Goal: Task Accomplishment & Management: Manage account settings

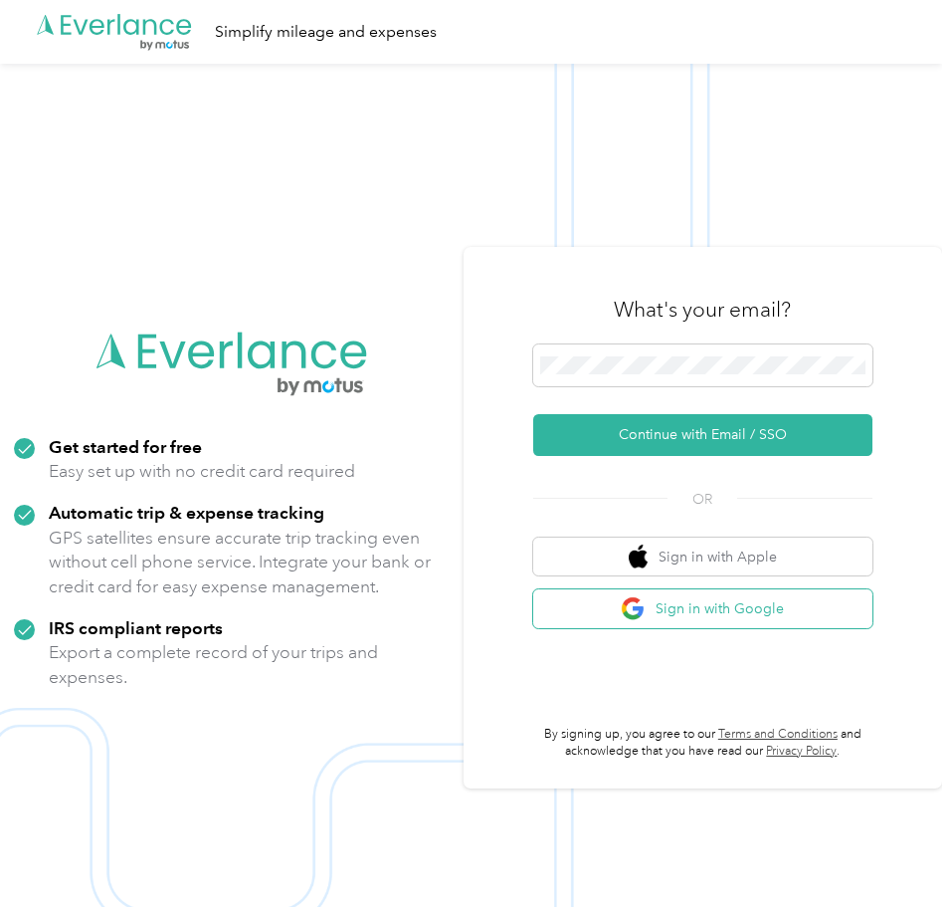
click at [745, 615] on button "Sign in with Google" at bounding box center [702, 608] width 339 height 39
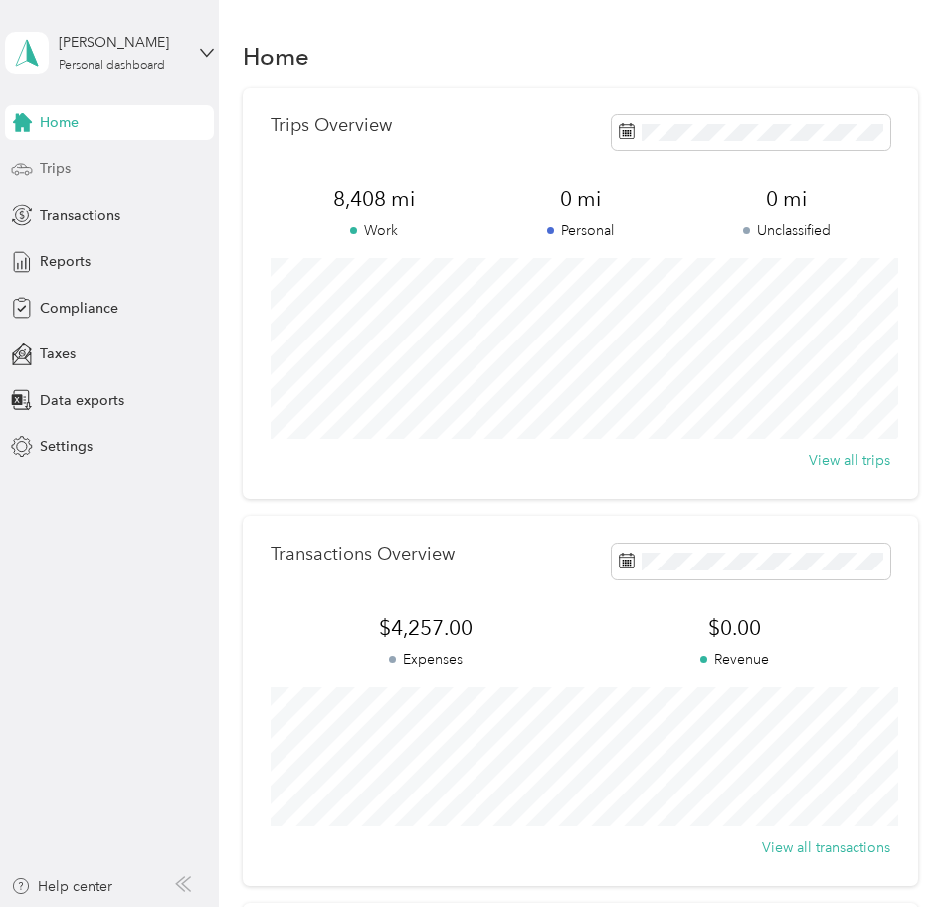
click at [102, 183] on div "Trips" at bounding box center [109, 169] width 209 height 36
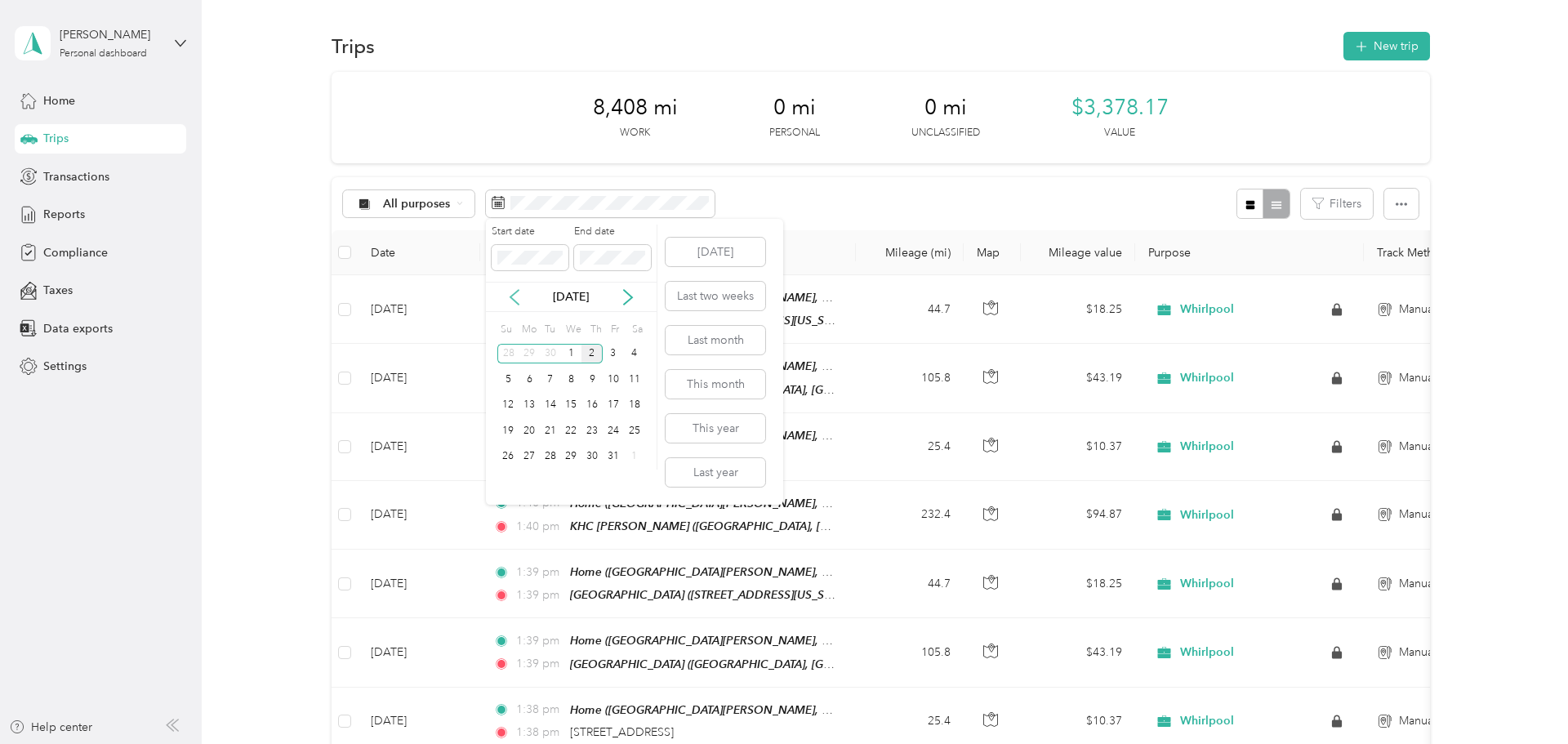
click at [516, 295] on icon at bounding box center [514, 297] width 16 height 16
click at [532, 353] on div "1" at bounding box center [529, 354] width 21 height 21
click at [549, 450] on div "30" at bounding box center [551, 456] width 21 height 21
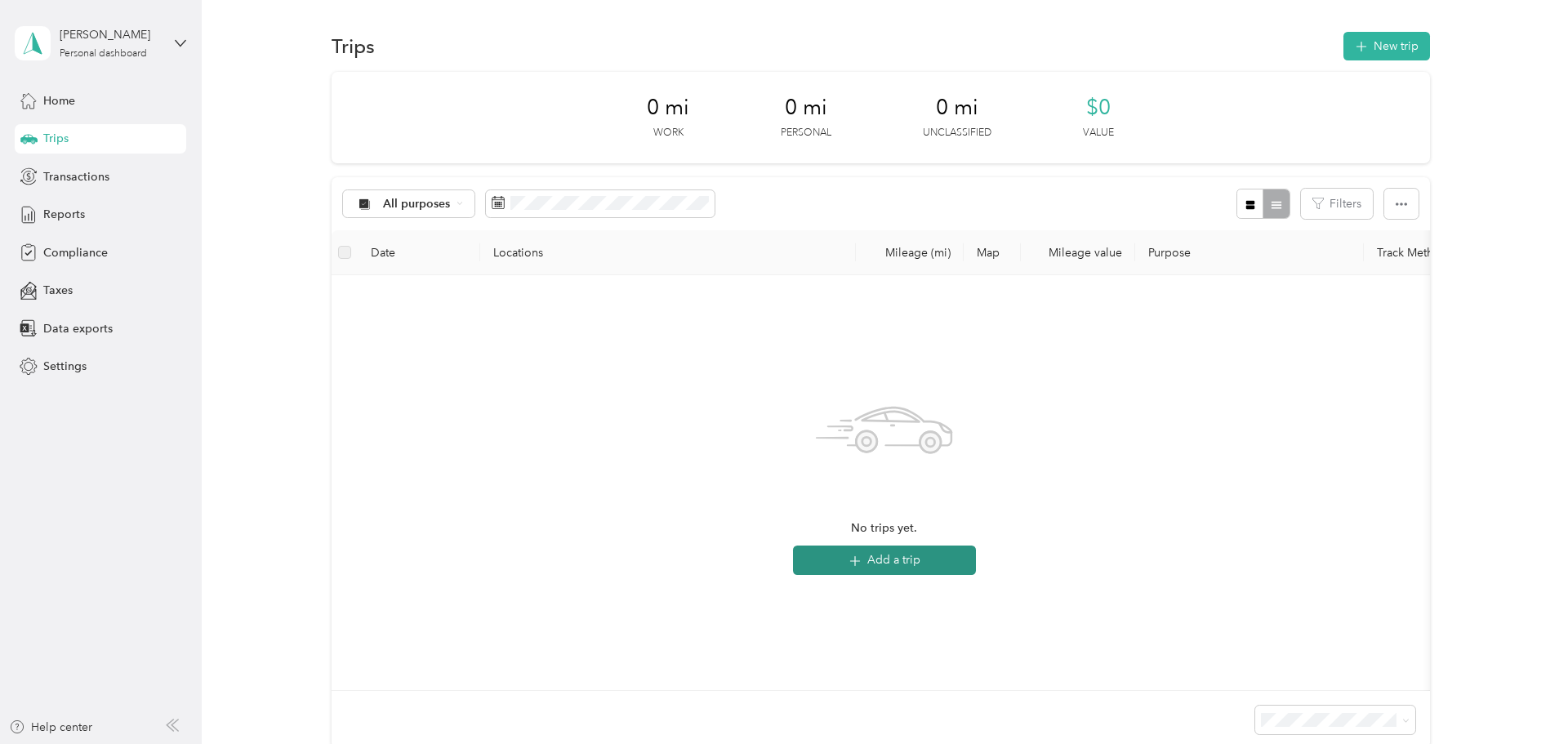
click at [780, 555] on button "Add a trip" at bounding box center [884, 560] width 183 height 30
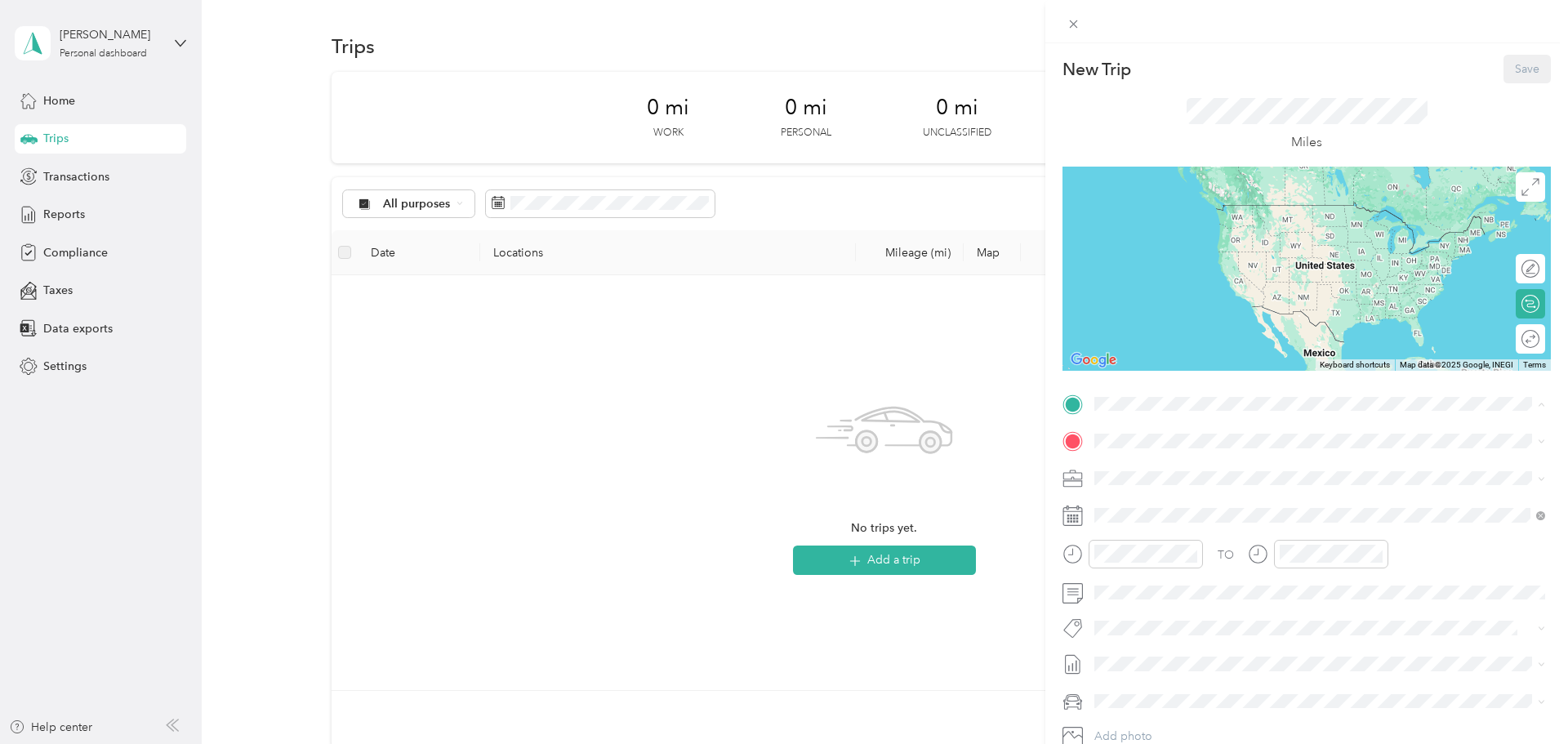
click at [780, 482] on span "North Kerby Avenue, 97217, Portland, Oregon, United States" at bounding box center [1325, 486] width 399 height 14
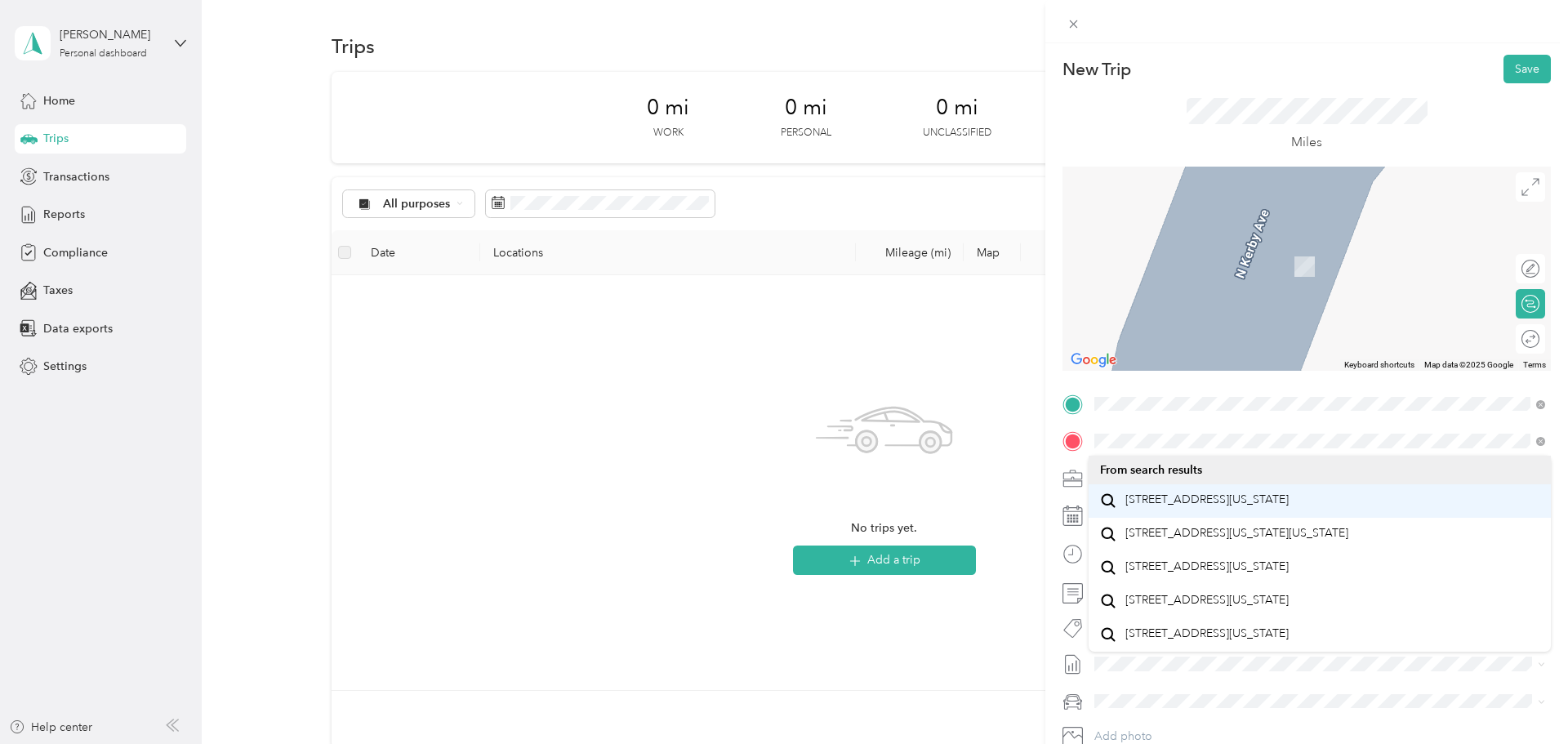
click at [780, 501] on span "5240 Southeast 82nd Avenue Portland, Oregon 97266, United States" at bounding box center [1207, 500] width 163 height 15
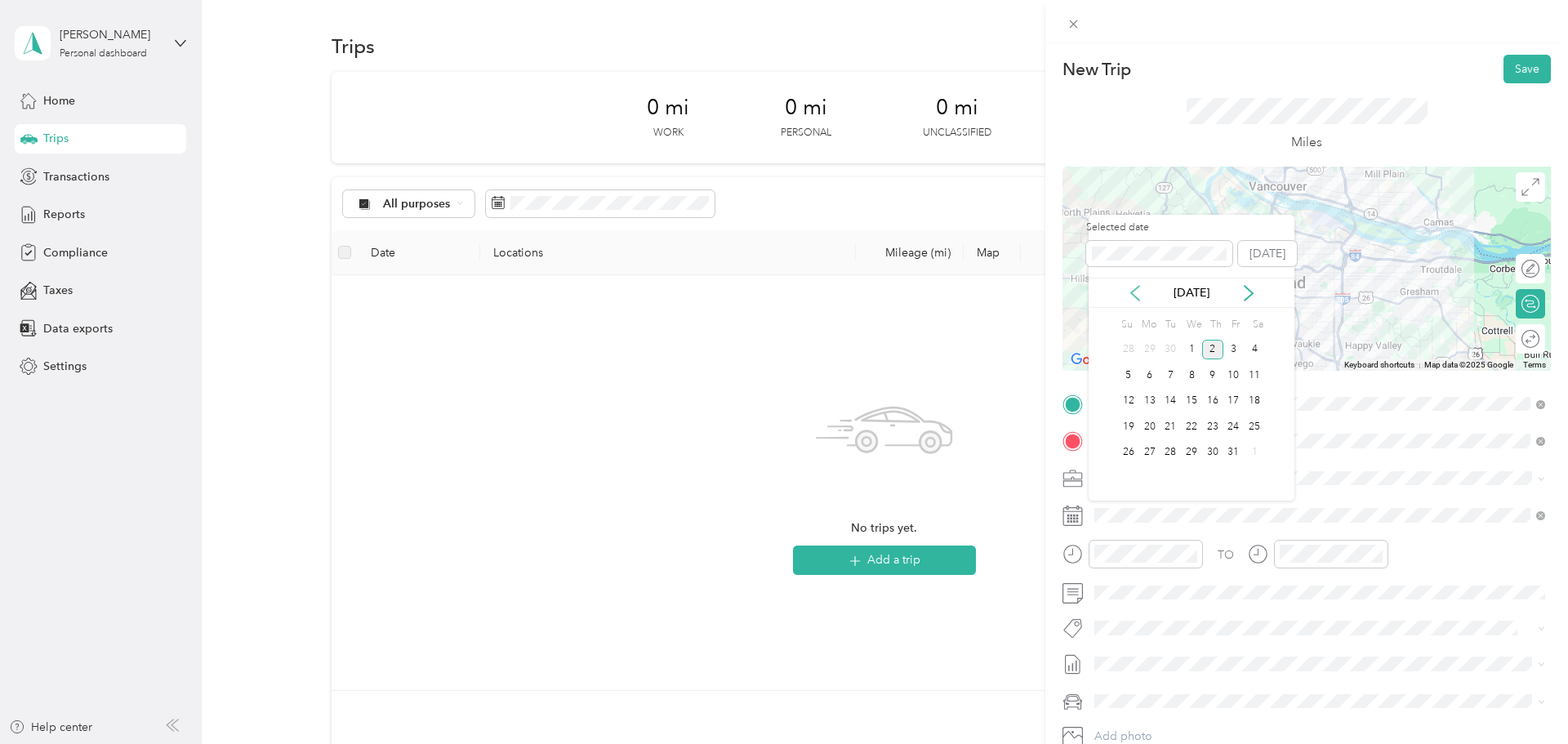
click at [780, 299] on icon at bounding box center [1136, 293] width 16 height 16
click at [780, 351] on div "2" at bounding box center [1170, 349] width 21 height 21
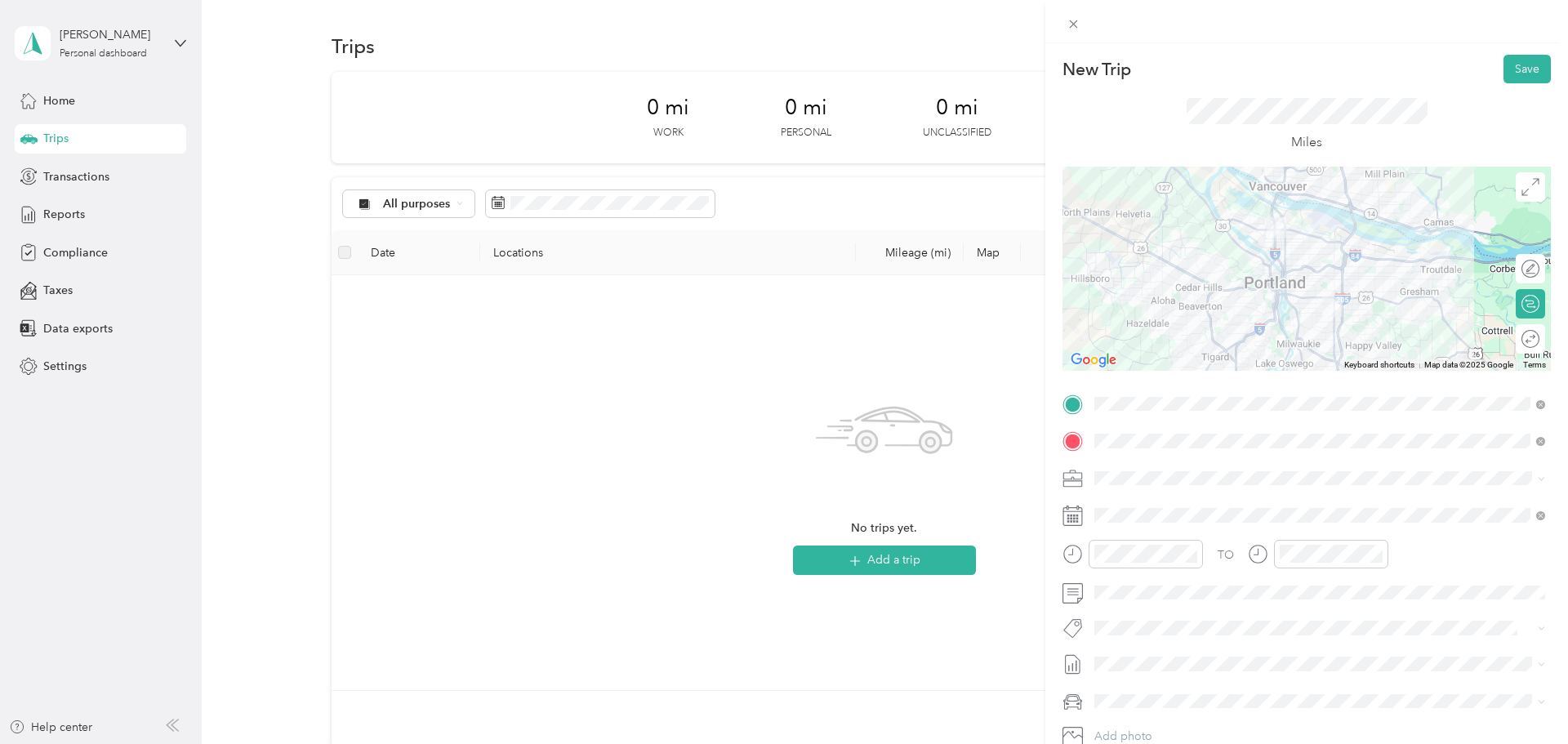
click at [780, 292] on div at bounding box center [1306, 268] width 488 height 204
click at [780, 246] on div at bounding box center [1306, 268] width 488 height 204
click at [780, 75] on button "Save" at bounding box center [1527, 69] width 48 height 29
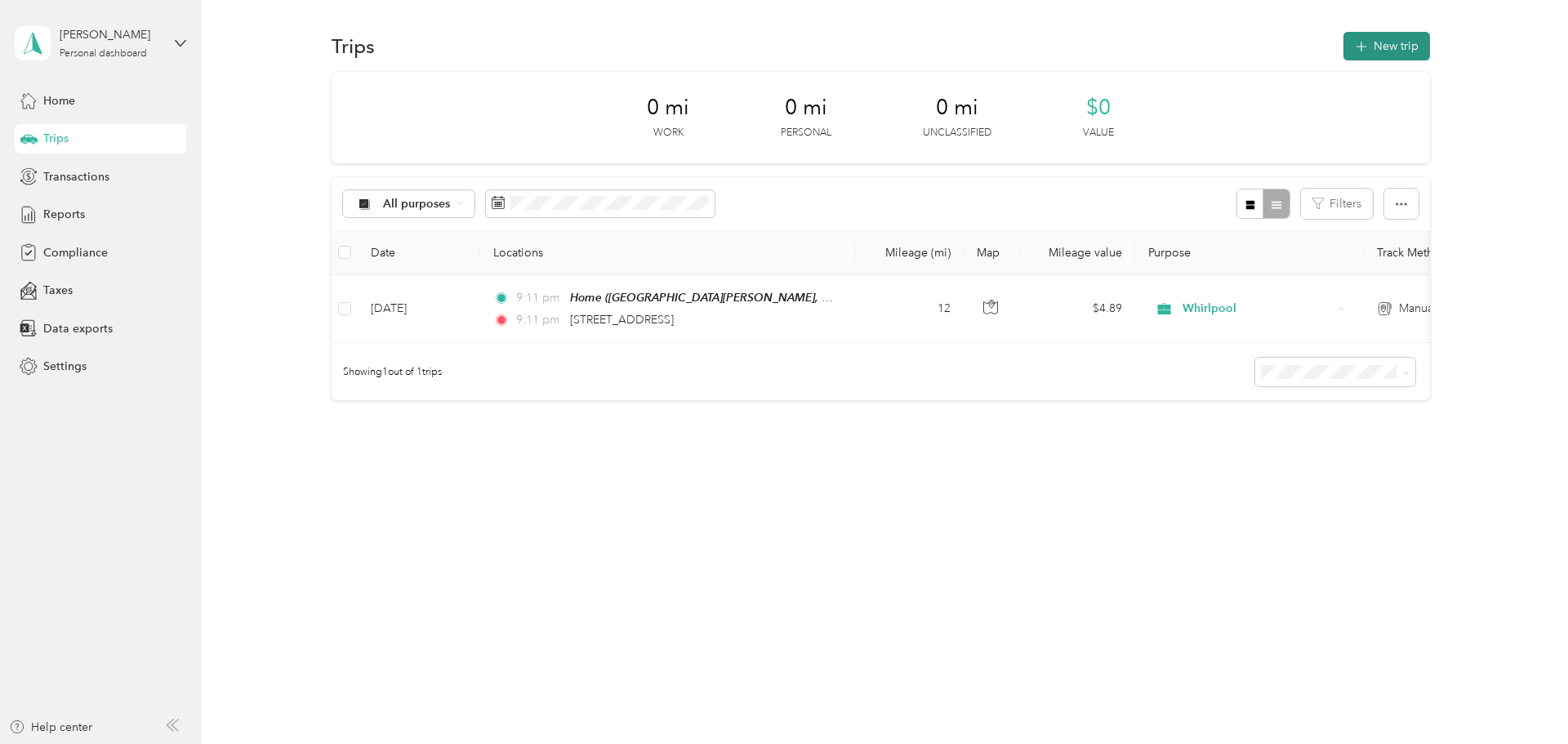
click at [780, 43] on button "New trip" at bounding box center [1387, 46] width 87 height 29
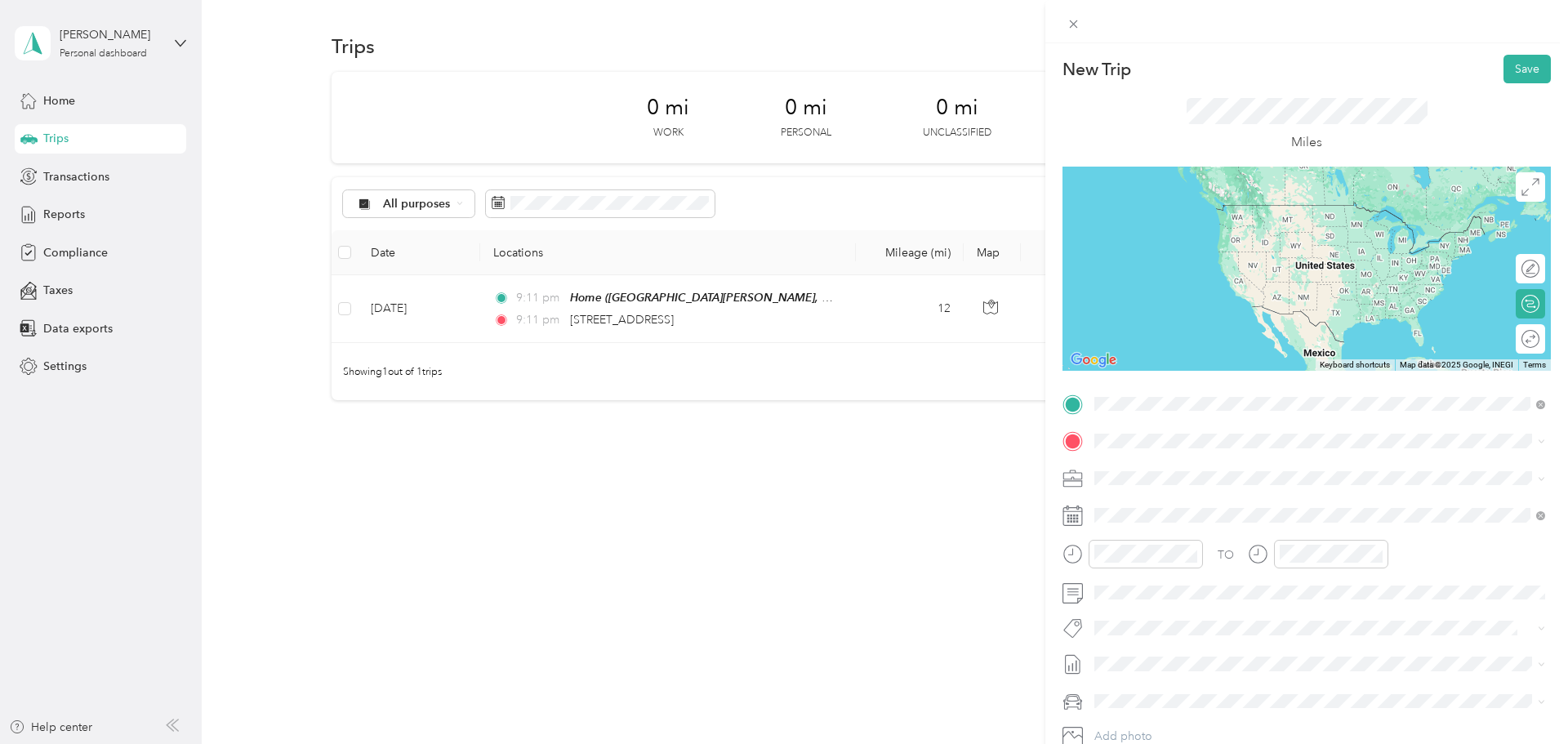
click at [780, 482] on span "North Kerby Avenue, 97217, Portland, Oregon, United States" at bounding box center [1325, 486] width 399 height 14
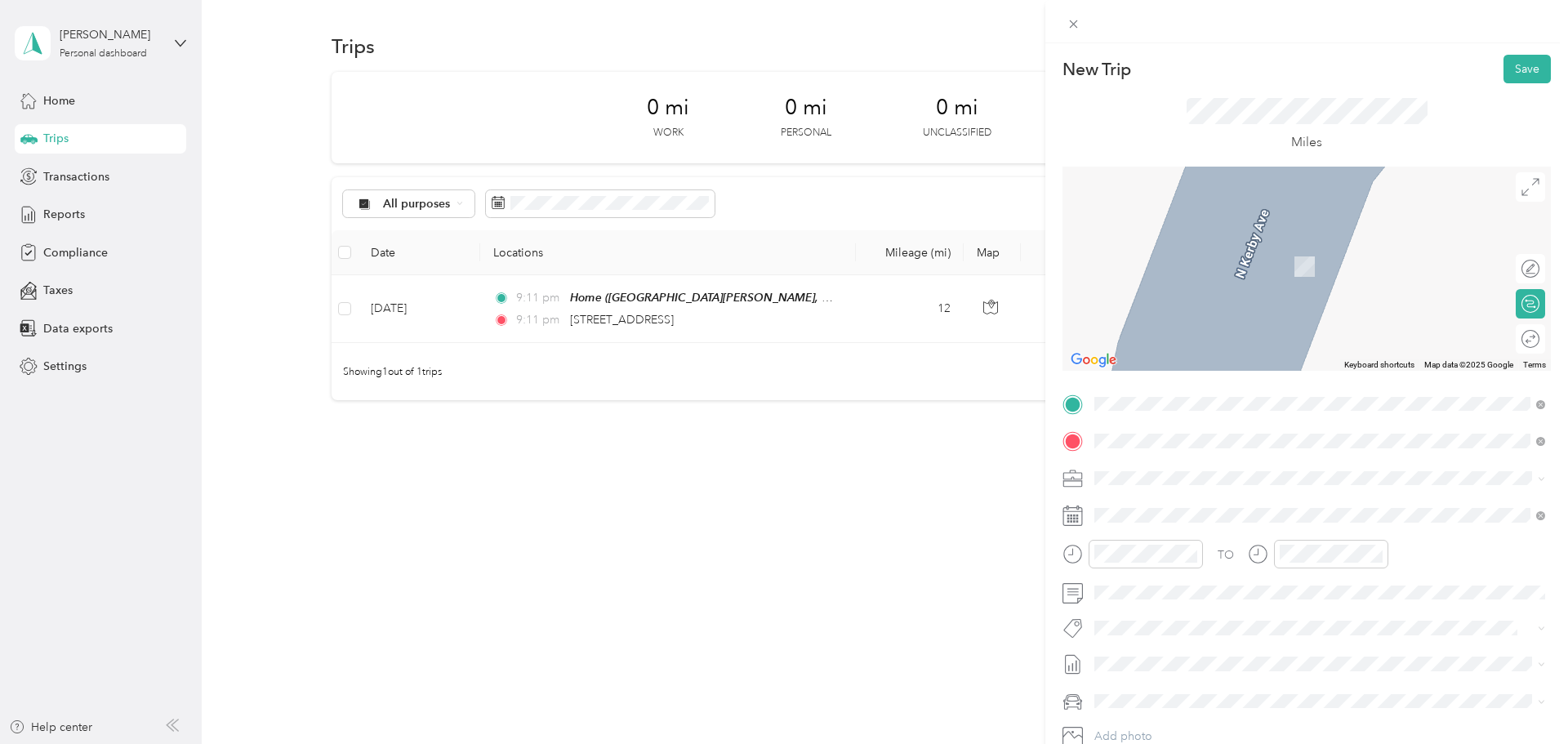
click at [780, 557] on strong "KHC Eugene" at bounding box center [1187, 557] width 124 height 15
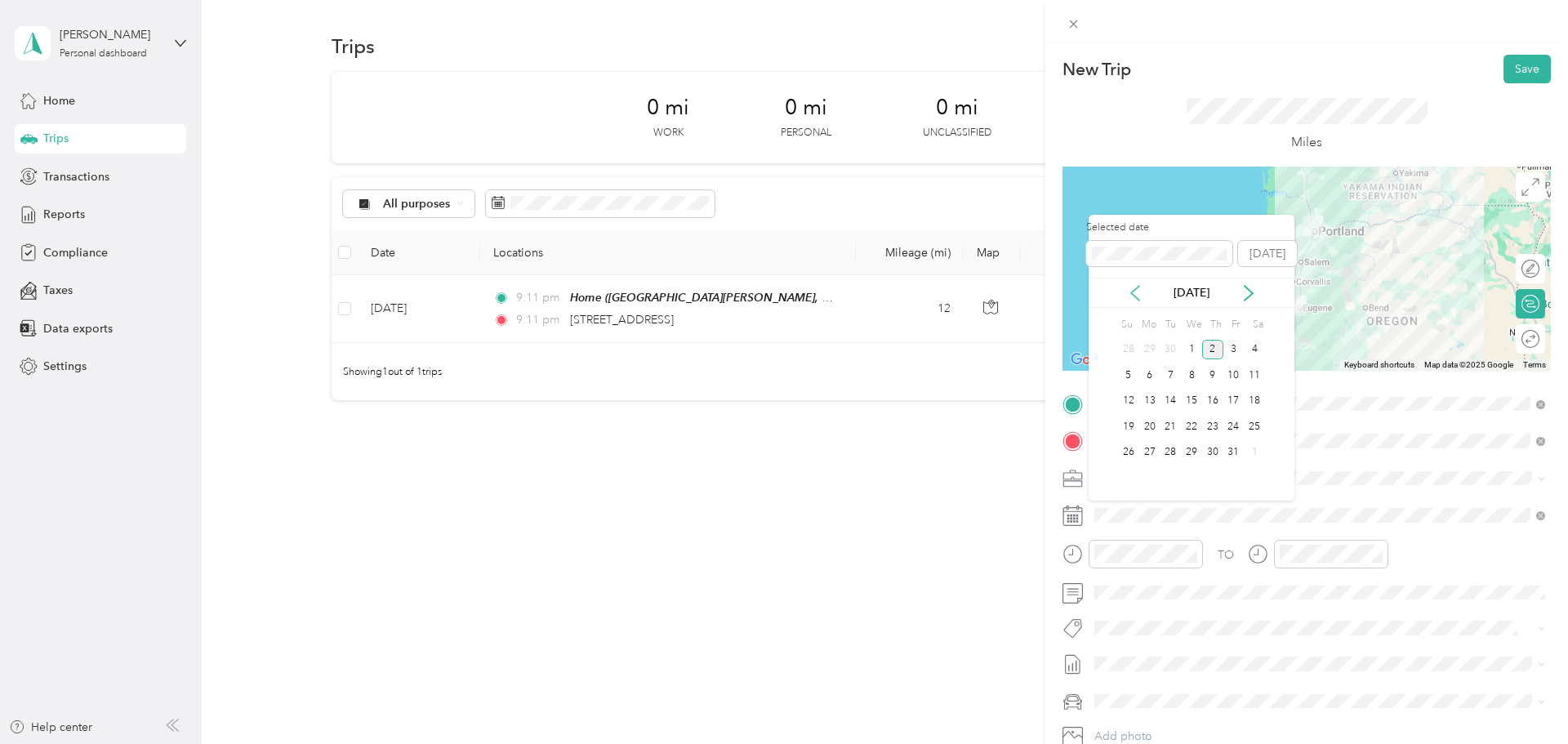
click at [780, 290] on icon at bounding box center [1135, 293] width 8 height 15
click at [780, 349] on div "5" at bounding box center [1234, 349] width 21 height 21
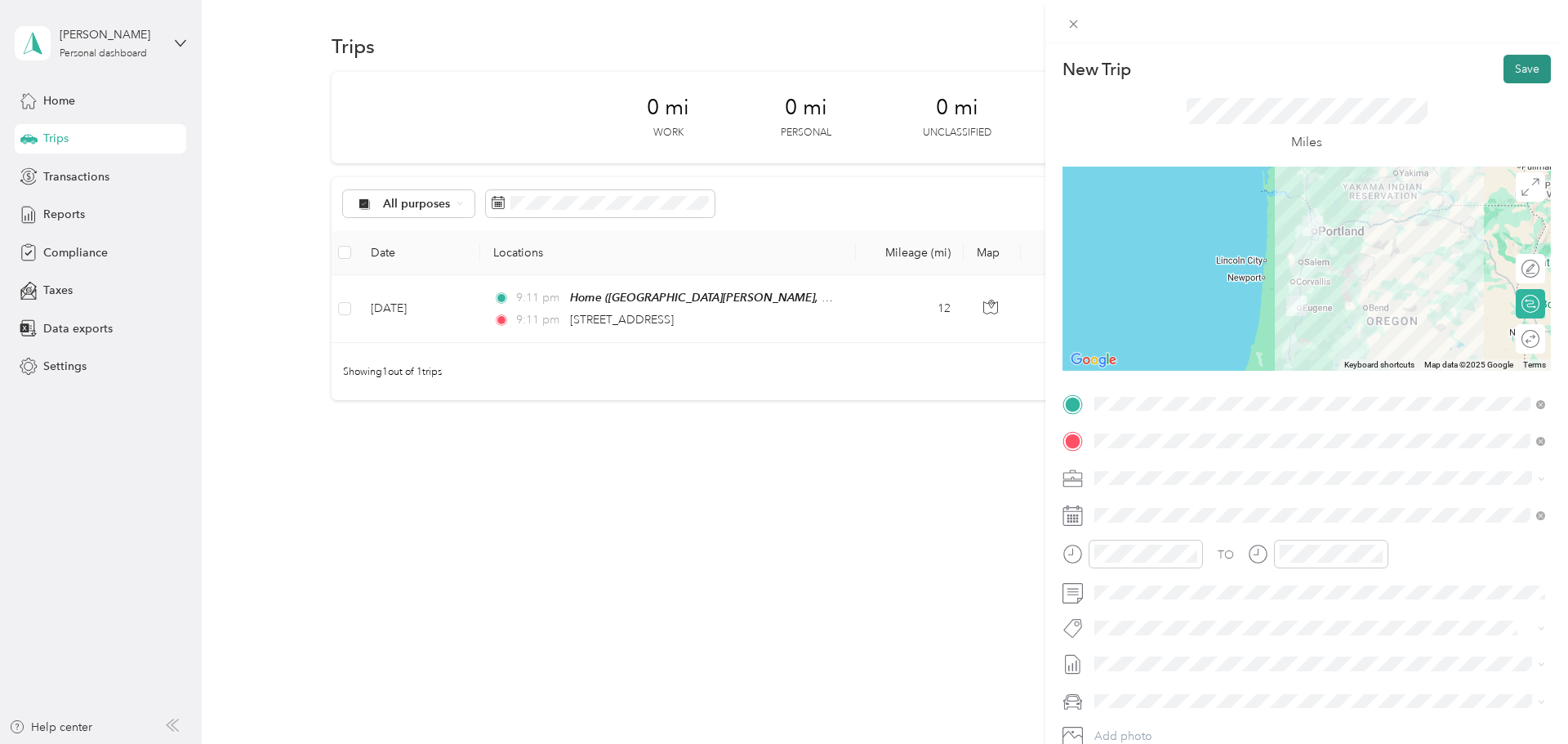
click at [780, 75] on button "Save" at bounding box center [1527, 69] width 48 height 29
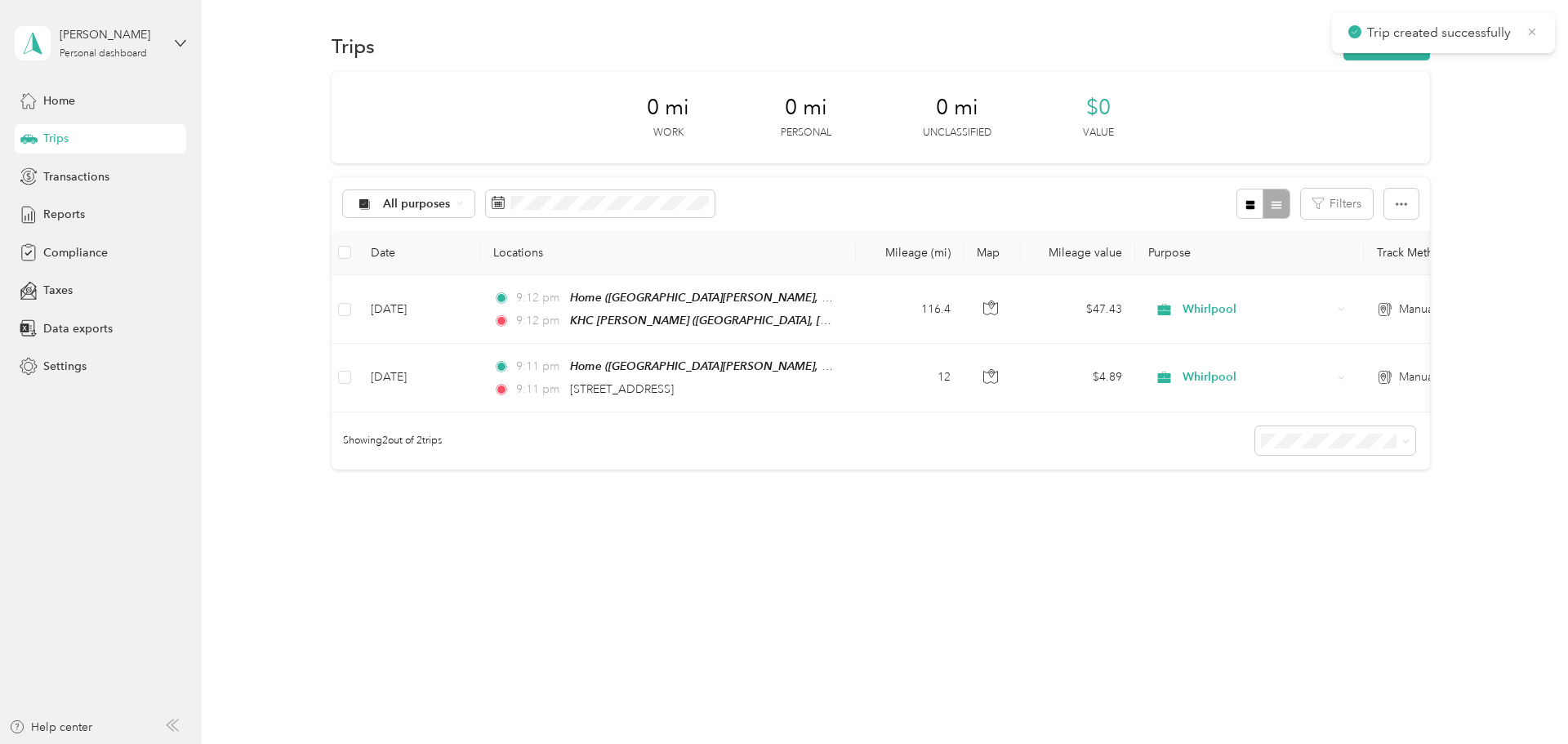
click at [780, 34] on icon at bounding box center [1532, 32] width 13 height 15
click at [780, 57] on button "New trip" at bounding box center [1387, 46] width 87 height 29
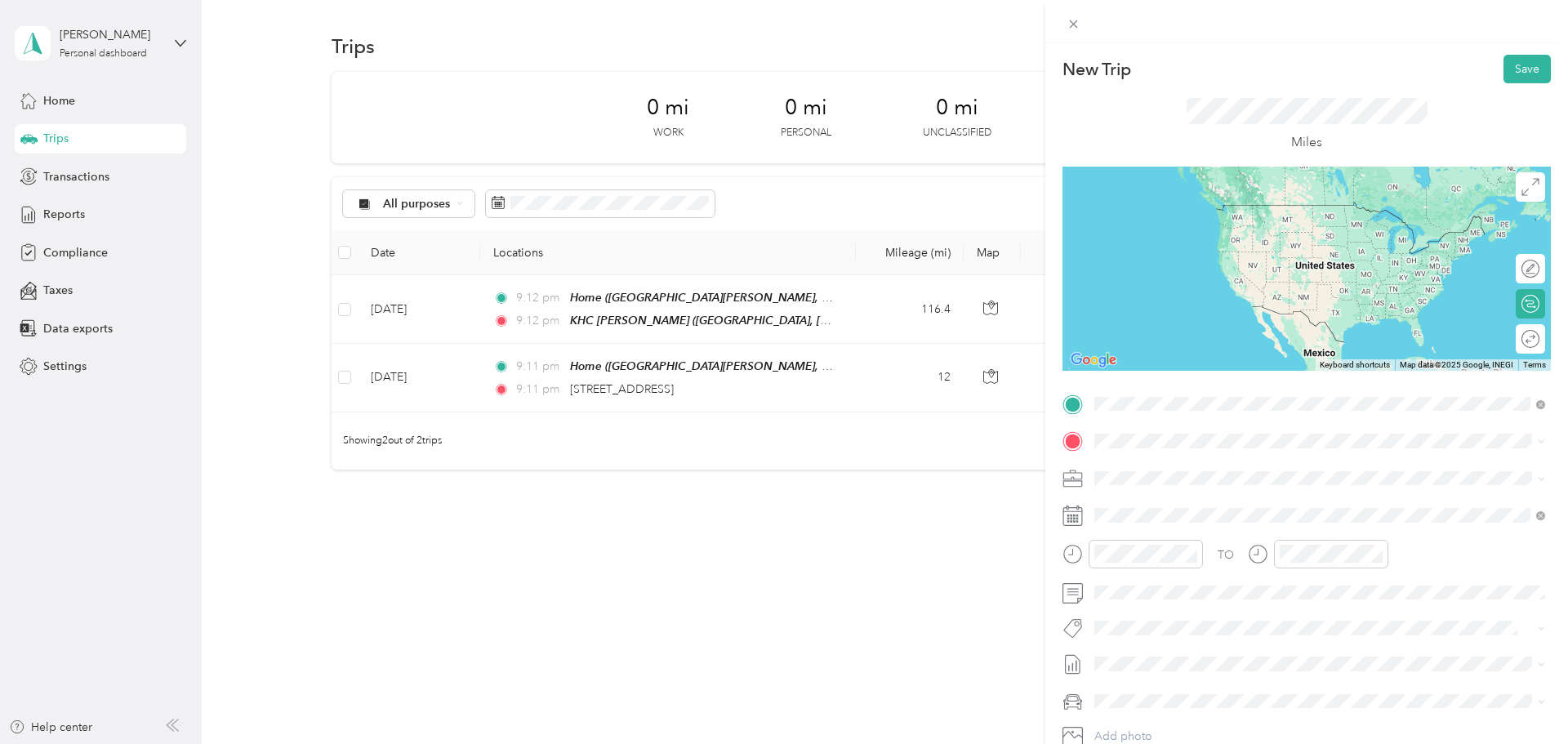
click at [780, 468] on span "5240 Southeast 82nd Avenue Portland, Oregon 97266, United States" at bounding box center [1207, 463] width 163 height 15
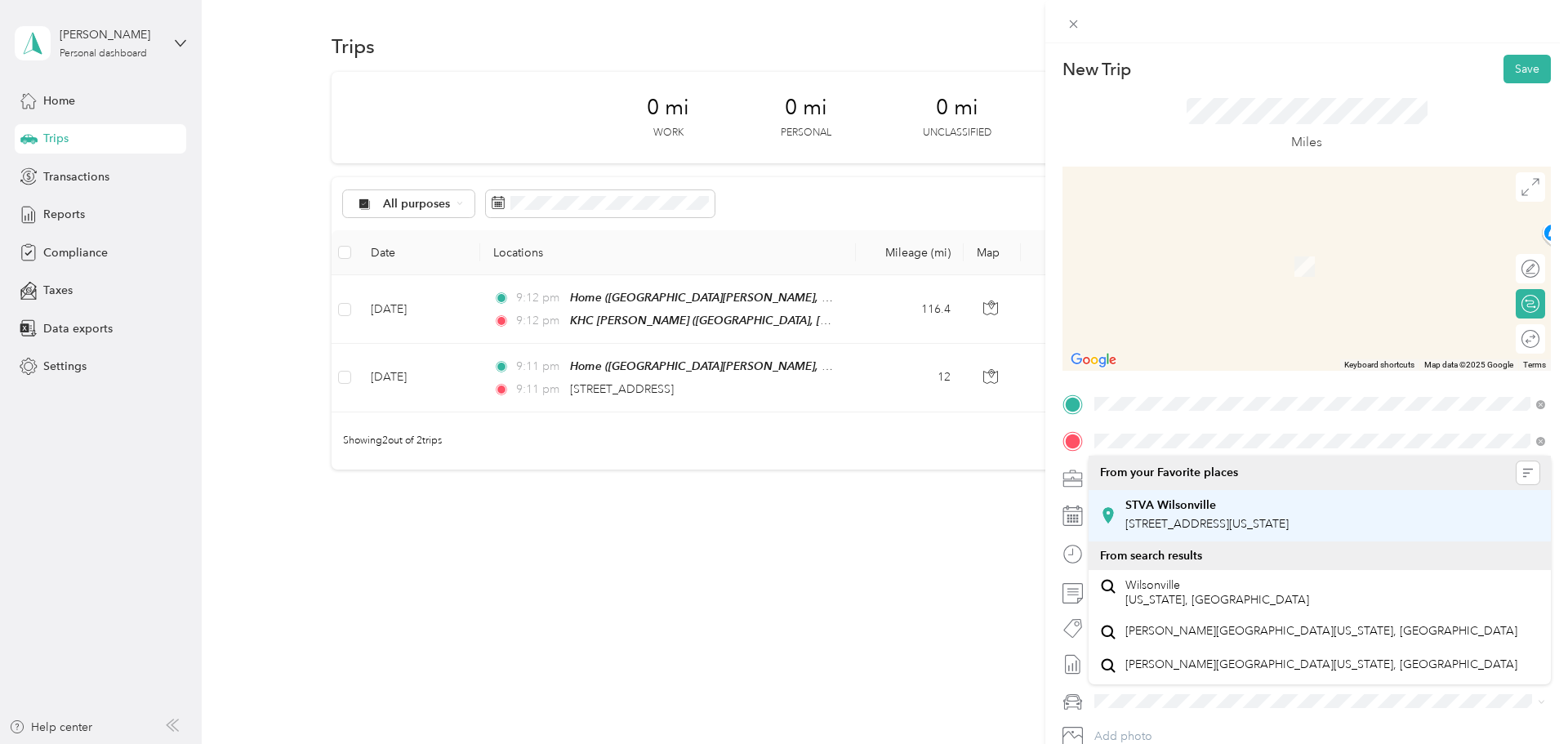
click at [780, 523] on span "29735 Southwest Town Center Loop West, Wilsonville, 97070, Wilsonville, Oregon,…" at bounding box center [1207, 523] width 163 height 14
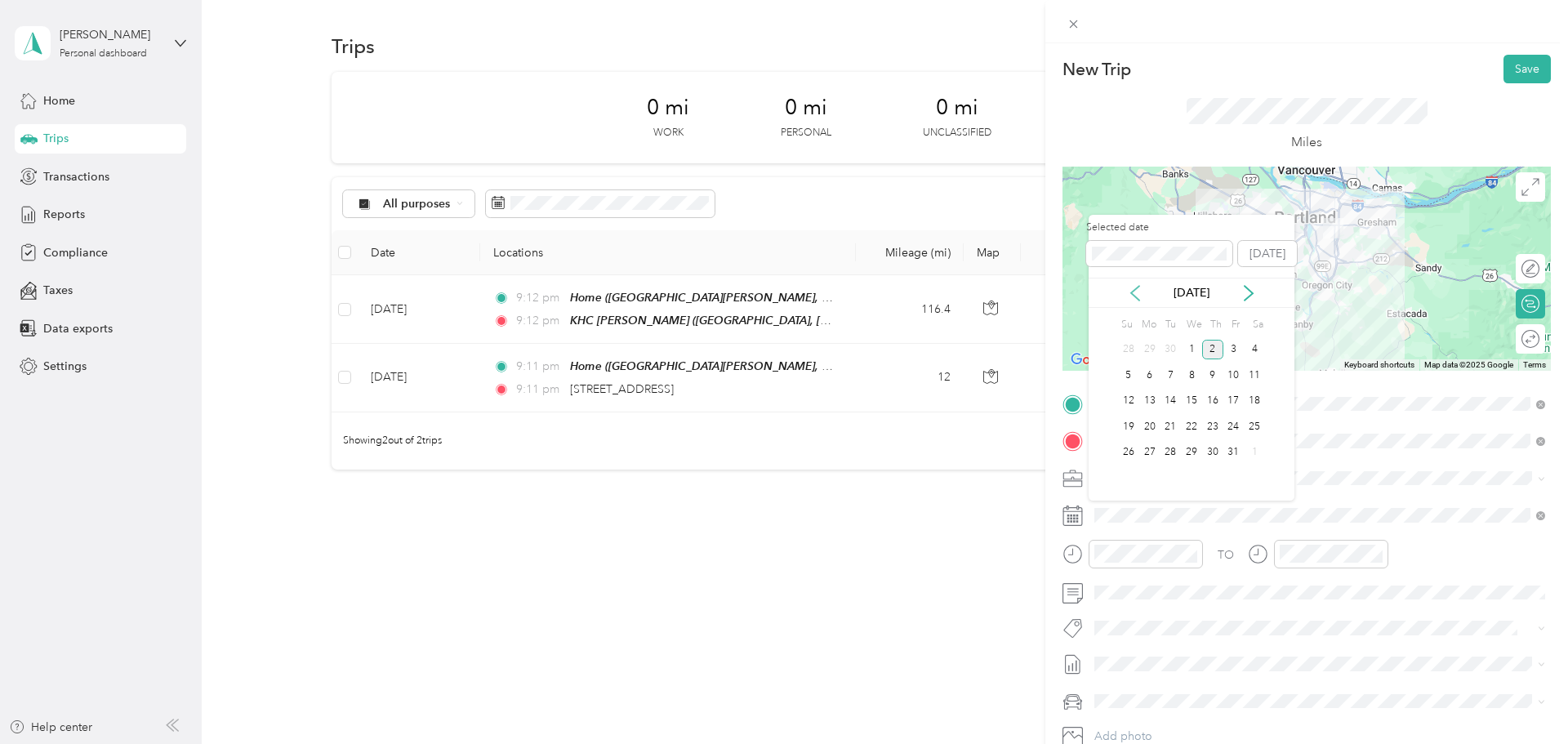
click at [780, 294] on icon at bounding box center [1136, 293] width 16 height 16
click at [780, 349] on div "2" at bounding box center [1170, 349] width 21 height 21
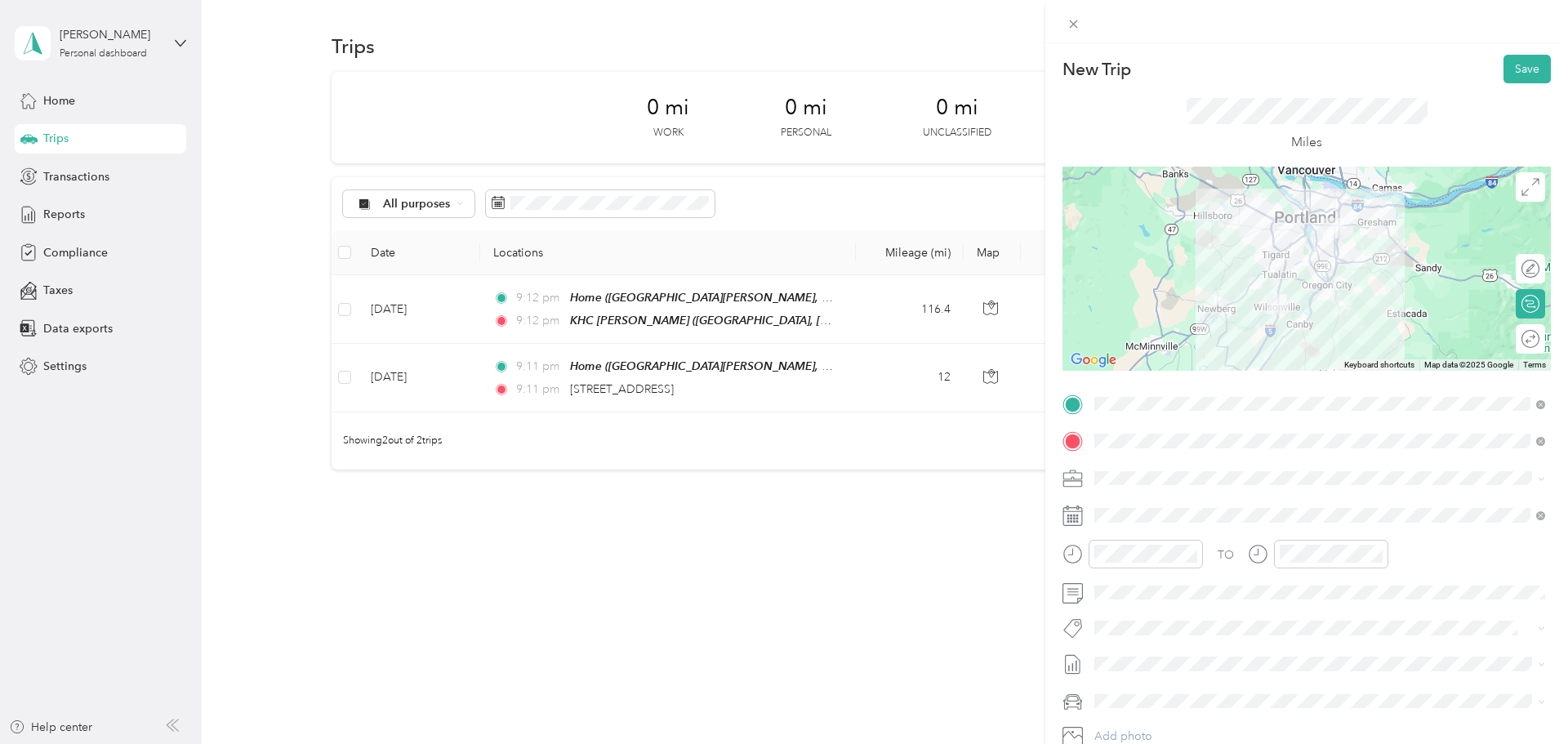
click at [780, 213] on div at bounding box center [1306, 268] width 488 height 204
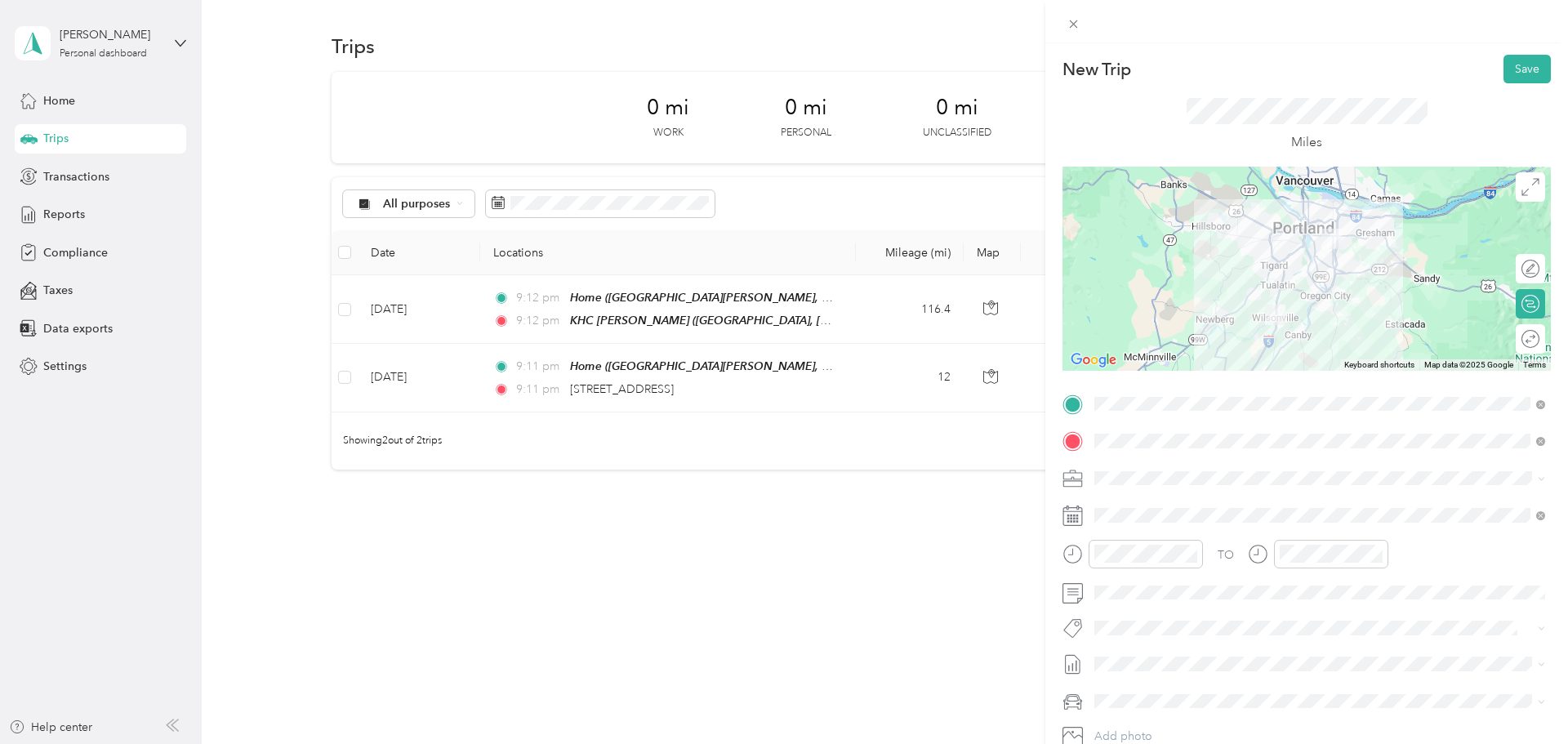
click at [780, 268] on div at bounding box center [1306, 268] width 488 height 204
click at [780, 75] on button "Save" at bounding box center [1527, 69] width 48 height 29
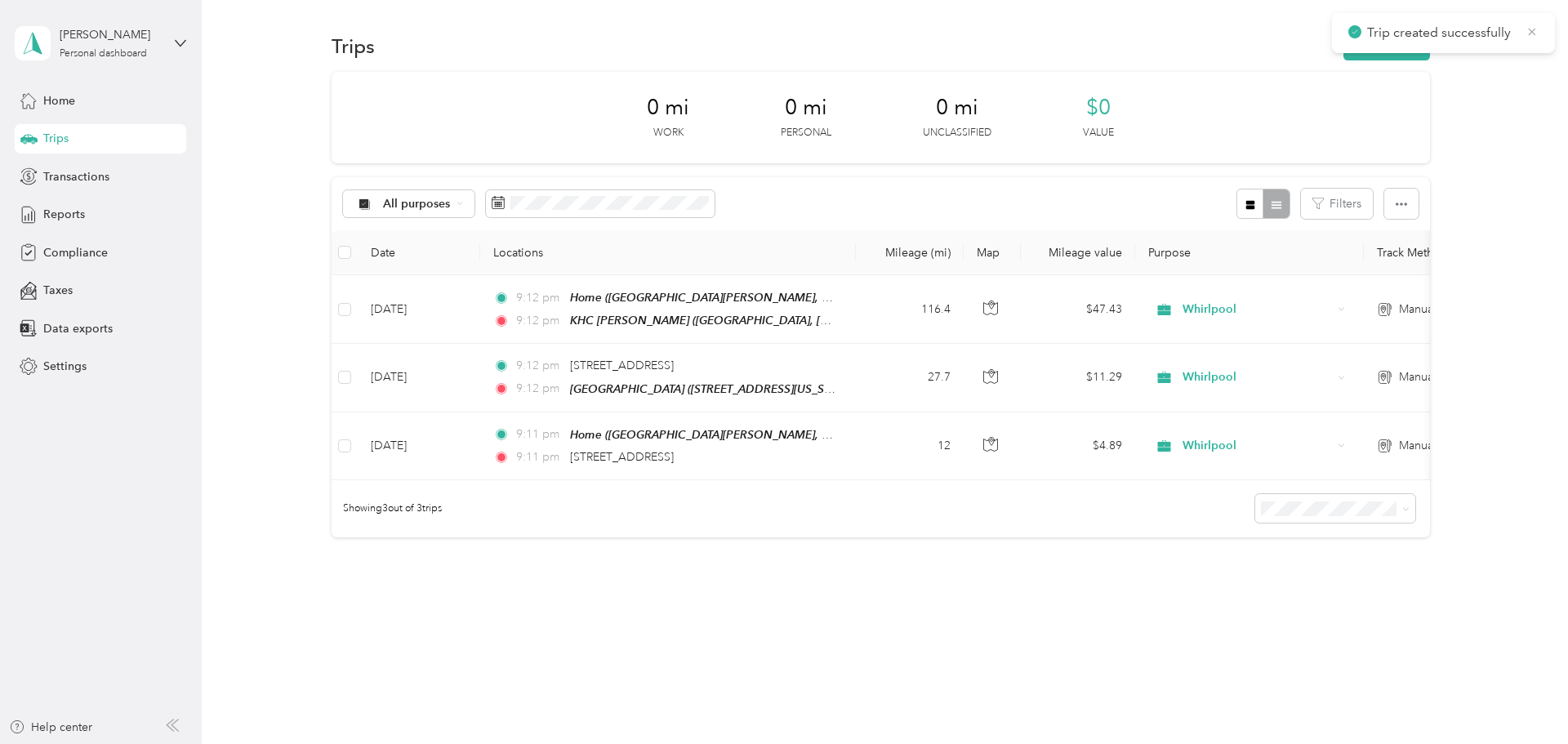
click at [780, 33] on icon at bounding box center [1532, 31] width 7 height 7
click at [780, 50] on button "New trip" at bounding box center [1387, 46] width 87 height 29
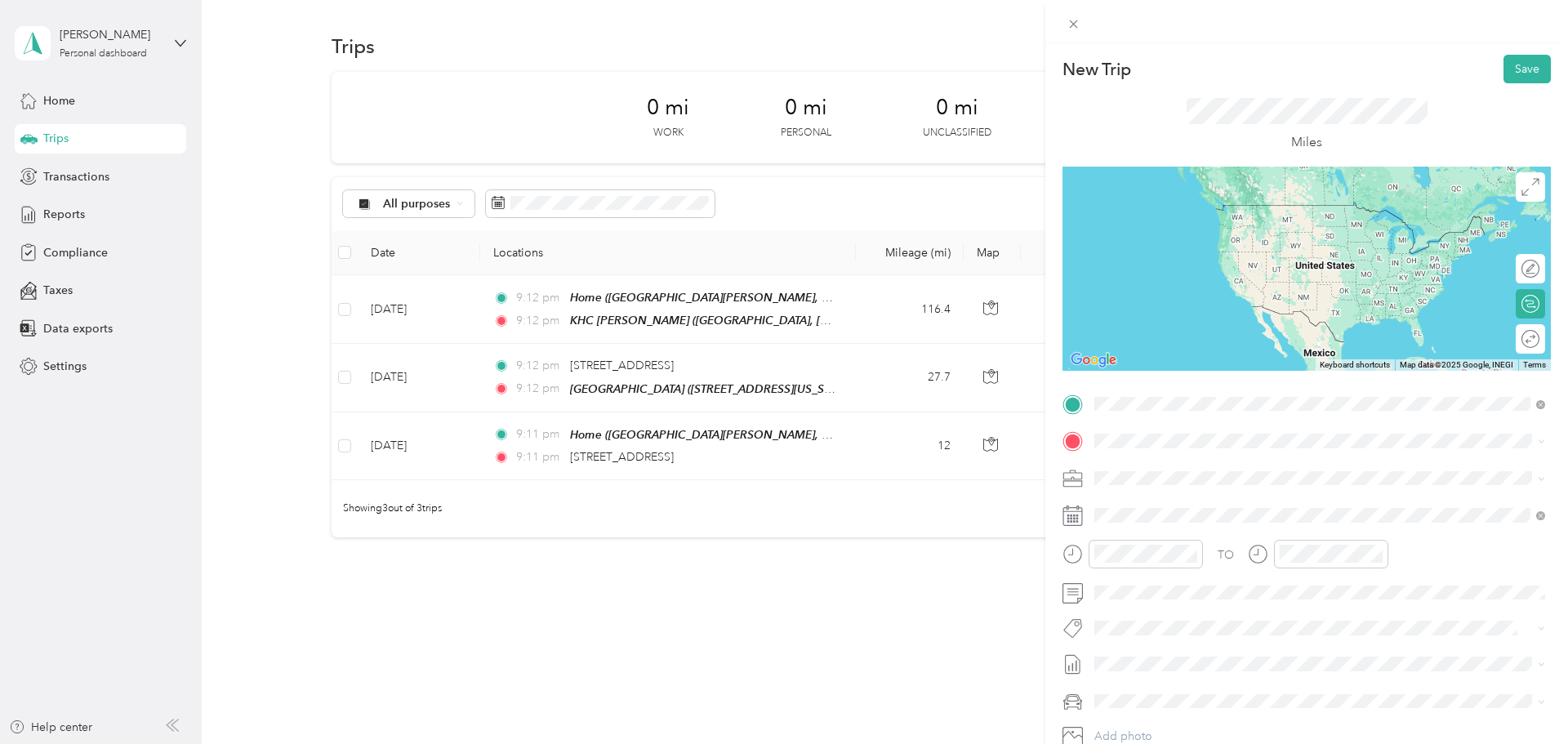
click at [780, 482] on span "West 7th Avenue, 97402, Eugene, Oregon, United States" at bounding box center [1207, 486] width 163 height 14
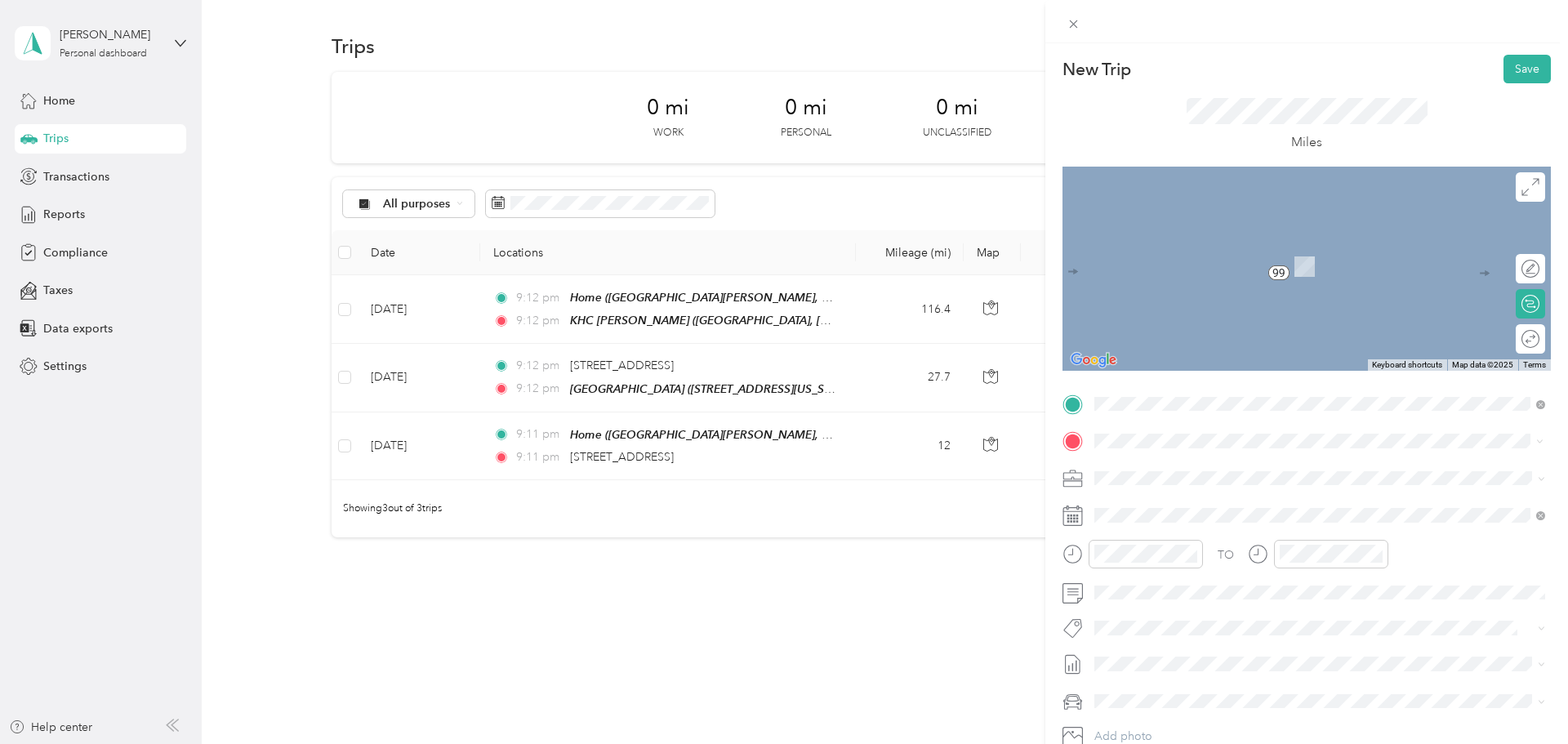
click at [780, 560] on strong "FEI Eugene" at bounding box center [1173, 557] width 96 height 15
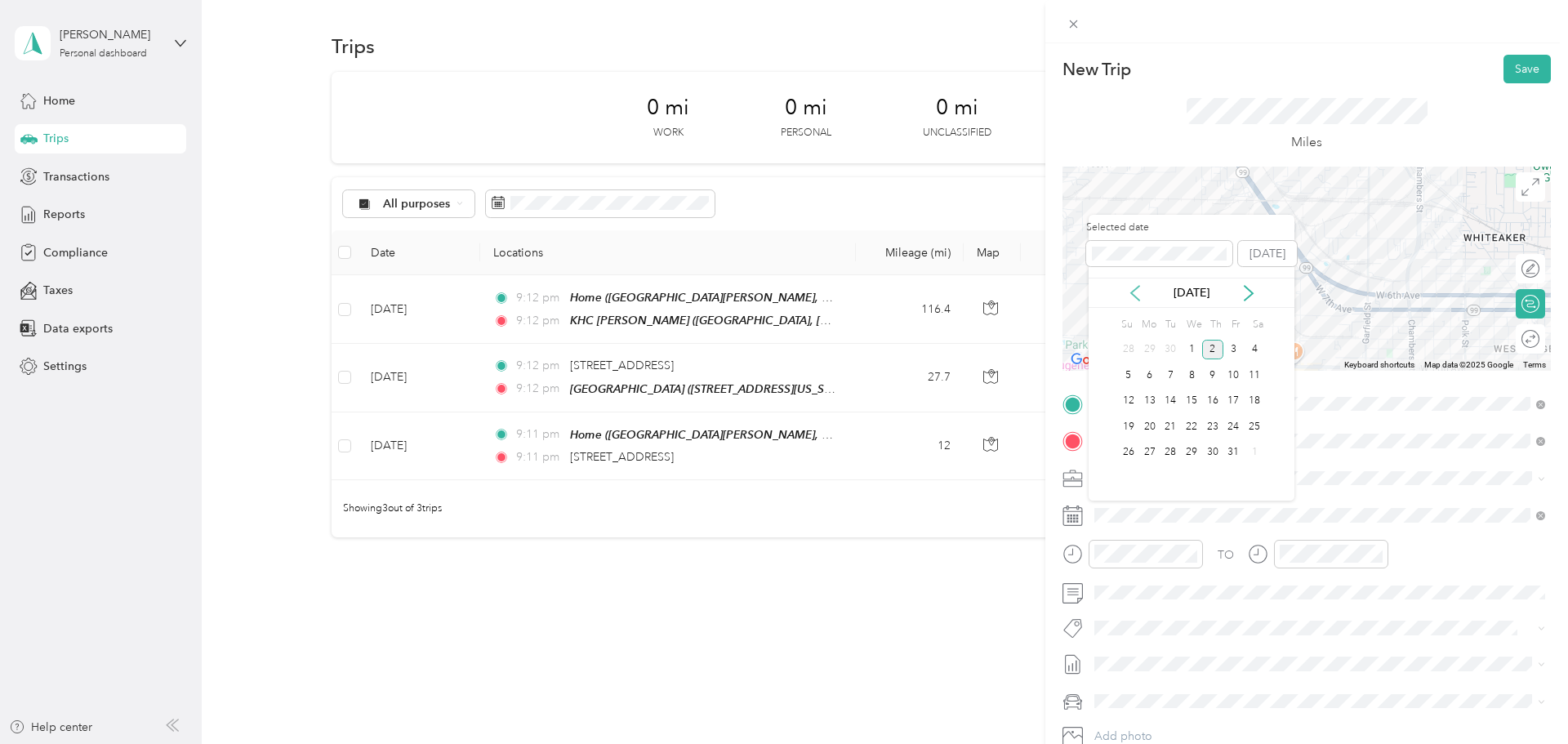
click at [780, 291] on icon at bounding box center [1135, 293] width 8 height 15
click at [780, 353] on div "5" at bounding box center [1234, 349] width 21 height 21
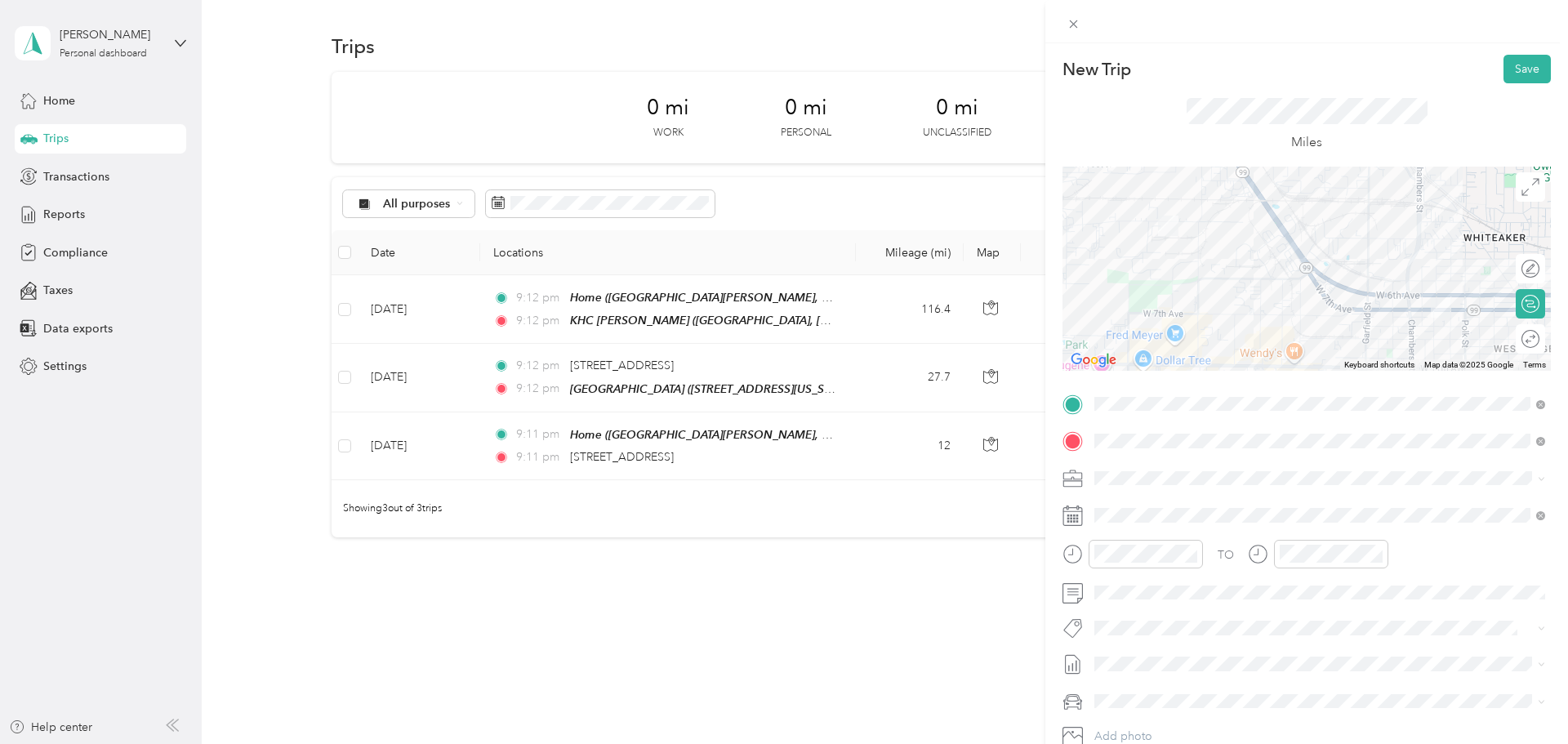
click at [780, 366] on div at bounding box center [1306, 268] width 488 height 204
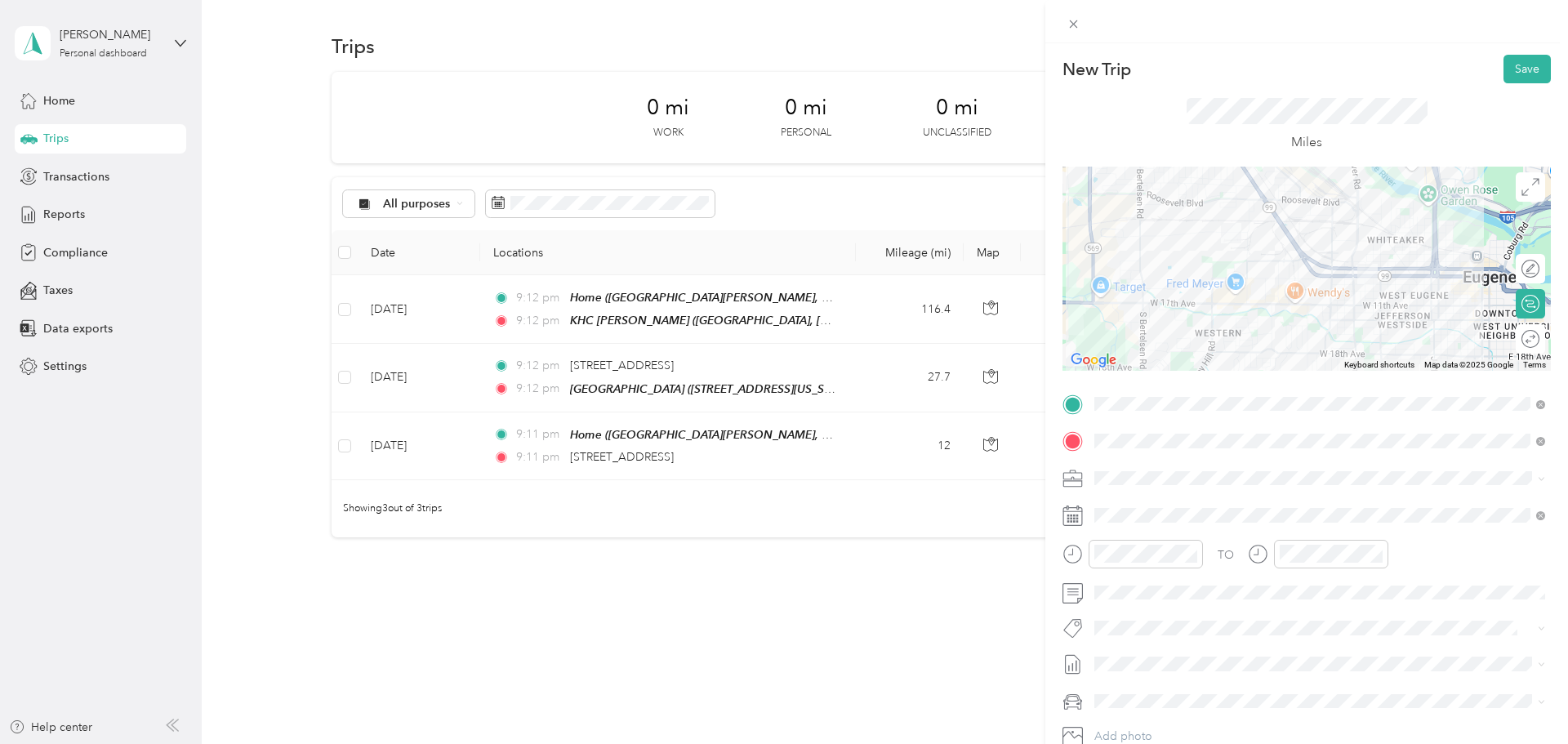
click at [780, 226] on div at bounding box center [1306, 268] width 488 height 204
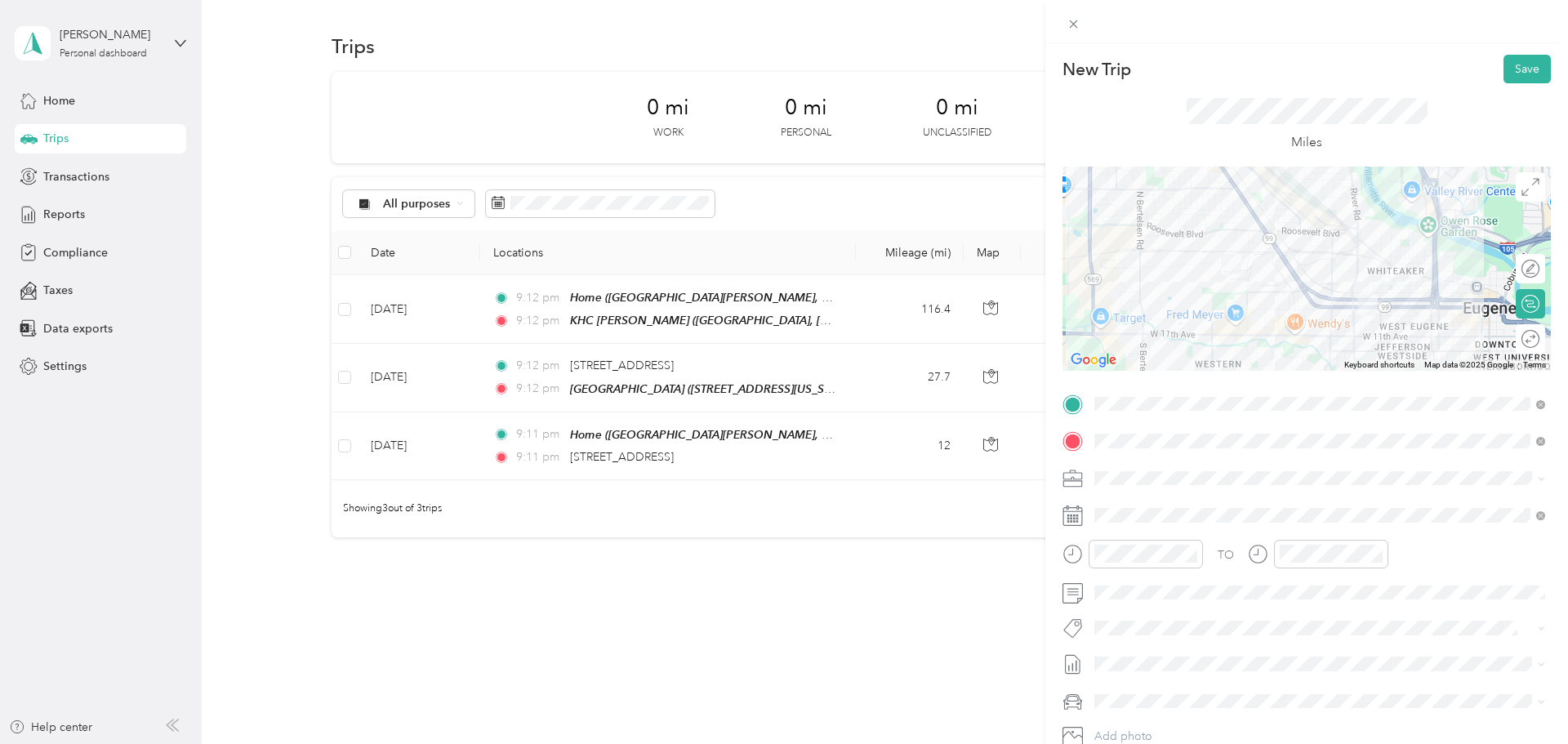
click at [780, 342] on div at bounding box center [1306, 268] width 488 height 204
click at [780, 337] on div at bounding box center [1306, 268] width 488 height 204
click at [780, 316] on div at bounding box center [1306, 268] width 488 height 204
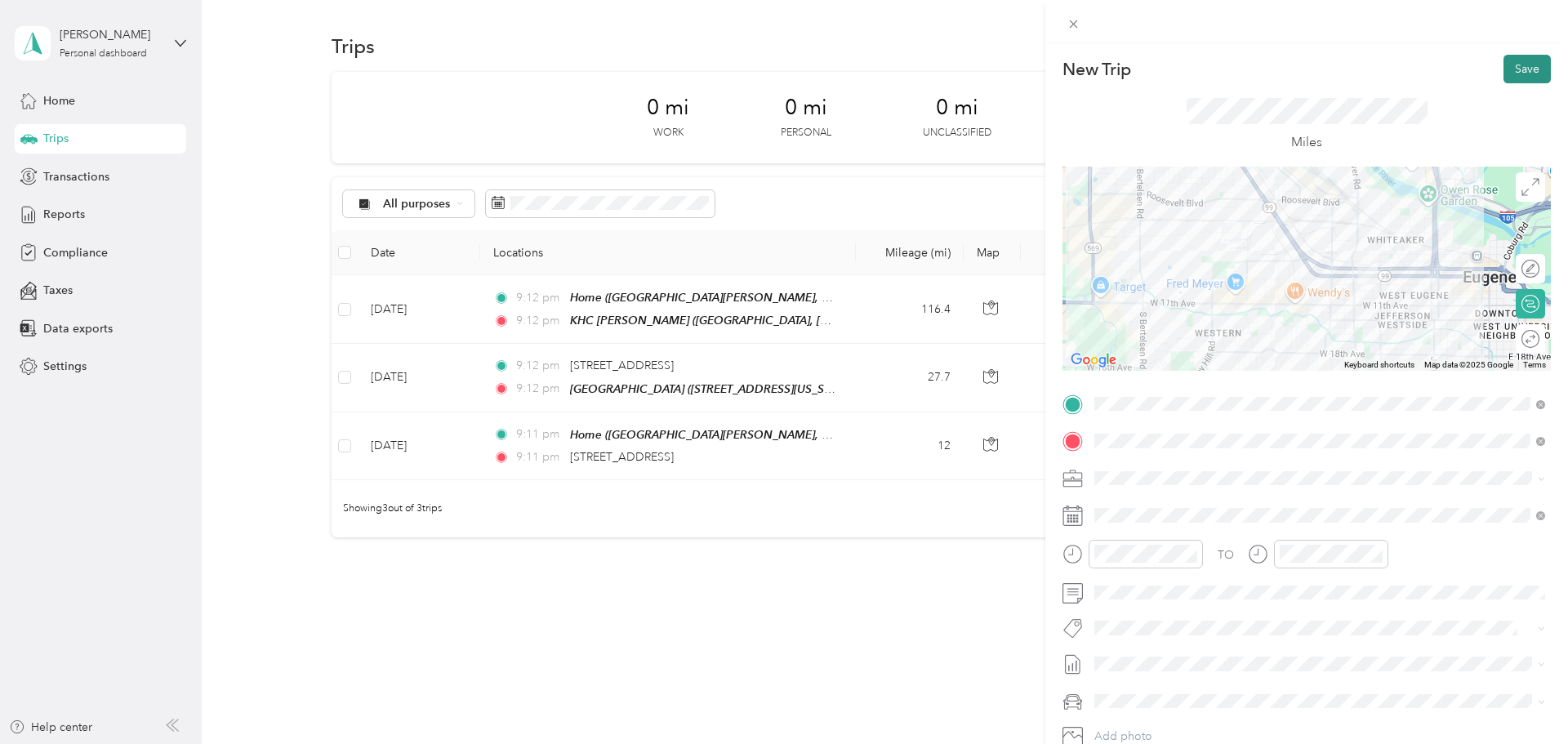
click at [780, 78] on button "Save" at bounding box center [1527, 69] width 48 height 29
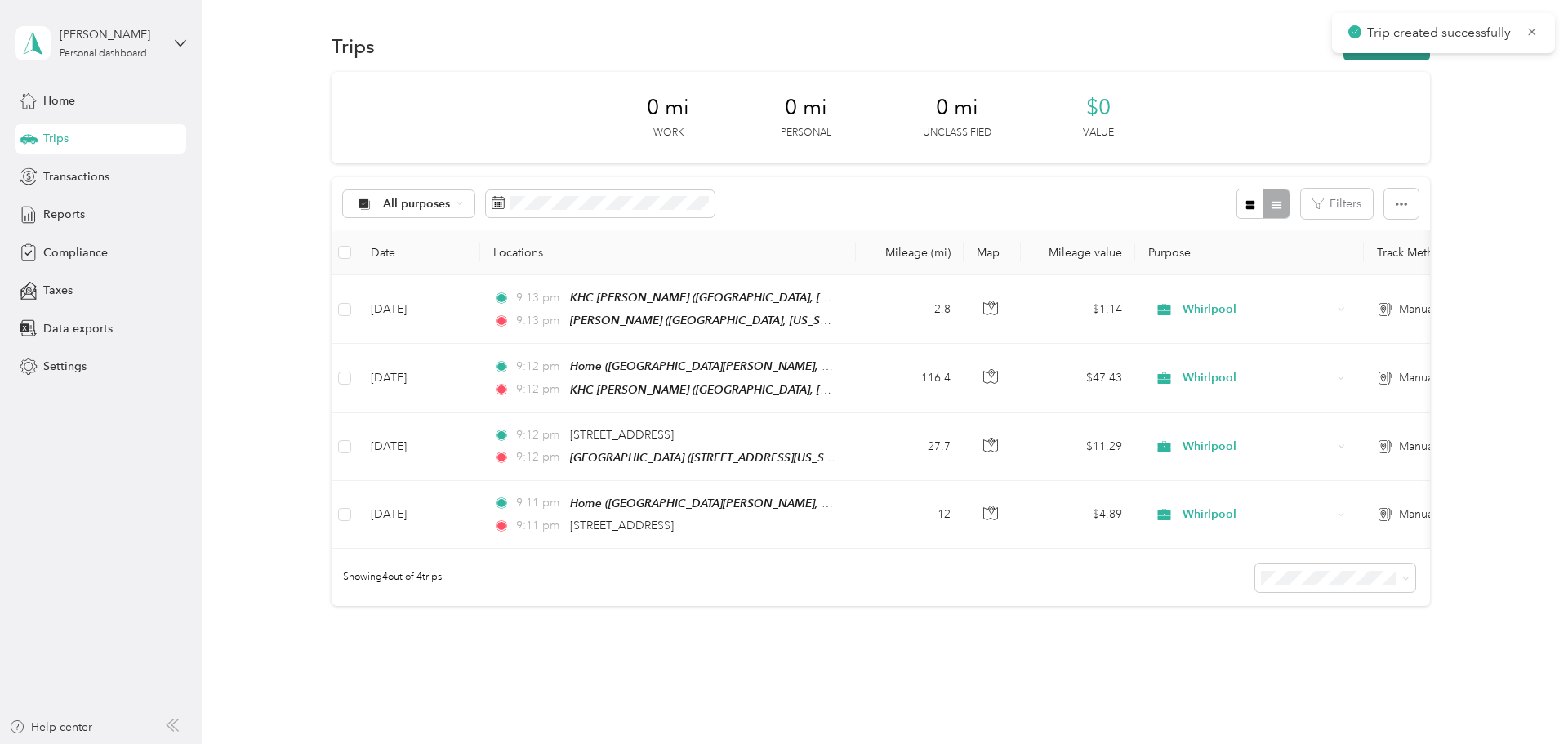
click at [780, 57] on button "New trip" at bounding box center [1387, 46] width 87 height 29
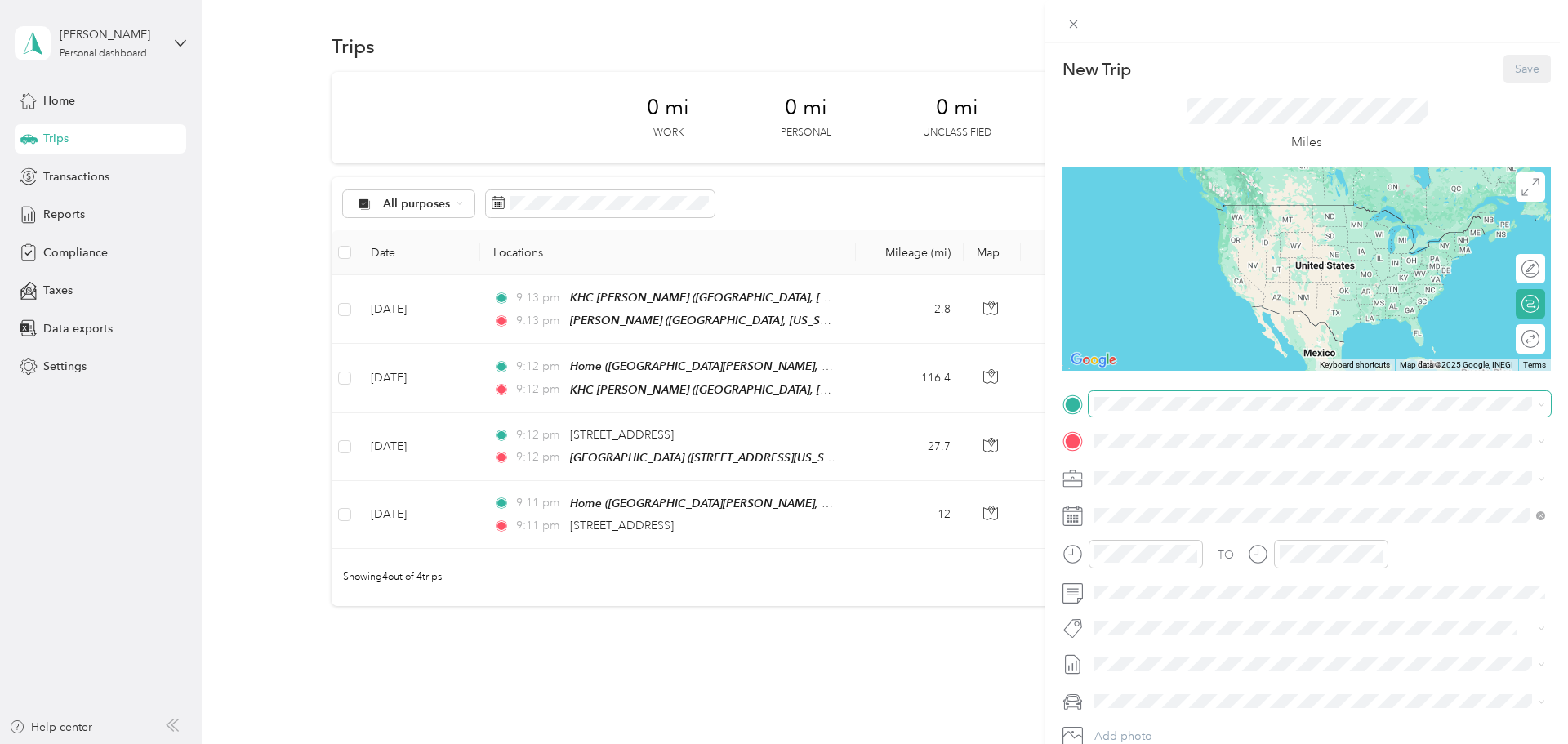
click at [780, 413] on span at bounding box center [1319, 404] width 462 height 26
click at [780, 493] on div "STVA Wilsonville 29735 Southwest Town Center Loop West, Wilsonville, 97070, Wil…" at bounding box center [1207, 478] width 163 height 34
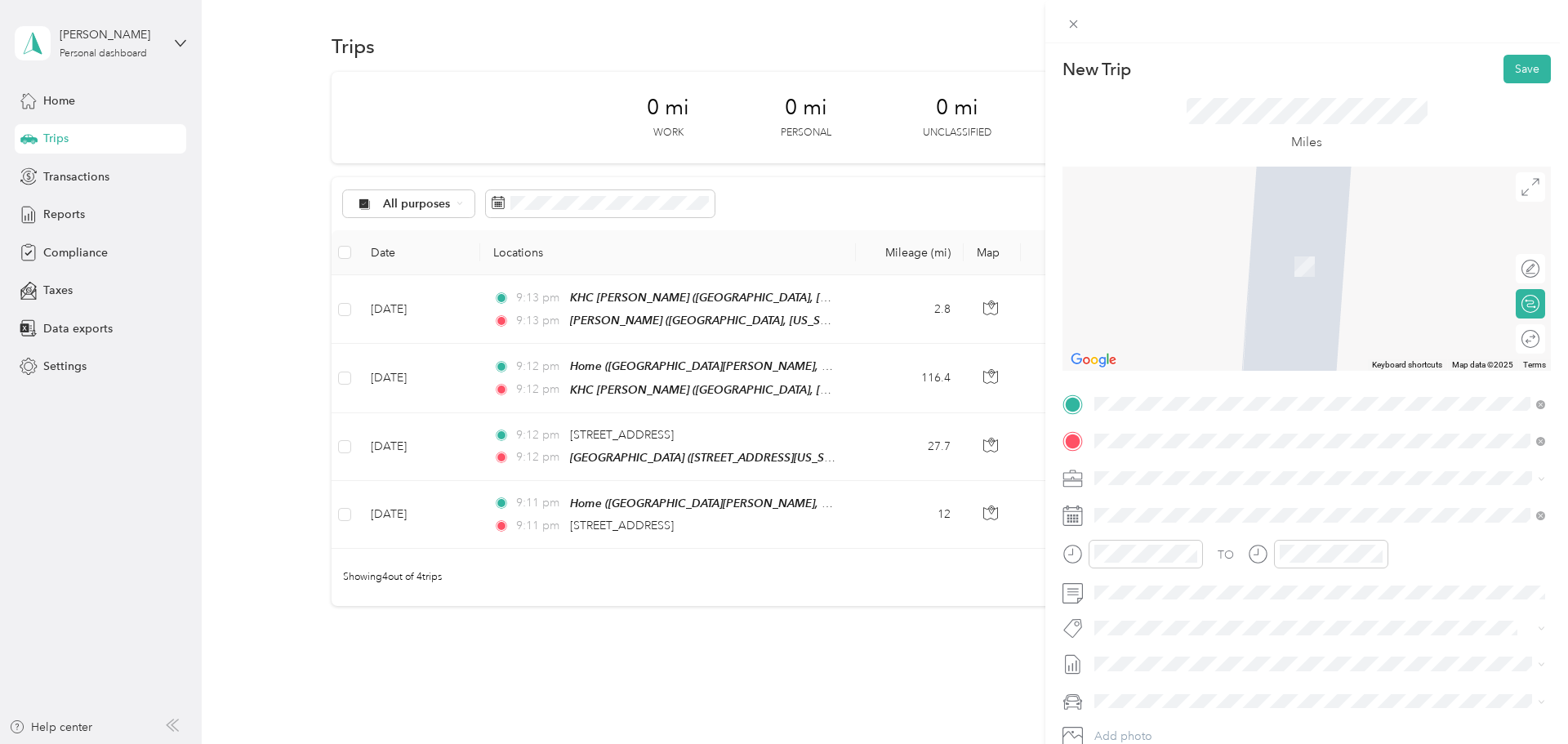
click at [780, 514] on div "Home North Kerby Avenue, 97217, Portland, Oregon, United States" at bounding box center [1325, 515] width 399 height 34
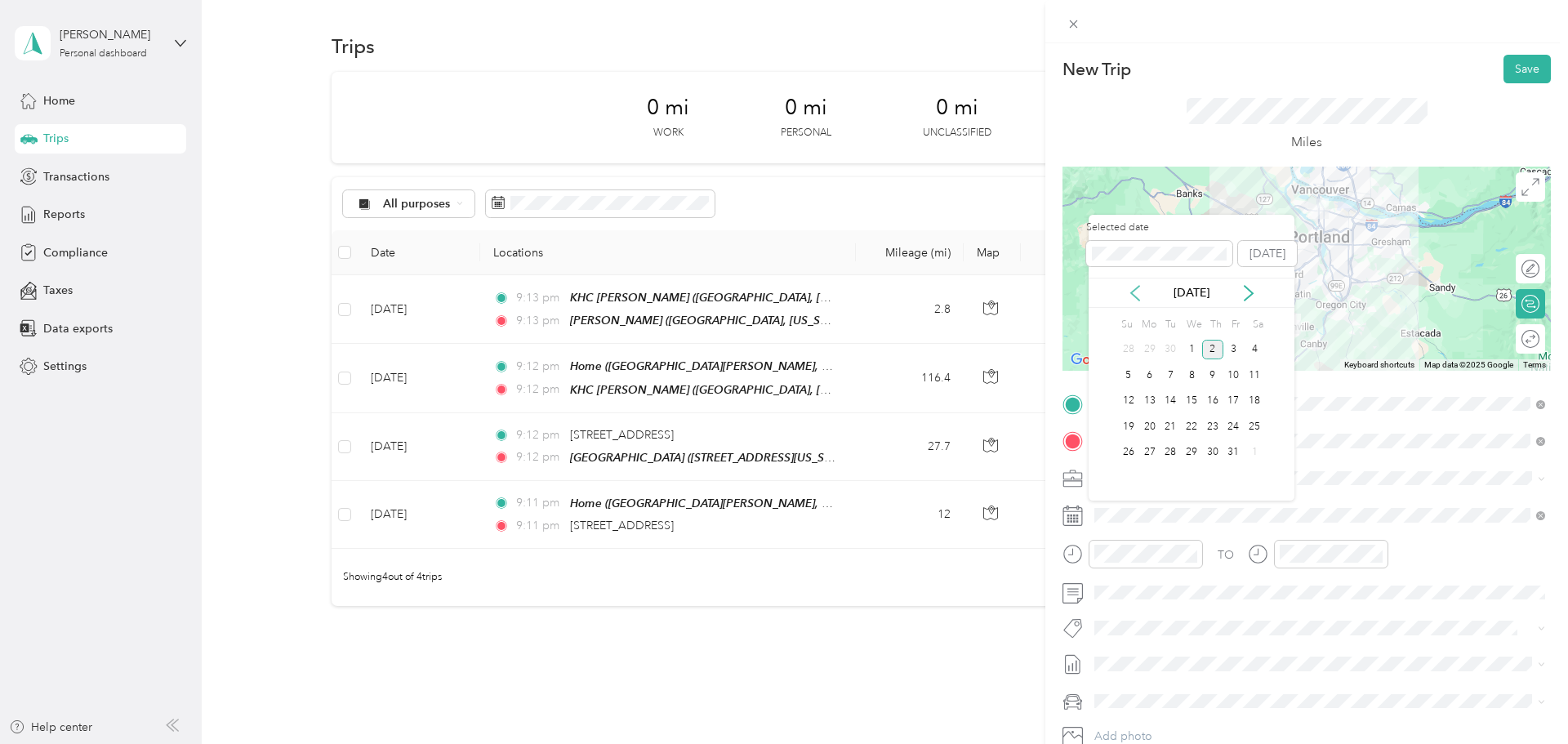
click at [780, 296] on icon at bounding box center [1136, 293] width 16 height 16
click at [780, 350] on div "2" at bounding box center [1170, 349] width 21 height 21
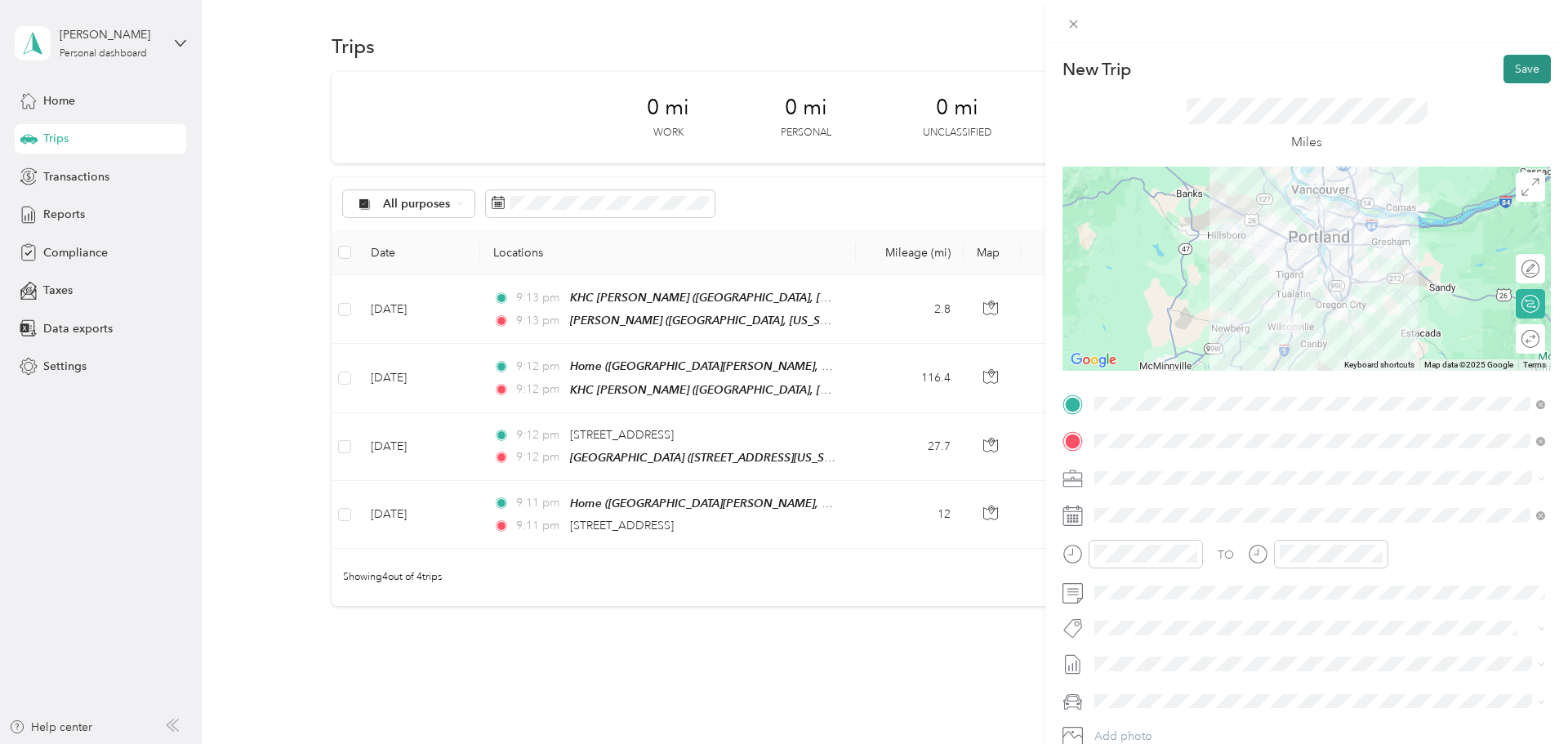
click at [780, 71] on button "Save" at bounding box center [1527, 69] width 48 height 29
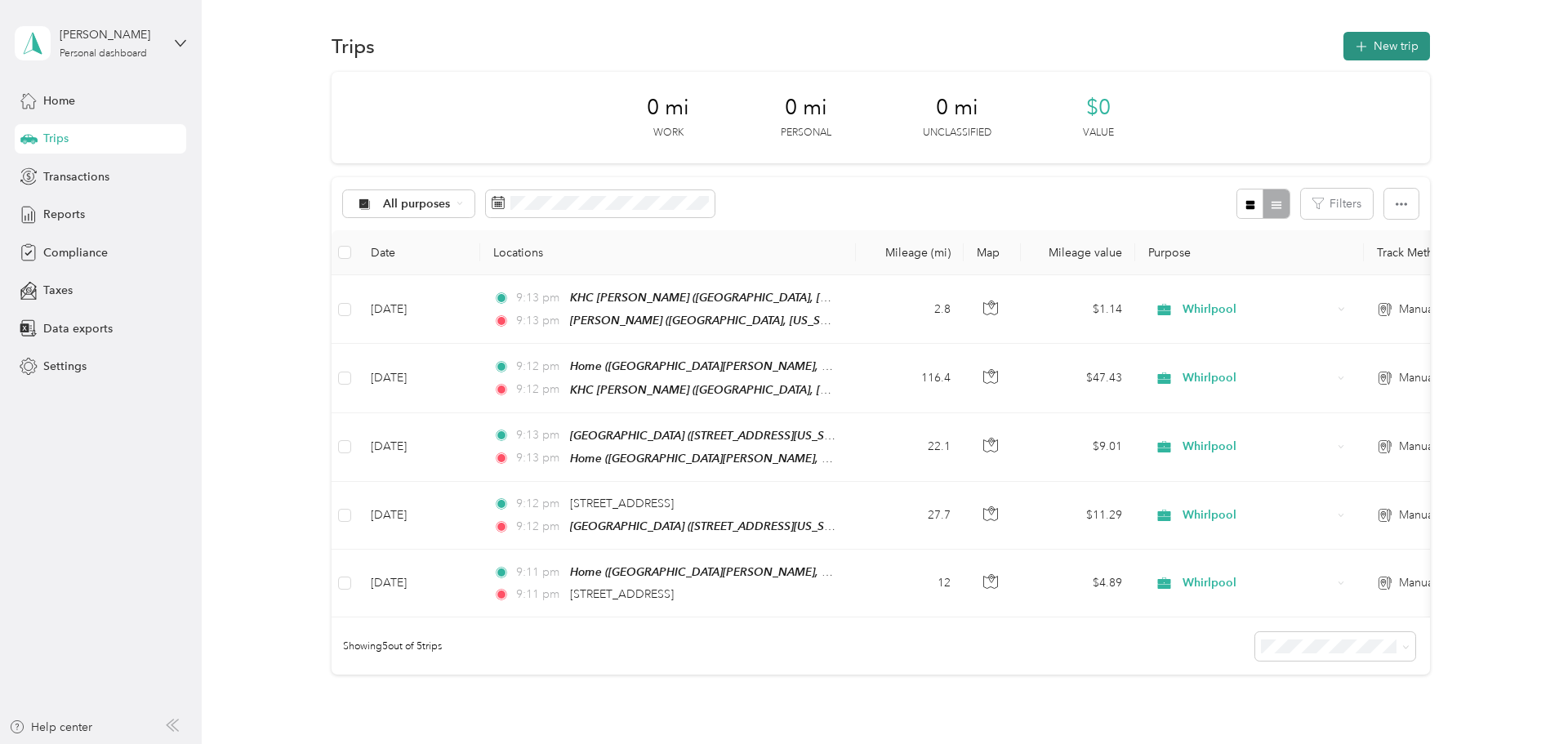
click at [780, 54] on button "New trip" at bounding box center [1387, 46] width 87 height 29
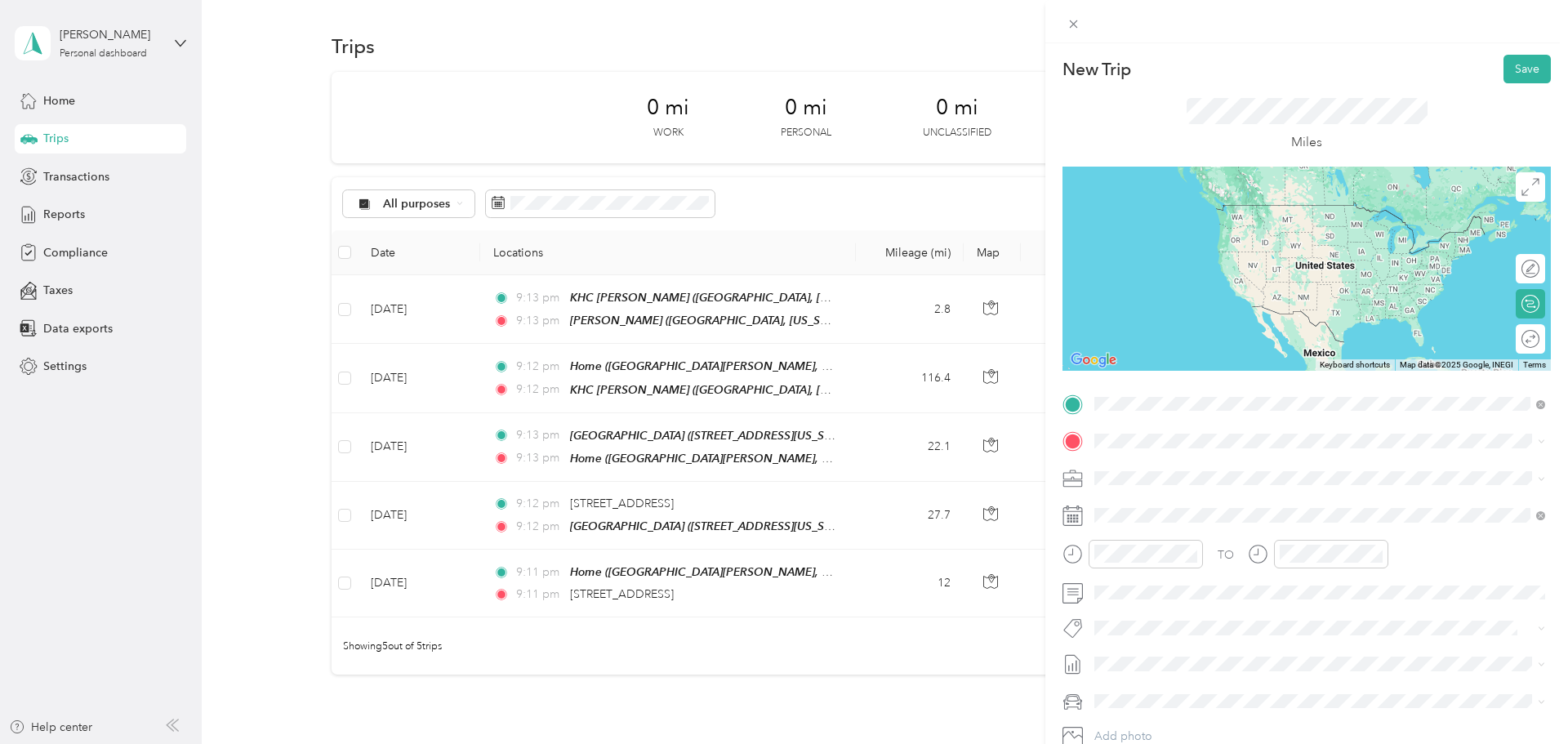
click at [780, 483] on span "North Kerby Avenue, 97217, Portland, Oregon, United States" at bounding box center [1325, 486] width 399 height 14
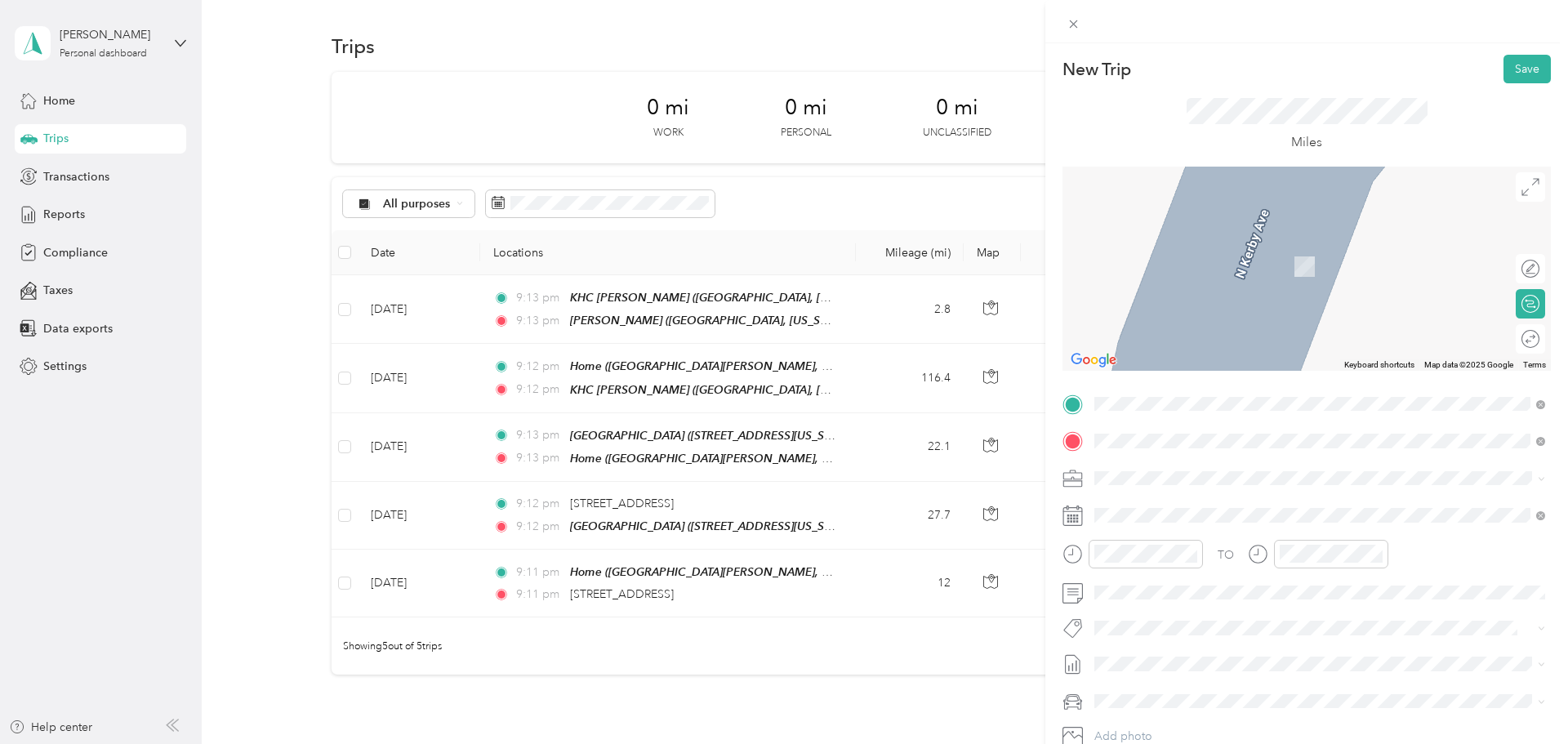
click at [780, 517] on span "Southwest Hall Boulevard, 97005, Beaverton, Oregon, United States" at bounding box center [1279, 523] width 308 height 14
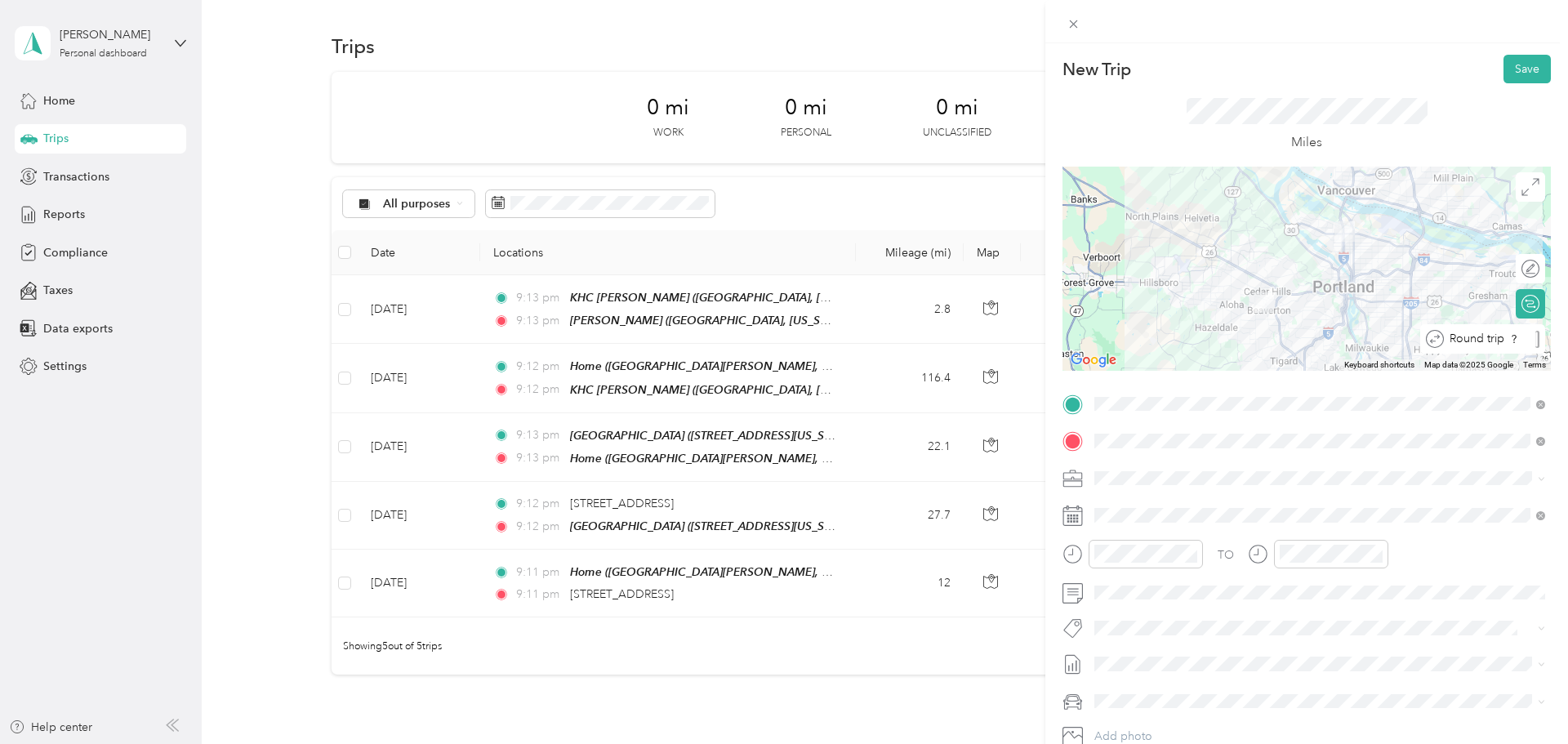
click at [780, 346] on div at bounding box center [1537, 339] width 4 height 17
click at [780, 522] on span at bounding box center [1319, 515] width 462 height 26
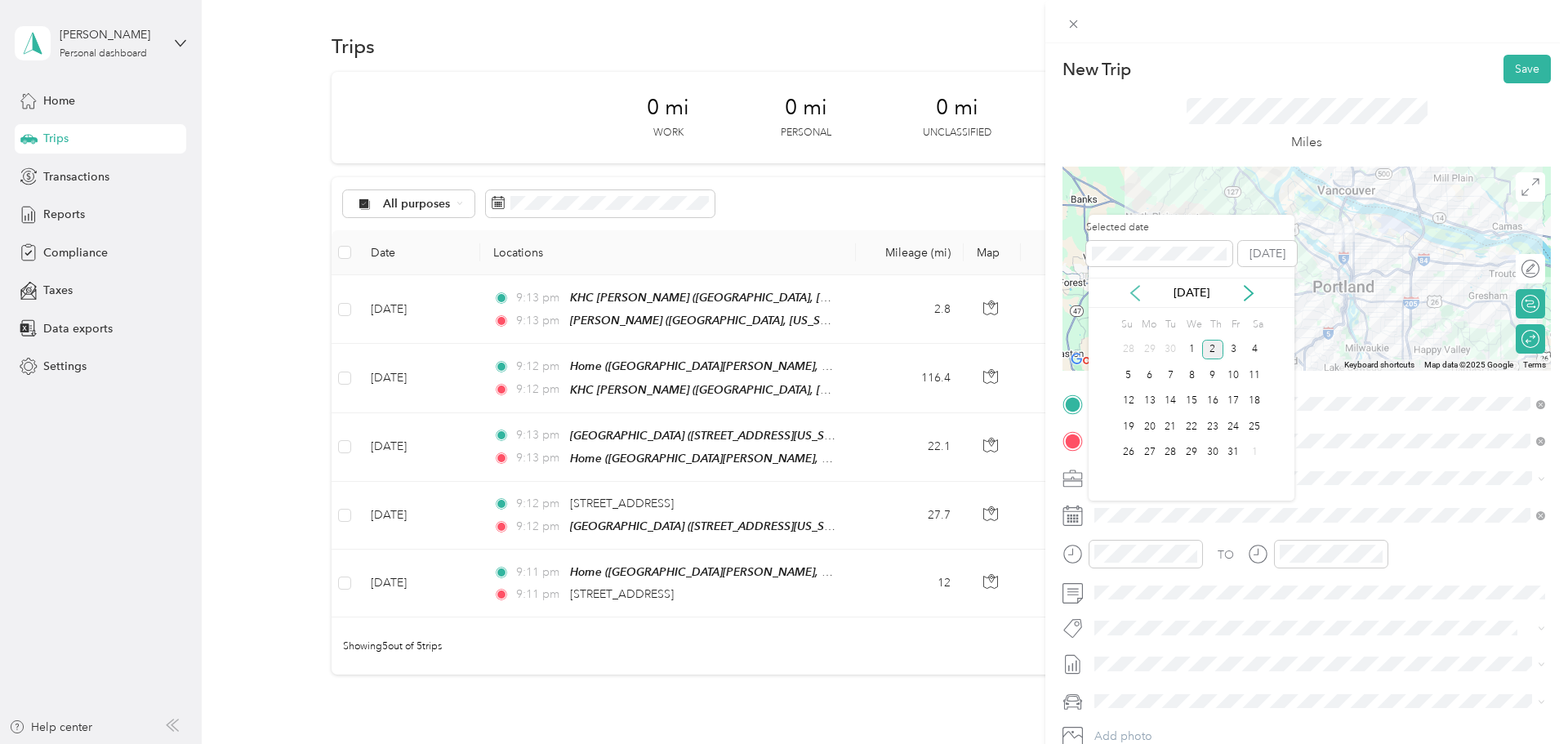
click at [780, 297] on icon at bounding box center [1135, 293] width 8 height 15
click at [780, 351] on div "3" at bounding box center [1191, 349] width 21 height 21
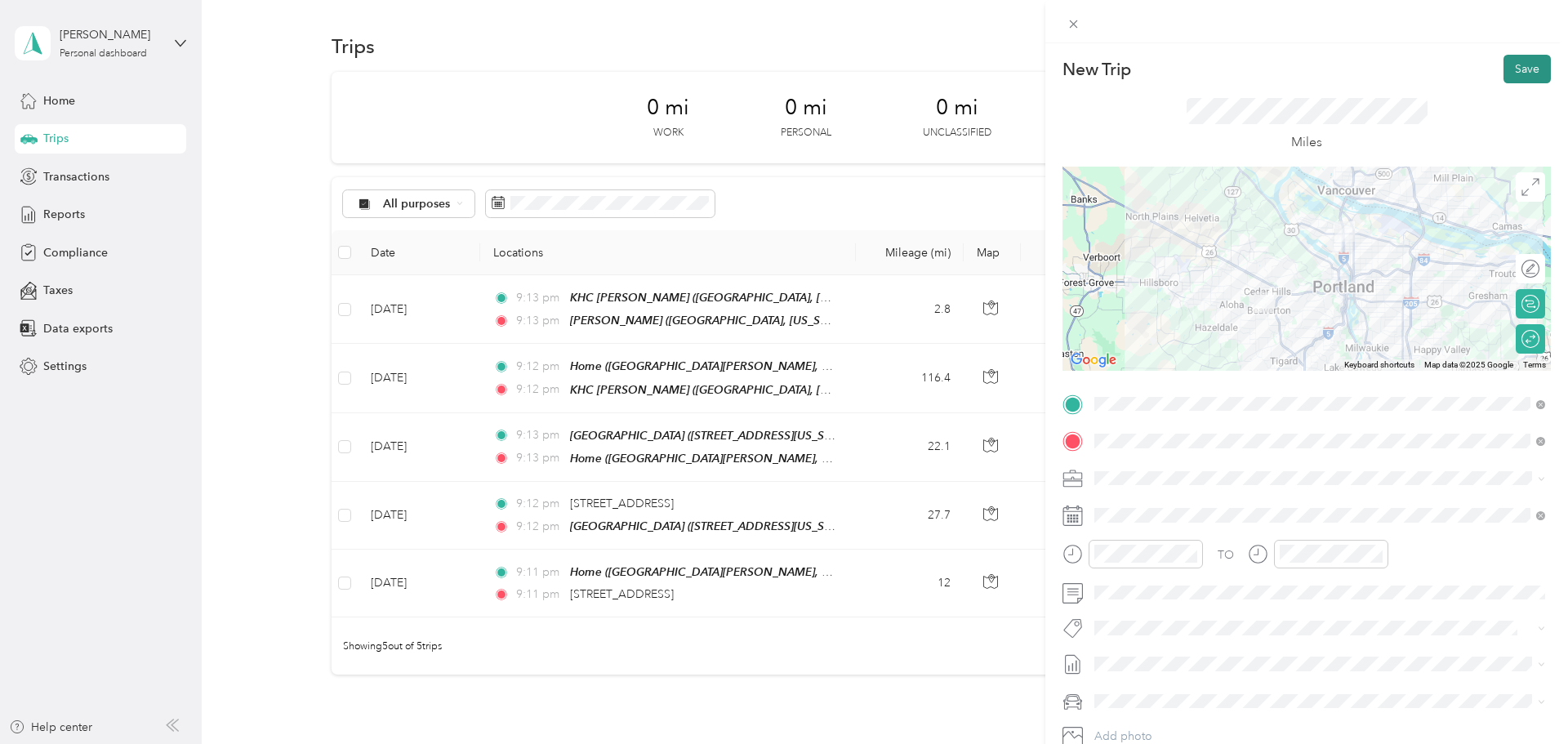
click at [780, 80] on button "Save" at bounding box center [1527, 69] width 48 height 29
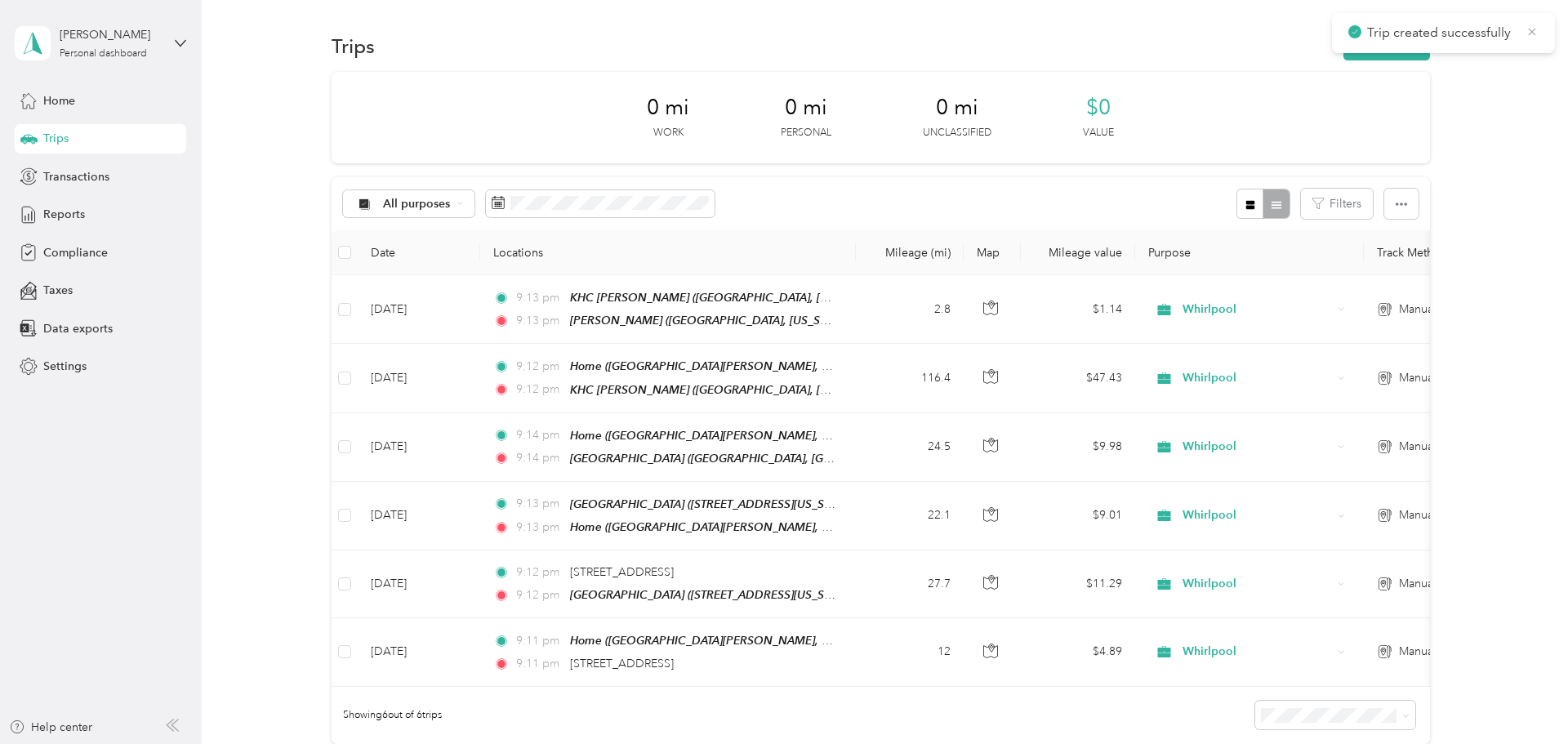
click at [780, 32] on icon at bounding box center [1532, 32] width 13 height 15
click at [780, 50] on button "New trip" at bounding box center [1387, 46] width 87 height 29
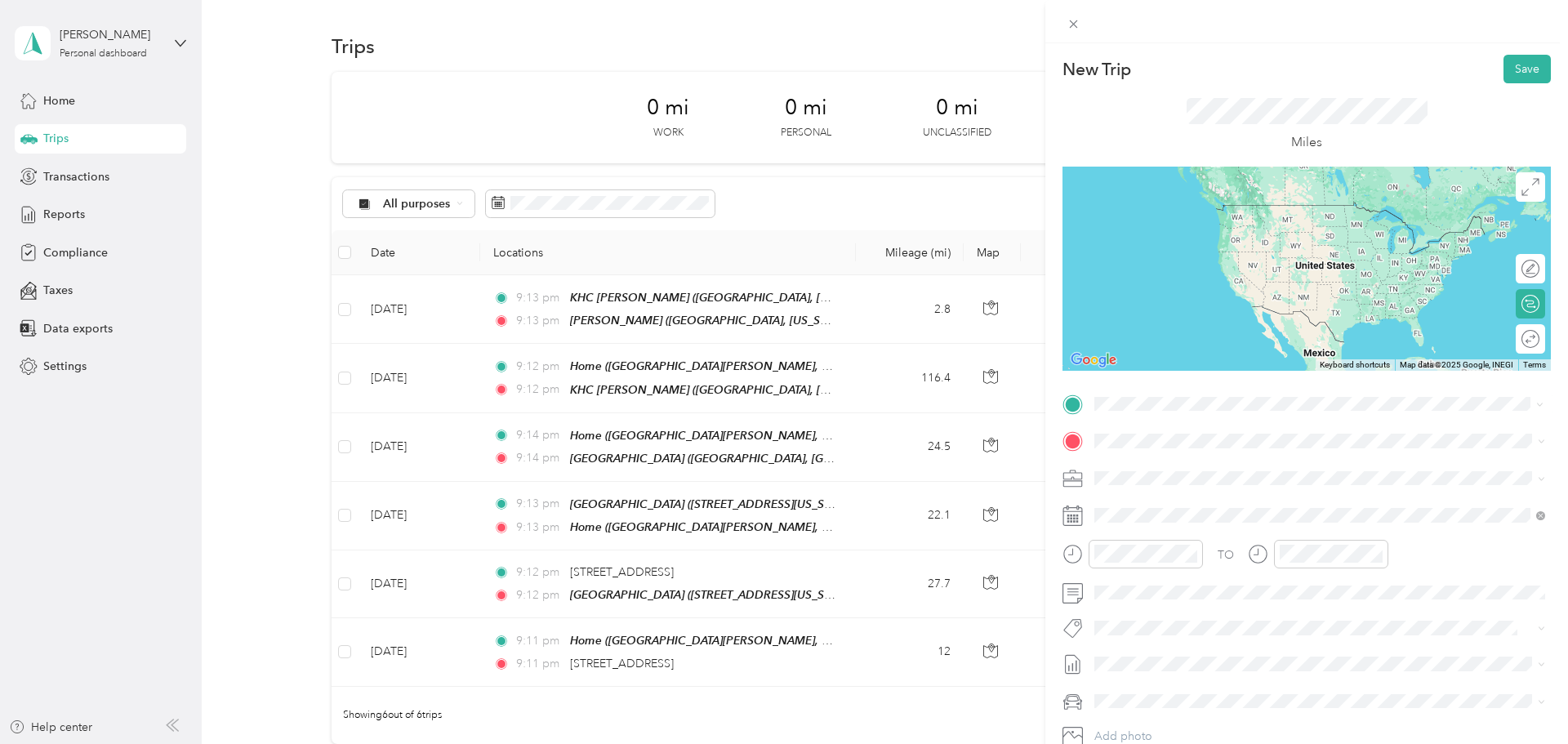
click at [780, 490] on span "West 1st Avenue, 97402, Eugene, Oregon, United States" at bounding box center [1207, 486] width 163 height 14
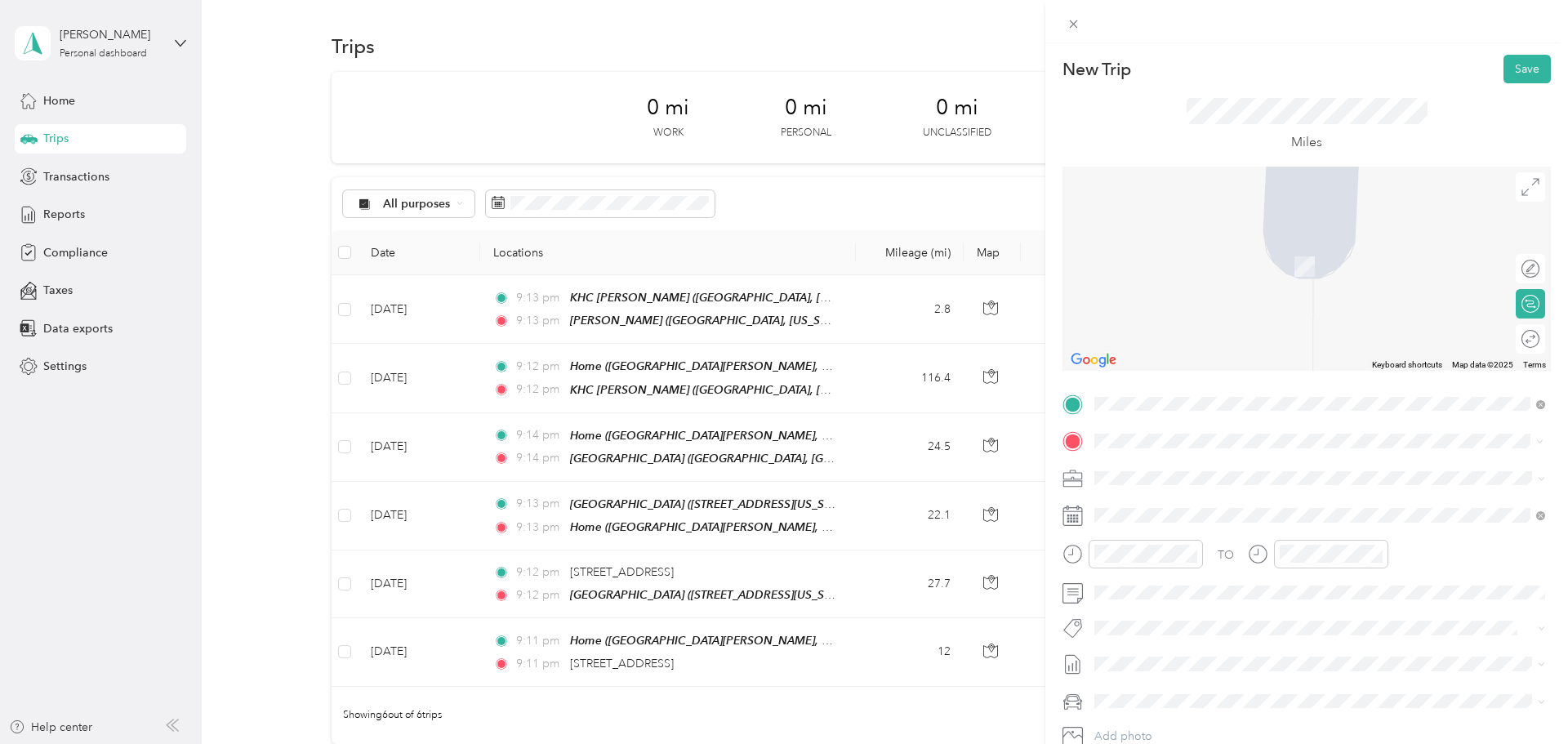
click at [780, 518] on span "North Kerby Avenue, 97217, Portland, Oregon, United States" at bounding box center [1325, 523] width 399 height 14
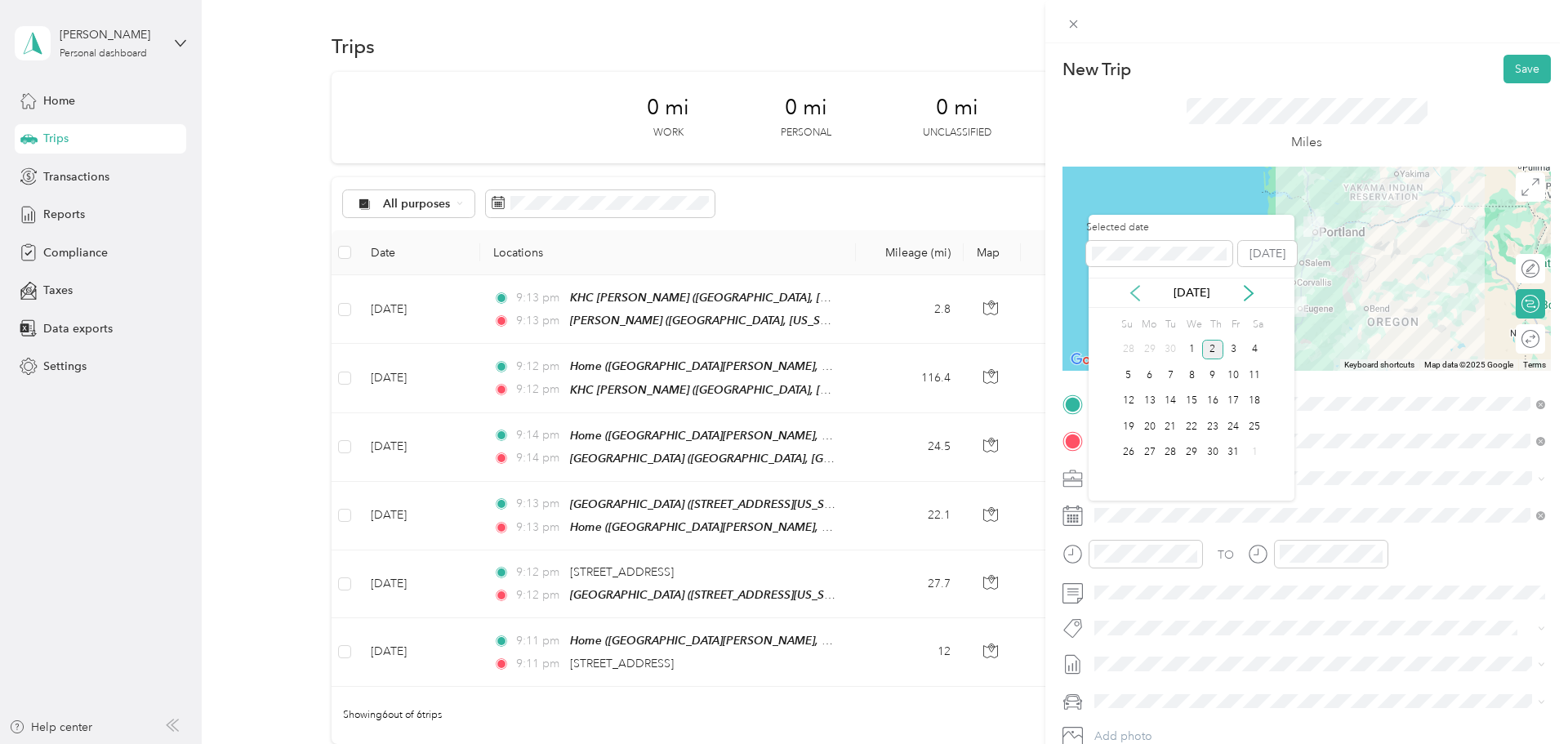
click at [780, 295] on icon at bounding box center [1136, 293] width 16 height 16
click at [780, 348] on div "5" at bounding box center [1234, 349] width 21 height 21
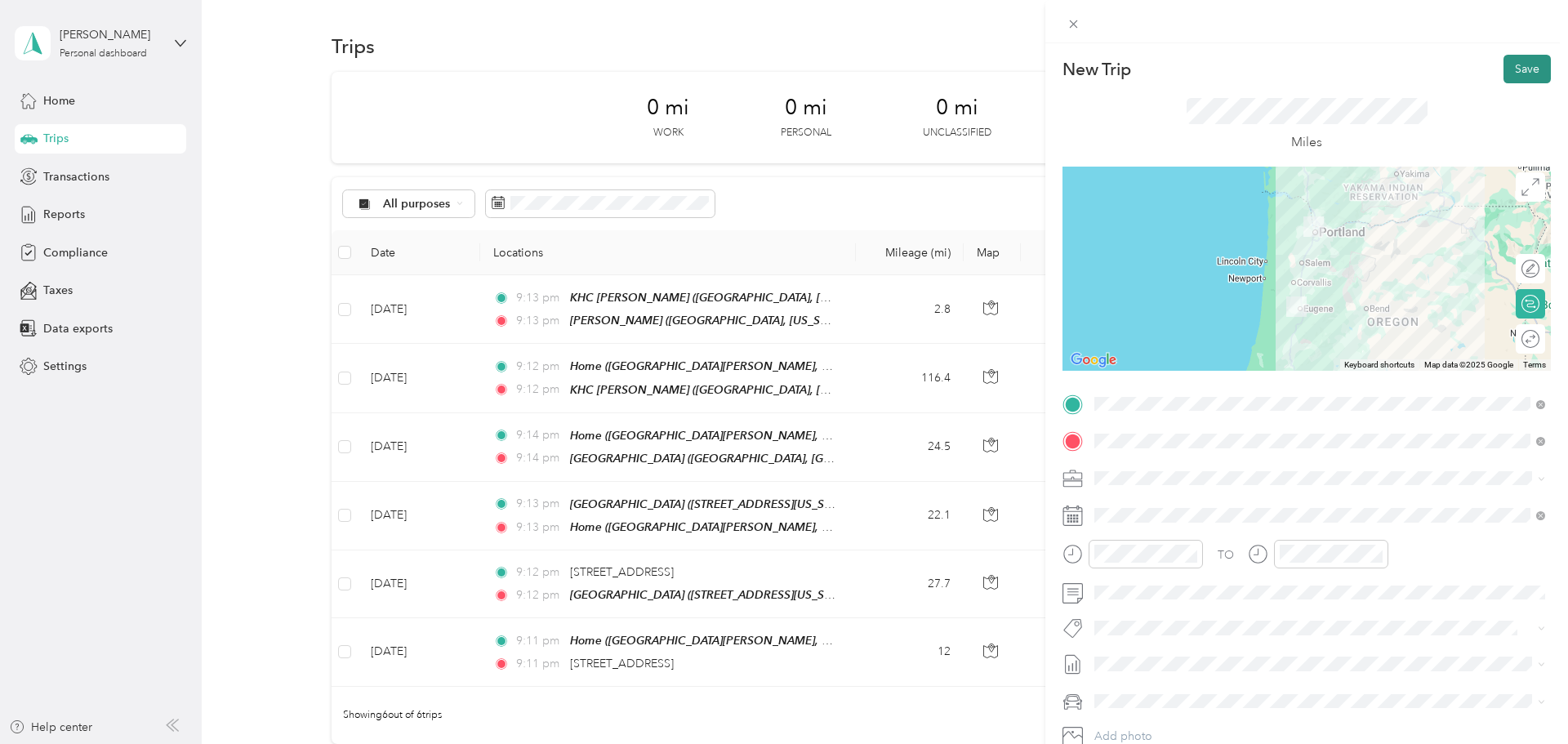
click at [780, 70] on button "Save" at bounding box center [1527, 69] width 48 height 29
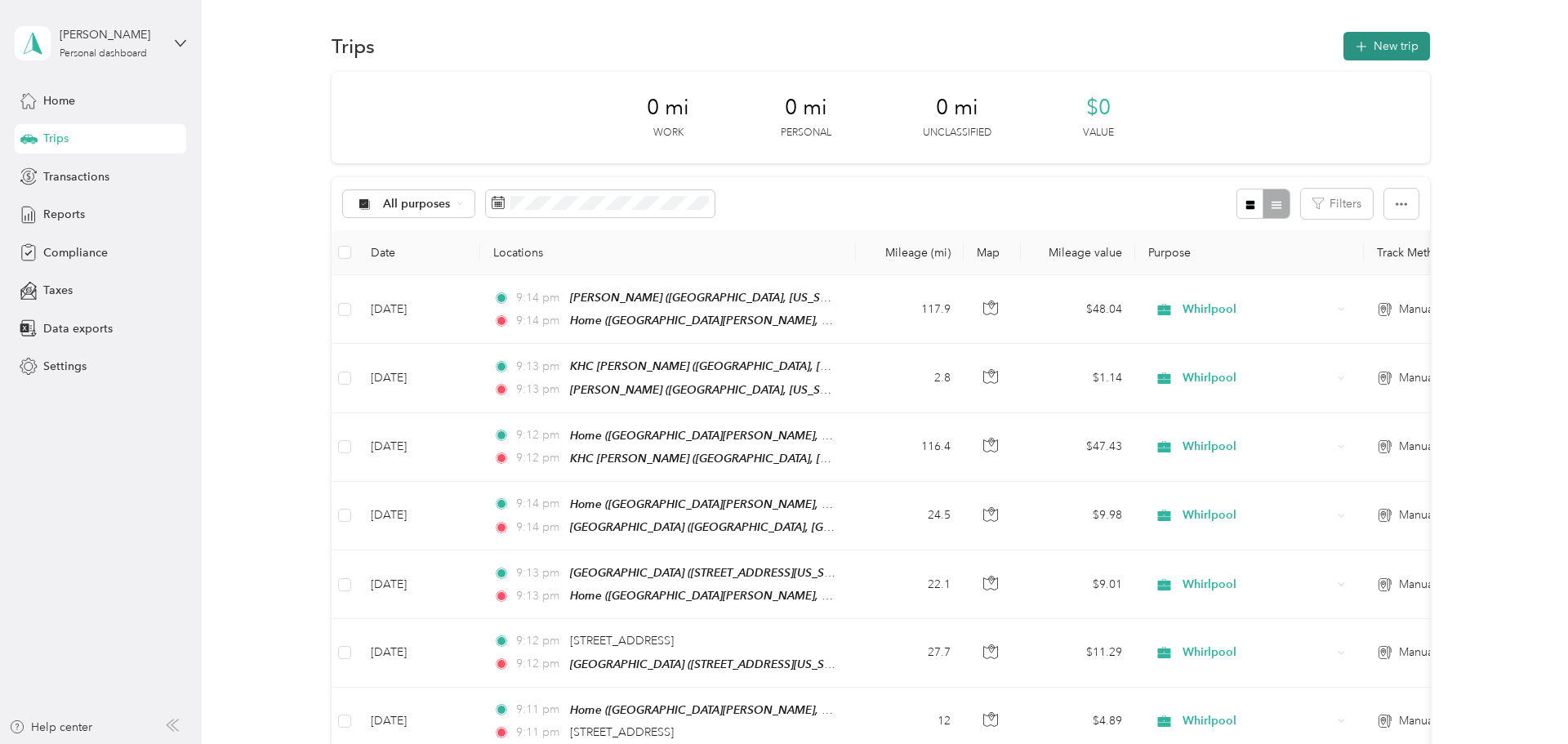
click at [780, 36] on button "New trip" at bounding box center [1387, 46] width 87 height 29
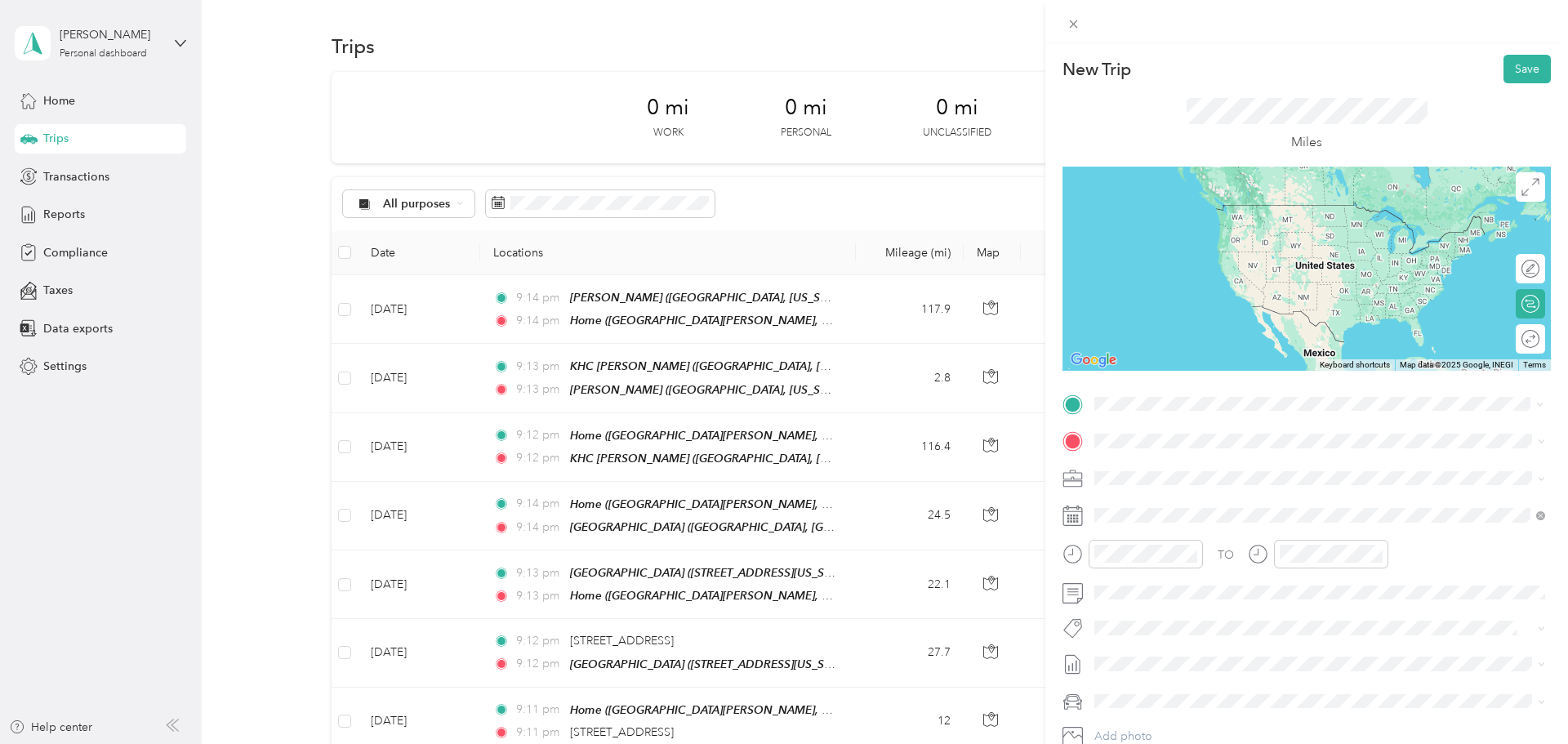
click at [780, 486] on span "North Kerby Avenue, 97217, Portland, Oregon, United States" at bounding box center [1325, 486] width 399 height 14
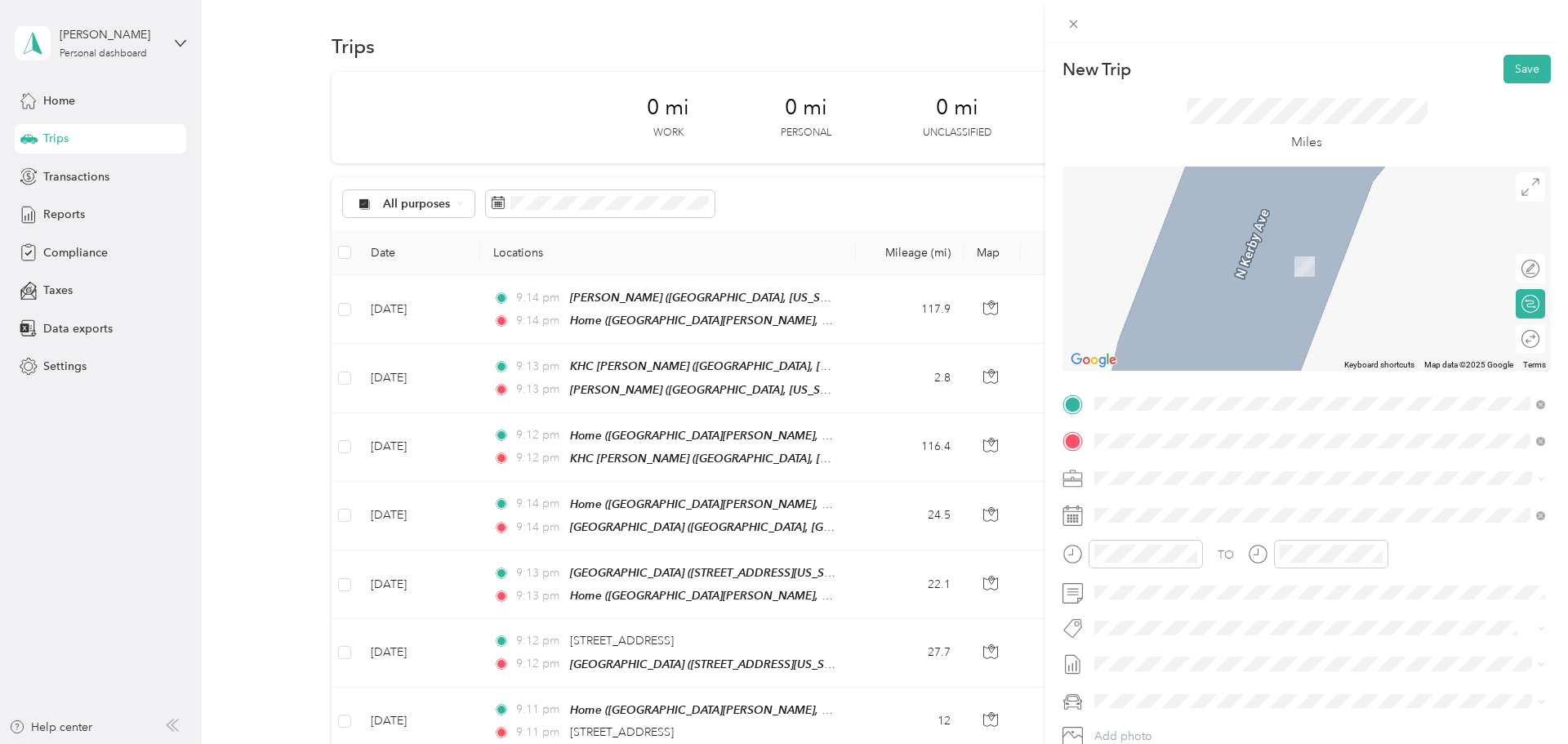
click at [780, 506] on span "5240 Southeast Ankeny Street Portland, Oregon 97214, United States" at bounding box center [1207, 500] width 163 height 15
click at [780, 512] on div "5240 Southeast 82nd Avenue Portland, Oregon 97266, United States" at bounding box center [1319, 500] width 439 height 22
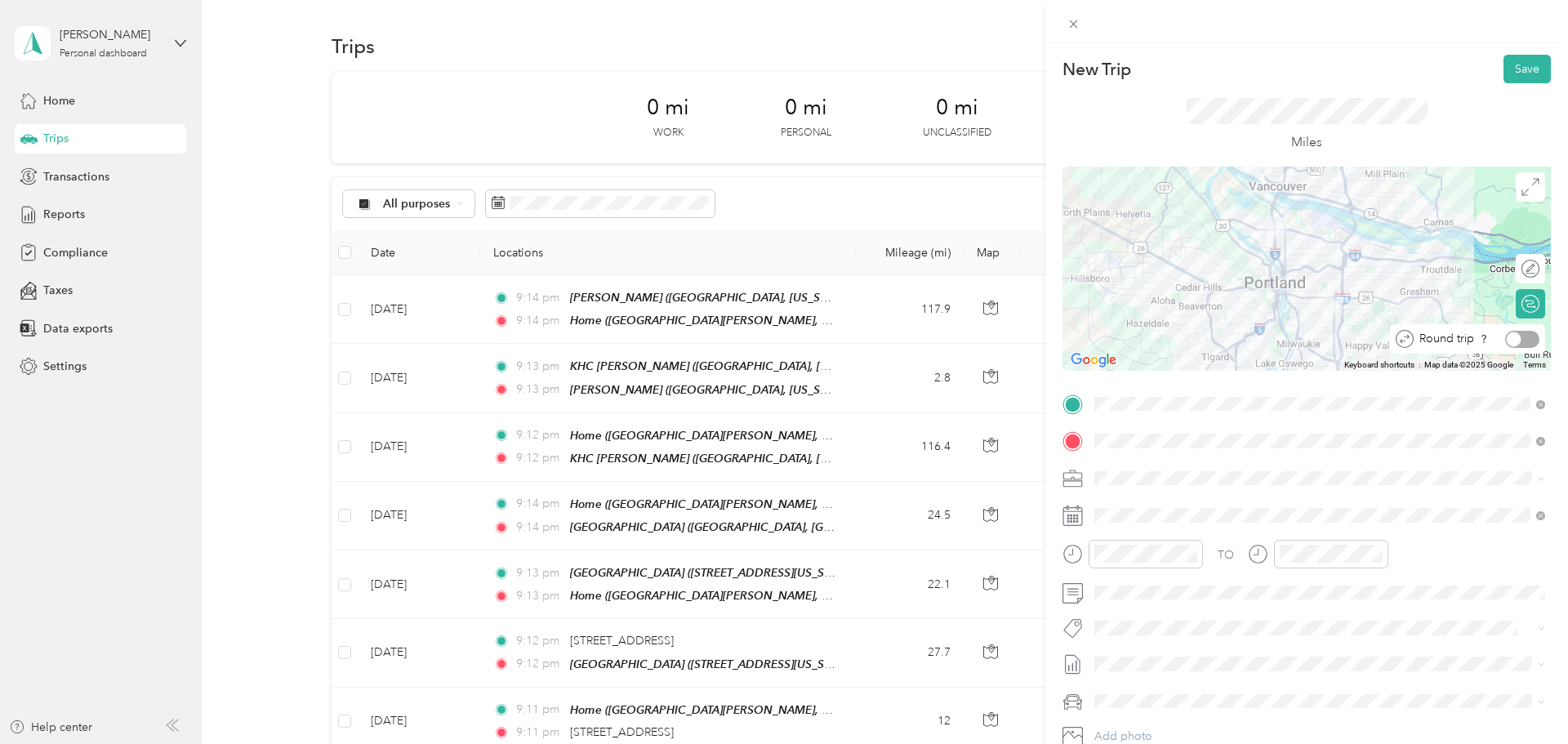
click at [780, 342] on div at bounding box center [1522, 339] width 34 height 17
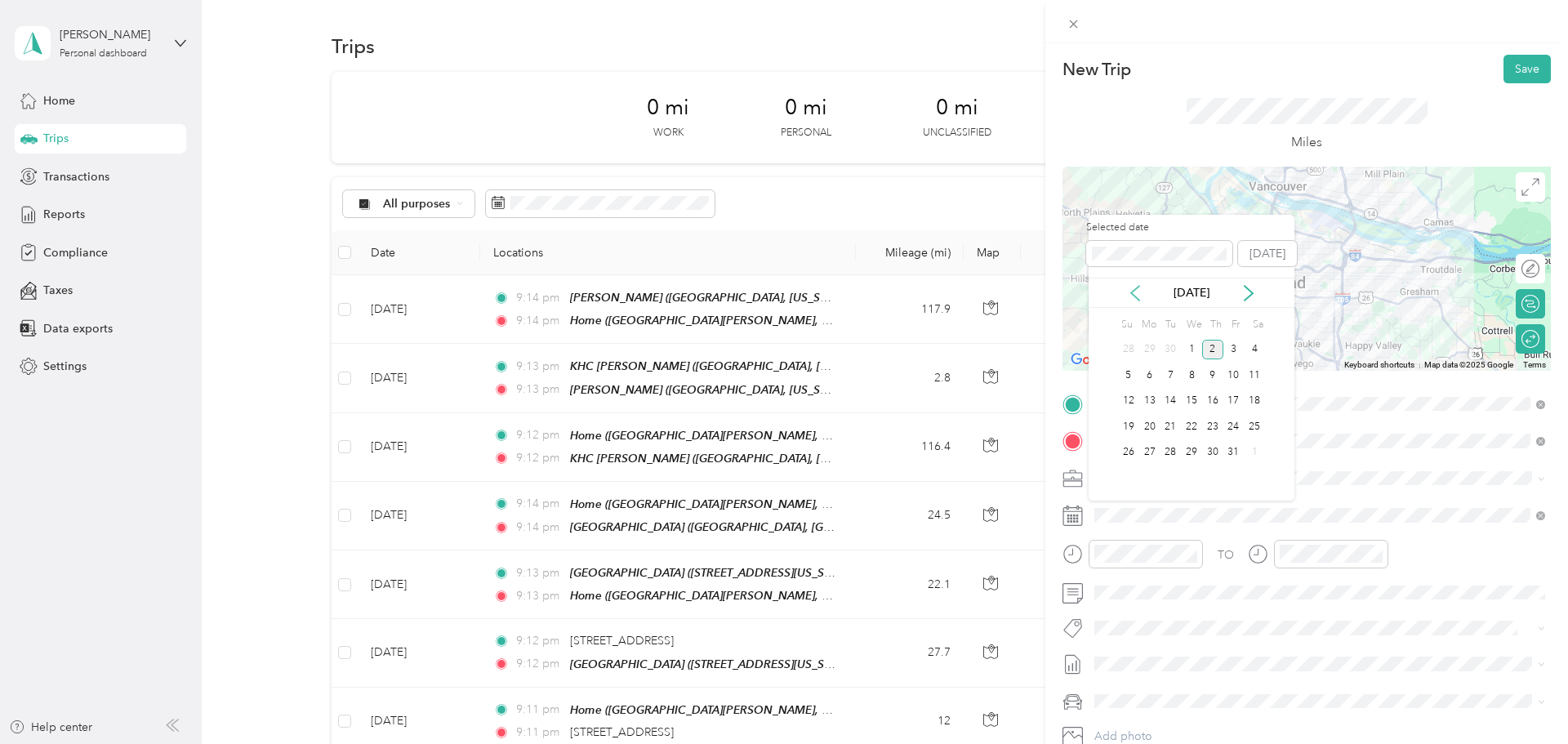
click at [780, 291] on icon at bounding box center [1136, 293] width 16 height 16
click at [780, 372] on div "8" at bounding box center [1150, 375] width 21 height 21
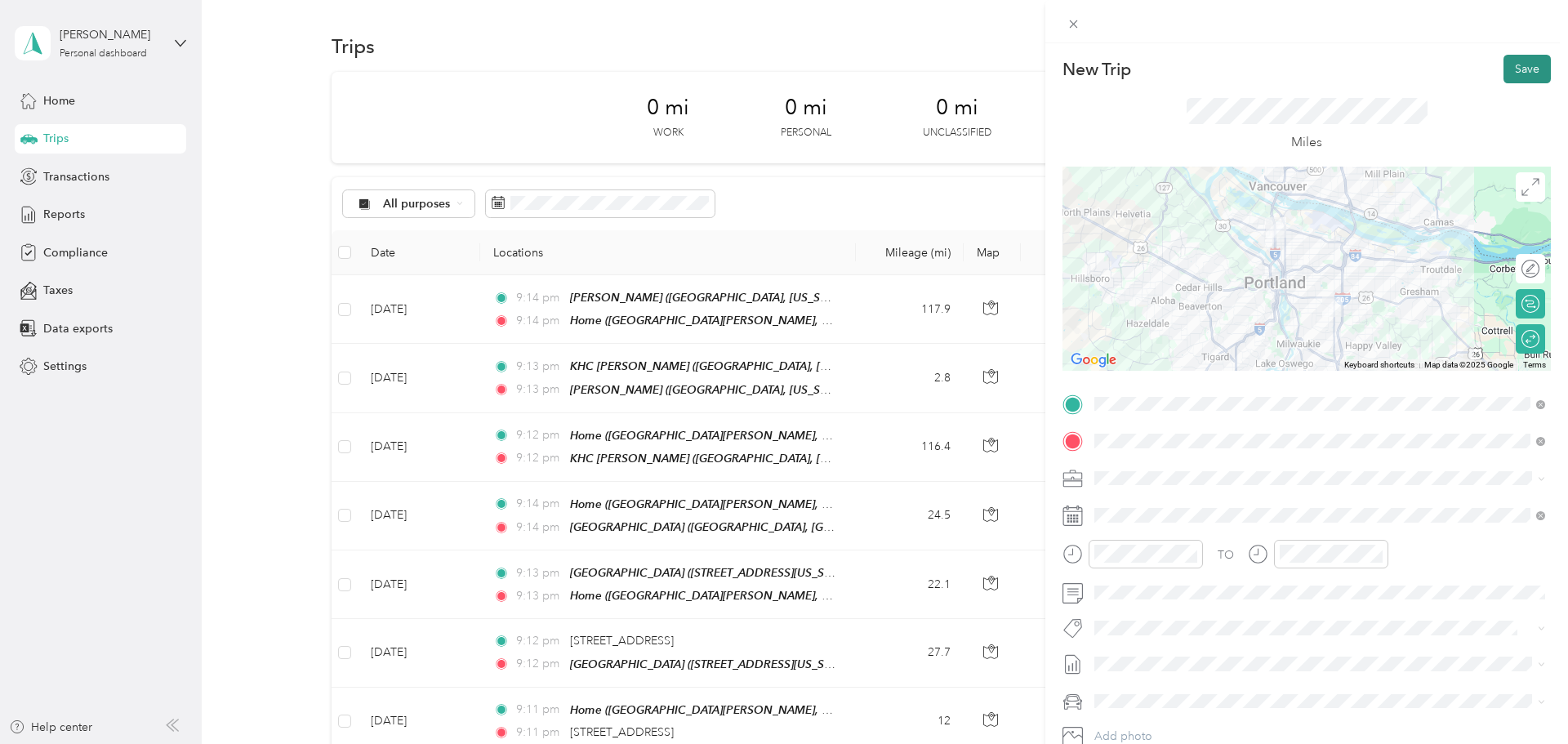
click at [780, 69] on button "Save" at bounding box center [1527, 69] width 48 height 29
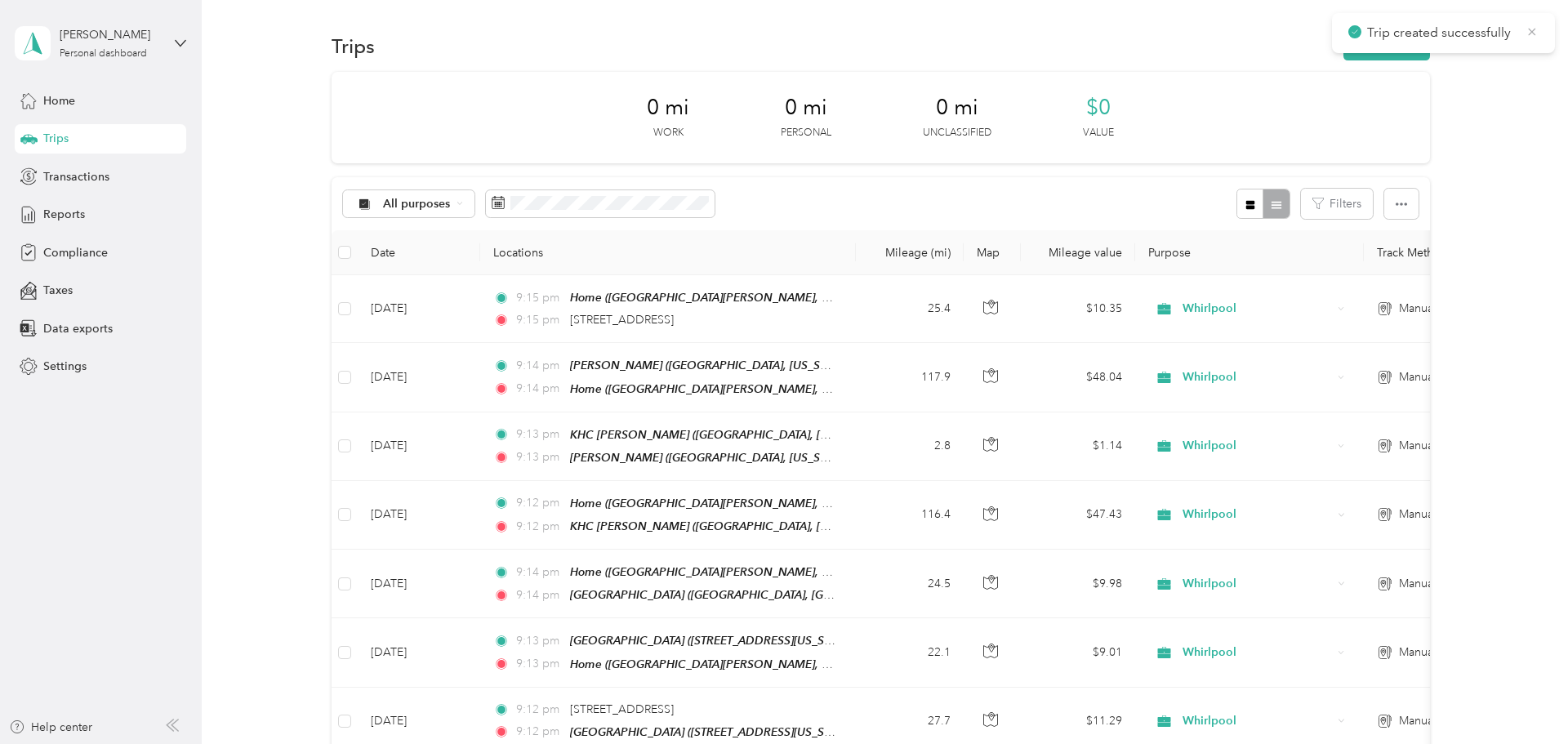
click at [780, 37] on icon at bounding box center [1532, 32] width 13 height 15
click at [780, 49] on button "New trip" at bounding box center [1387, 46] width 87 height 29
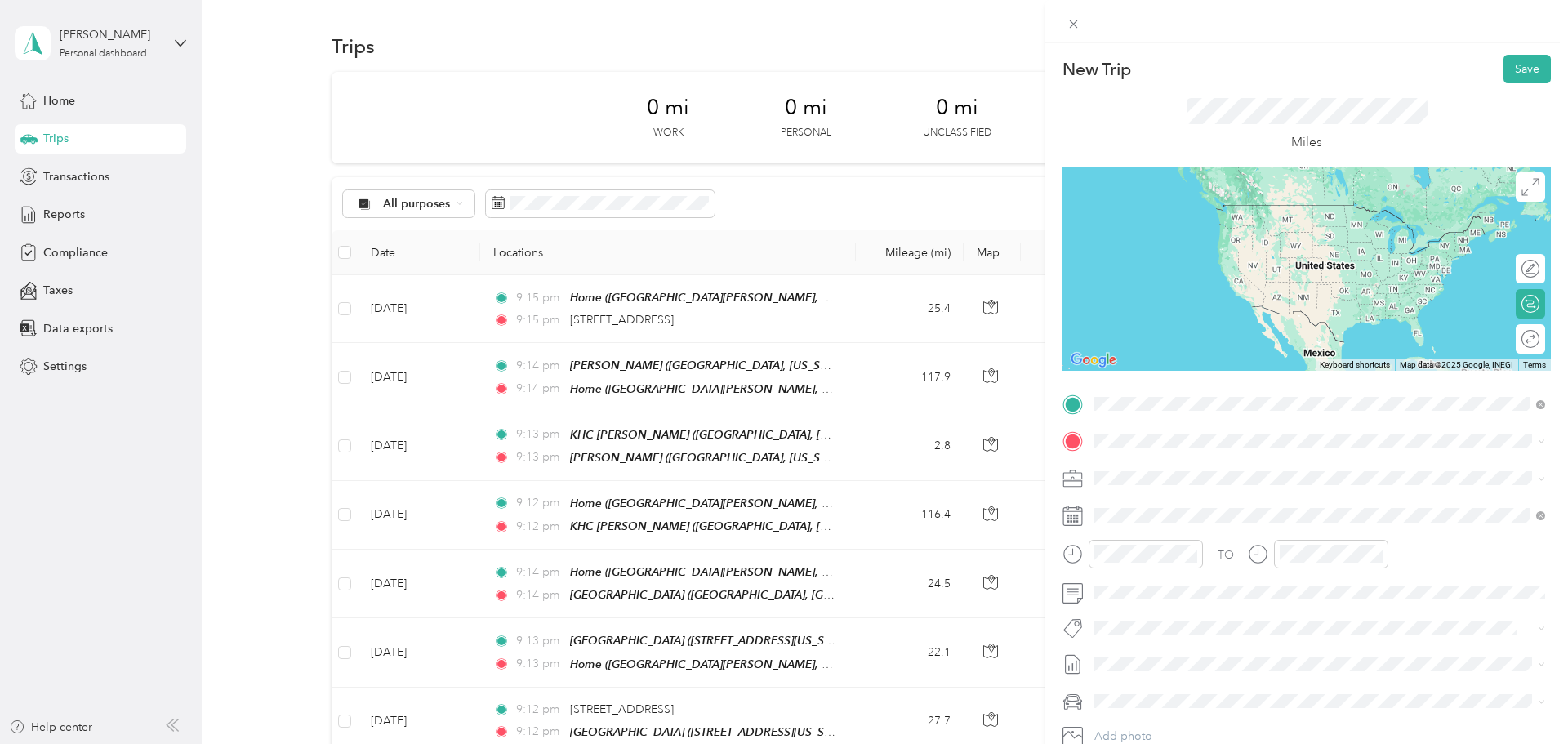
click at [780, 487] on span "North Kerby Avenue, 97217, Portland, Oregon, United States" at bounding box center [1325, 486] width 399 height 14
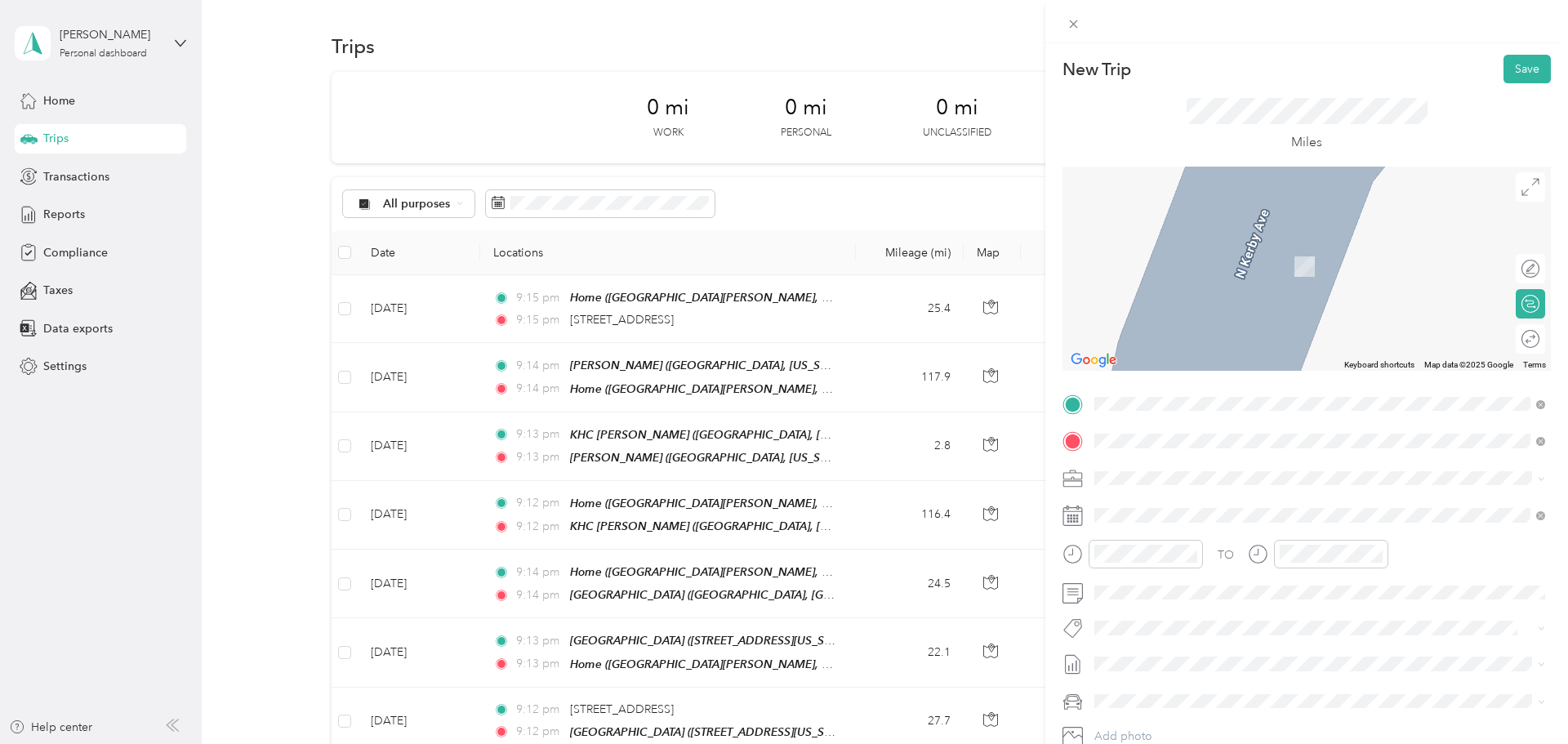
click at [780, 495] on span "5240 Southeast 82nd Avenue Portland, Oregon 97266, United States" at bounding box center [1207, 500] width 163 height 15
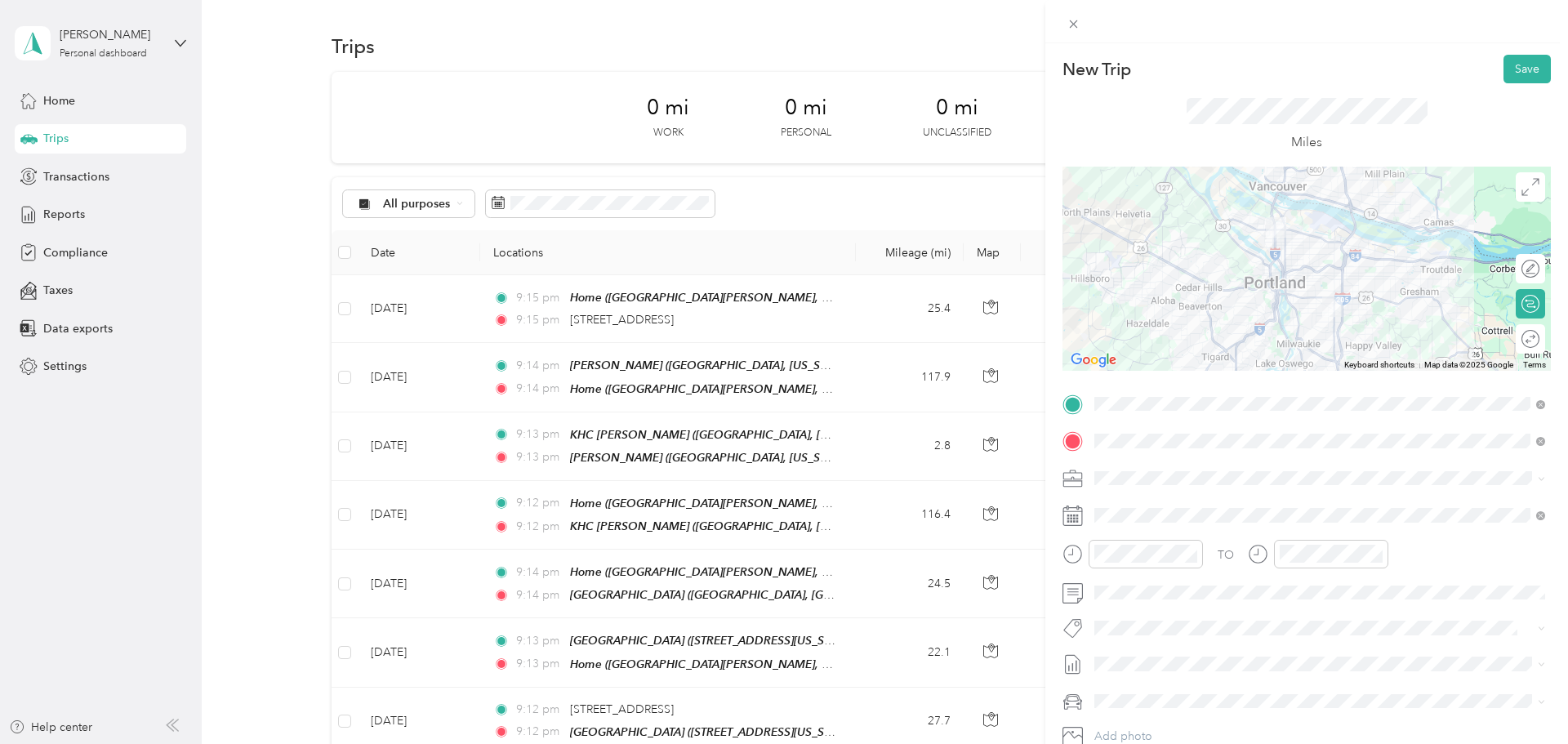
click at [780, 342] on div "Round trip" at bounding box center [1539, 339] width 0 height 17
click at [780, 522] on span at bounding box center [1319, 515] width 462 height 26
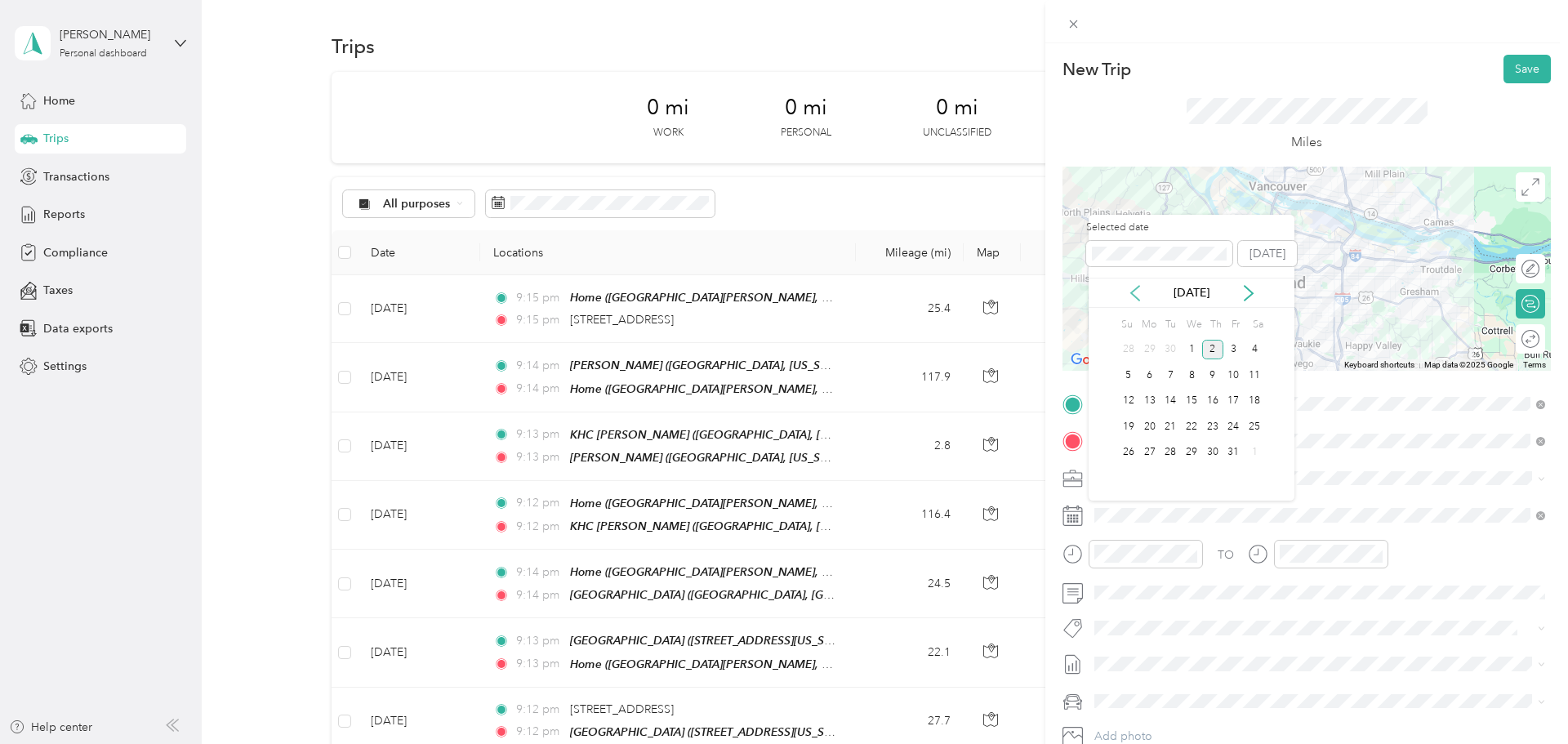
click at [780, 296] on icon at bounding box center [1135, 293] width 8 height 15
click at [780, 378] on div "9" at bounding box center [1170, 375] width 21 height 21
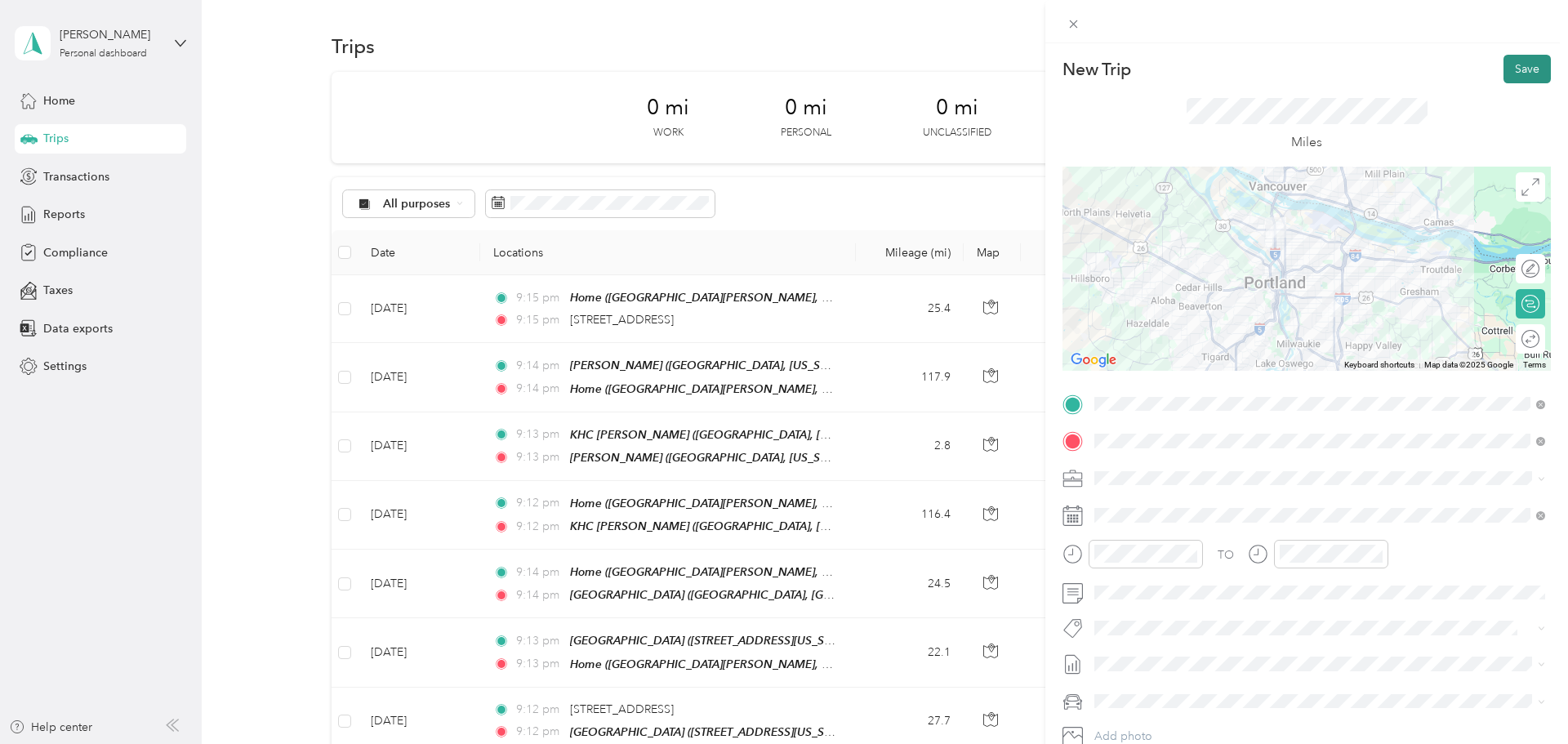
click at [780, 75] on button "Save" at bounding box center [1527, 69] width 48 height 29
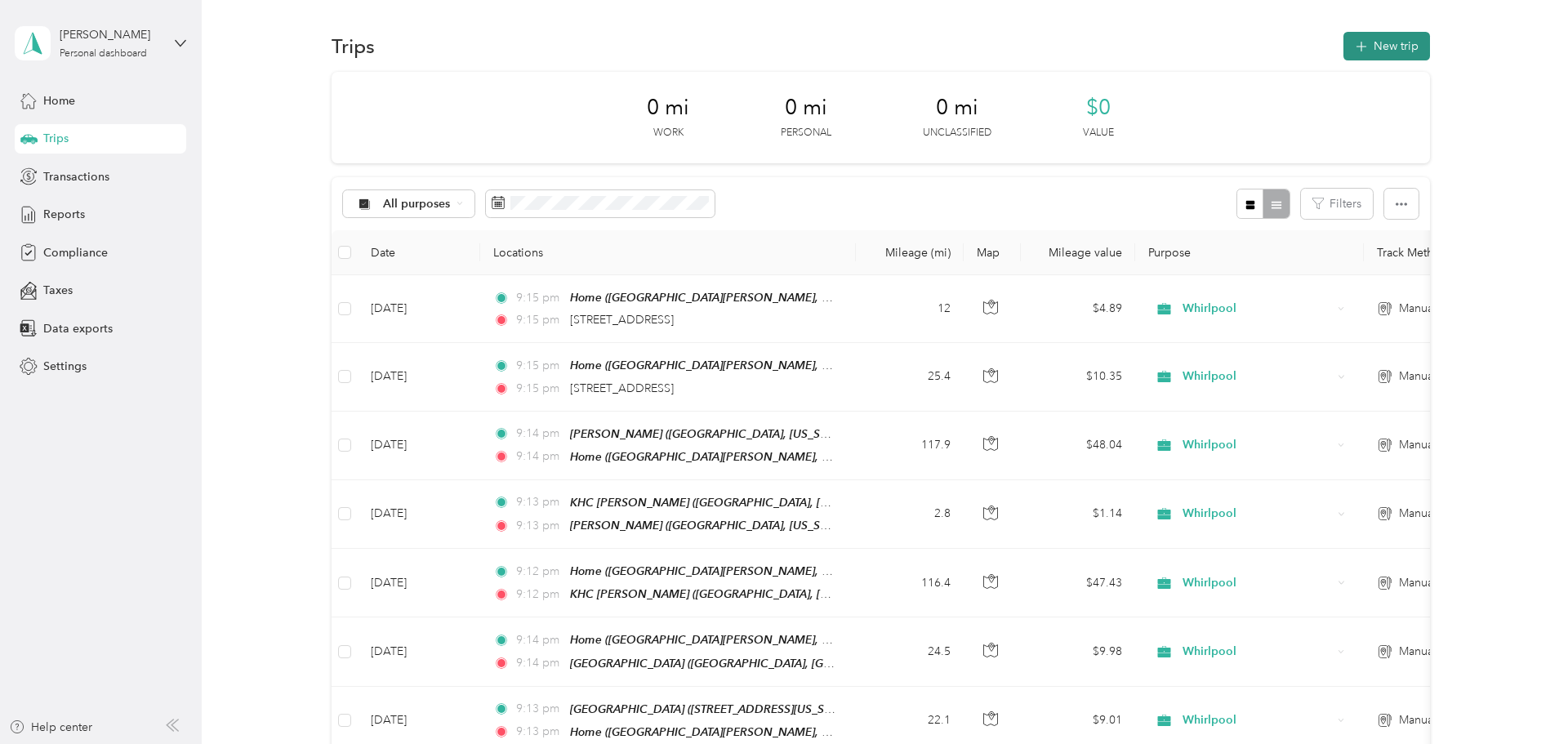
click at [780, 47] on button "New trip" at bounding box center [1387, 46] width 87 height 29
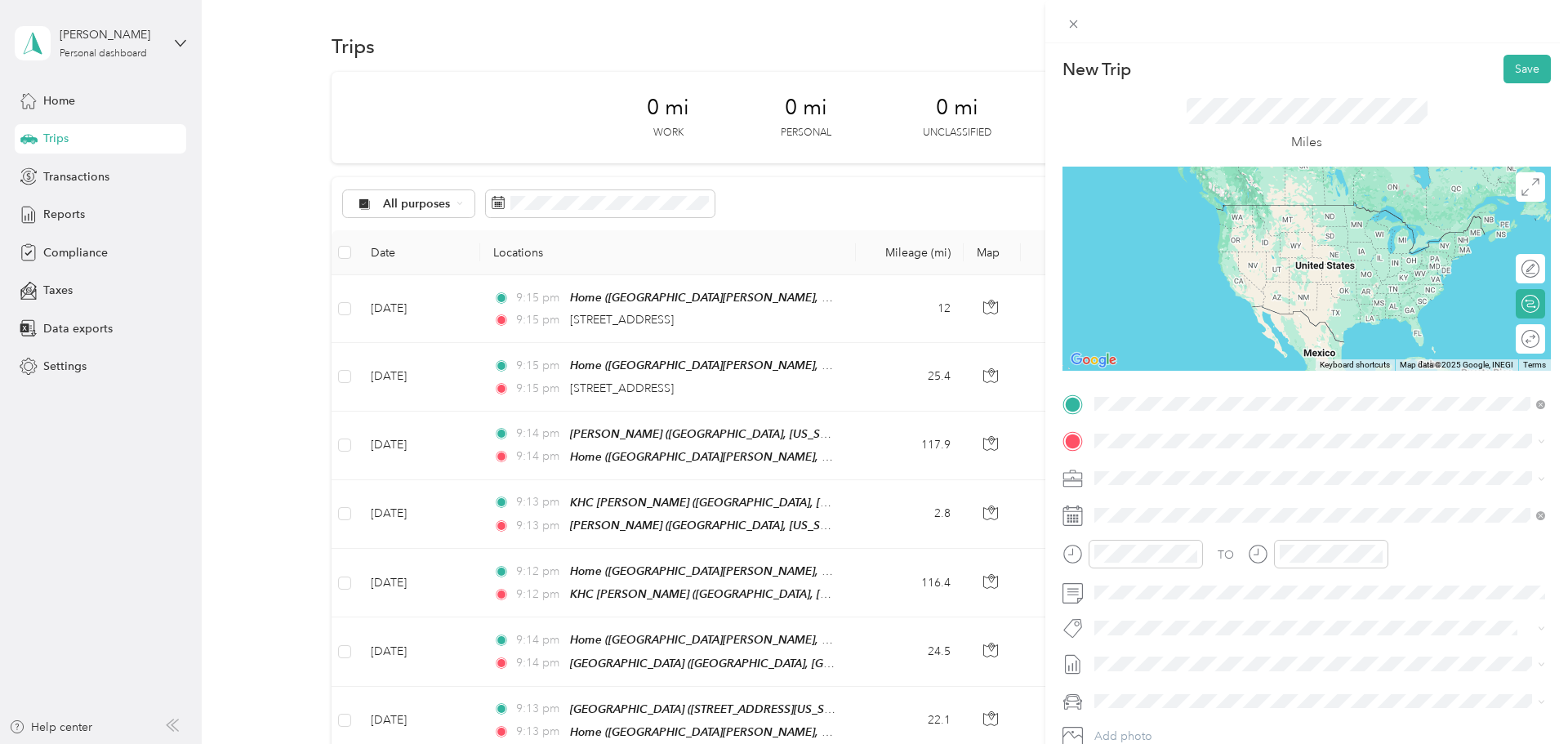
click at [780, 473] on div "Home" at bounding box center [1325, 468] width 399 height 15
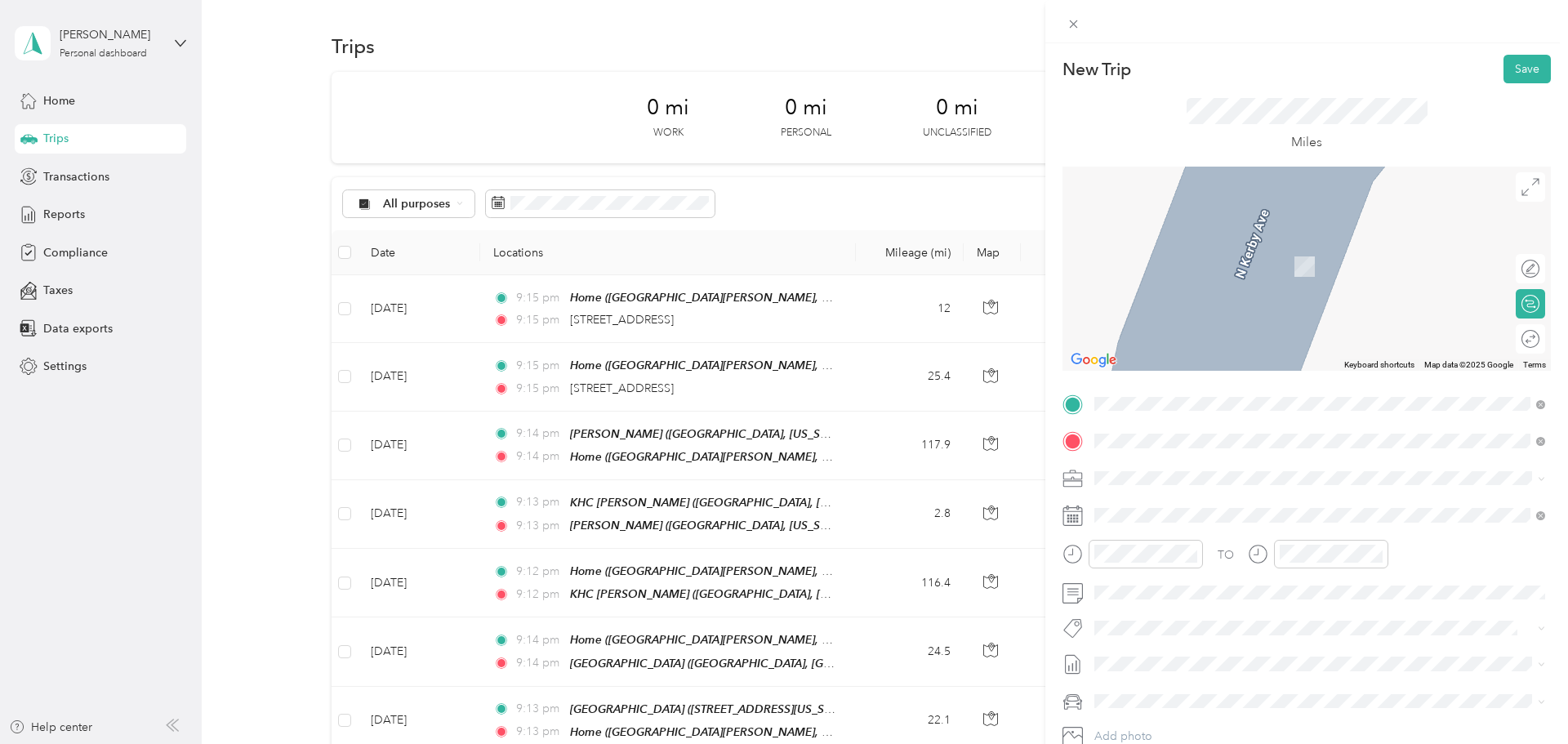
click at [780, 510] on strong "KHC Salem" at bounding box center [1156, 505] width 61 height 15
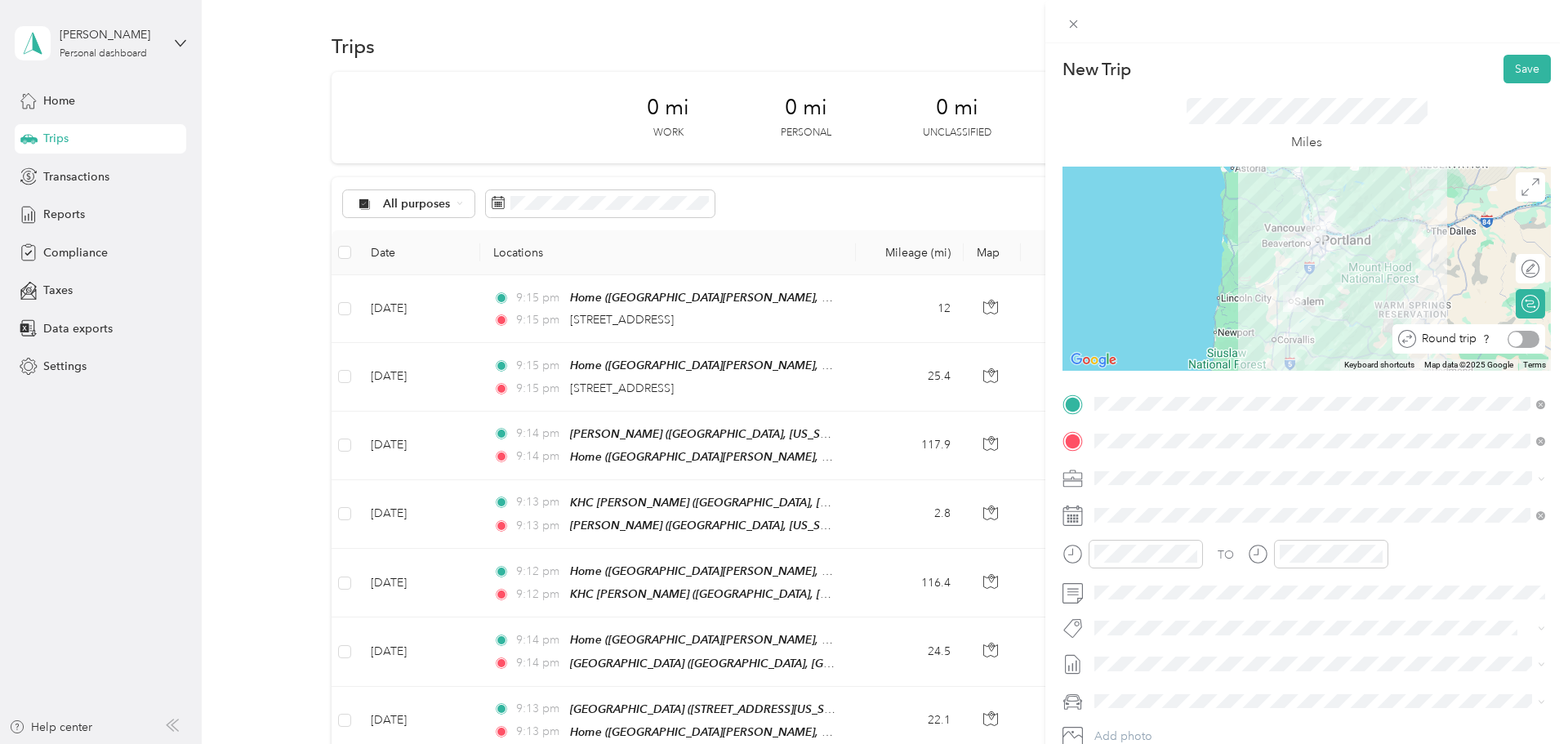
click at [780, 347] on div "Round trip" at bounding box center [1469, 339] width 153 height 30
click at [780, 344] on div at bounding box center [1522, 339] width 34 height 17
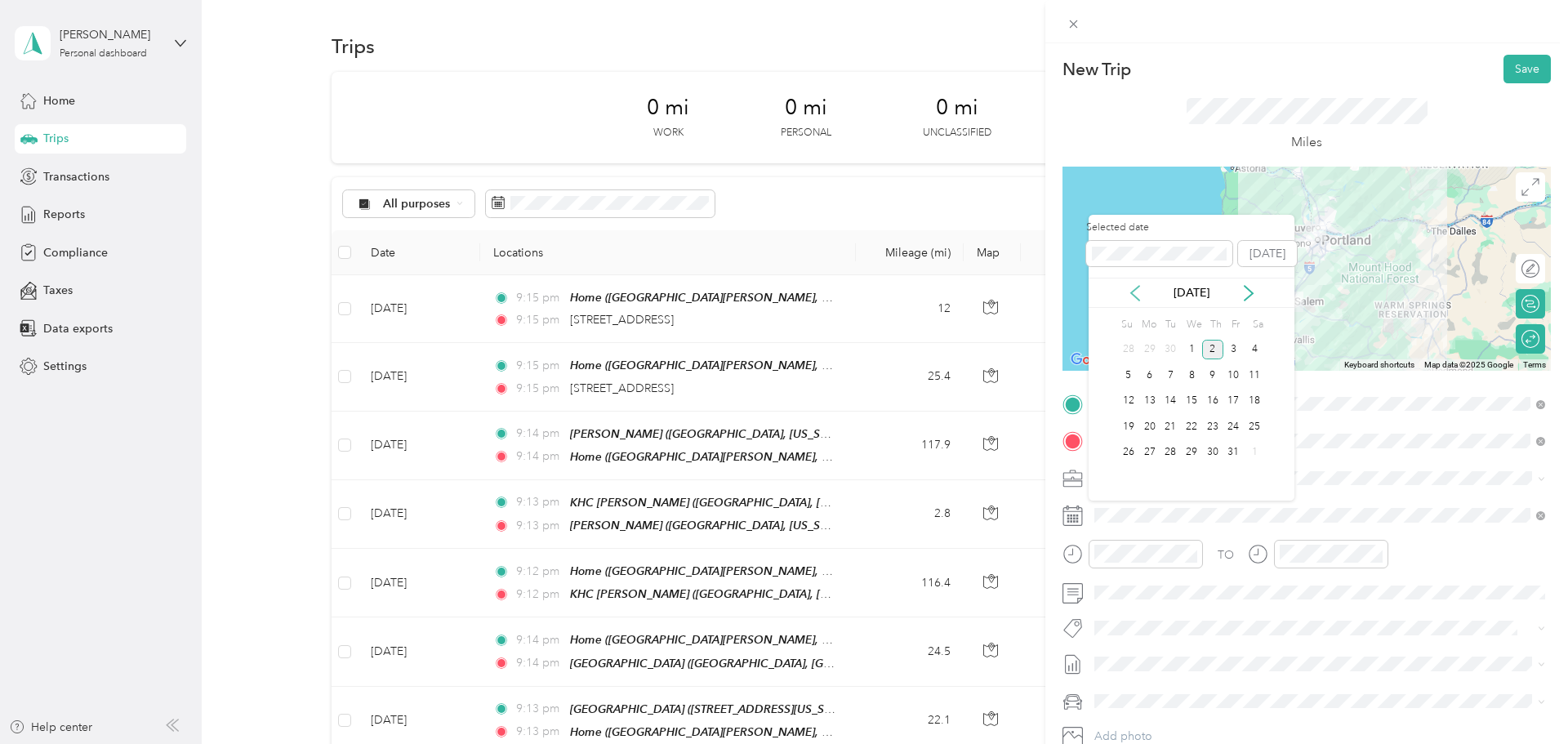
click at [780, 297] on icon at bounding box center [1135, 293] width 8 height 15
click at [780, 372] on div "10" at bounding box center [1191, 375] width 21 height 21
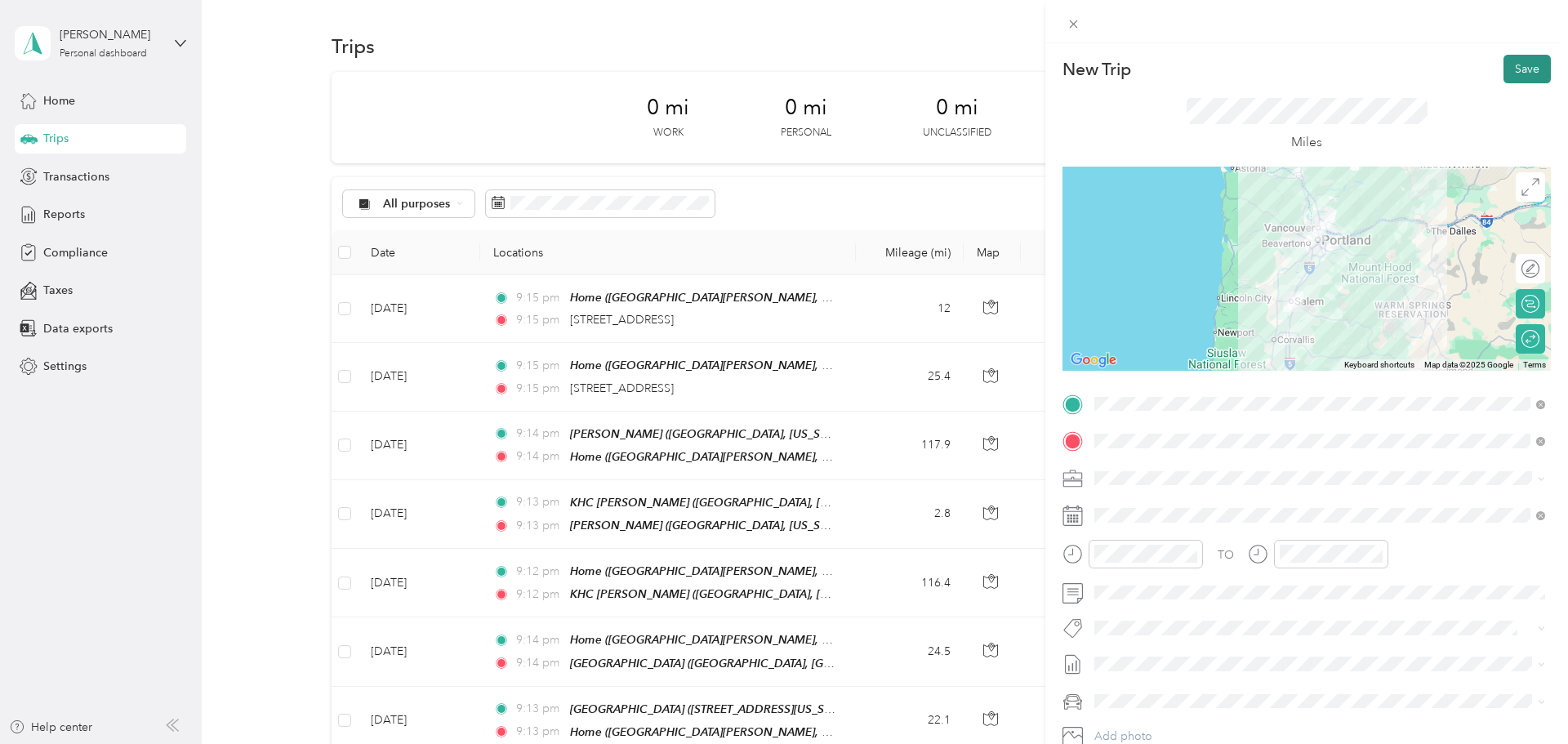
click at [780, 71] on button "Save" at bounding box center [1527, 69] width 48 height 29
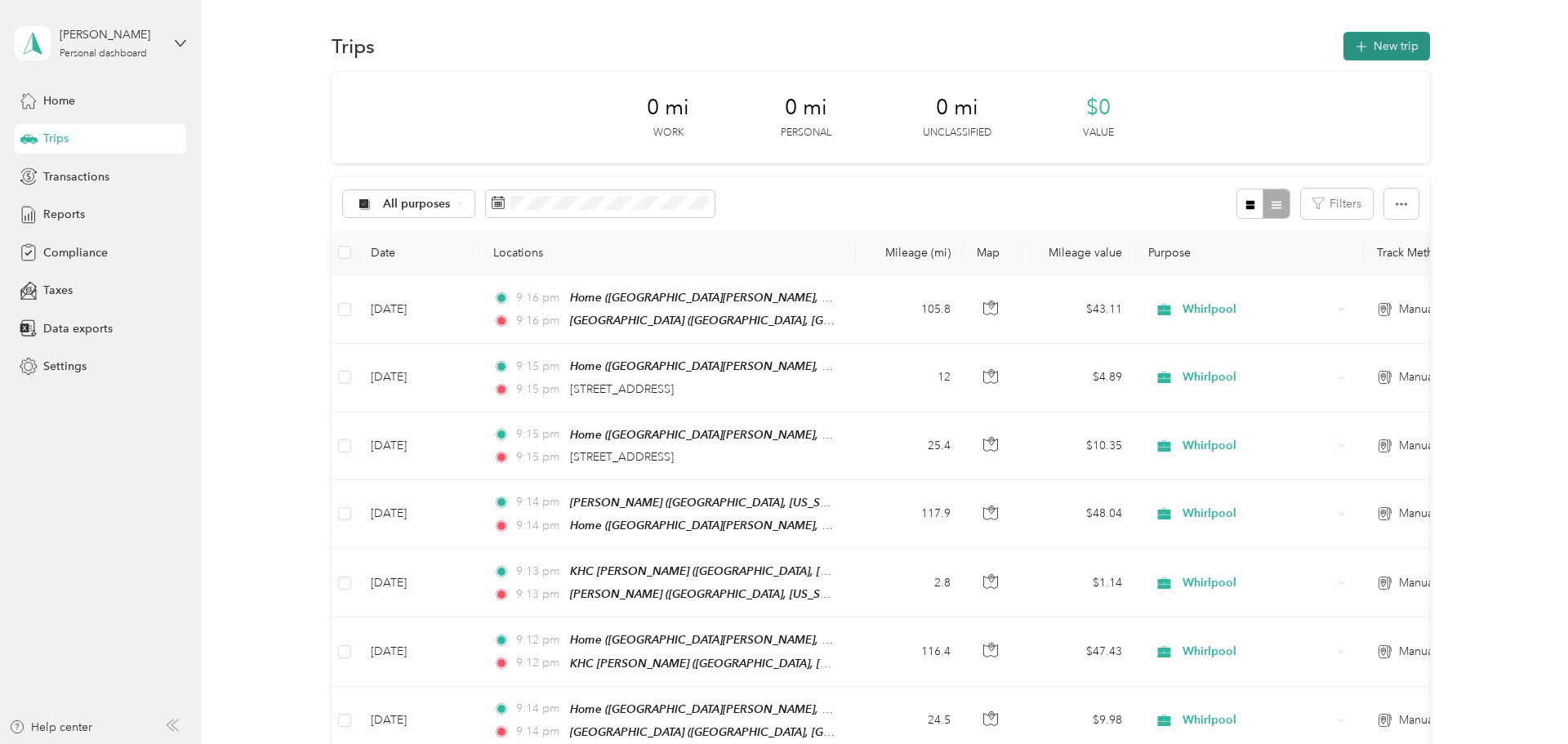
click at [780, 49] on button "New trip" at bounding box center [1387, 46] width 87 height 29
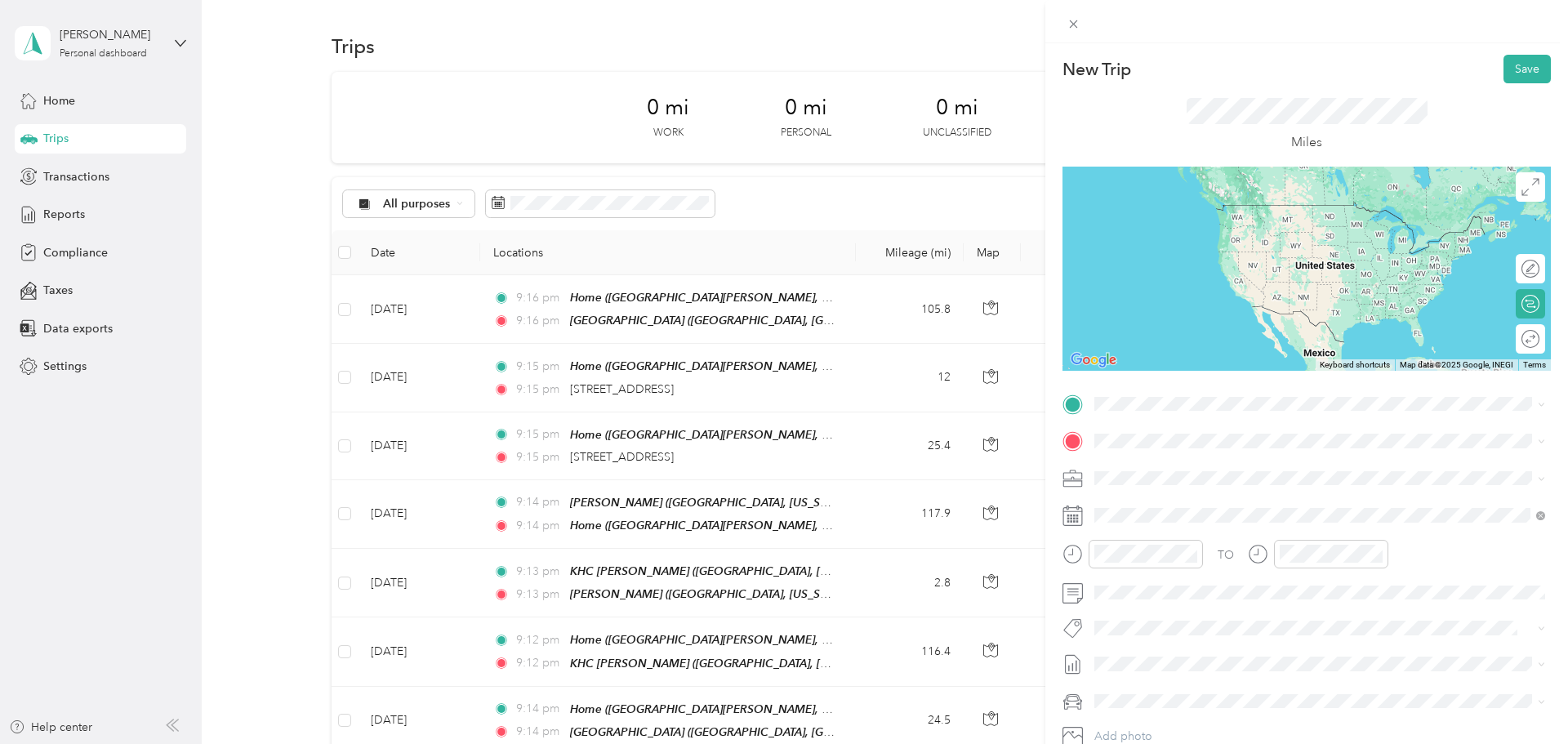
click at [780, 486] on span "North Kerby Avenue, 97217, Portland, Oregon, United States" at bounding box center [1325, 484] width 399 height 14
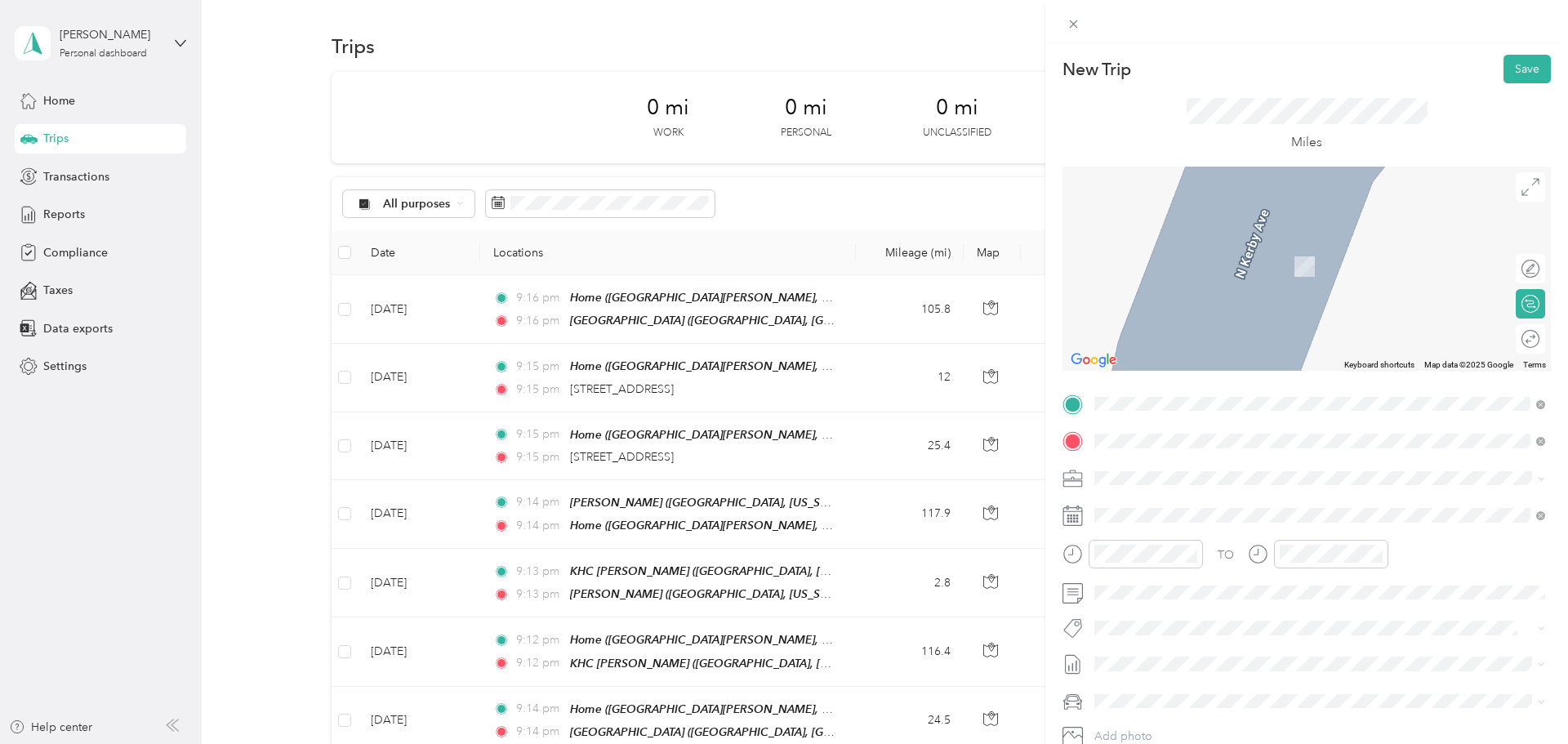
click at [780, 504] on span "1411 Northwest Davis Street Portland, Oregon 97209, United States" at bounding box center [1253, 500] width 254 height 15
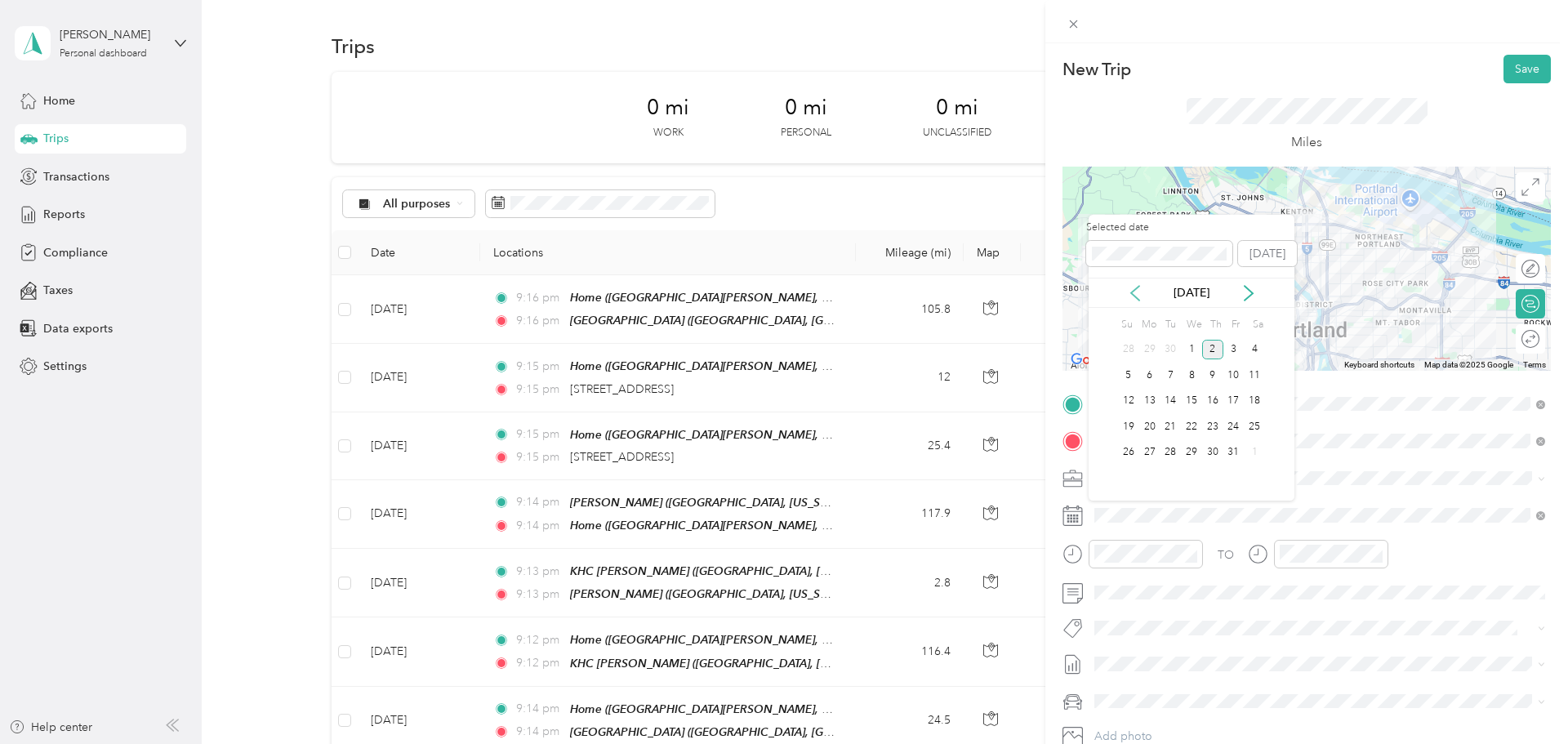
click at [780, 288] on icon at bounding box center [1136, 293] width 16 height 16
click at [780, 377] on div "11" at bounding box center [1213, 375] width 21 height 21
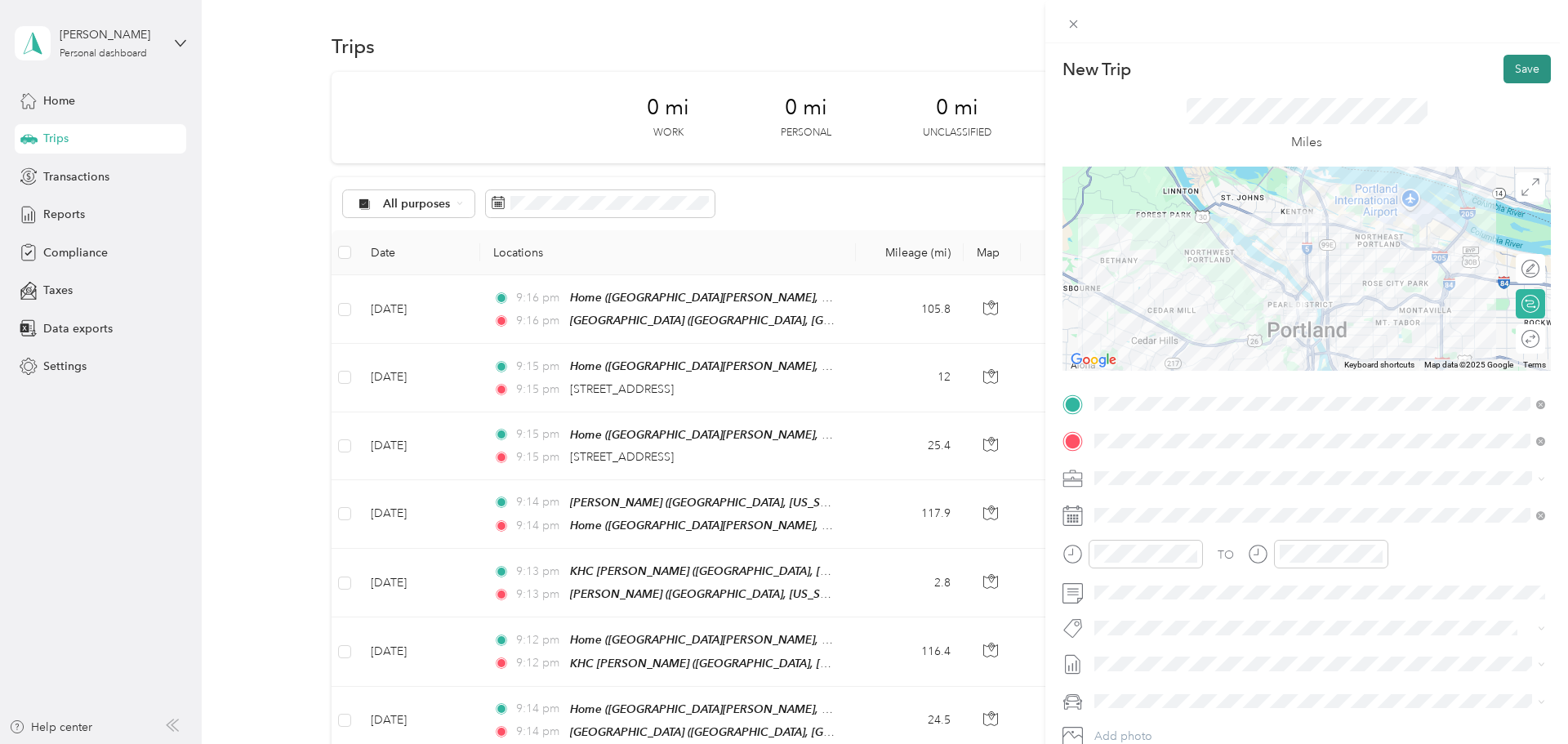
click at [780, 72] on button "Save" at bounding box center [1527, 69] width 48 height 29
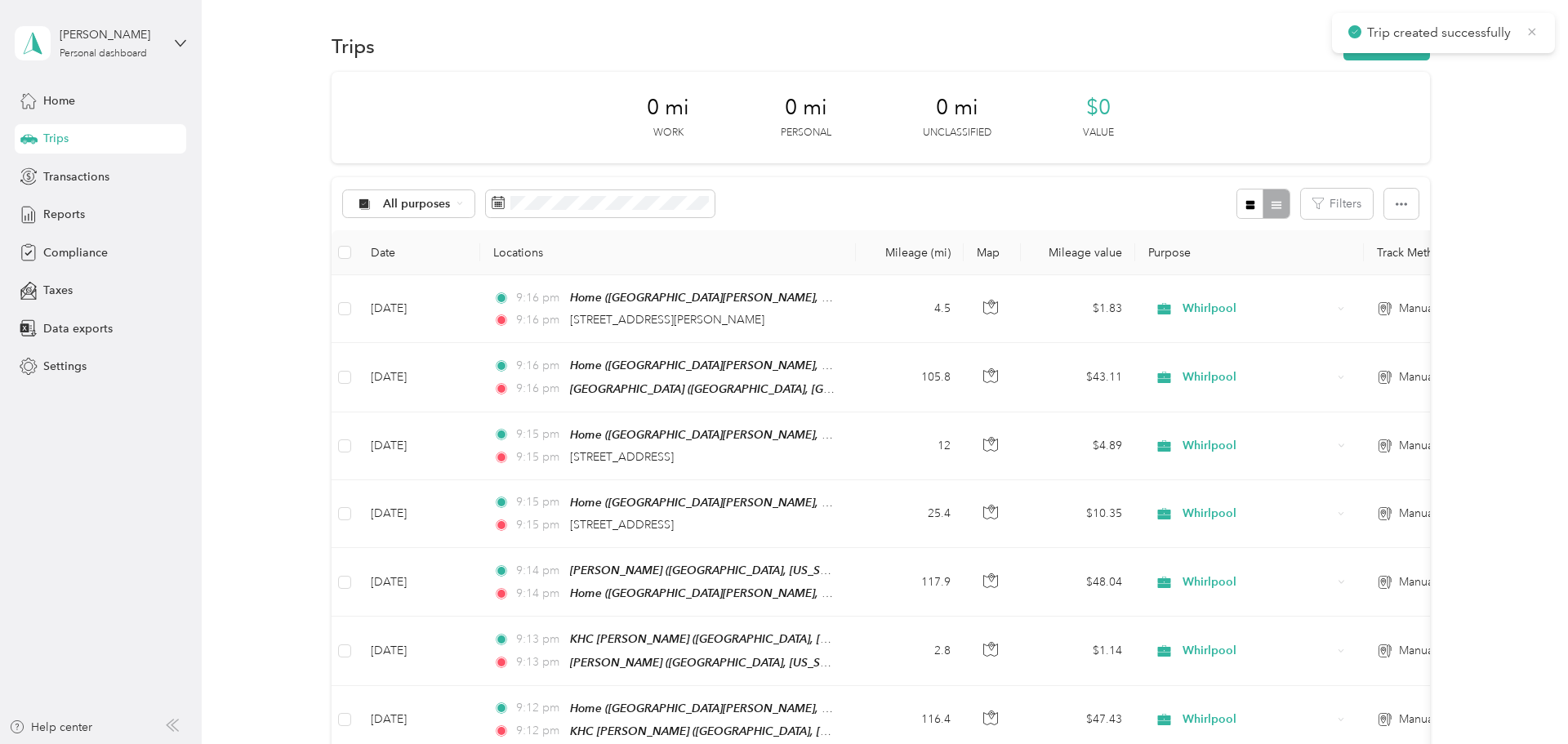
click at [780, 30] on icon at bounding box center [1532, 32] width 13 height 15
click at [780, 48] on button "New trip" at bounding box center [1387, 46] width 87 height 29
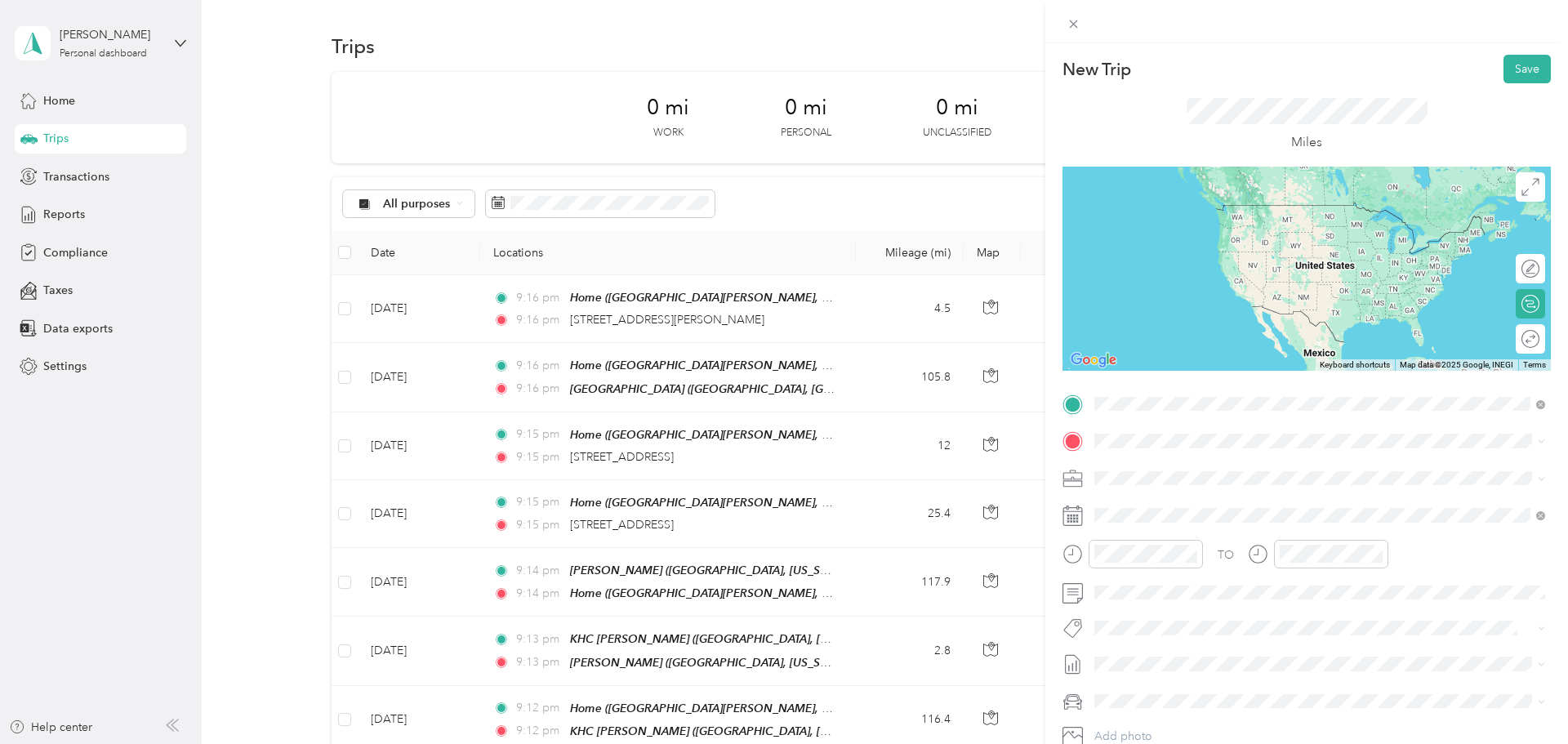
click at [780, 463] on span "1411 Northwest Davis Street Portland, Oregon 97209, United States" at bounding box center [1253, 463] width 254 height 15
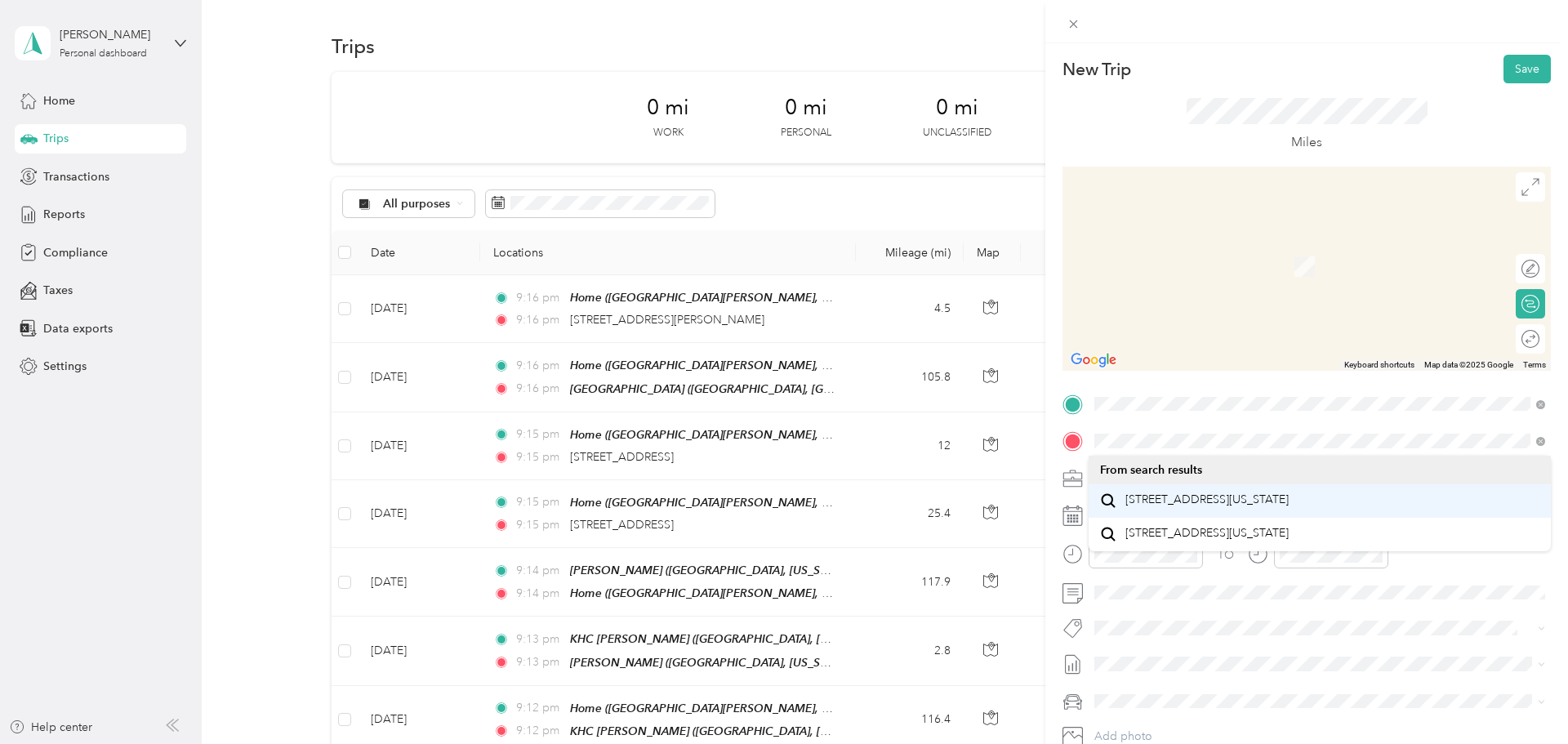
click at [780, 507] on span "15383 Bangy Road Lake Oswego, Oregon 97035, United States" at bounding box center [1207, 500] width 163 height 15
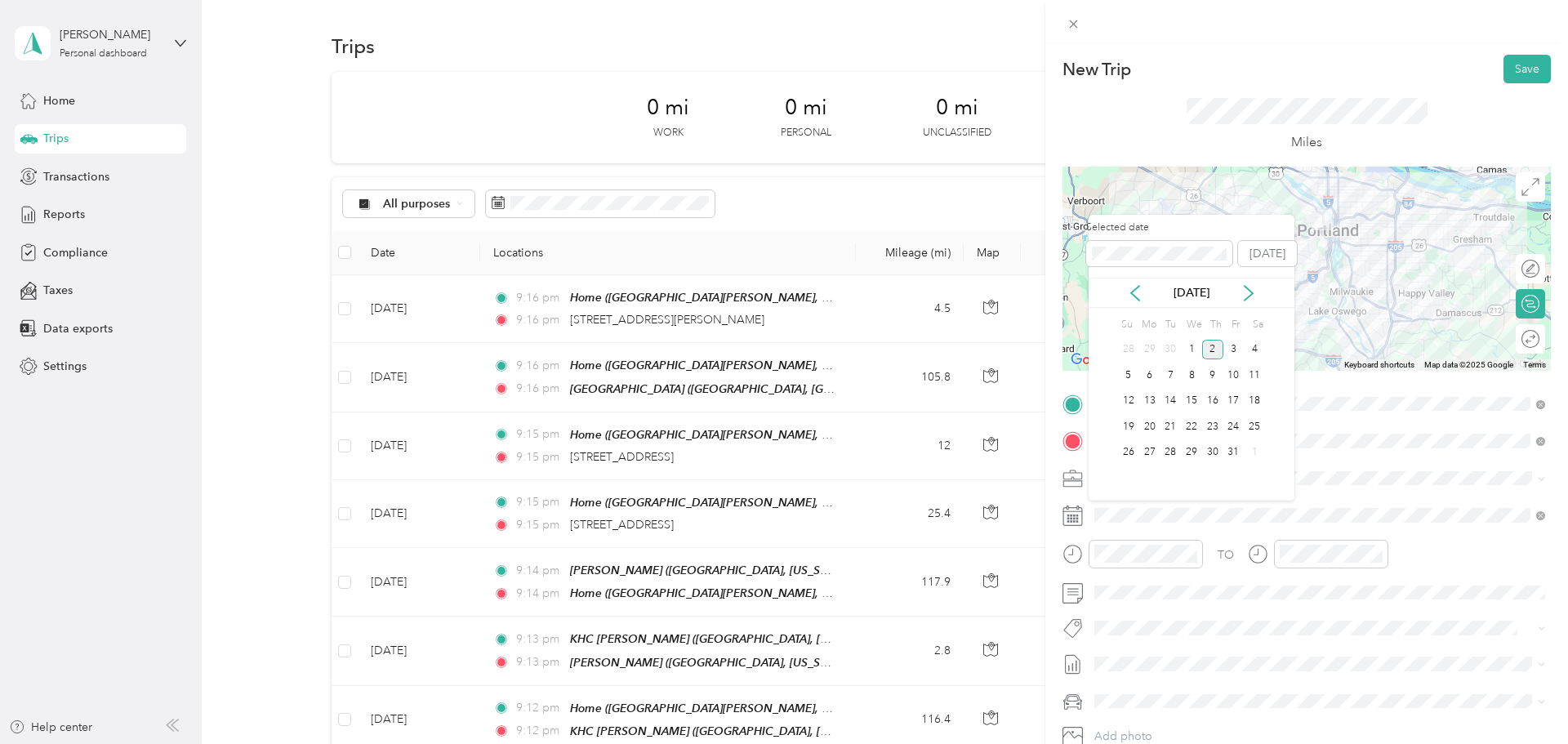
click at [780, 303] on div "Oct 2025" at bounding box center [1191, 292] width 206 height 30
click at [780, 299] on icon at bounding box center [1136, 293] width 16 height 16
click at [780, 379] on div "11" at bounding box center [1213, 375] width 21 height 21
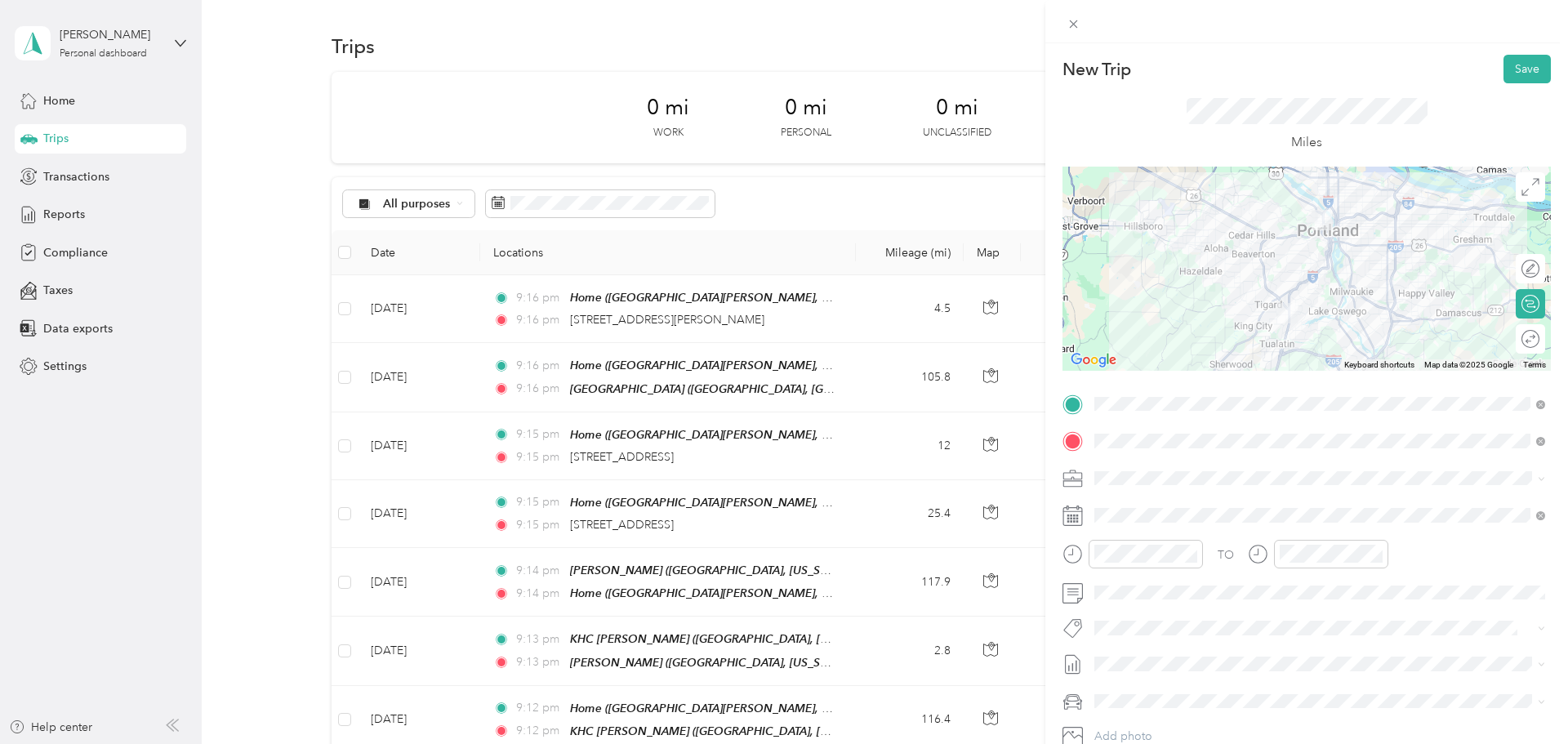
click at [780, 239] on div at bounding box center [1306, 268] width 488 height 204
click at [780, 235] on div at bounding box center [1306, 268] width 488 height 204
click at [780, 240] on div at bounding box center [1306, 268] width 488 height 204
click at [780, 266] on div at bounding box center [1306, 268] width 488 height 204
click at [780, 243] on div at bounding box center [1306, 268] width 488 height 204
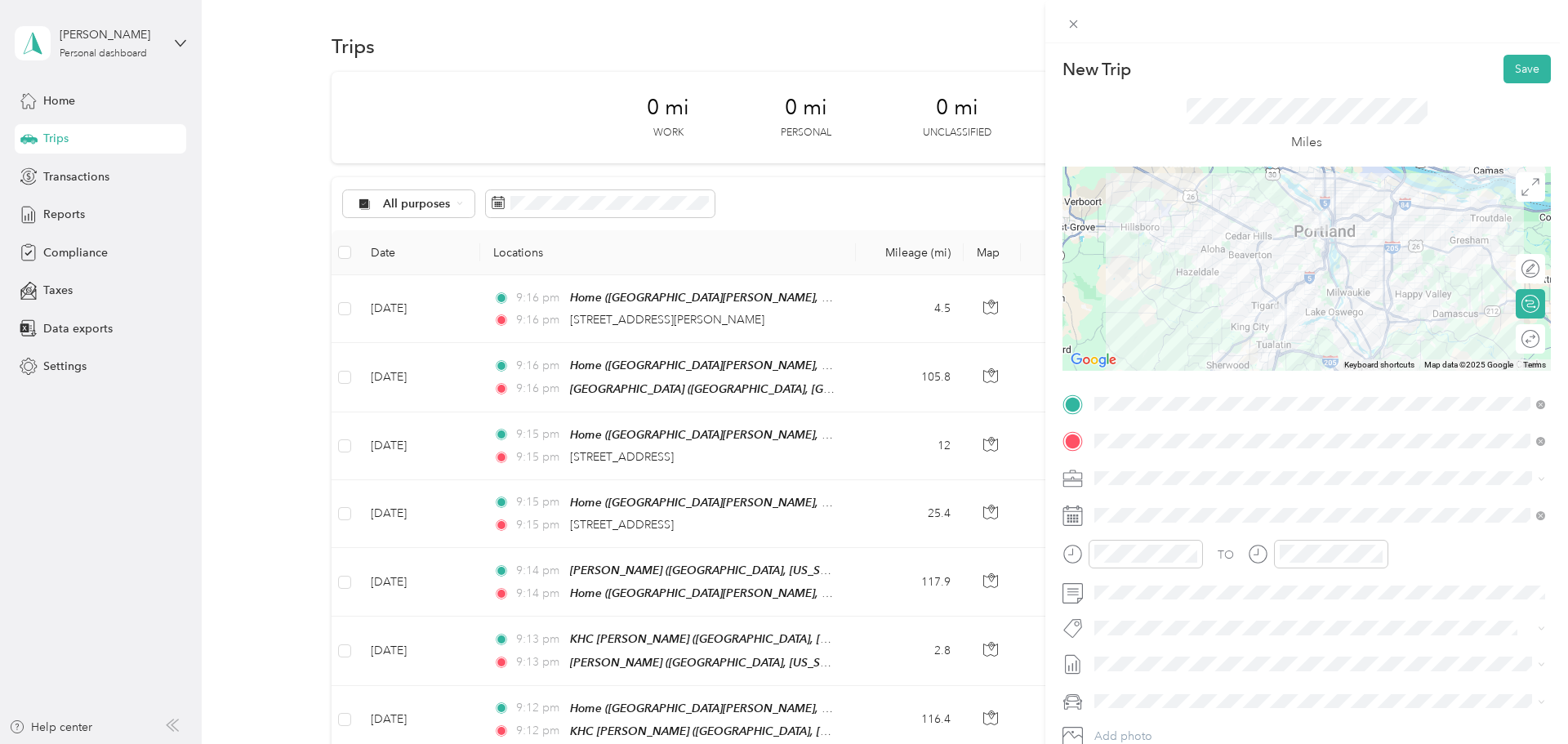
click at [780, 243] on div at bounding box center [1306, 268] width 488 height 204
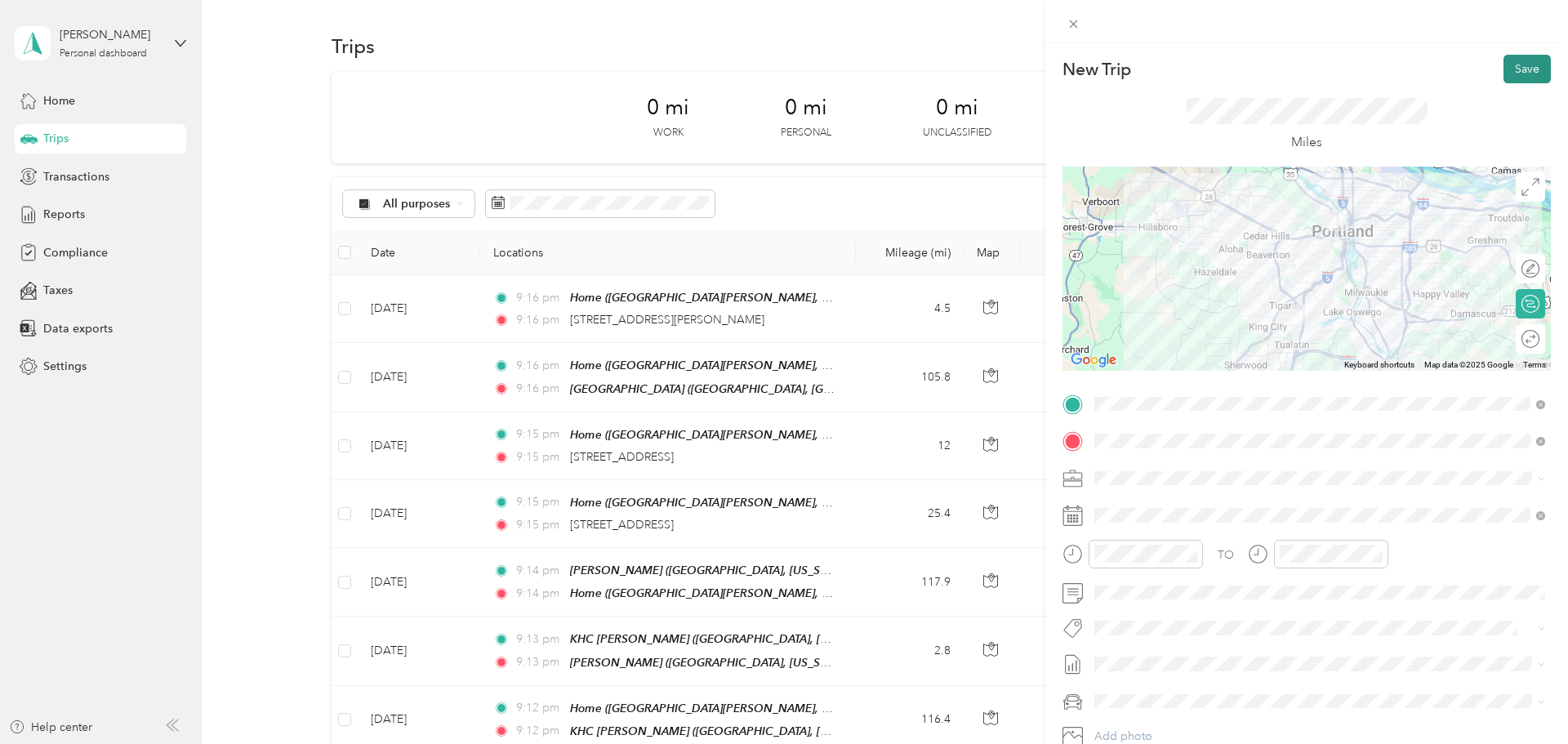
click at [780, 69] on button "Save" at bounding box center [1527, 69] width 48 height 29
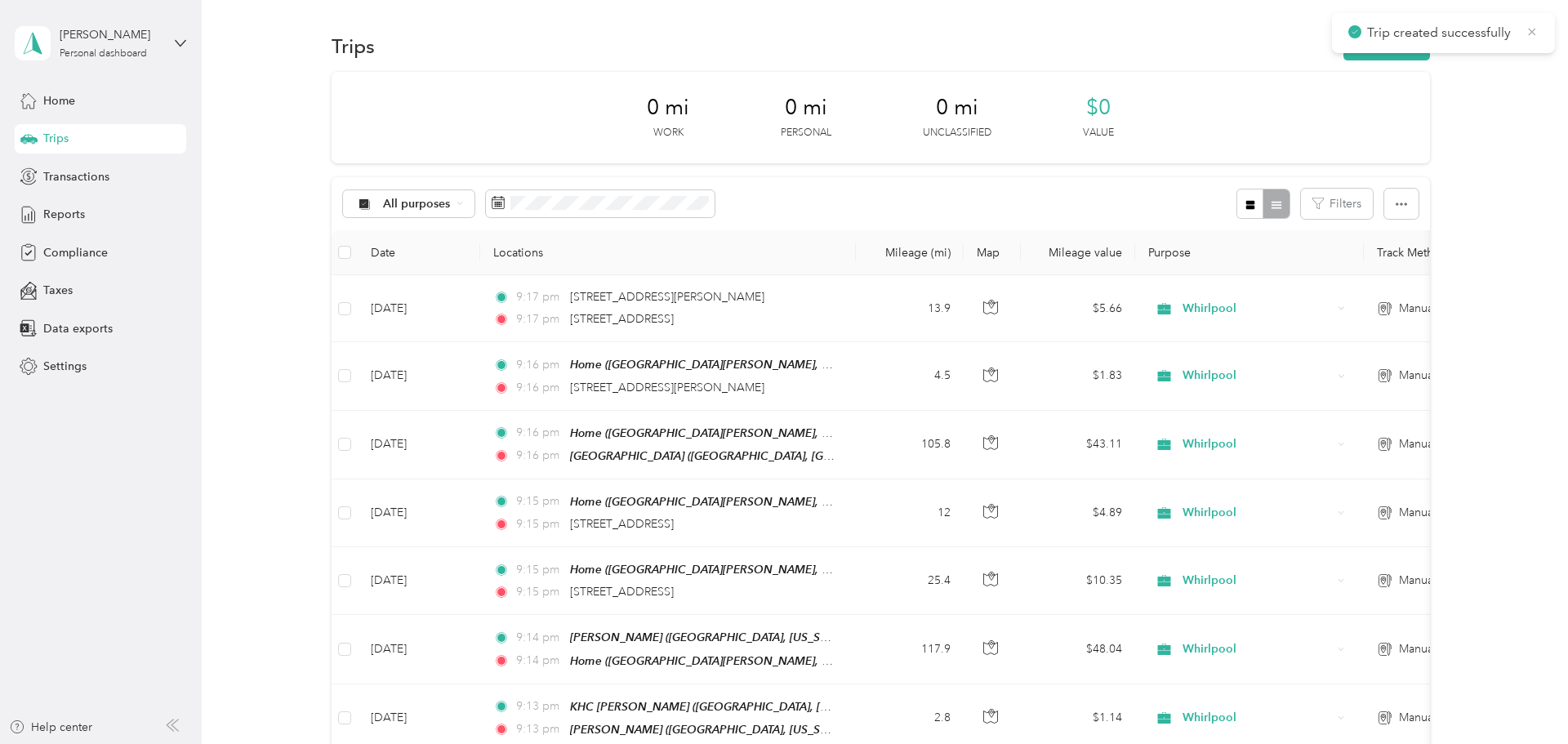
click at [780, 27] on icon at bounding box center [1532, 32] width 13 height 15
click at [780, 52] on button "New trip" at bounding box center [1387, 46] width 87 height 29
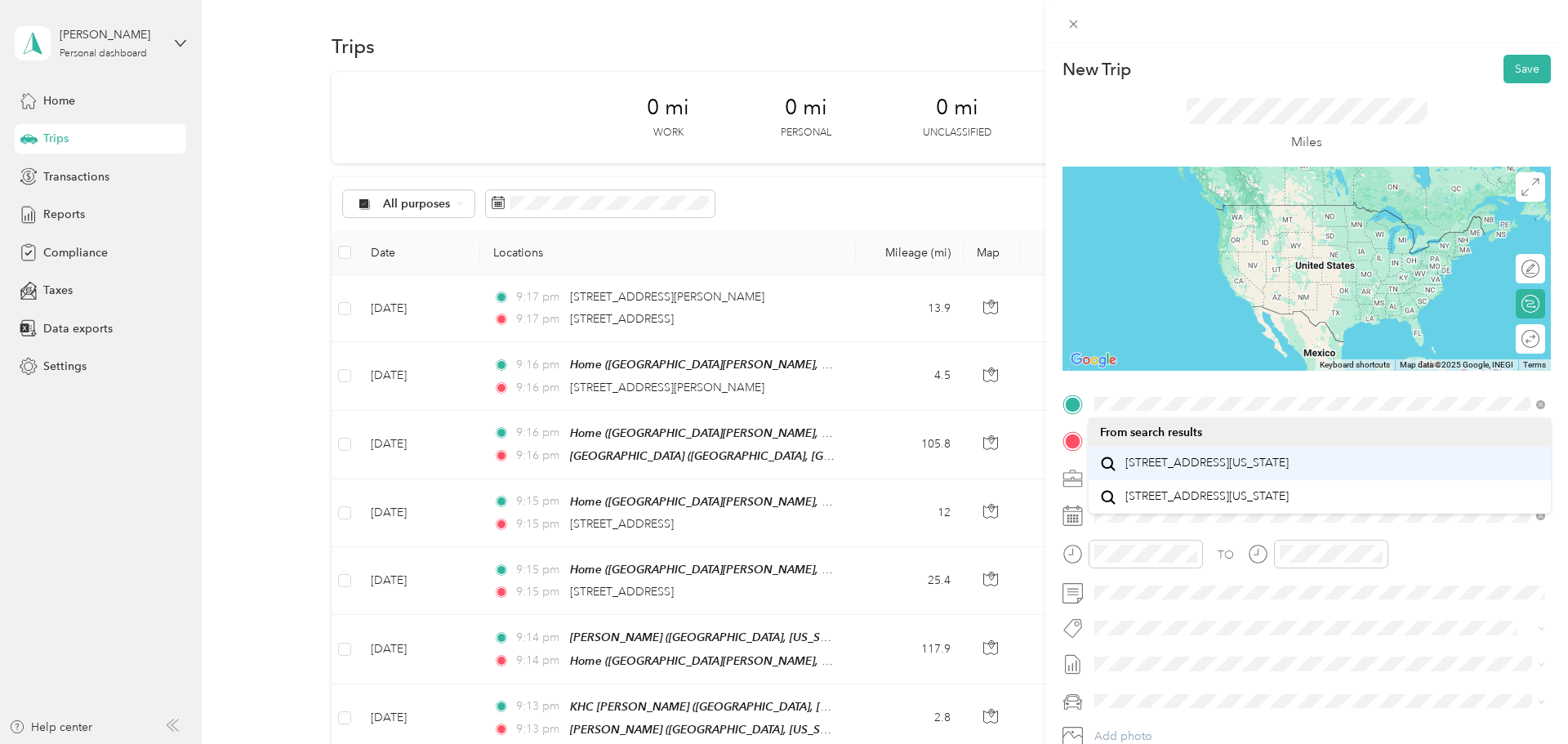
click at [780, 457] on span "15383 Bangy Road Lake Oswego, Oregon 97035, United States" at bounding box center [1207, 463] width 163 height 15
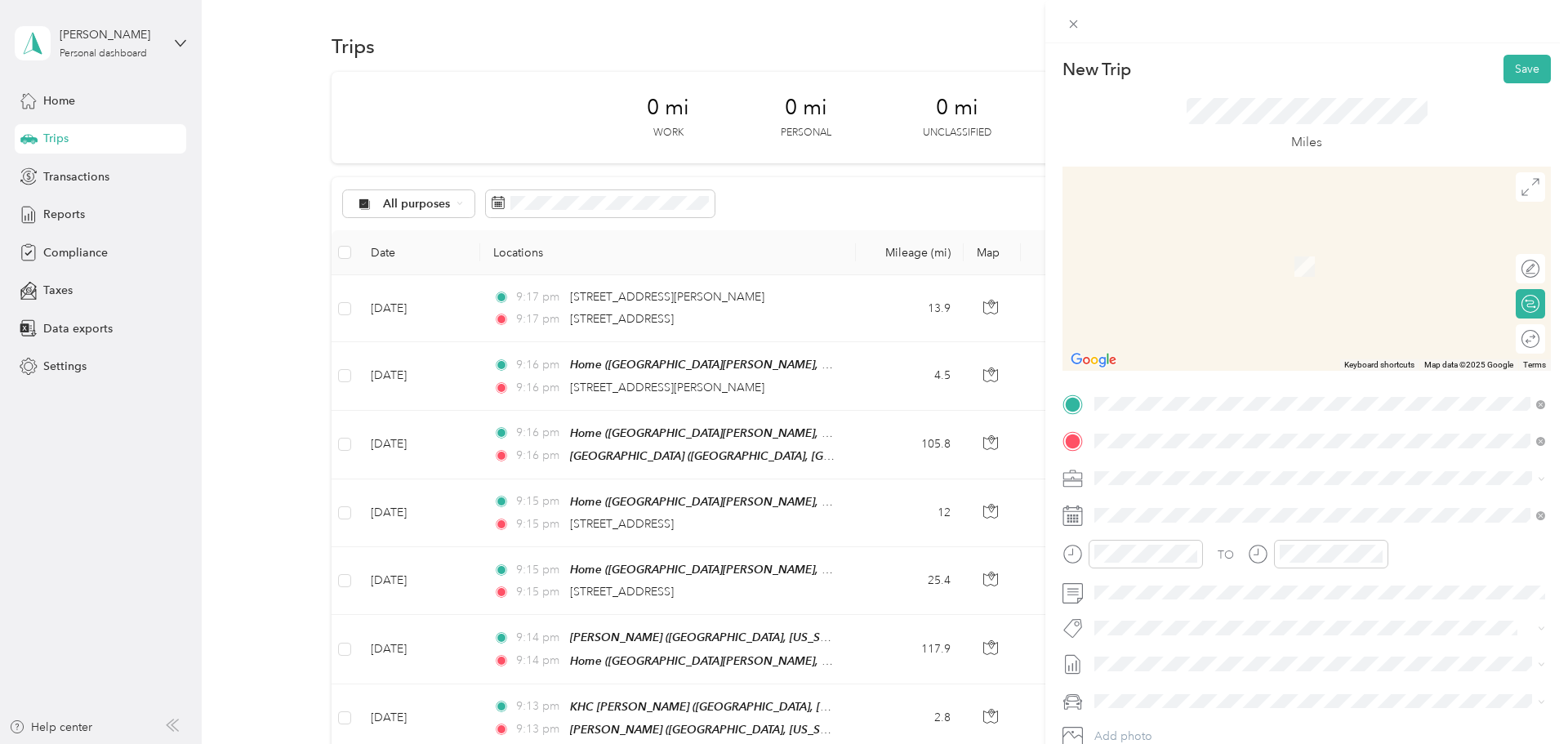
click at [780, 503] on div "Home" at bounding box center [1325, 505] width 399 height 15
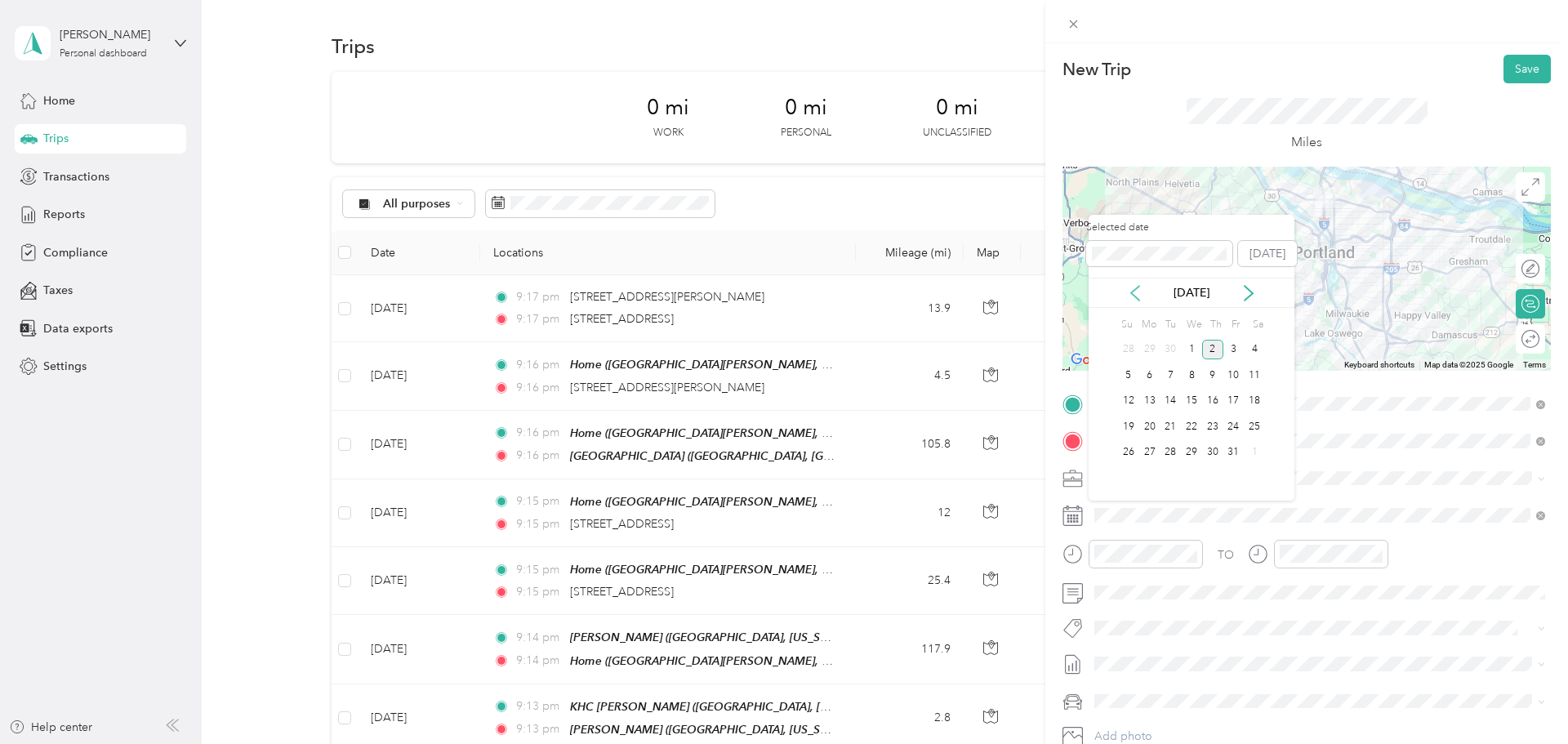
click at [780, 295] on icon at bounding box center [1136, 293] width 16 height 16
click at [780, 373] on div "11" at bounding box center [1213, 375] width 21 height 21
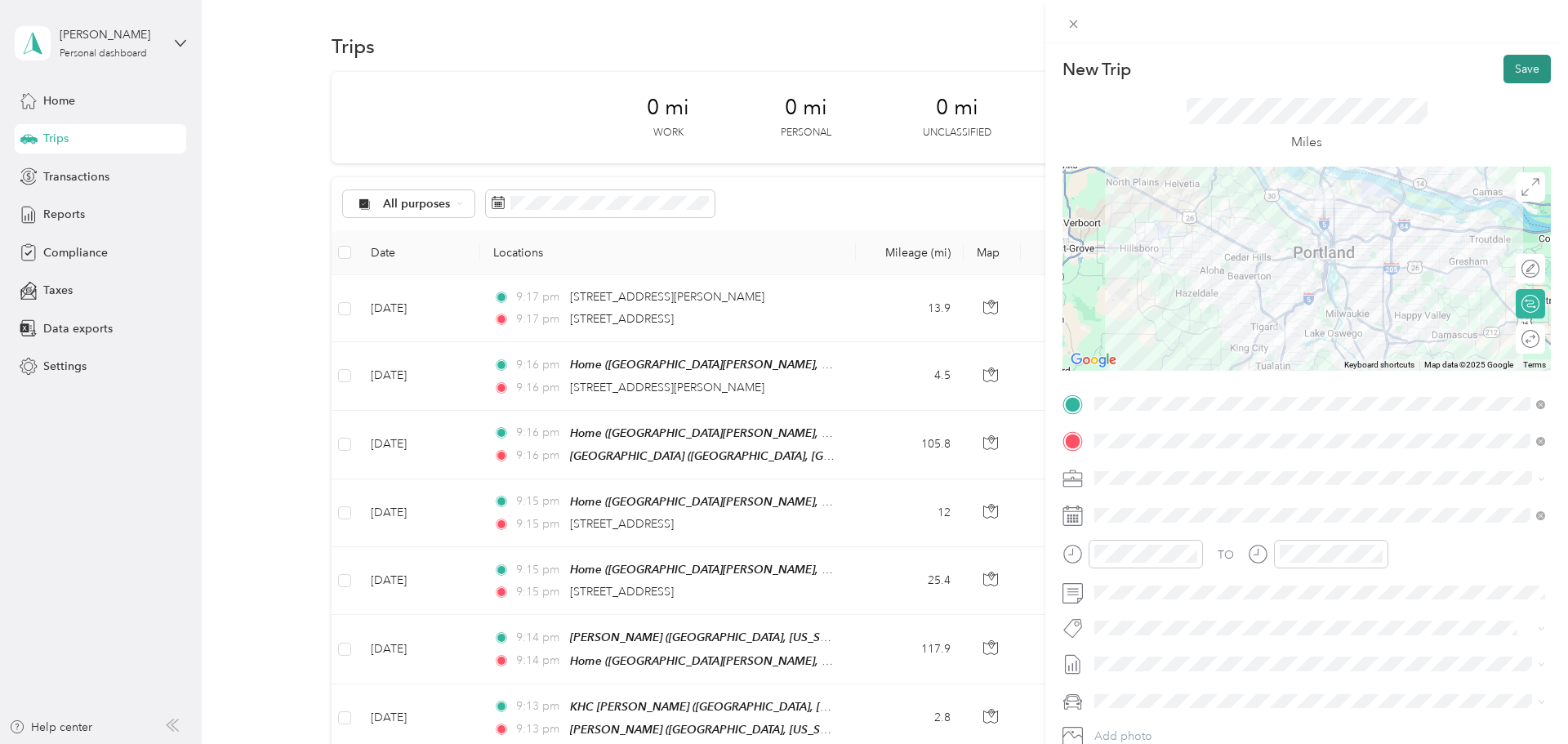
click at [780, 71] on button "Save" at bounding box center [1527, 69] width 48 height 29
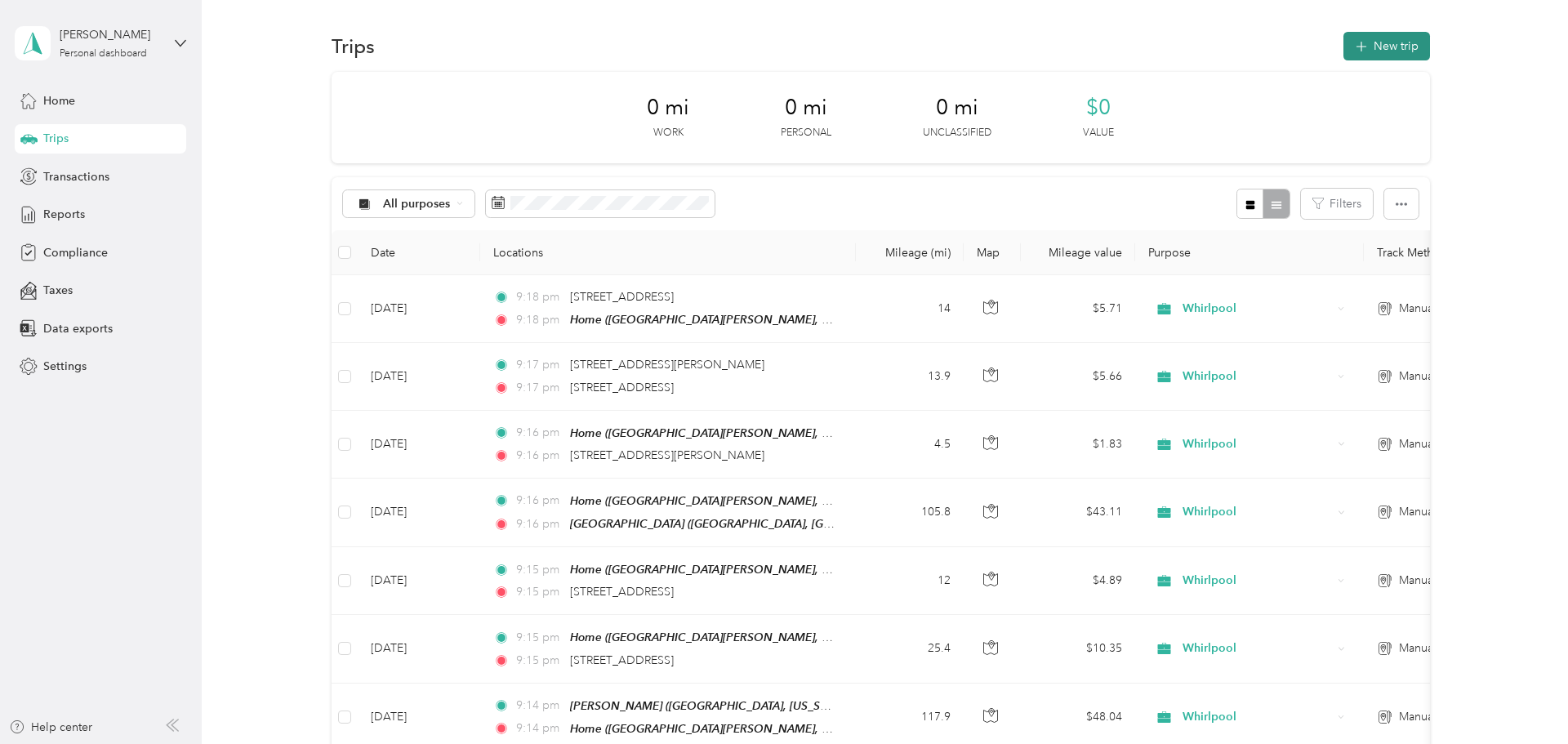
click at [780, 48] on button "New trip" at bounding box center [1387, 46] width 87 height 29
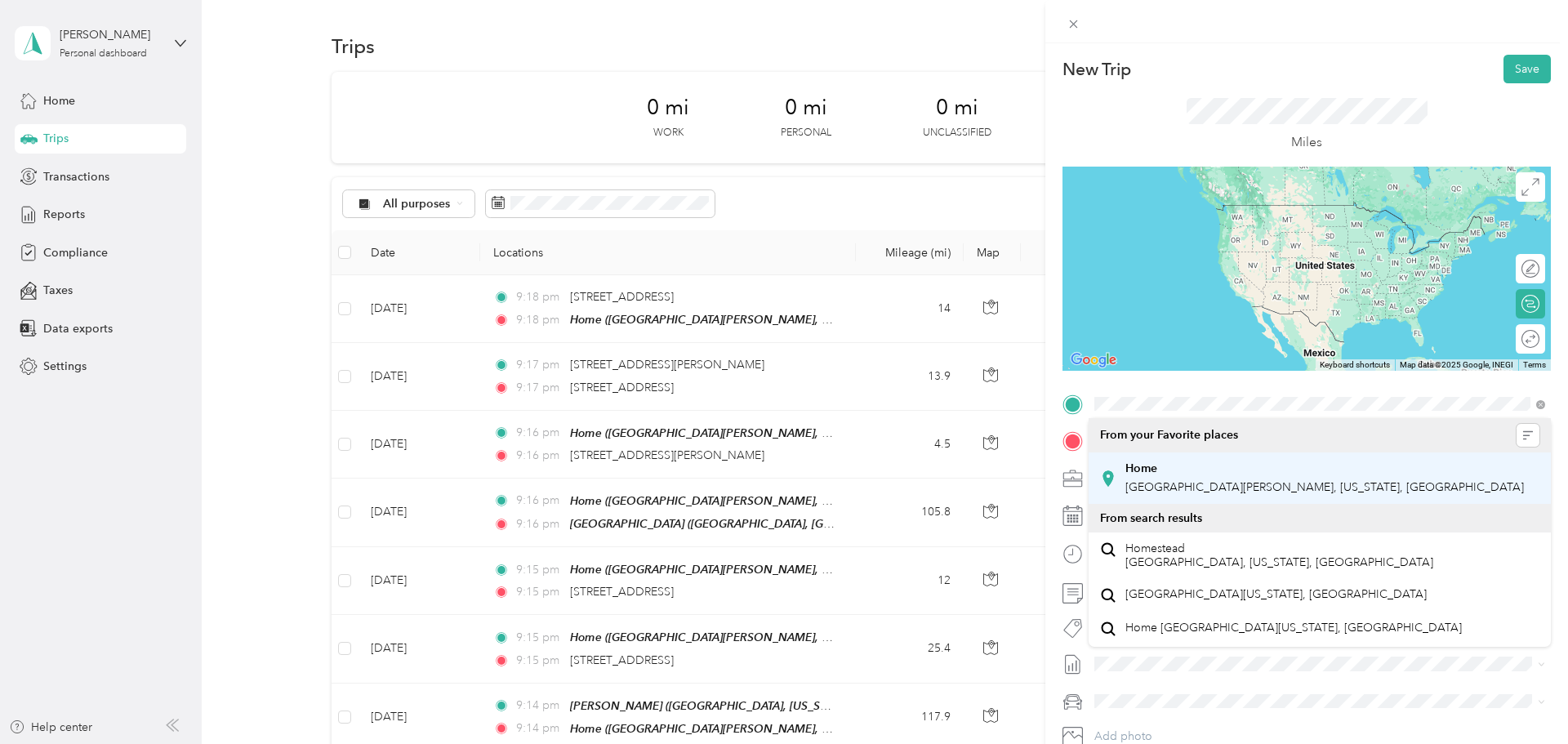
click at [780, 467] on div "Home" at bounding box center [1325, 468] width 399 height 15
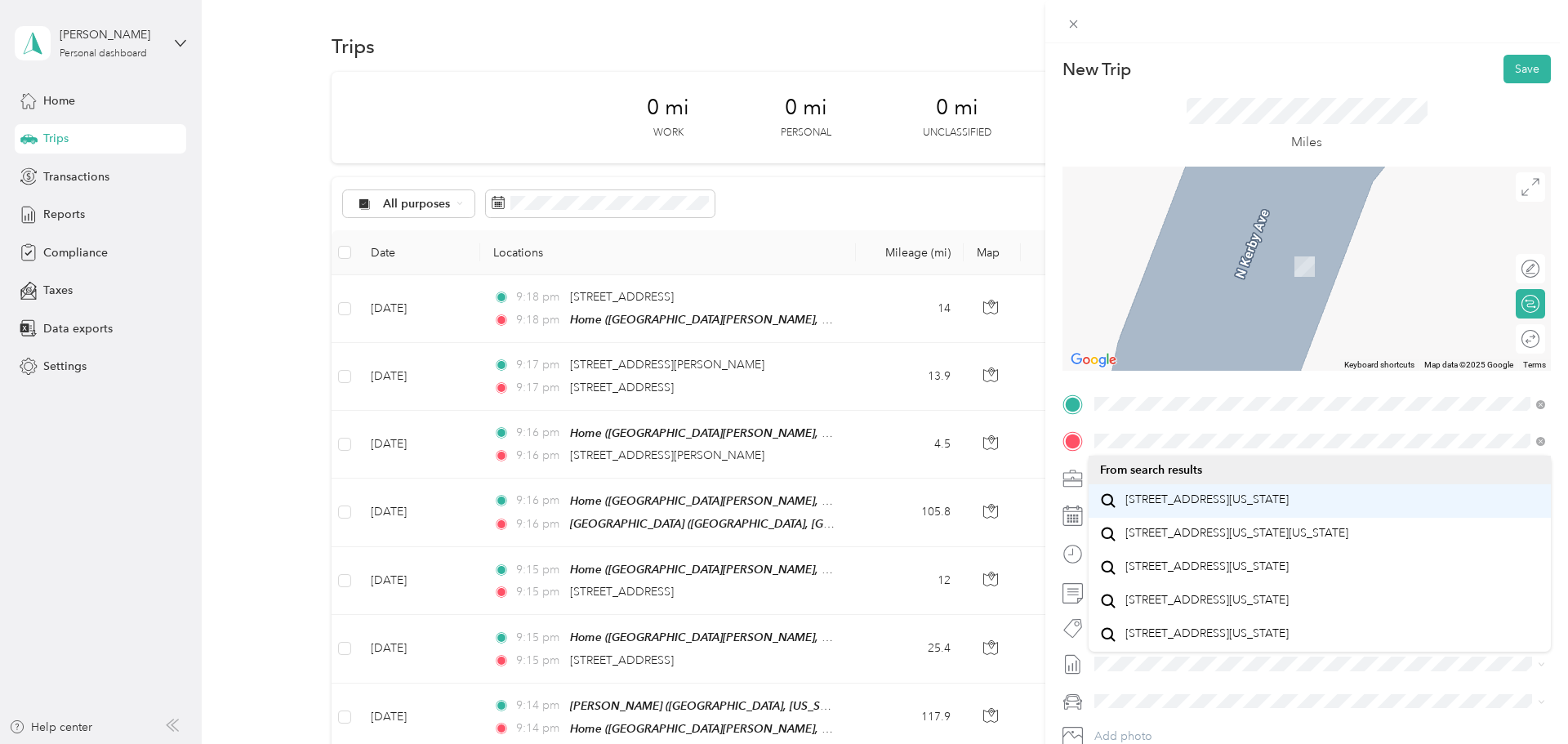
click at [780, 501] on span "5280 Southeast 82nd Avenue Portland, Oregon 97266, United States" at bounding box center [1207, 500] width 163 height 15
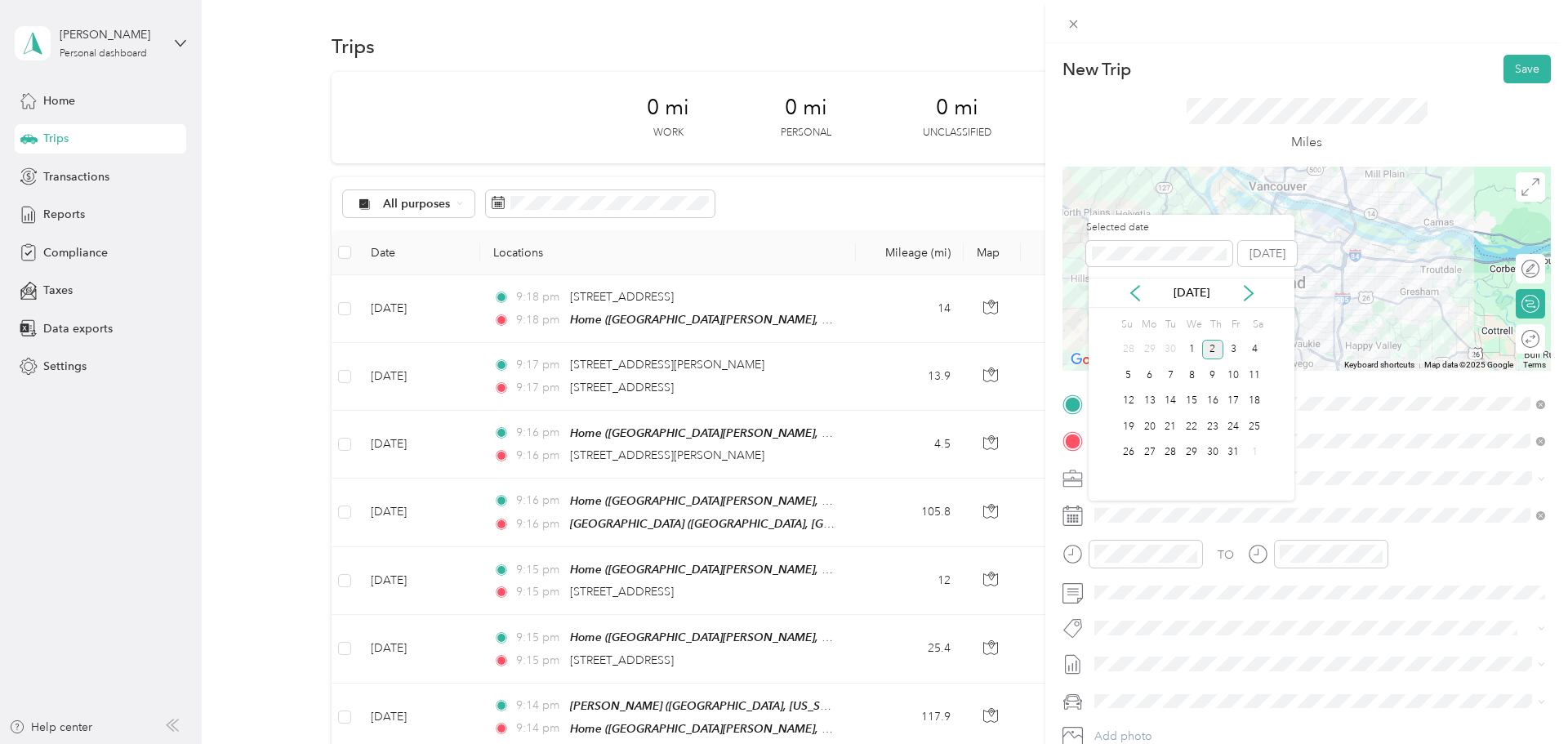
click at [780, 300] on div "Oct 2025" at bounding box center [1191, 292] width 206 height 30
click at [780, 299] on icon at bounding box center [1136, 293] width 16 height 16
click at [780, 401] on div "16" at bounding box center [1170, 401] width 21 height 21
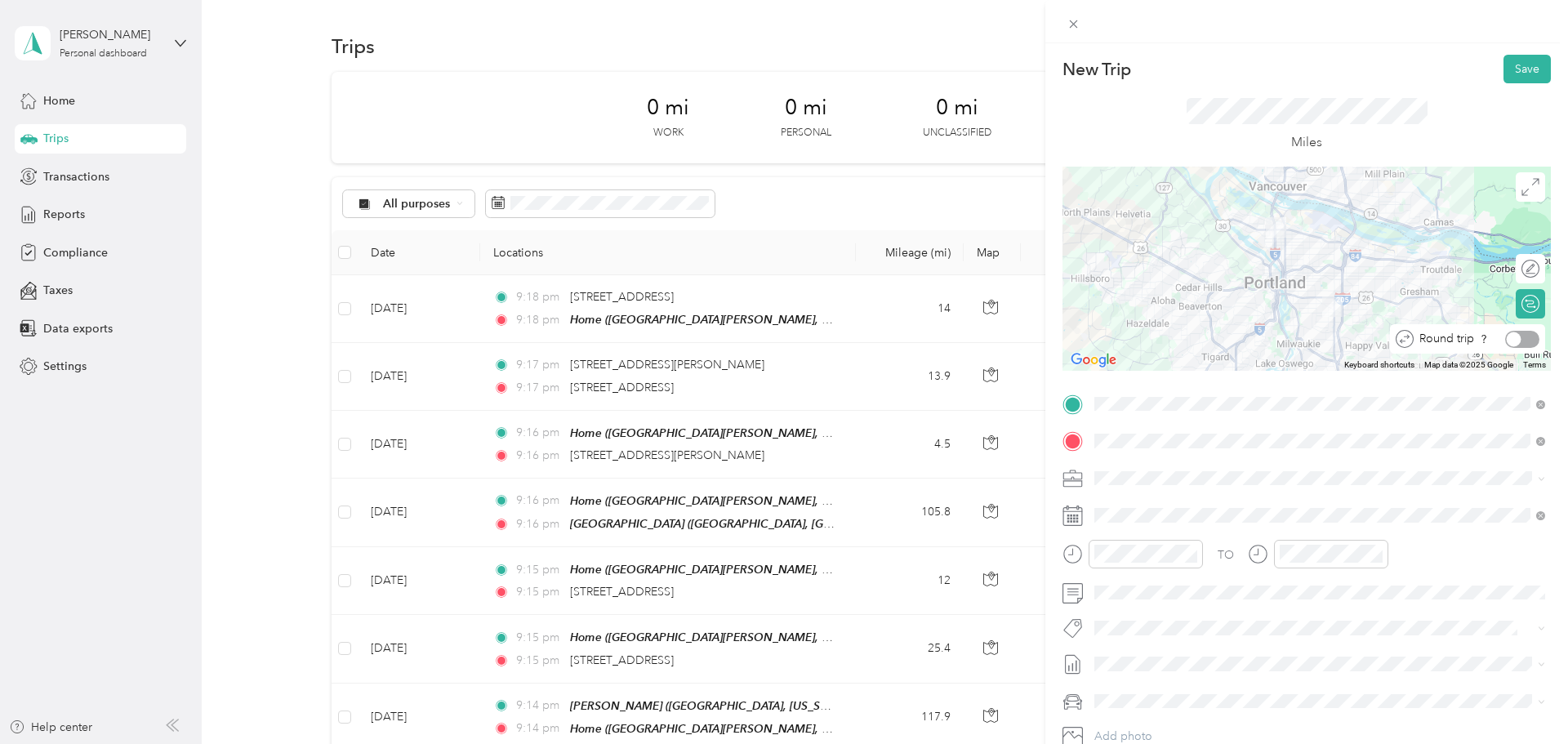
click at [780, 338] on div at bounding box center [1522, 339] width 34 height 17
click at [780, 68] on button "Save" at bounding box center [1527, 69] width 48 height 29
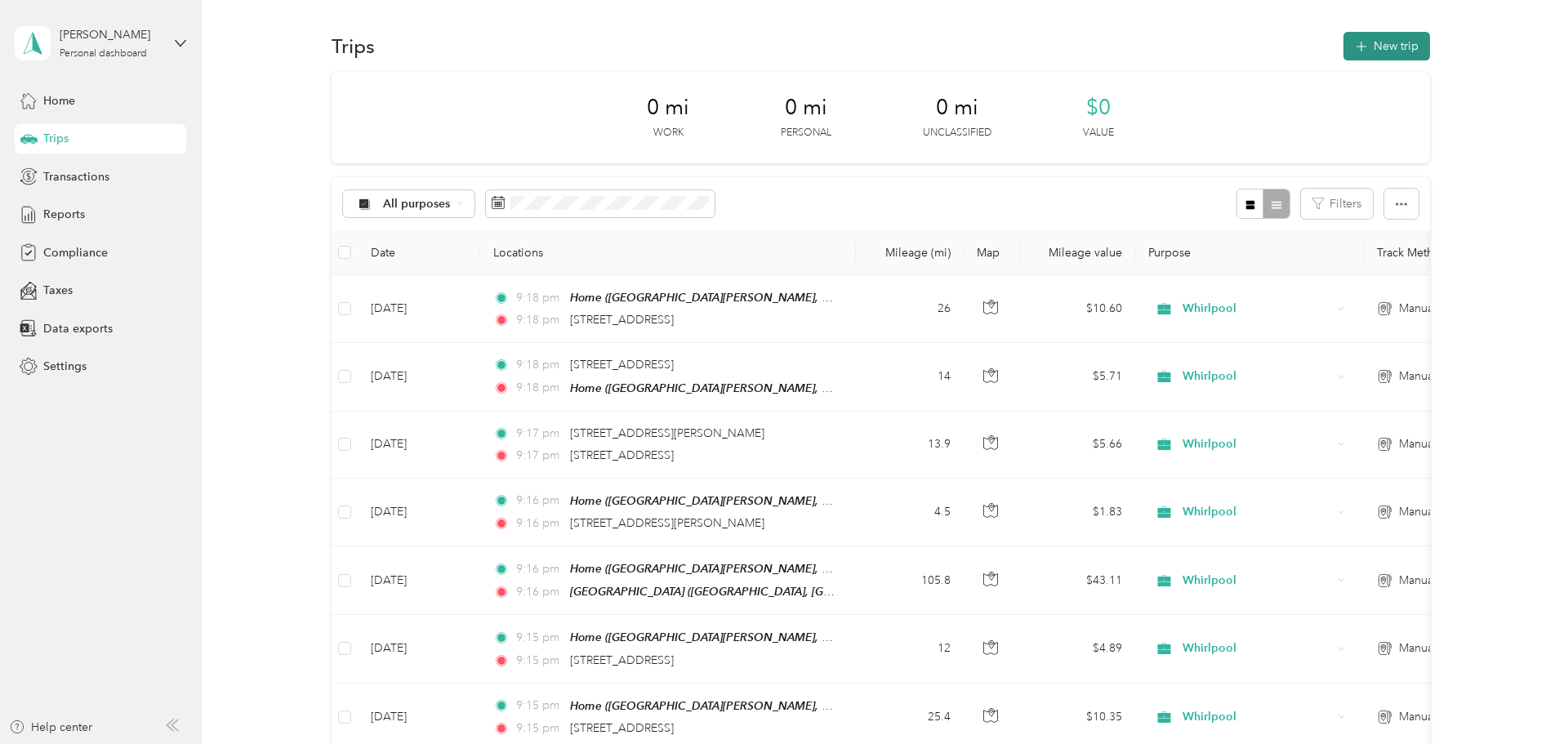
click at [780, 47] on button "New trip" at bounding box center [1387, 46] width 87 height 29
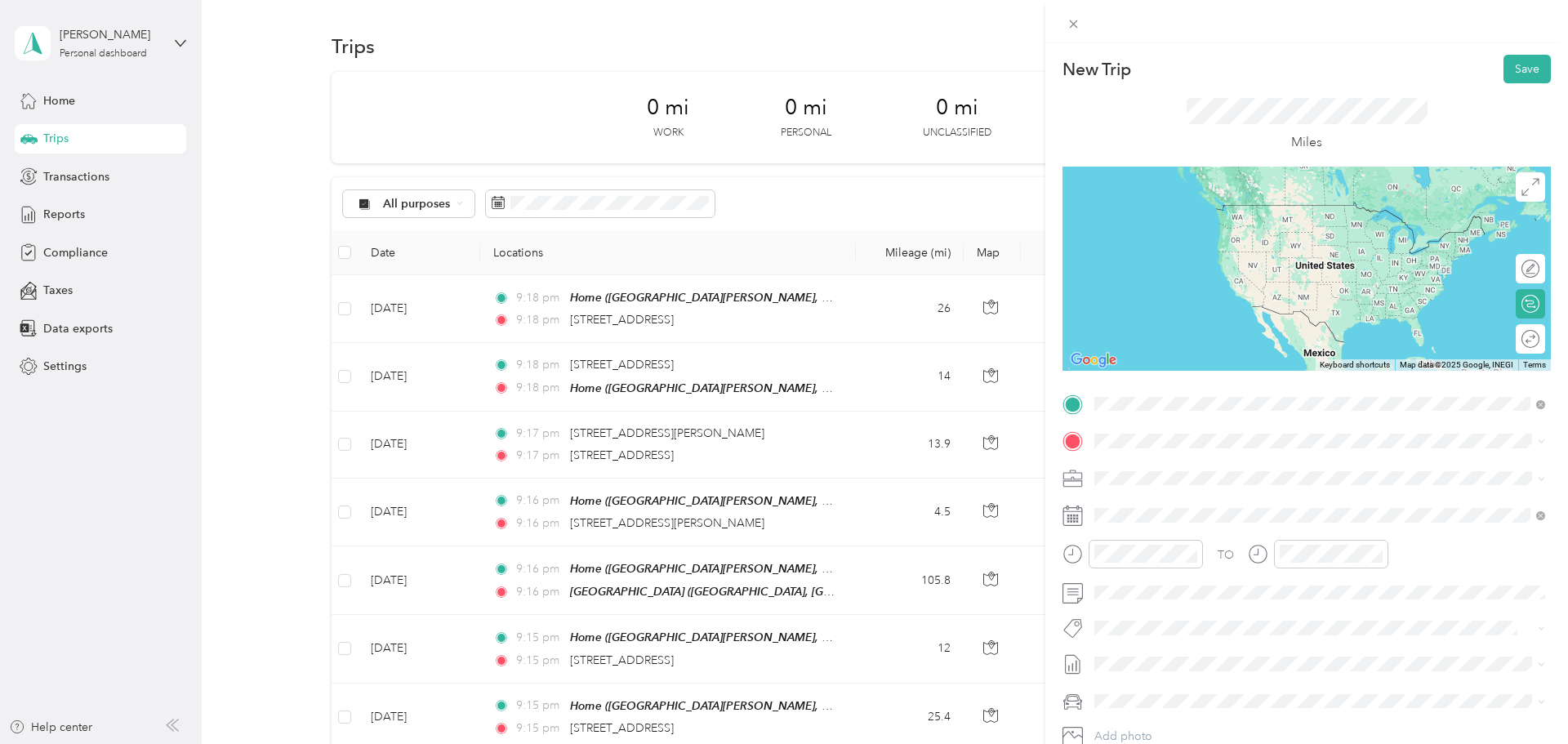
click at [780, 482] on span "North Kerby Avenue, 97217, Portland, Oregon, United States" at bounding box center [1325, 486] width 399 height 14
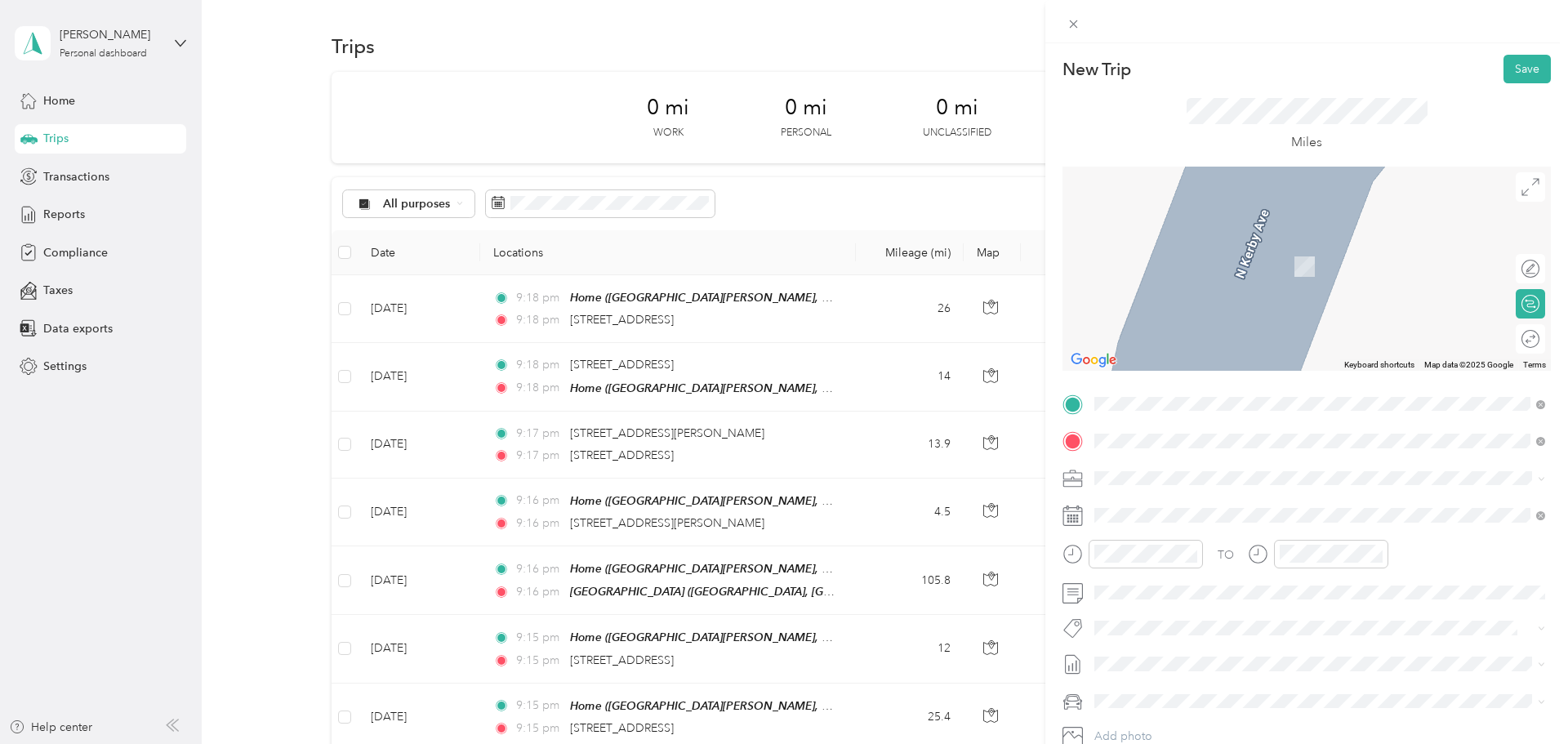
click at [780, 530] on span "Hagers Grove Road Southeast, 97317, Salem, Oregon, United States" at bounding box center [1279, 523] width 308 height 14
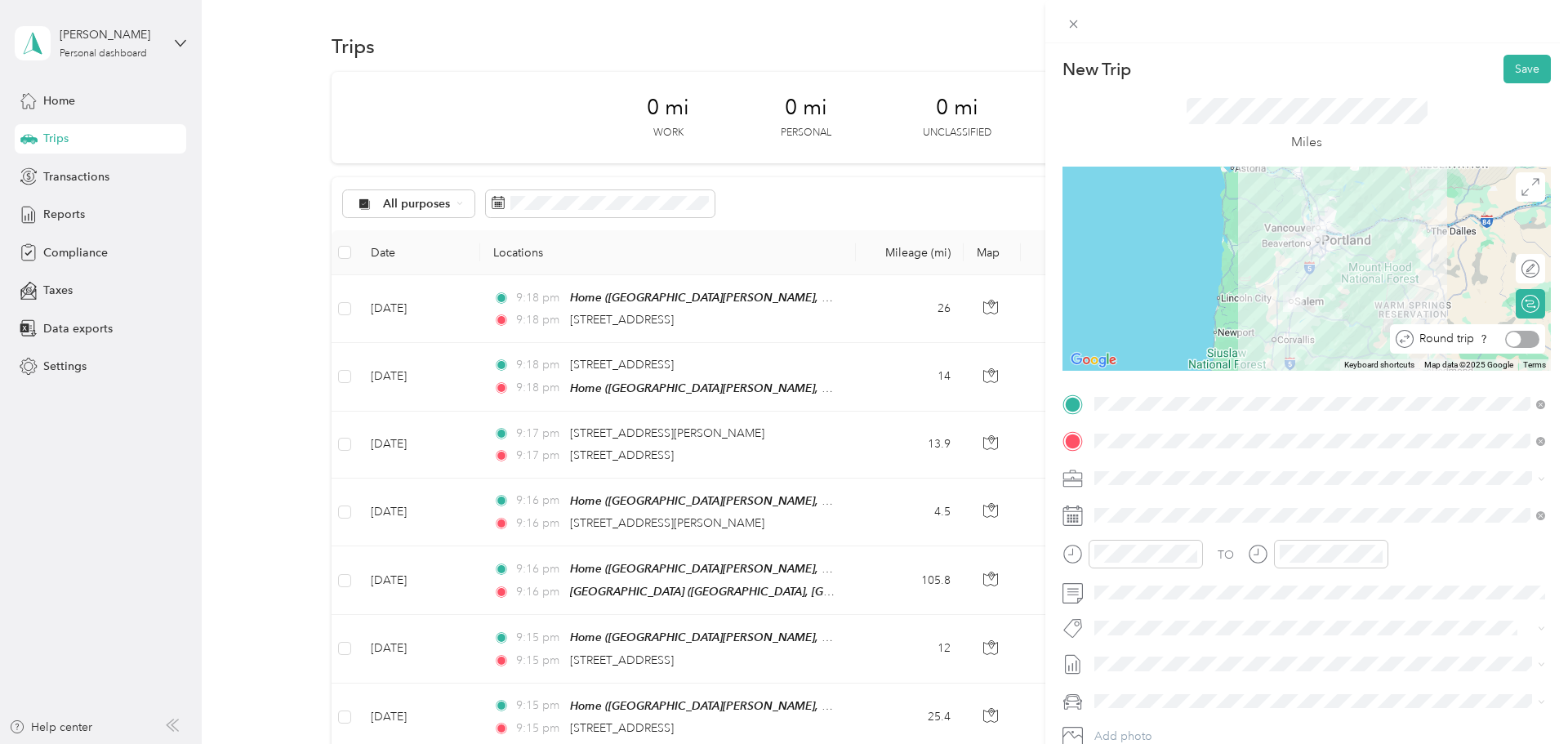
click at [780, 340] on div at bounding box center [1522, 339] width 34 height 17
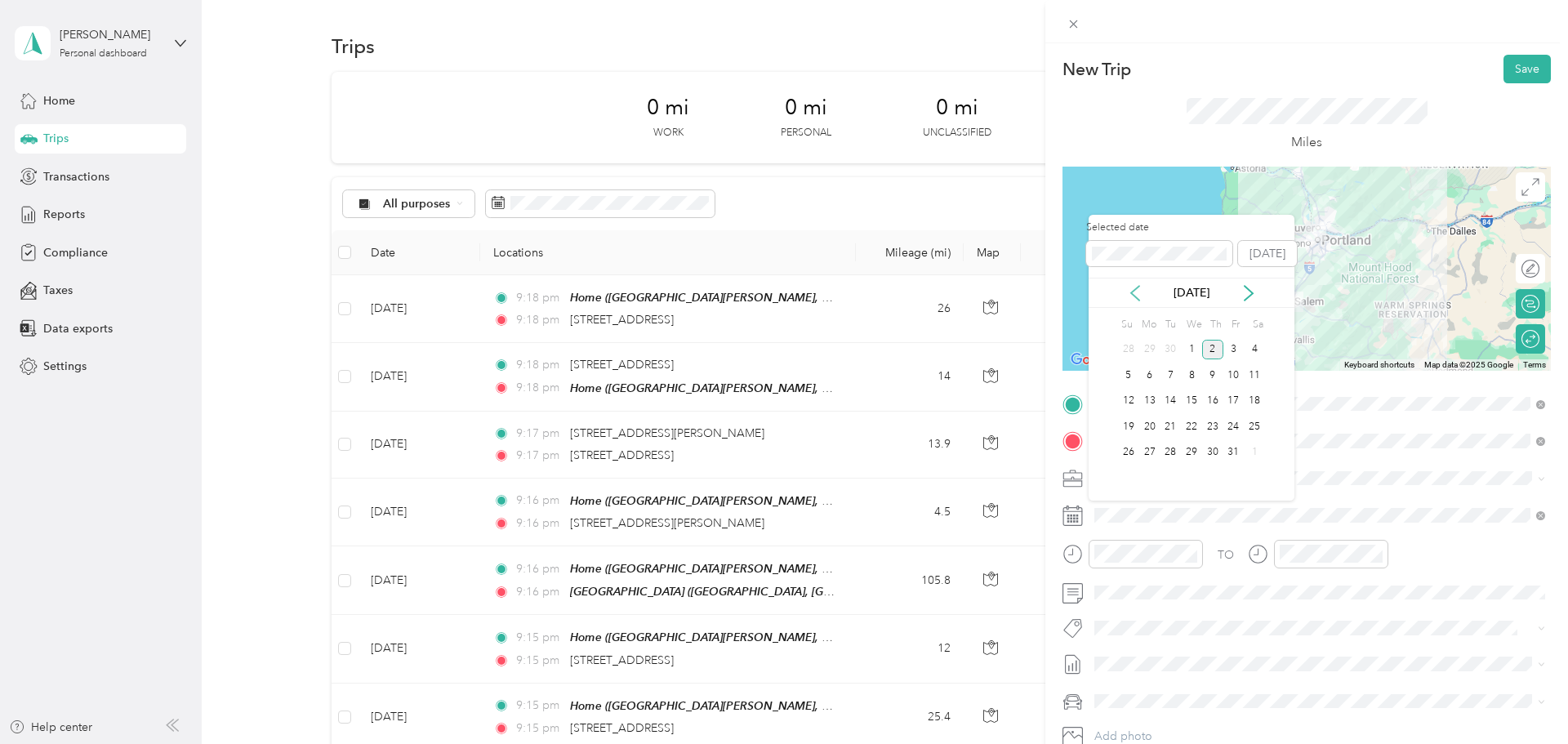
click at [780, 291] on icon at bounding box center [1136, 293] width 16 height 16
click at [780, 401] on div "19" at bounding box center [1234, 401] width 21 height 21
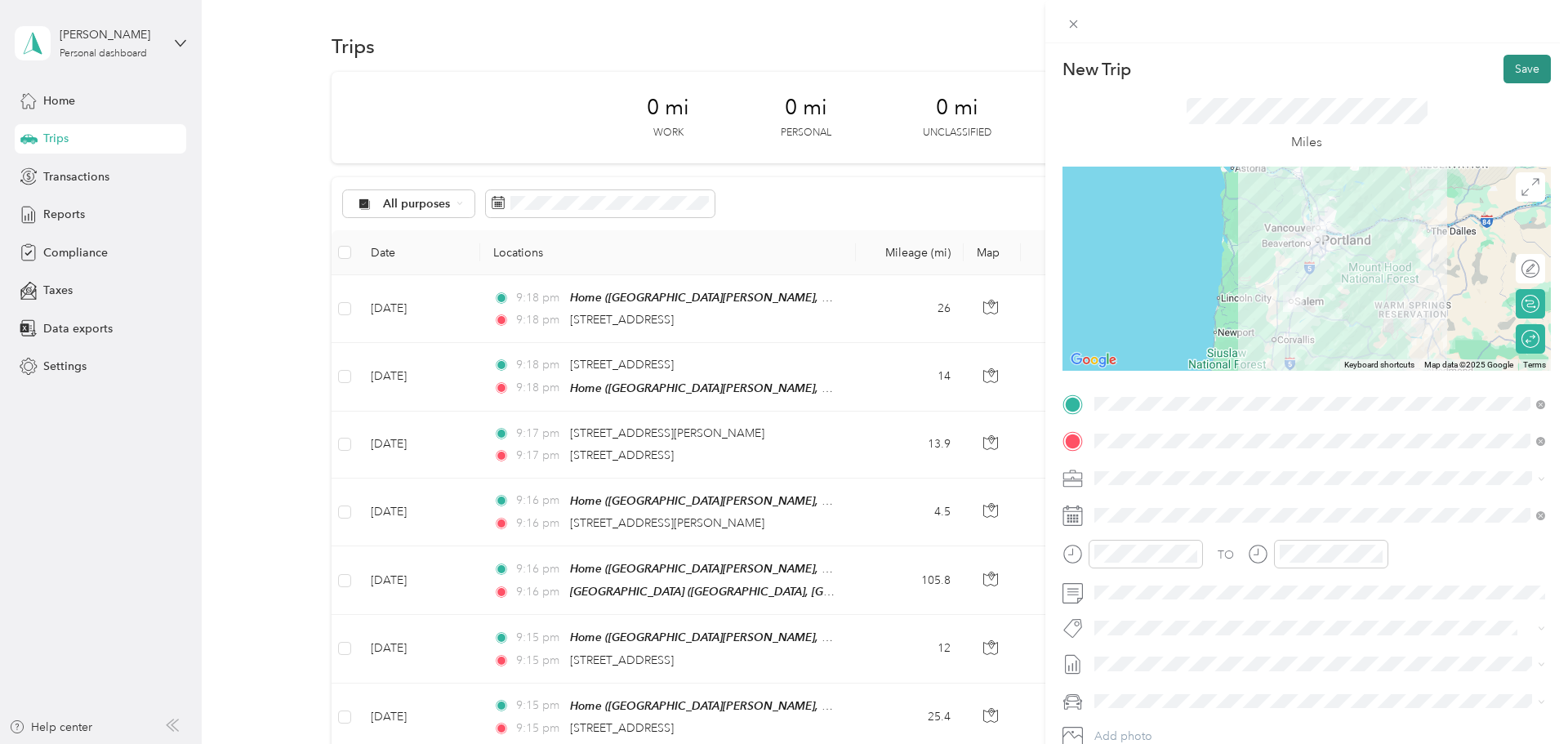
click at [780, 74] on button "Save" at bounding box center [1527, 69] width 48 height 29
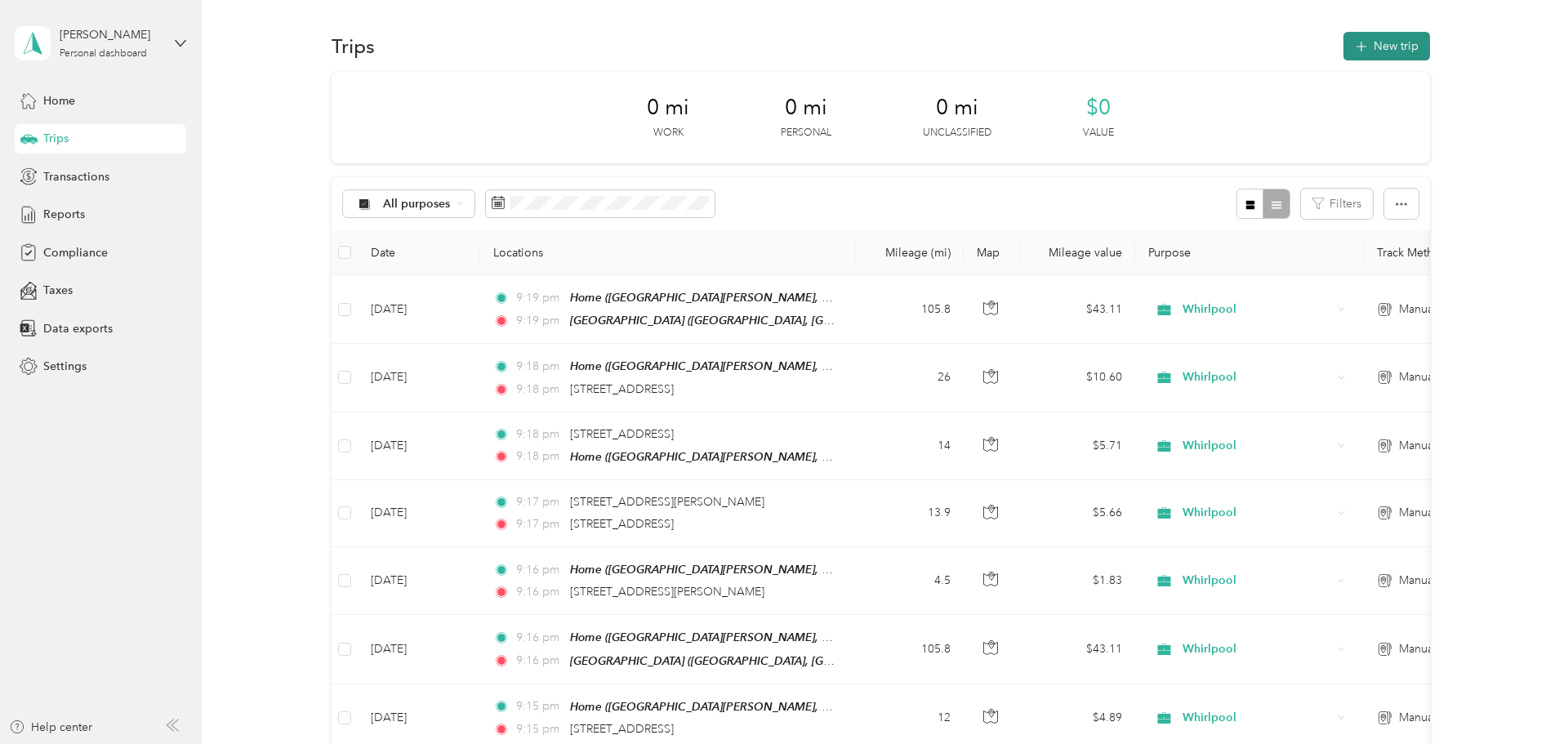
click at [780, 47] on button "New trip" at bounding box center [1387, 46] width 87 height 29
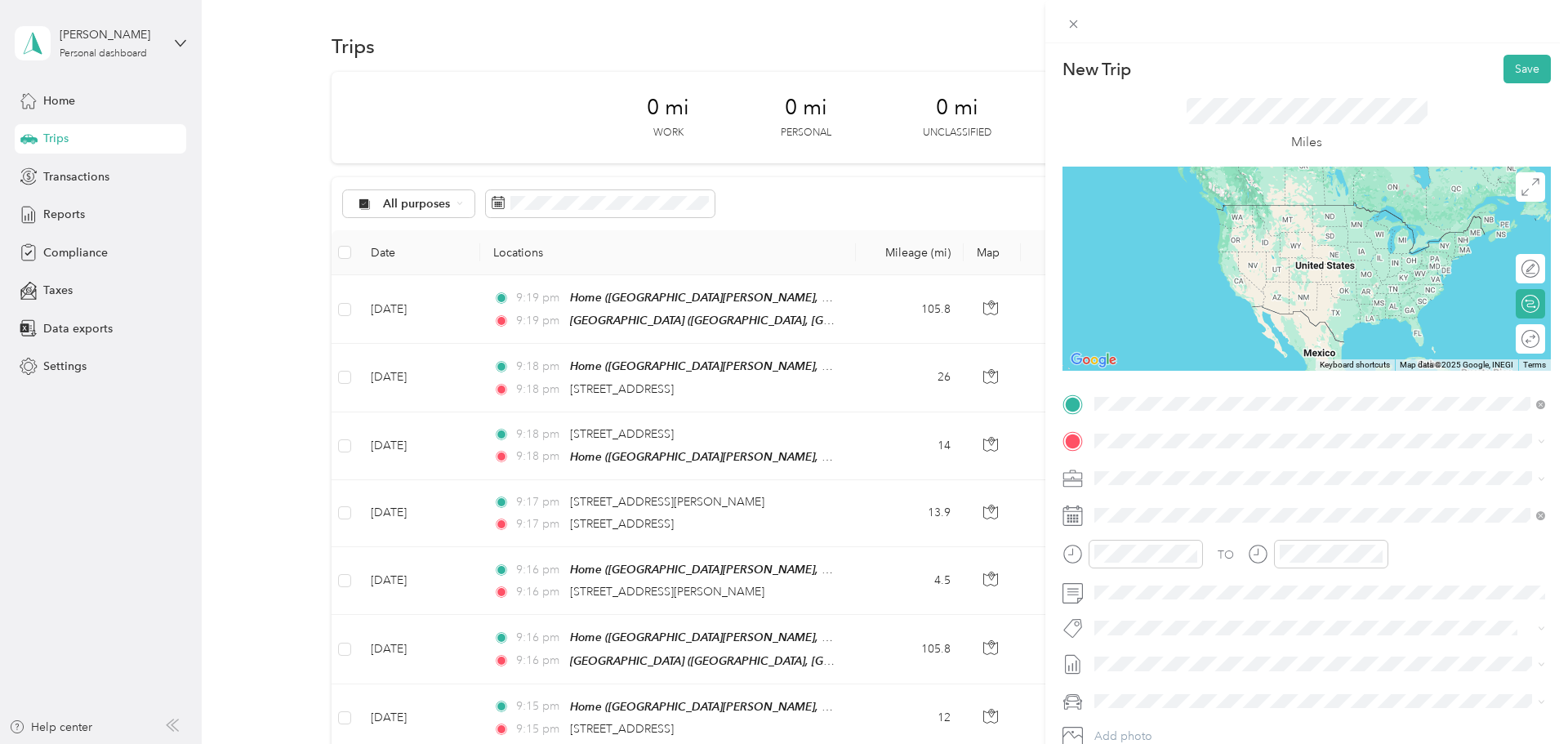
click at [780, 468] on strong "Home" at bounding box center [1141, 468] width 32 height 15
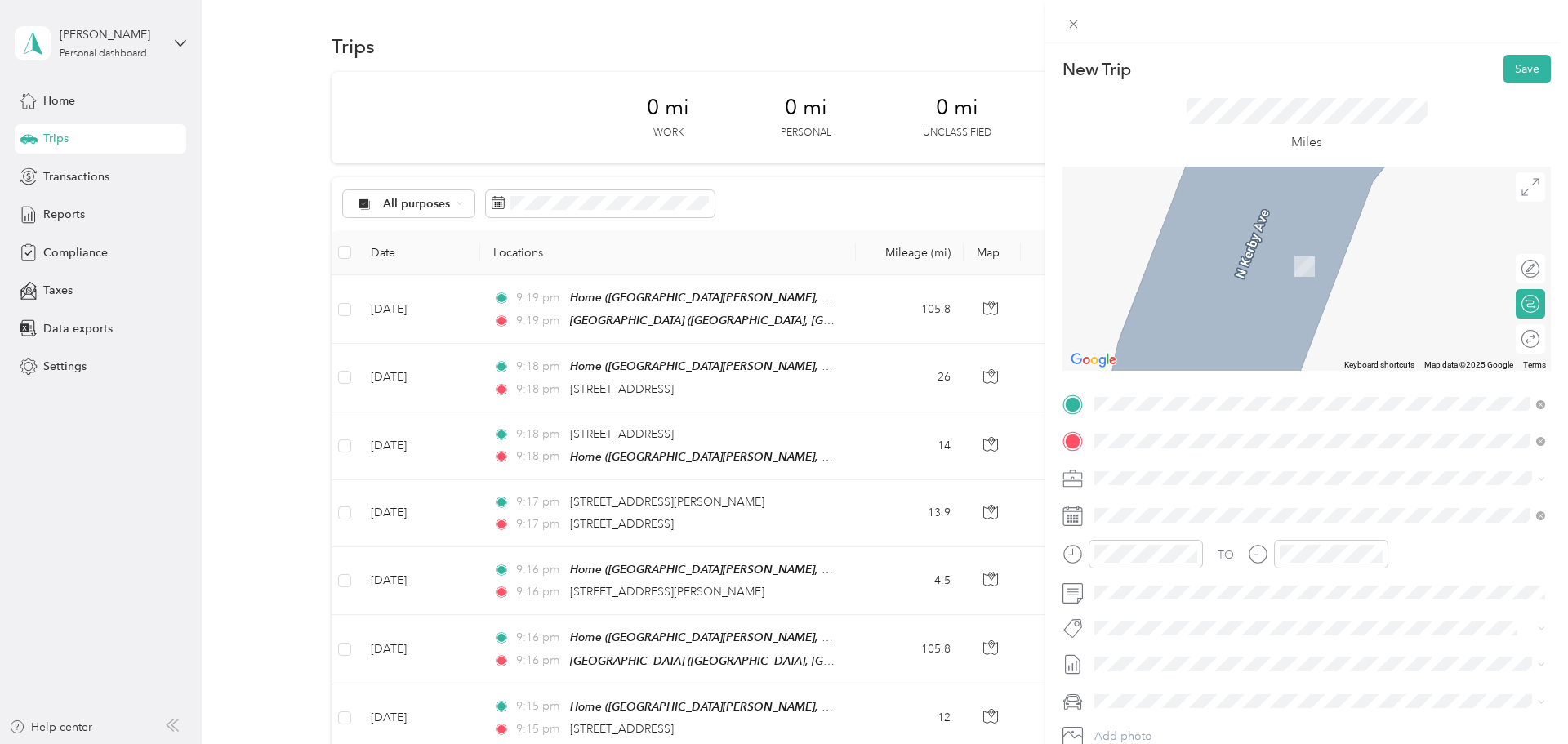
click at [780, 531] on span "29735 Southwest Town Center Loop West, Wilsonville, 97070, Wilsonville, Oregon,…" at bounding box center [1207, 523] width 163 height 14
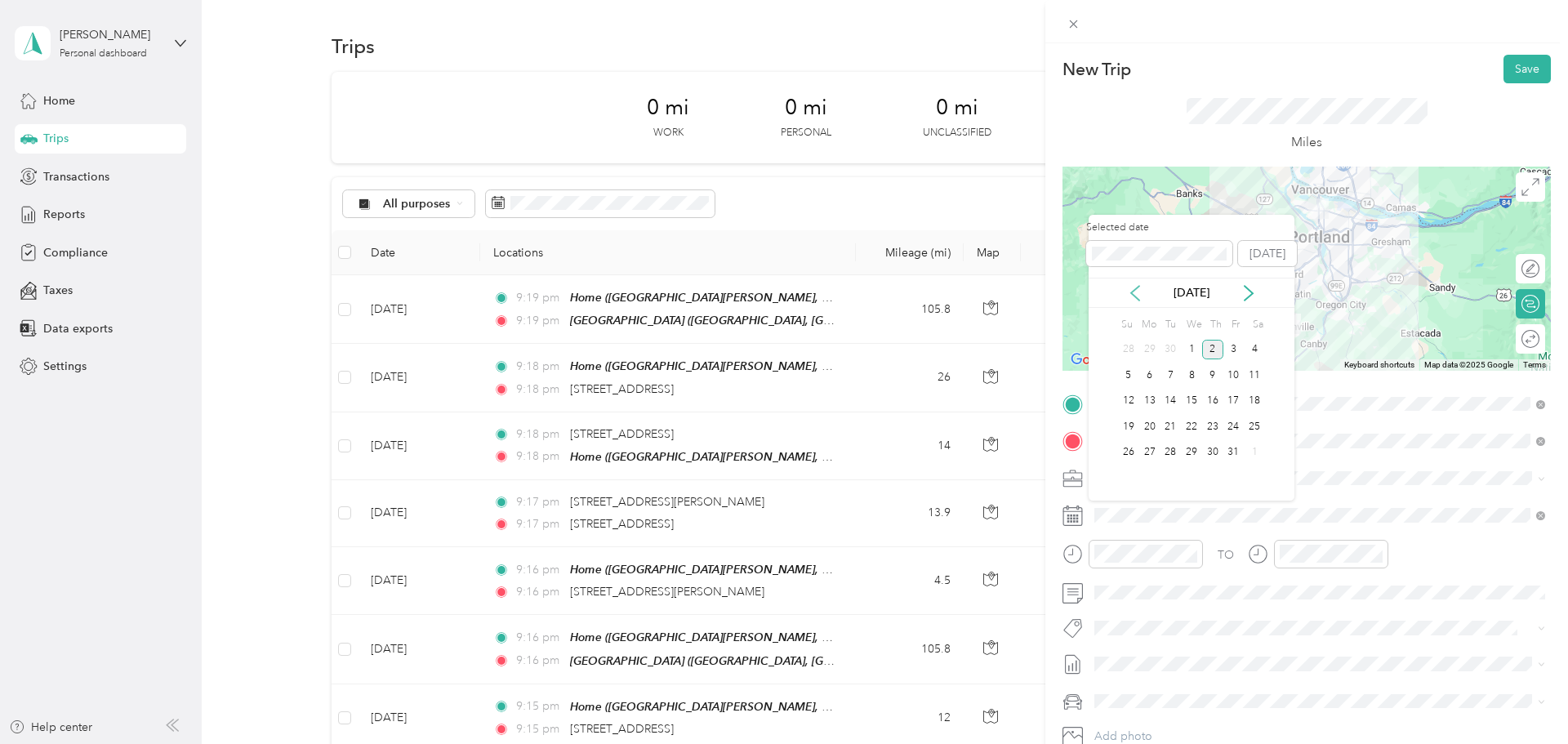
click at [780, 294] on icon at bounding box center [1136, 293] width 16 height 16
click at [780, 398] on div "18" at bounding box center [1213, 401] width 21 height 21
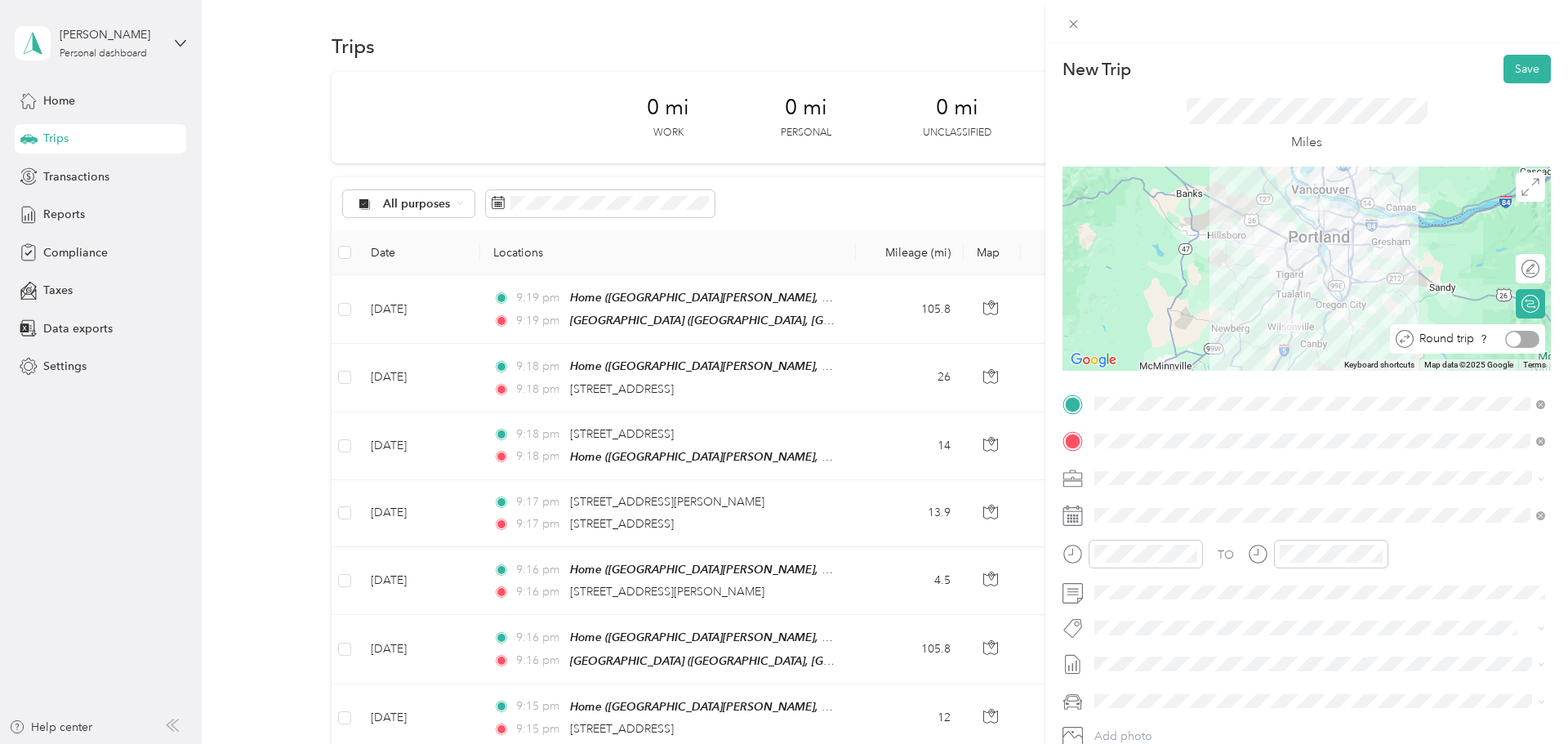
click at [780, 341] on div at bounding box center [1522, 339] width 34 height 17
click at [780, 71] on button "Save" at bounding box center [1527, 69] width 48 height 29
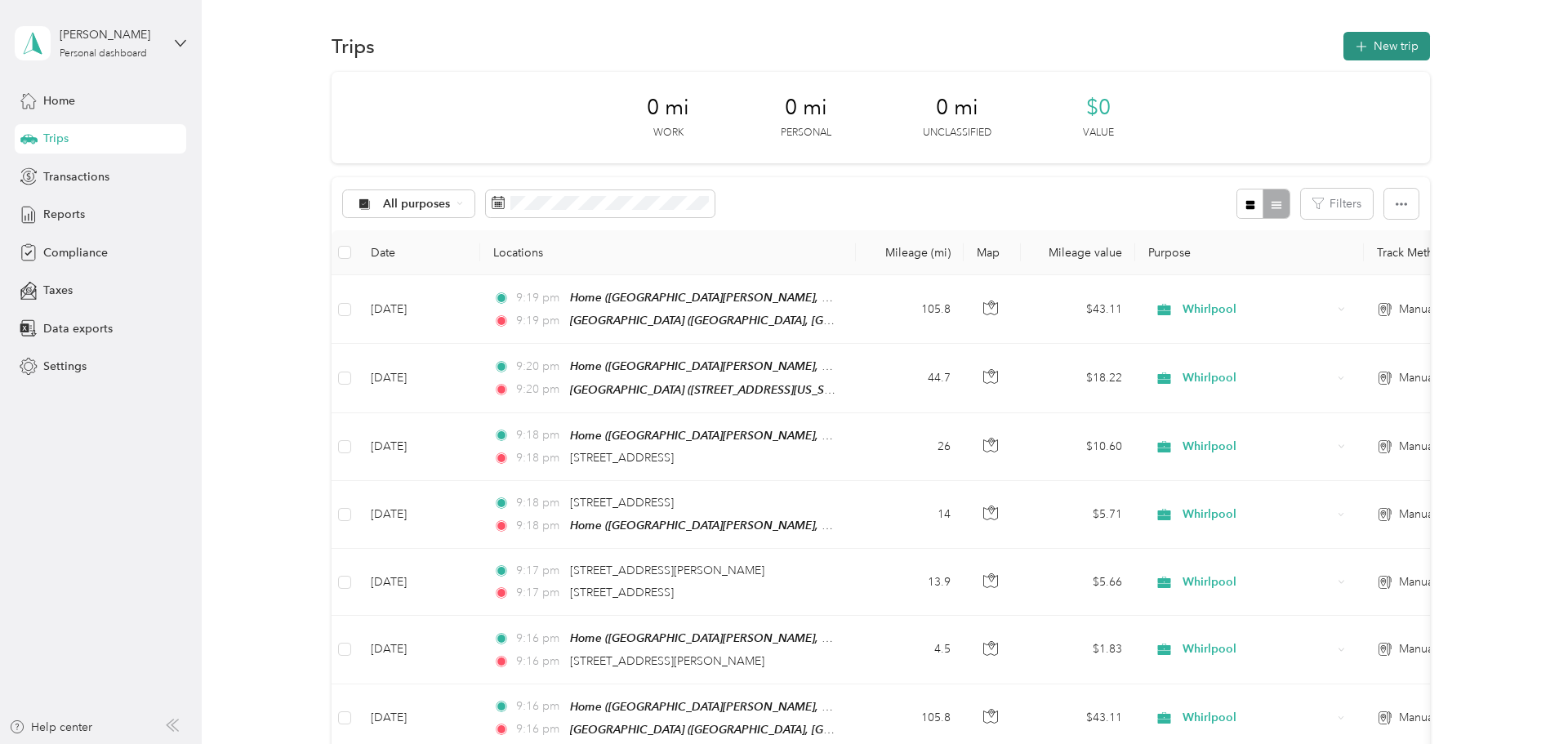
click at [780, 39] on button "New trip" at bounding box center [1387, 46] width 87 height 29
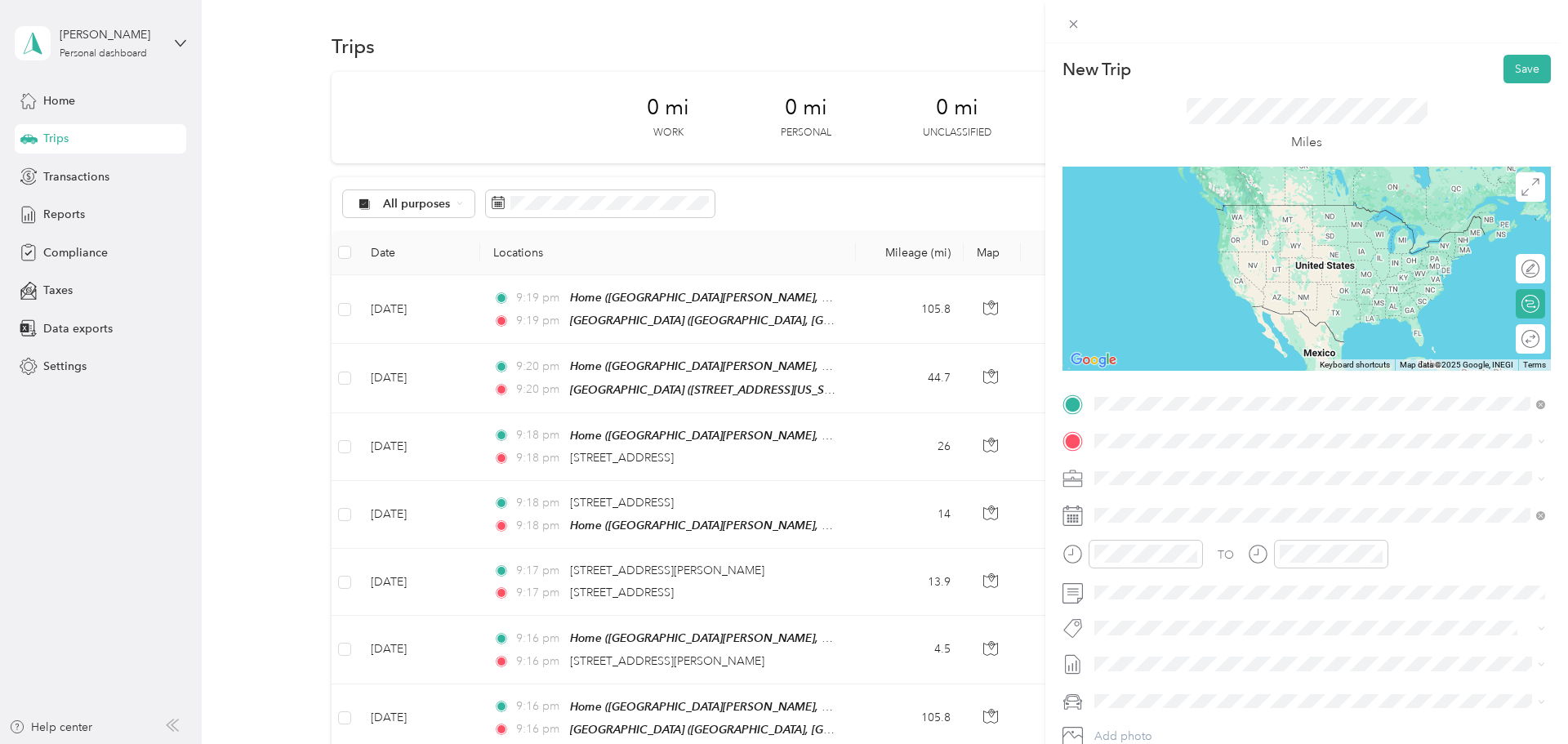
click at [780, 485] on span "North Kerby Avenue, 97217, Portland, Oregon, United States" at bounding box center [1325, 486] width 399 height 14
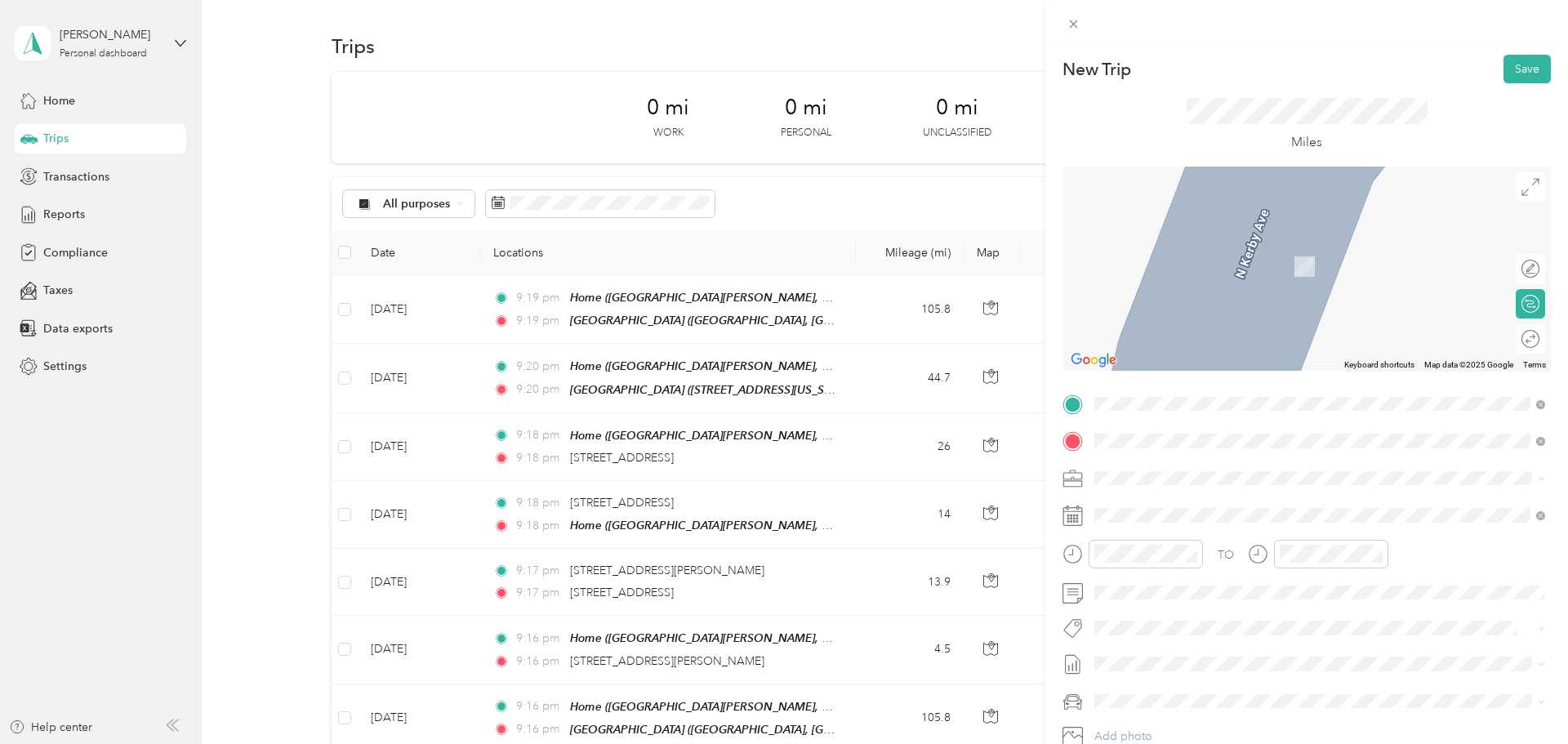
click at [780, 522] on span "29735 Southwest Town Center Loop West, Wilsonville, 97070, Wilsonville, Oregon,…" at bounding box center [1207, 523] width 163 height 14
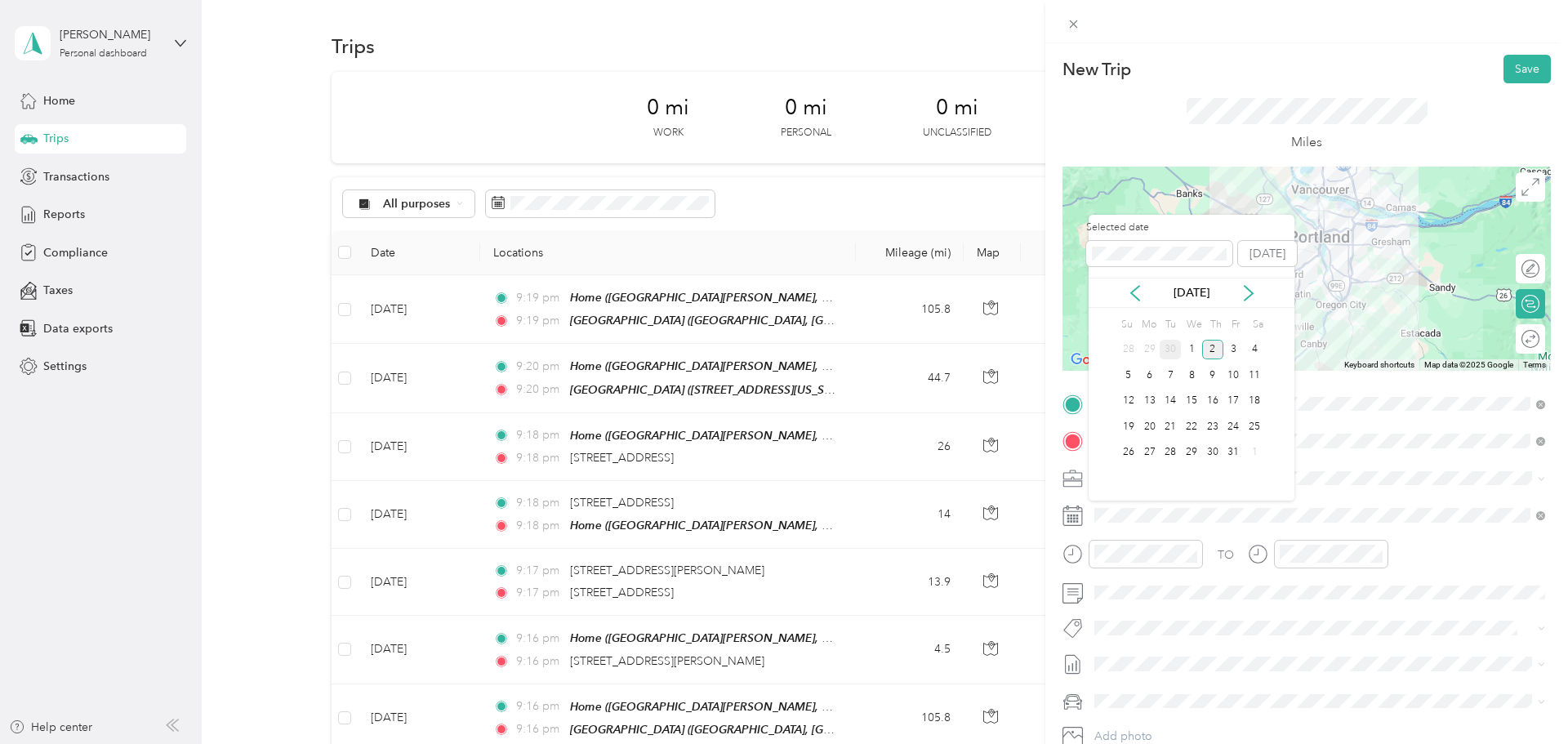
click at [780, 349] on div "30" at bounding box center [1170, 349] width 21 height 21
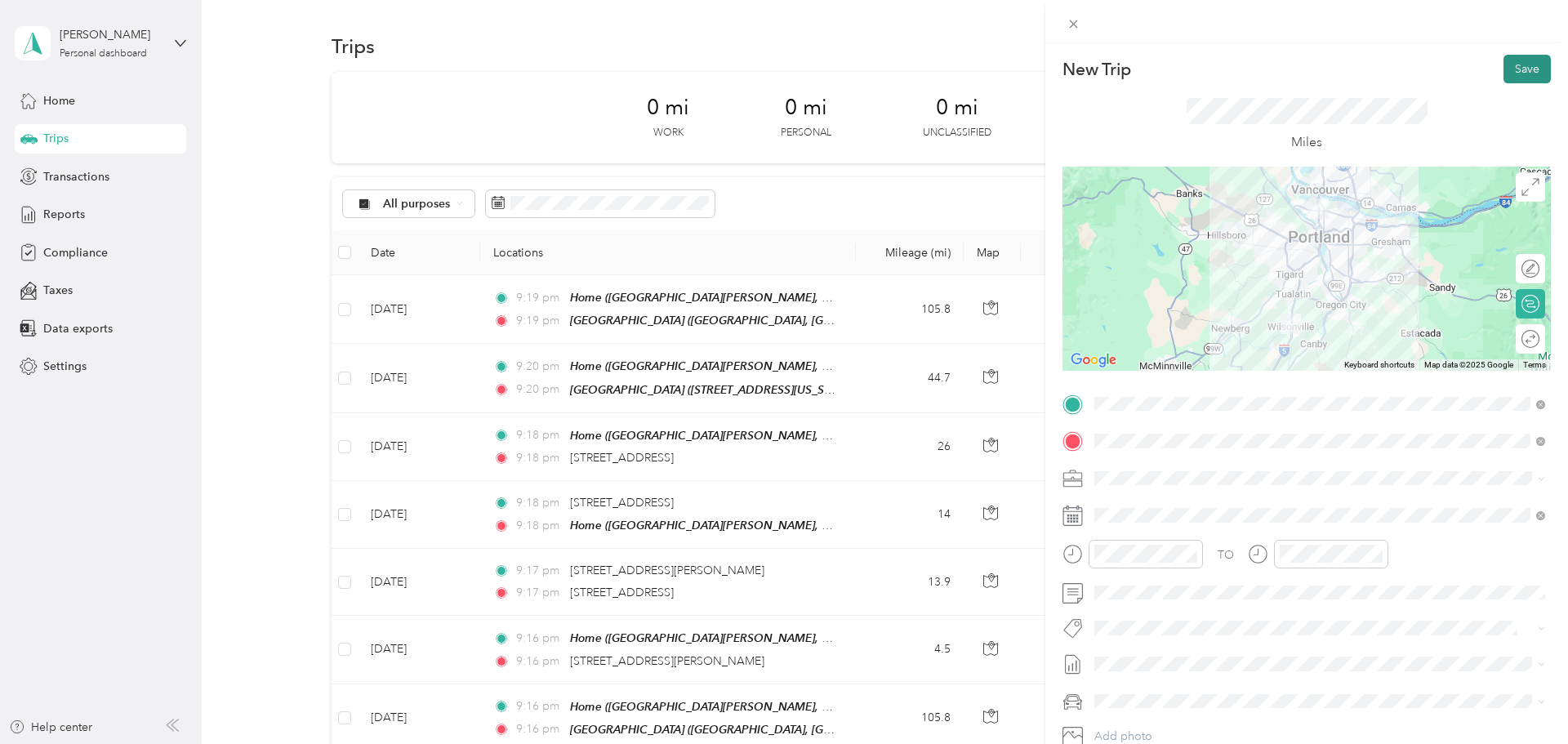
click at [780, 70] on button "Save" at bounding box center [1527, 69] width 48 height 29
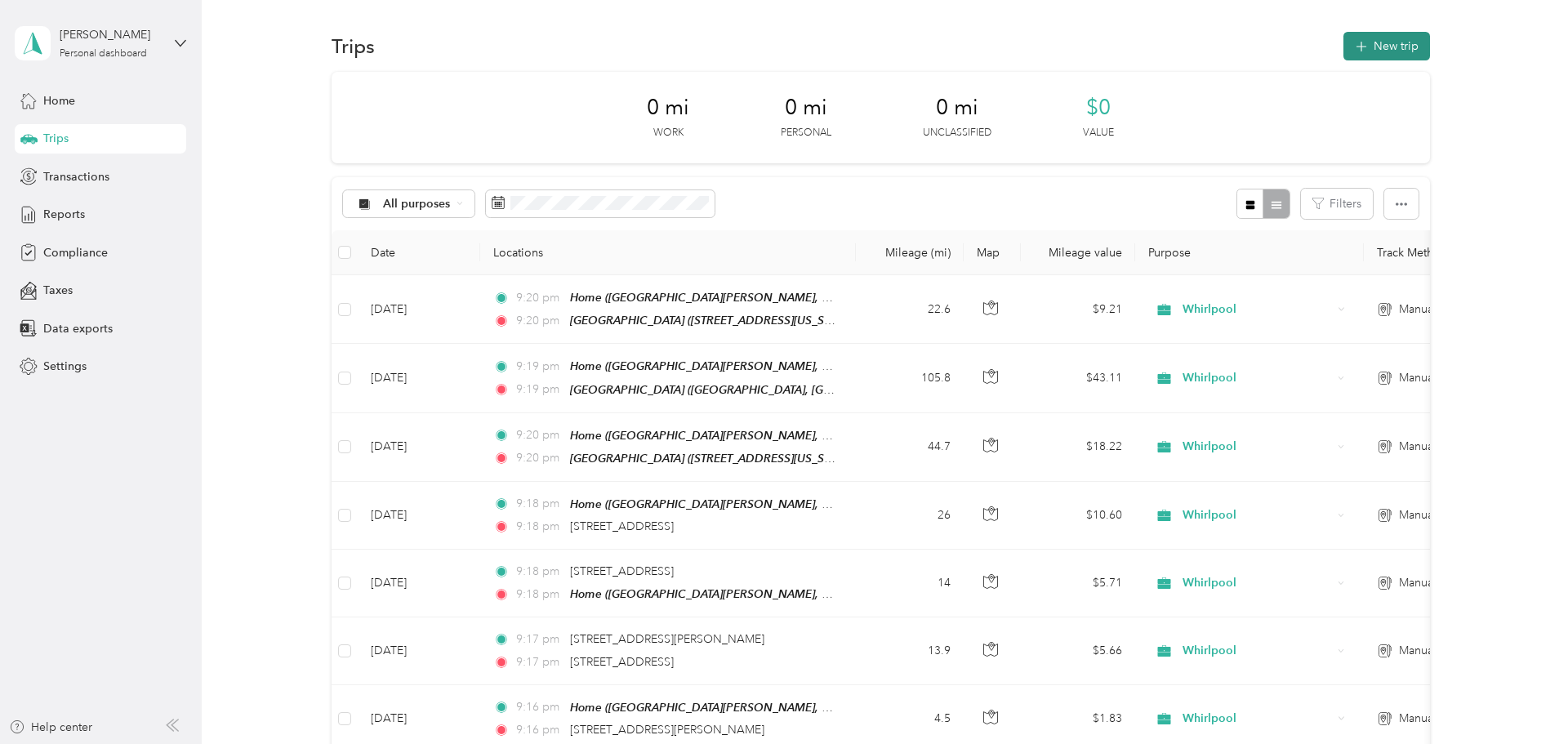
click at [780, 49] on button "New trip" at bounding box center [1387, 46] width 87 height 29
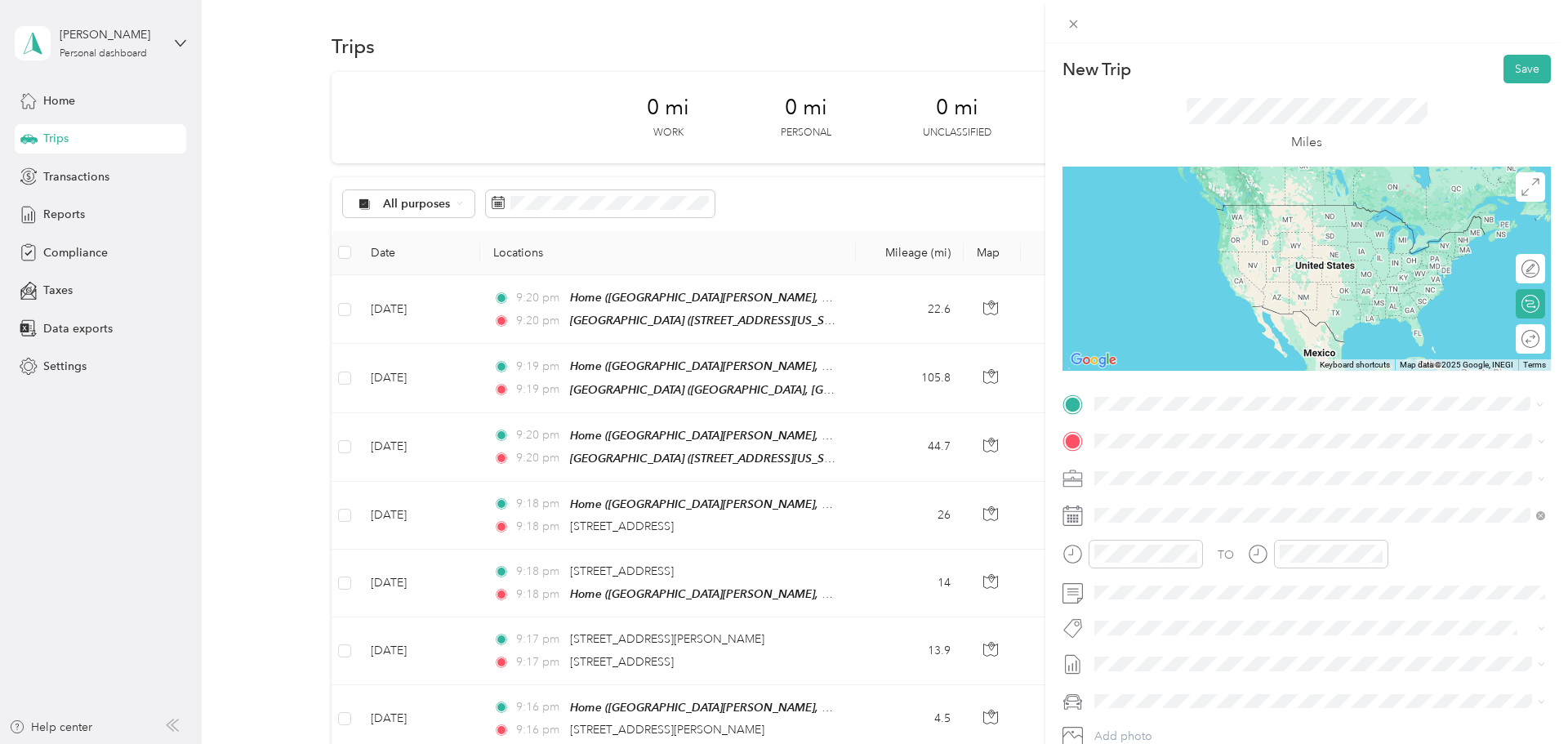
click at [780, 482] on span "North Kerby Avenue, 97217, Portland, Oregon, United States" at bounding box center [1325, 486] width 399 height 14
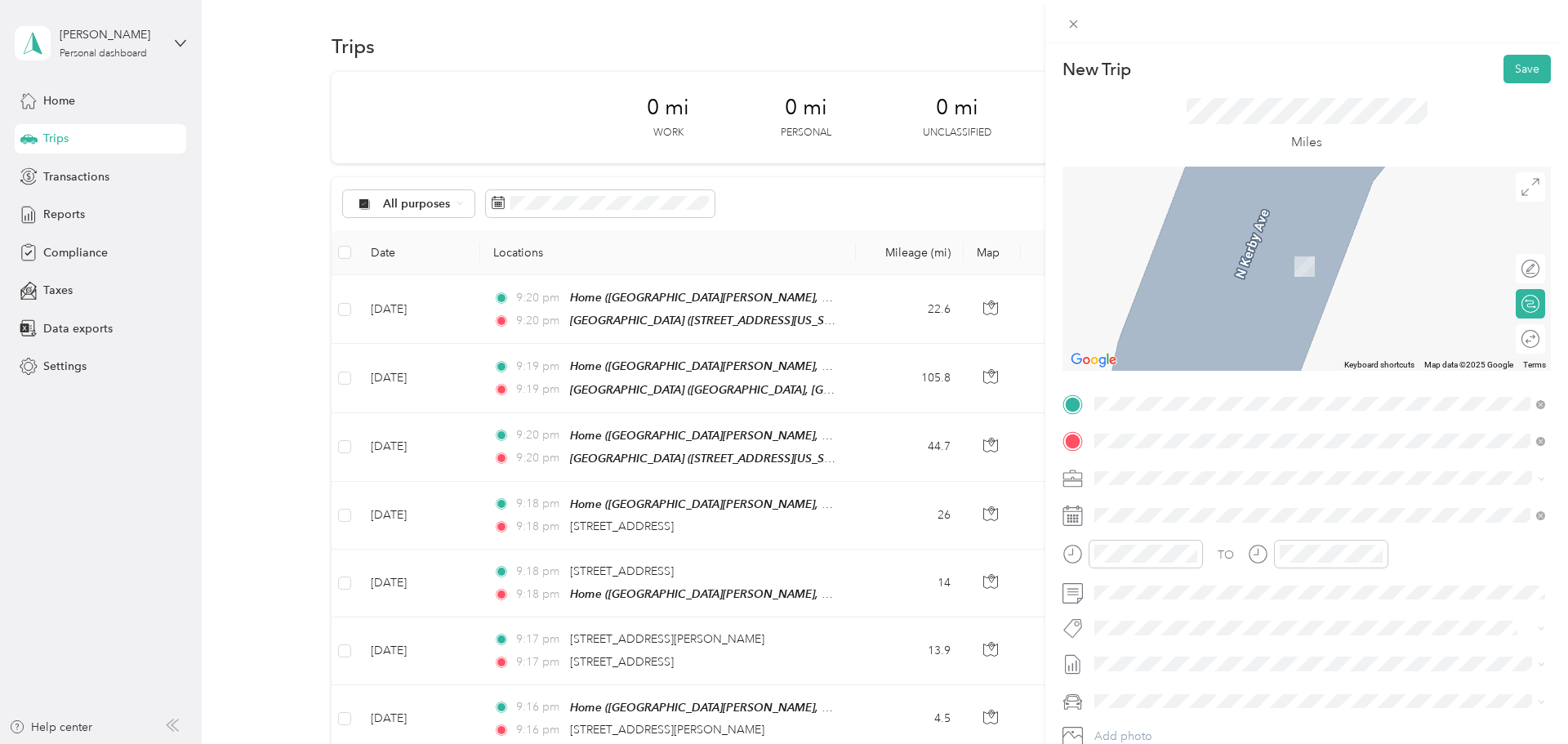
click at [780, 507] on span "5240 Southeast 82nd Avenue Portland, Oregon 97266, United States" at bounding box center [1207, 500] width 163 height 15
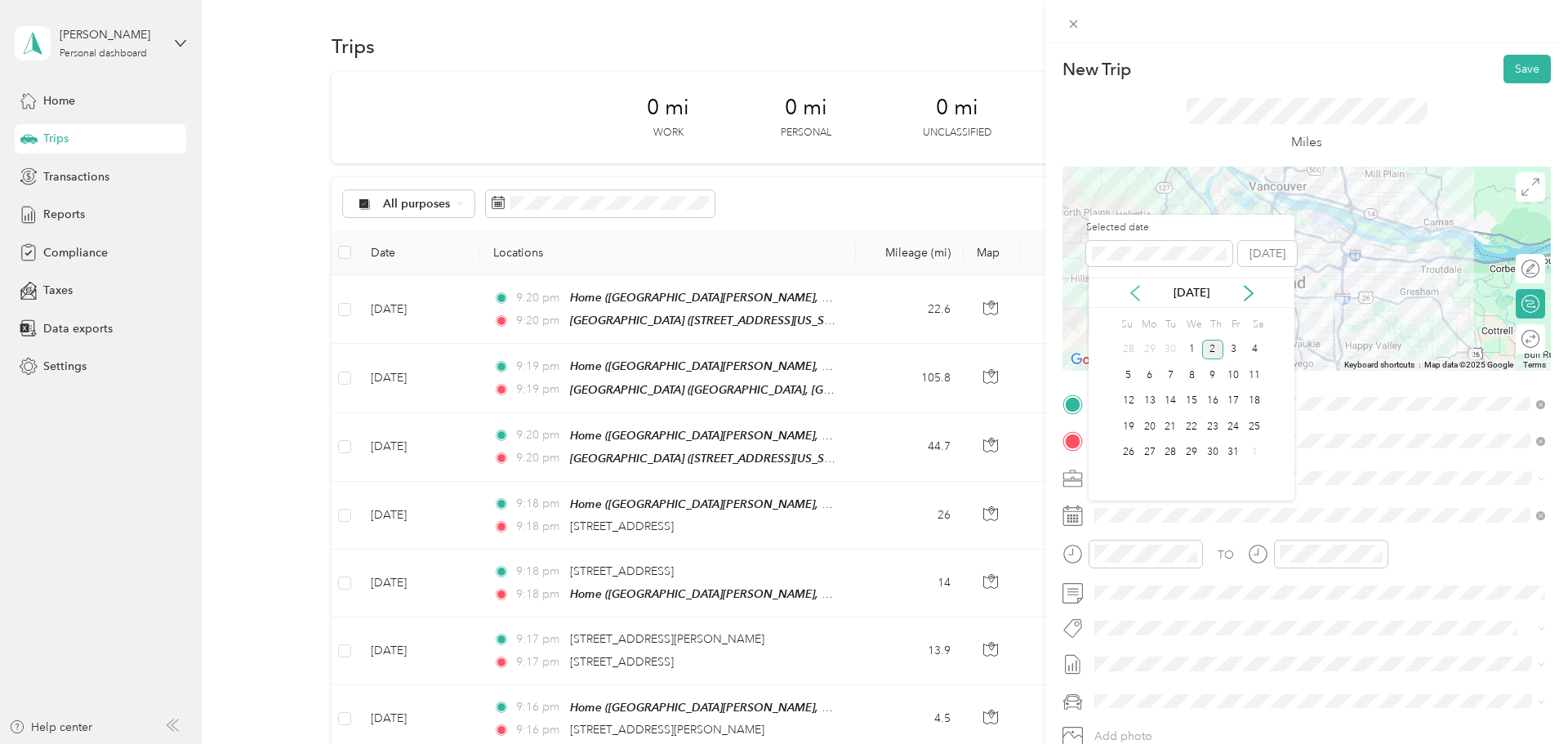
click at [780, 297] on icon at bounding box center [1136, 293] width 16 height 16
click at [780, 424] on div "23" at bounding box center [1170, 427] width 21 height 21
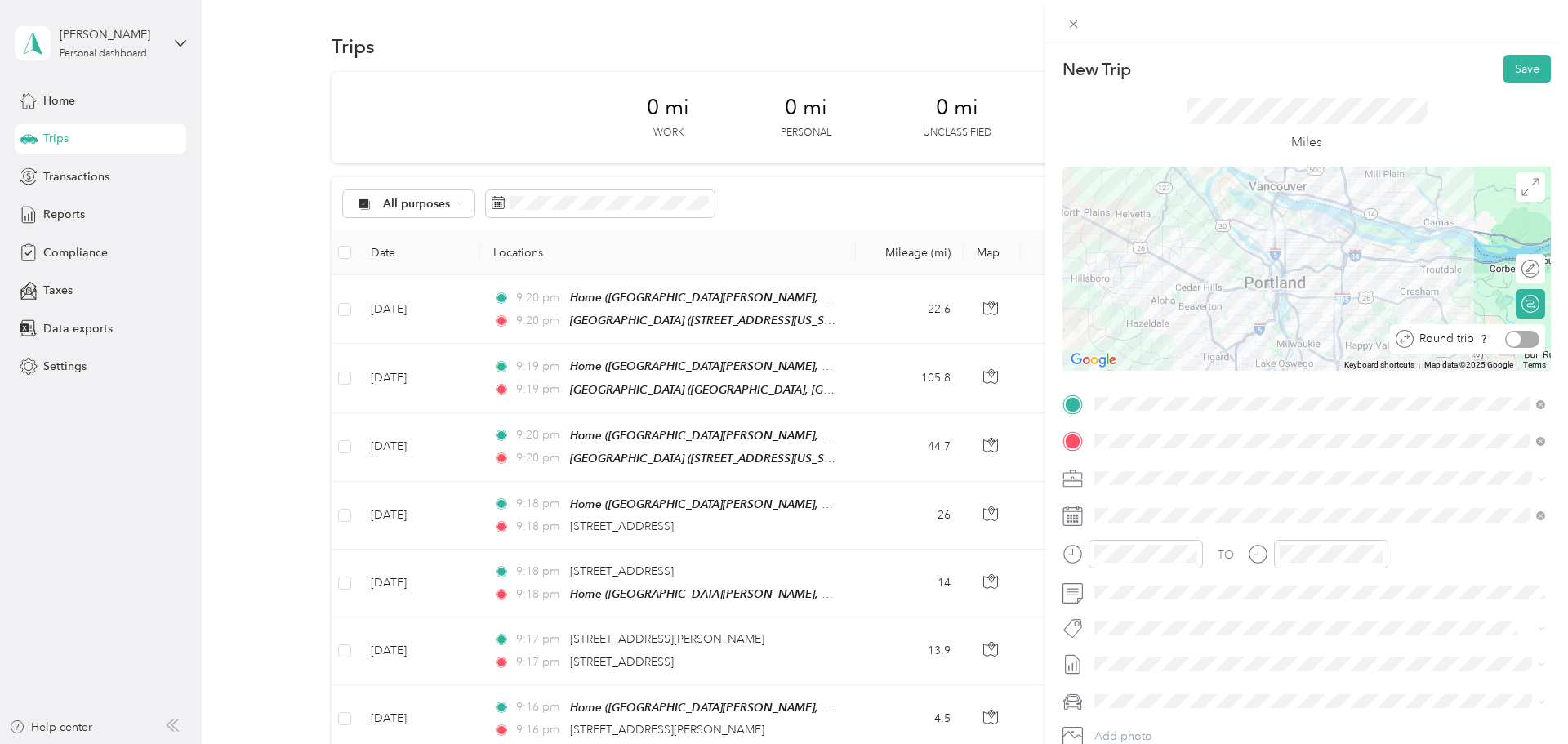
click at [780, 341] on div at bounding box center [1522, 339] width 34 height 17
click at [780, 73] on button "Save" at bounding box center [1527, 69] width 48 height 29
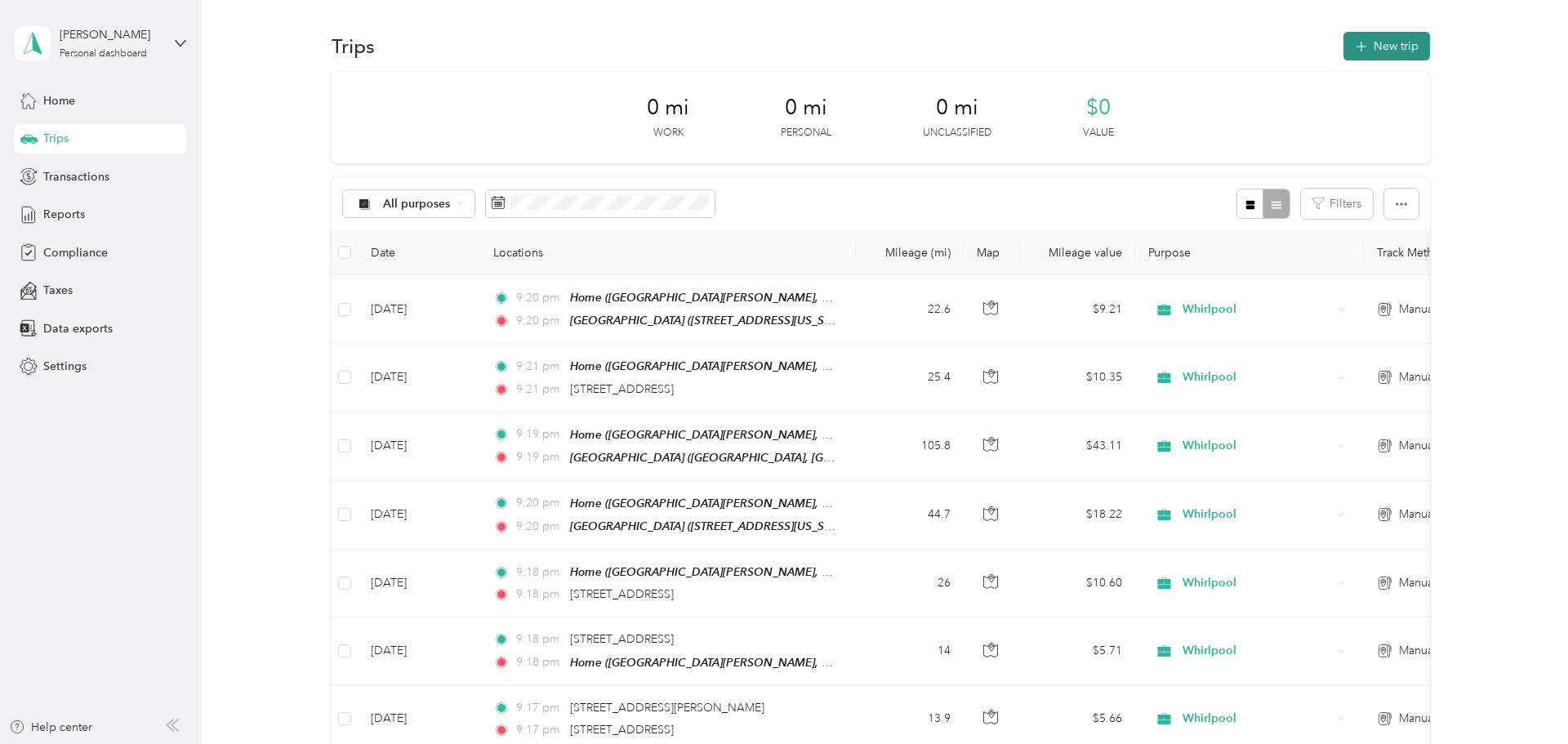
click at [780, 42] on button "New trip" at bounding box center [1387, 46] width 87 height 29
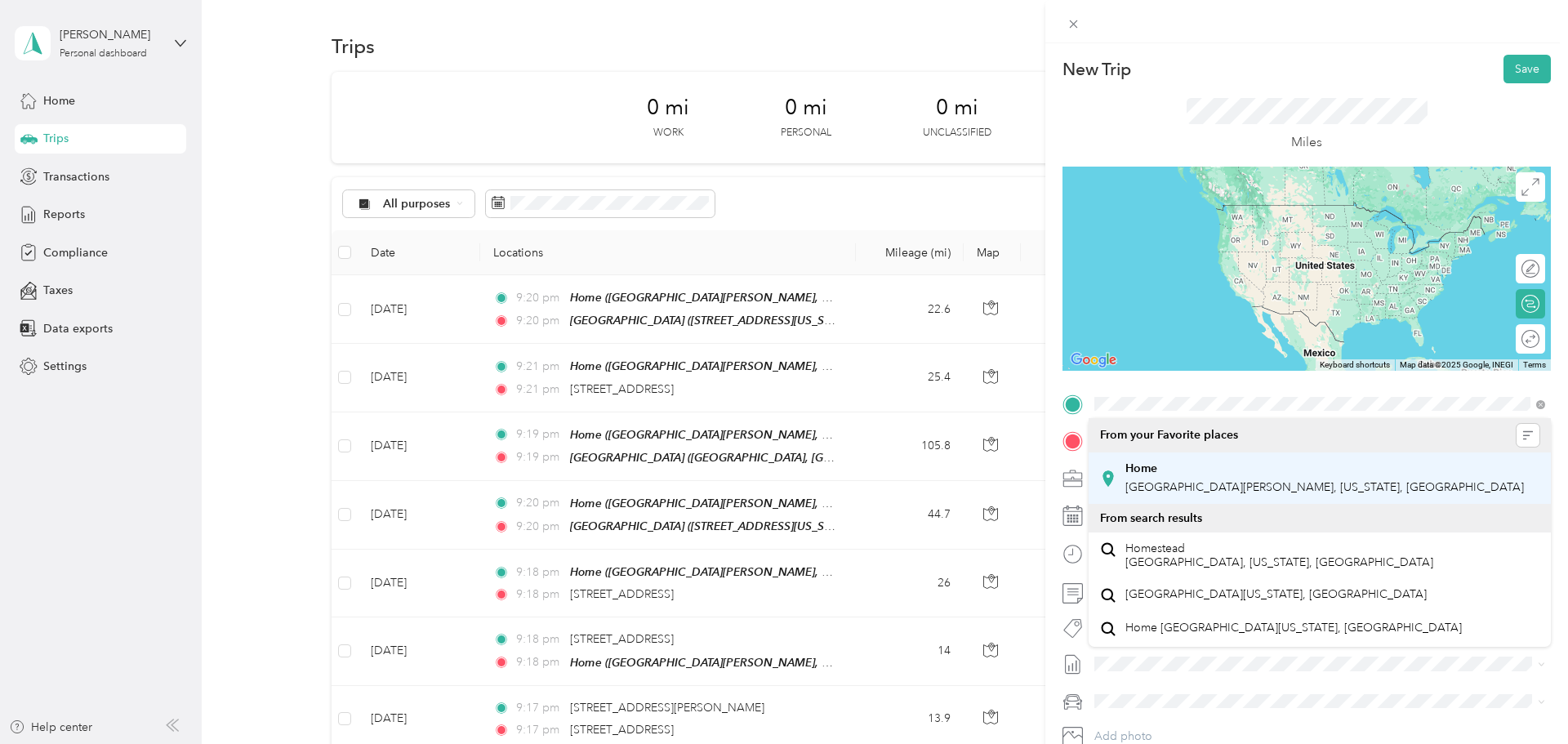
click at [780, 482] on span "North Kerby Avenue, 97217, Portland, Oregon, United States" at bounding box center [1325, 486] width 399 height 14
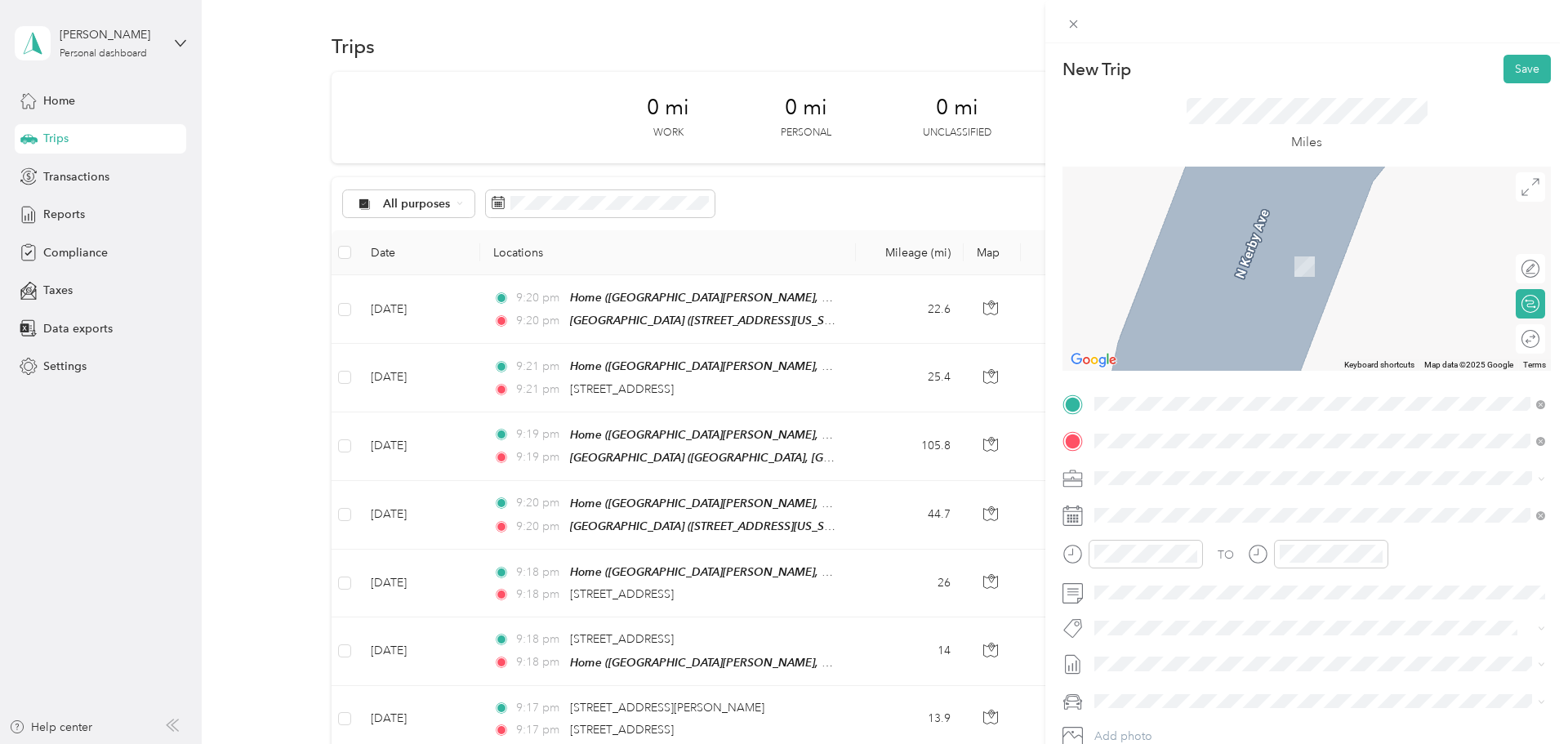
click at [780, 531] on div "STVA Wilsonville 29735 Southwest Town Center Loop West, Wilsonville, 97070, Wil…" at bounding box center [1207, 515] width 163 height 34
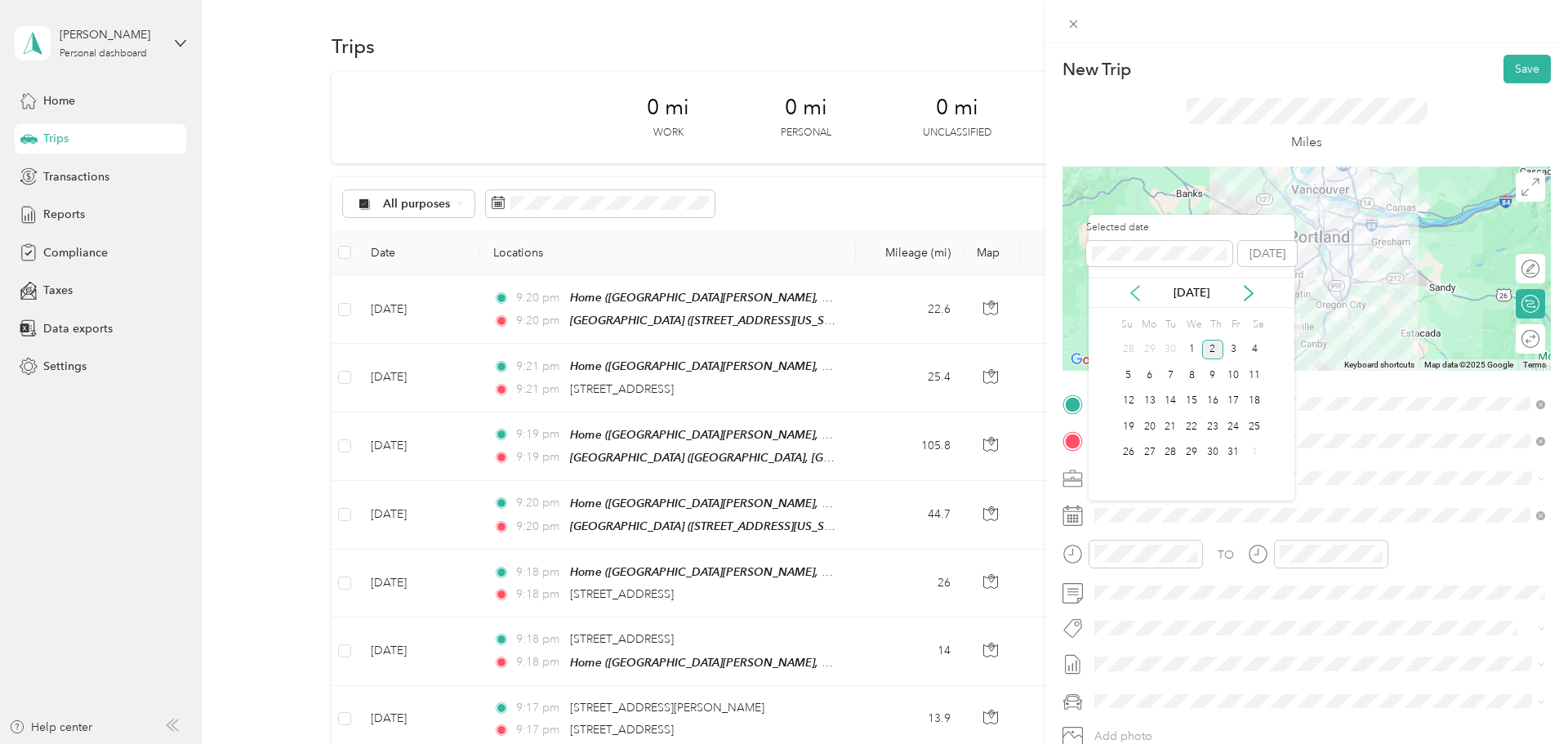
click at [780, 291] on icon at bounding box center [1135, 293] width 8 height 15
click at [780, 427] on div "25" at bounding box center [1213, 427] width 21 height 21
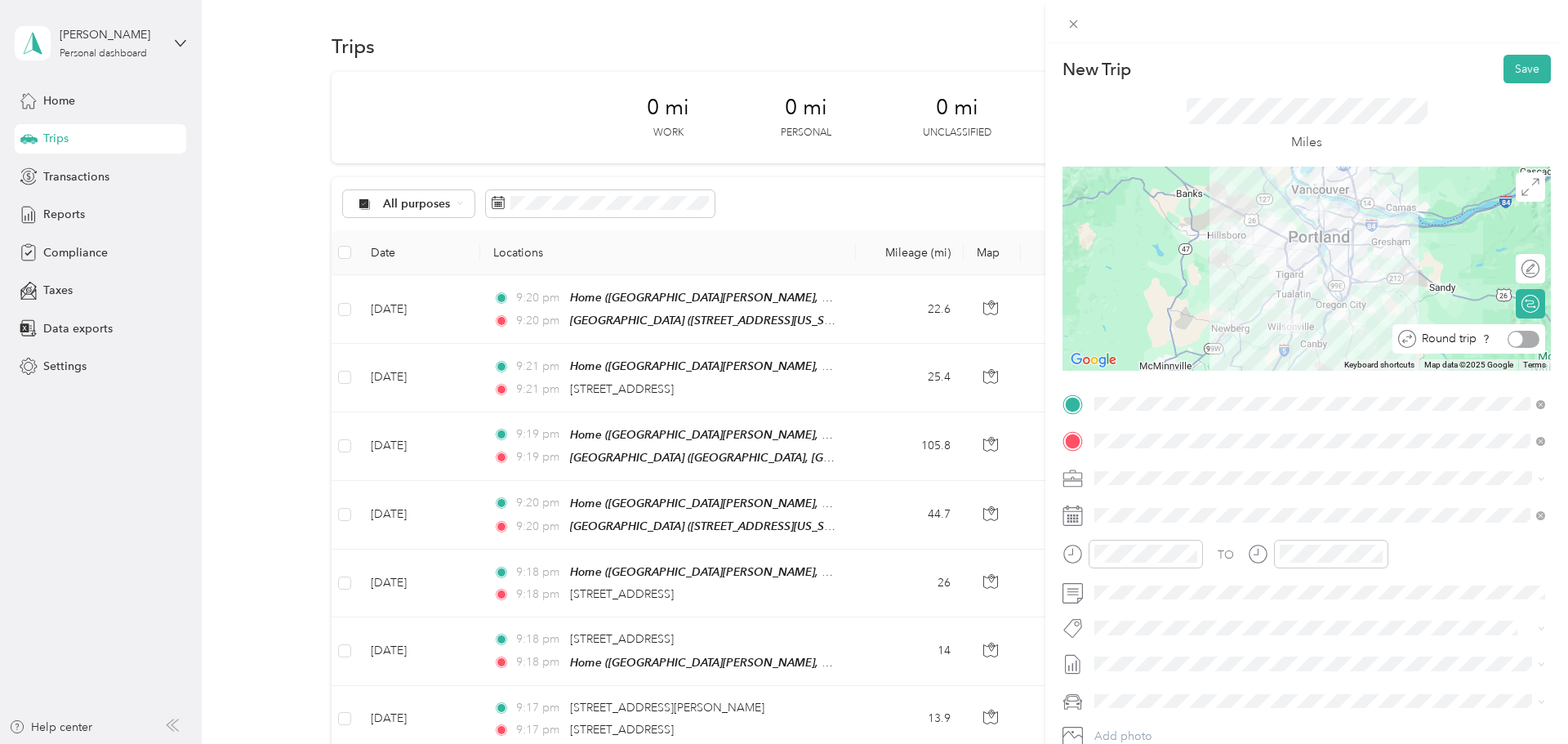
click at [780, 345] on div at bounding box center [1523, 339] width 32 height 17
click at [780, 70] on button "Save" at bounding box center [1527, 69] width 48 height 29
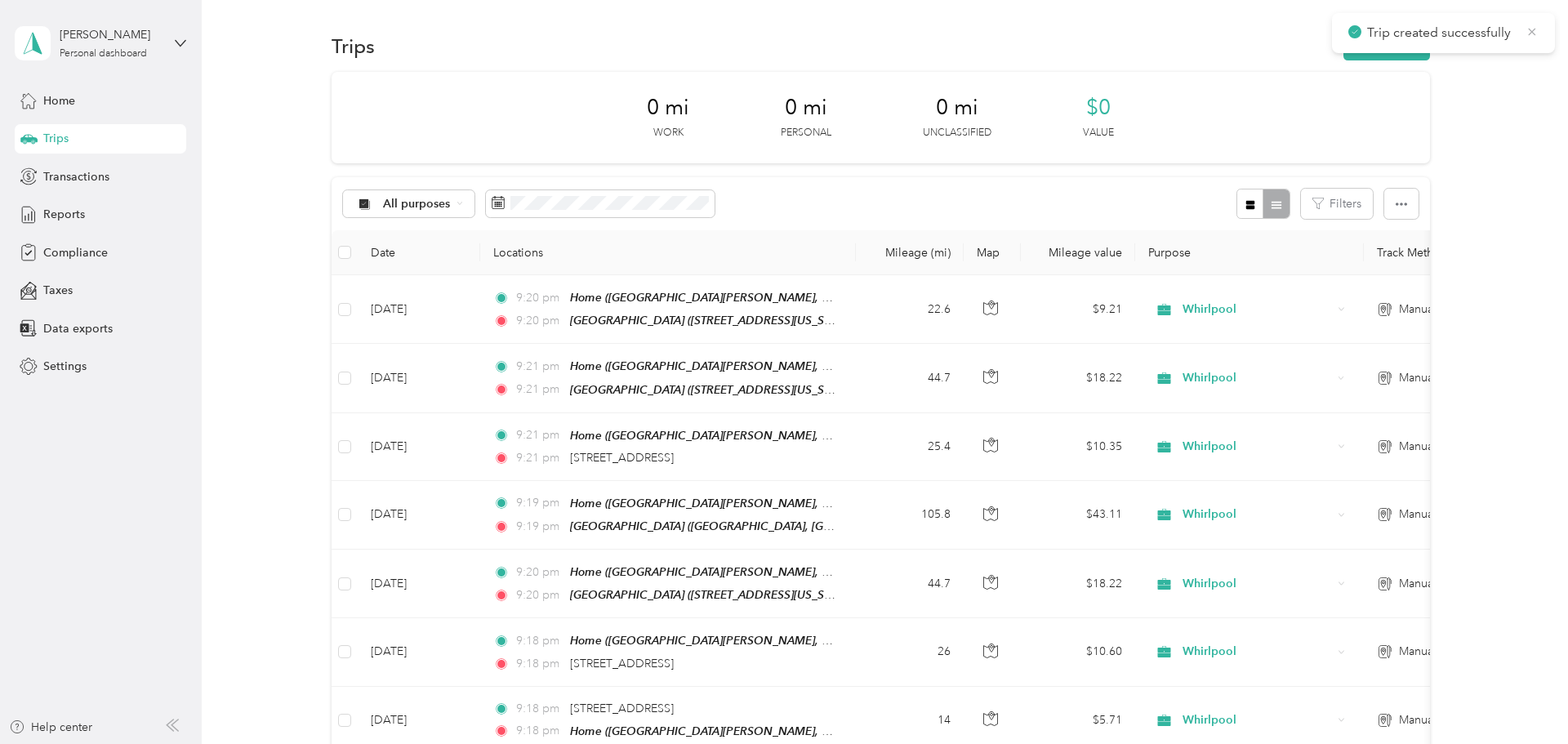
click at [780, 29] on icon at bounding box center [1532, 31] width 7 height 7
click at [780, 39] on button "New trip" at bounding box center [1387, 46] width 87 height 29
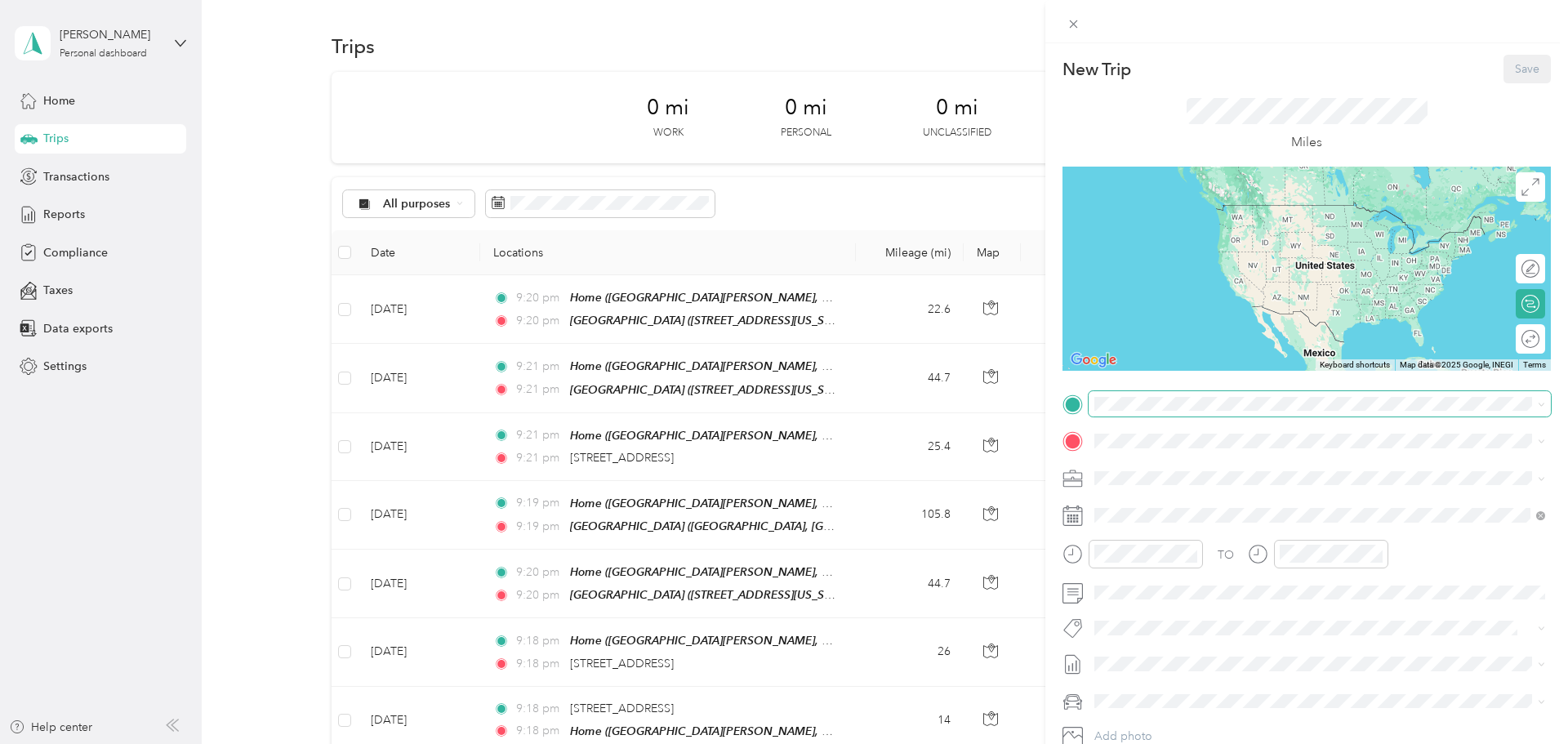
click at [780, 412] on span at bounding box center [1319, 404] width 462 height 26
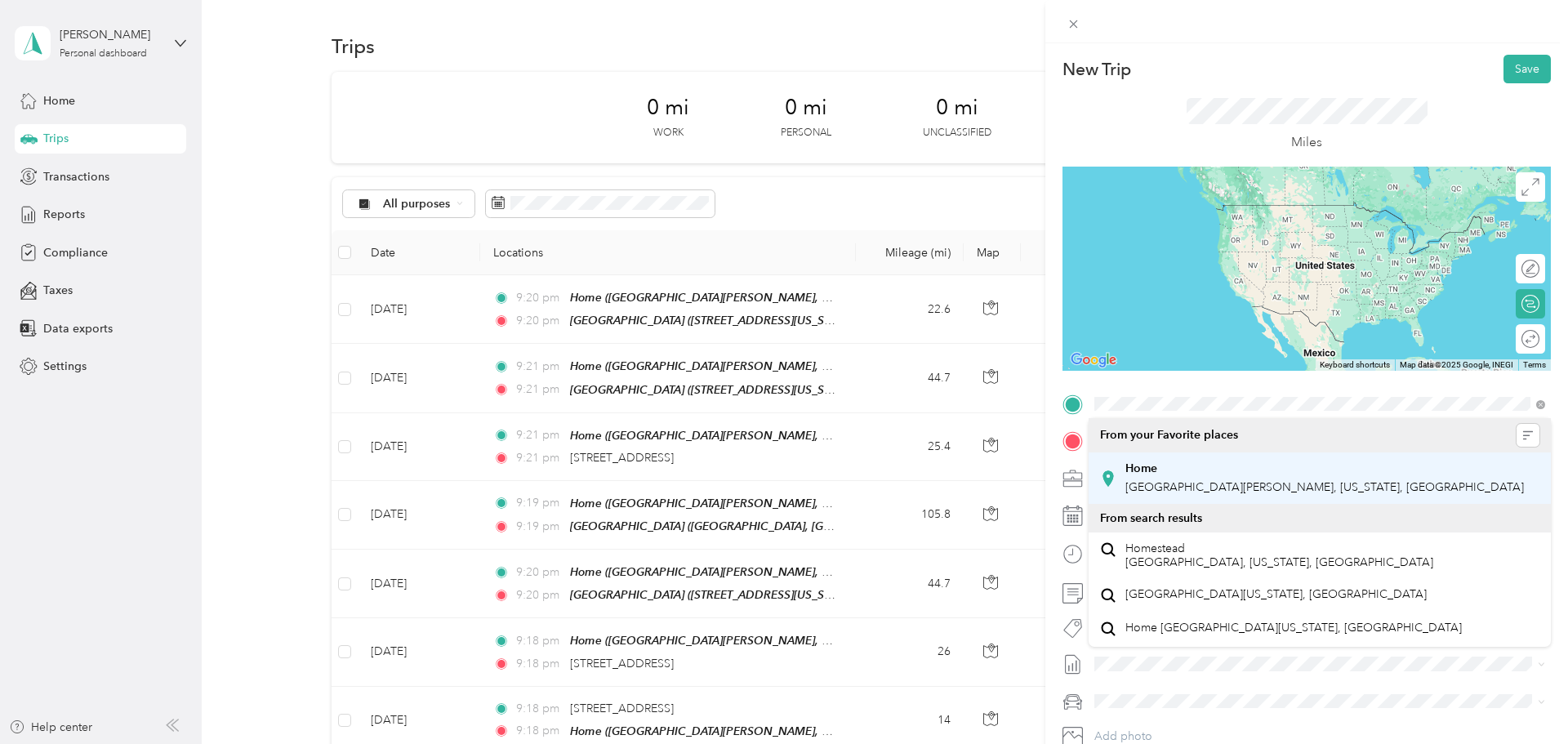
click at [780, 473] on strong "Home" at bounding box center [1141, 468] width 32 height 15
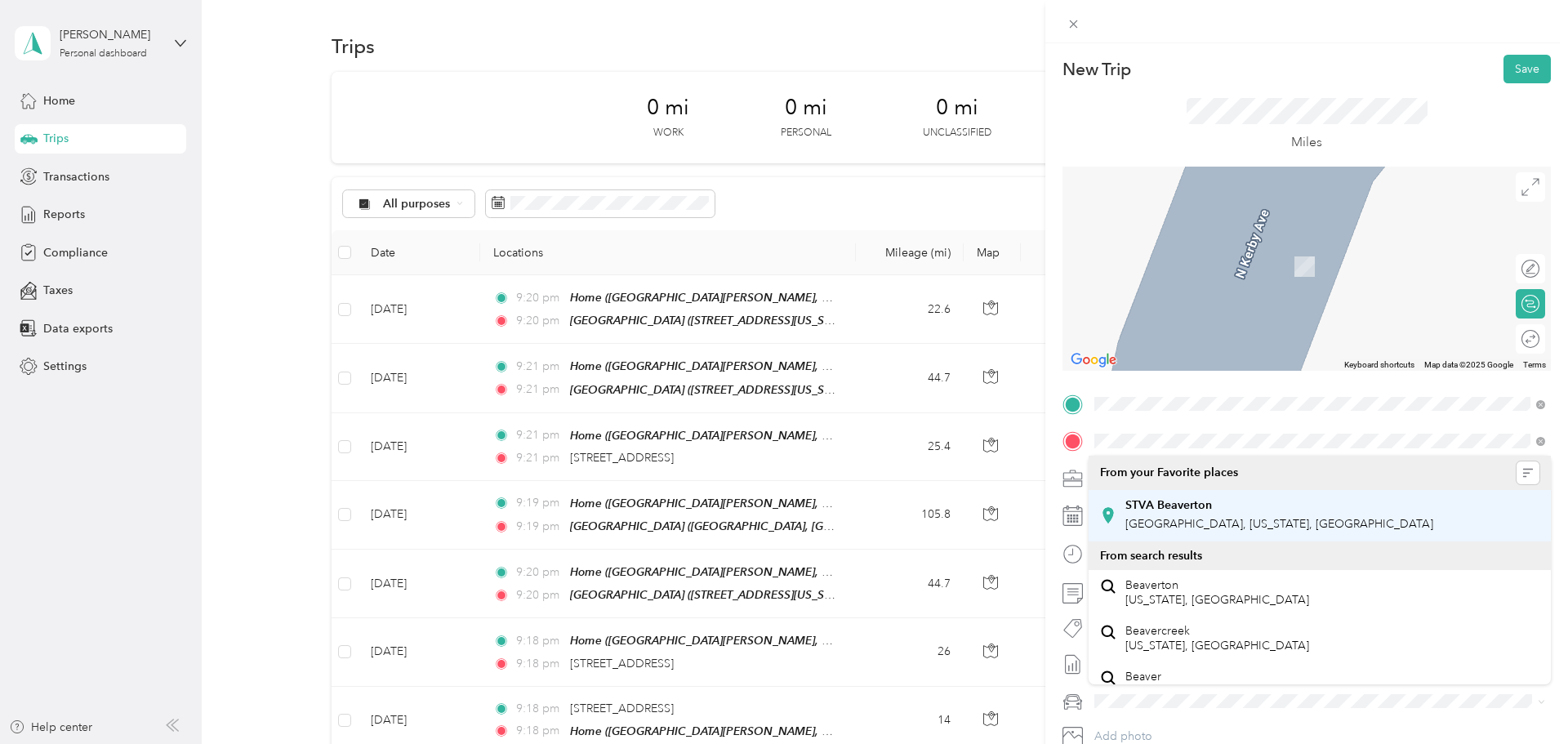
click at [780, 506] on strong "STVA Beaverton" at bounding box center [1169, 505] width 87 height 15
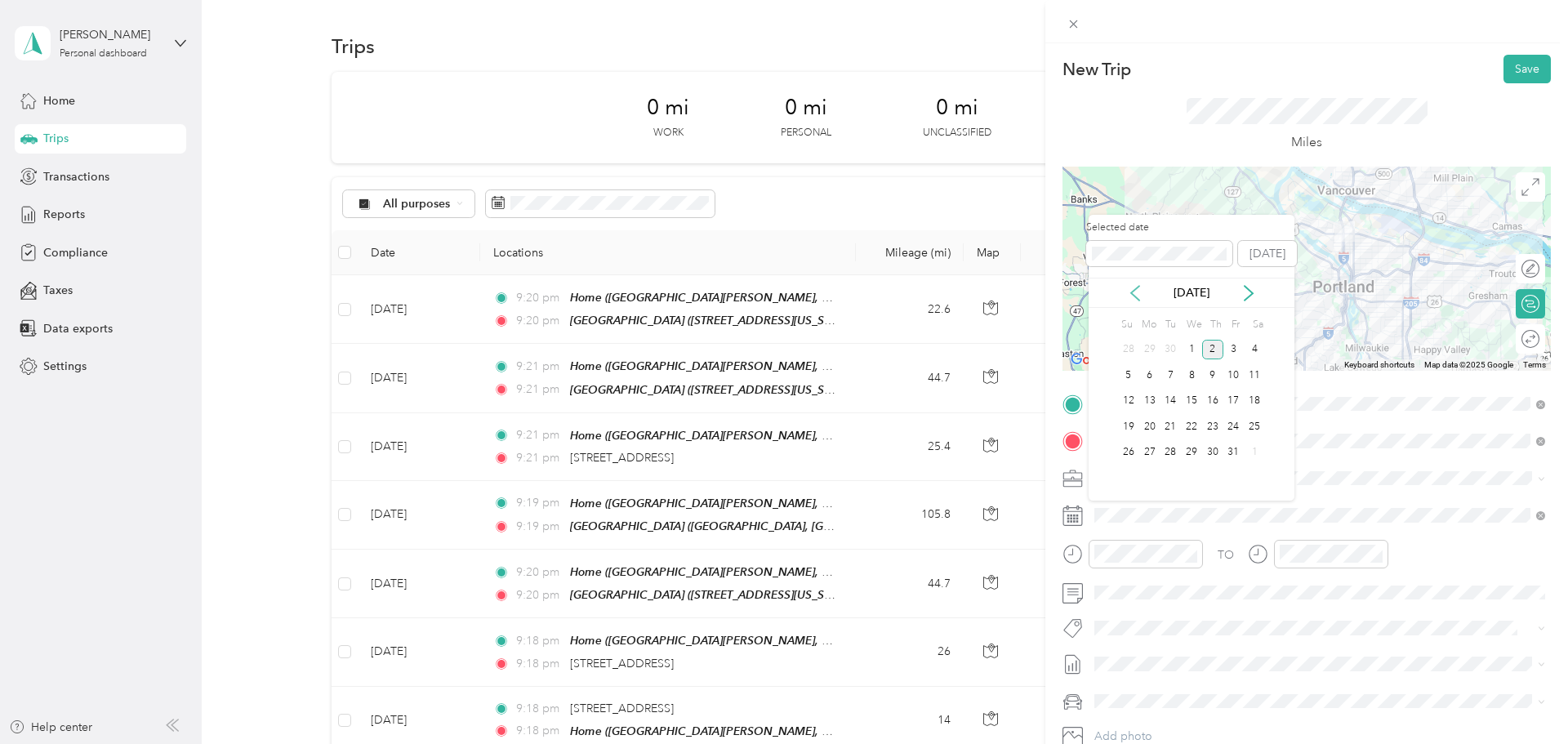
click at [780, 289] on icon at bounding box center [1136, 293] width 16 height 16
click at [780, 426] on div "26" at bounding box center [1234, 427] width 21 height 21
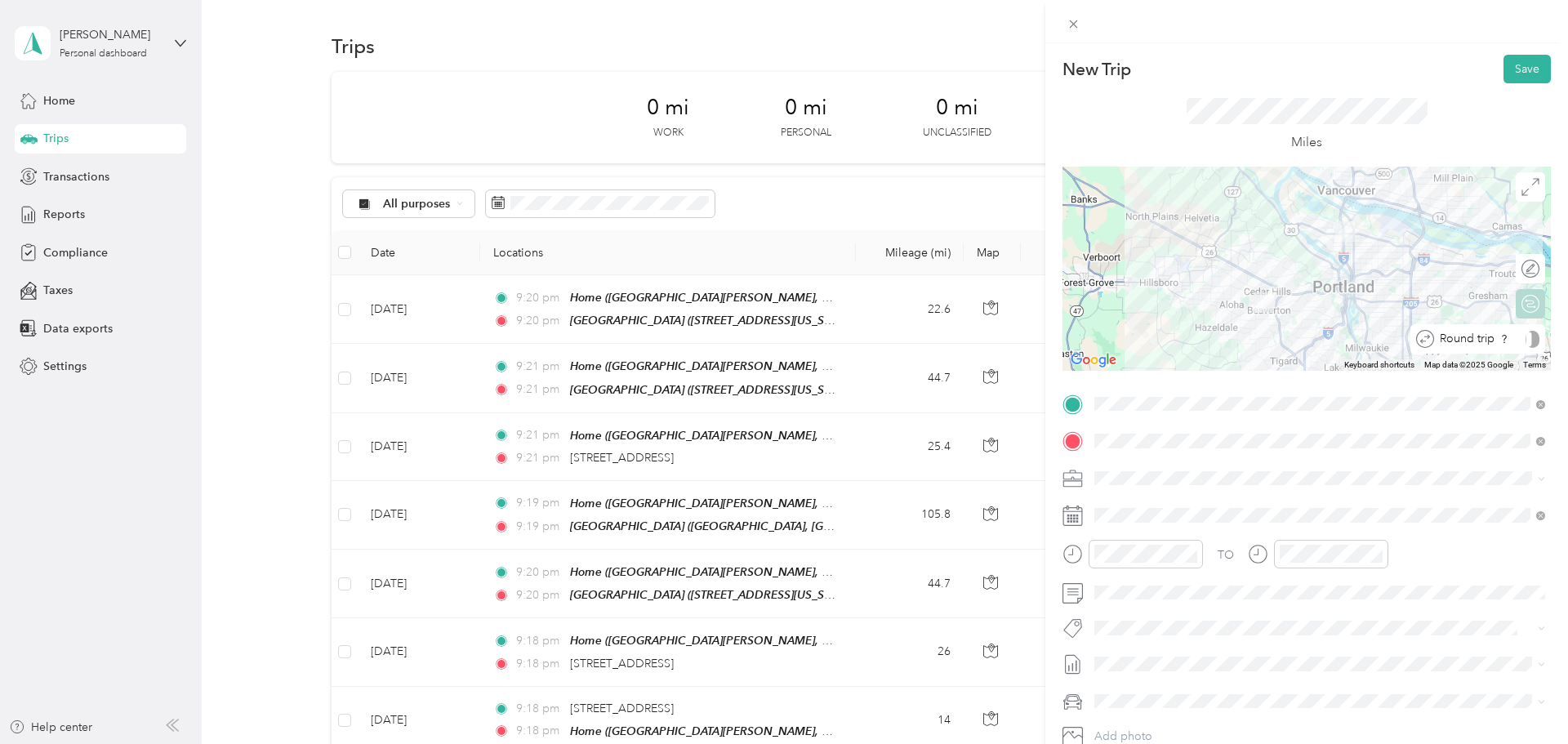
click at [780, 333] on div at bounding box center [1532, 339] width 14 height 17
click at [780, 74] on button "Save" at bounding box center [1527, 69] width 48 height 29
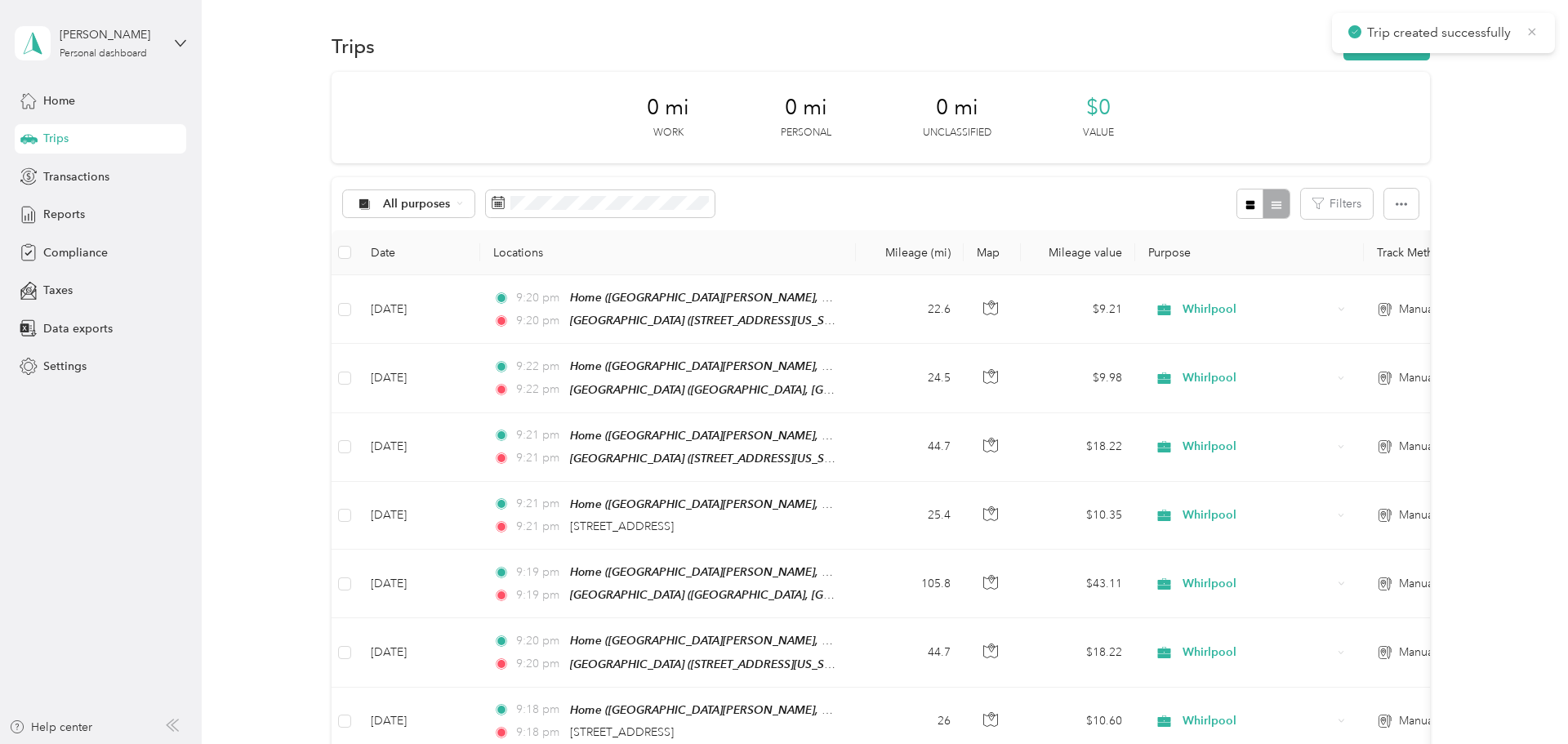
click at [780, 35] on icon at bounding box center [1532, 32] width 13 height 15
click at [780, 50] on button "New trip" at bounding box center [1387, 46] width 87 height 29
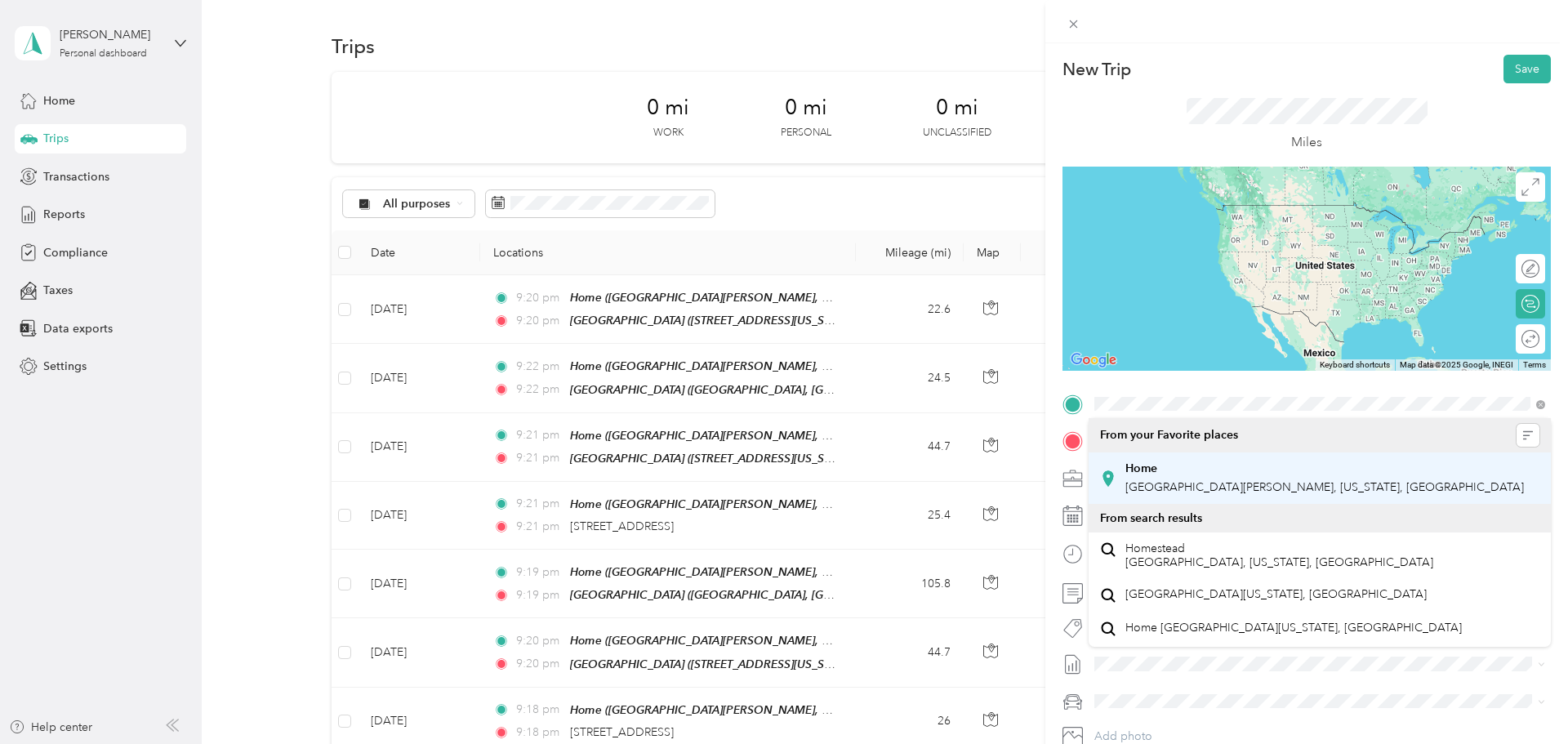
click at [780, 480] on span "North Kerby Avenue, 97217, Portland, Oregon, United States" at bounding box center [1325, 486] width 399 height 14
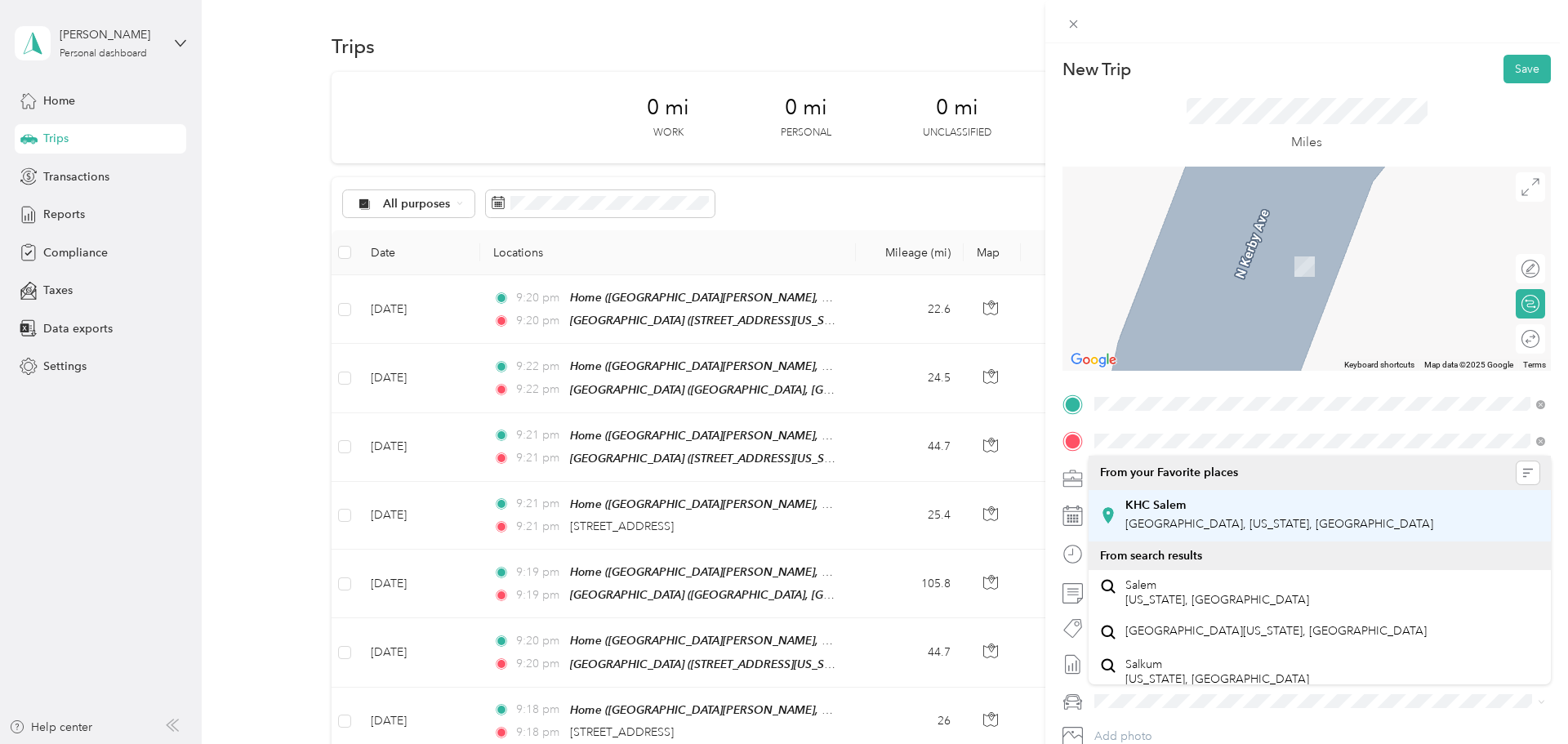
click at [780, 520] on span "Hagers Grove Road Southeast, 97317, Salem, Oregon, United States" at bounding box center [1279, 523] width 308 height 14
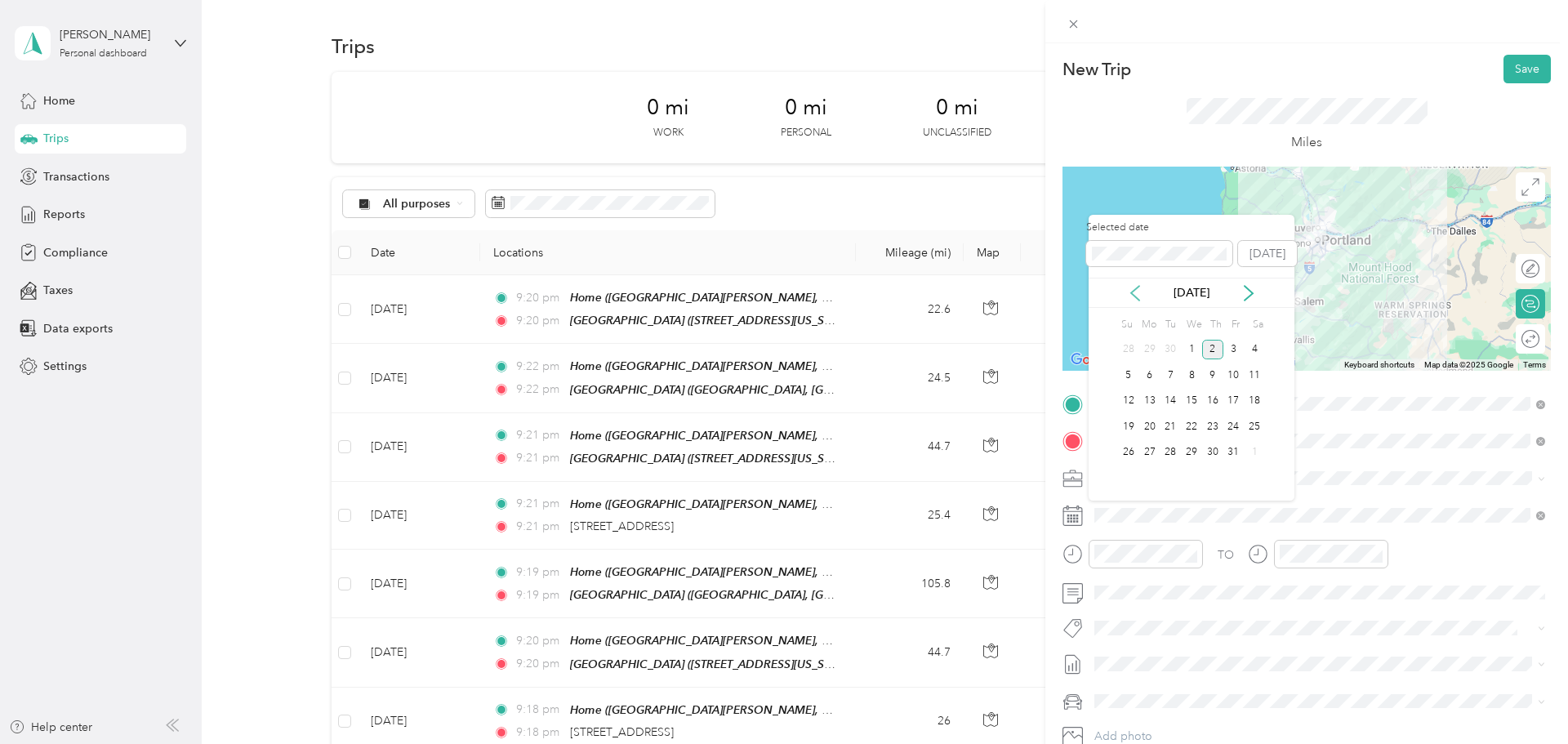
click at [780, 294] on icon at bounding box center [1136, 293] width 16 height 16
click at [780, 429] on div "24" at bounding box center [1191, 427] width 21 height 21
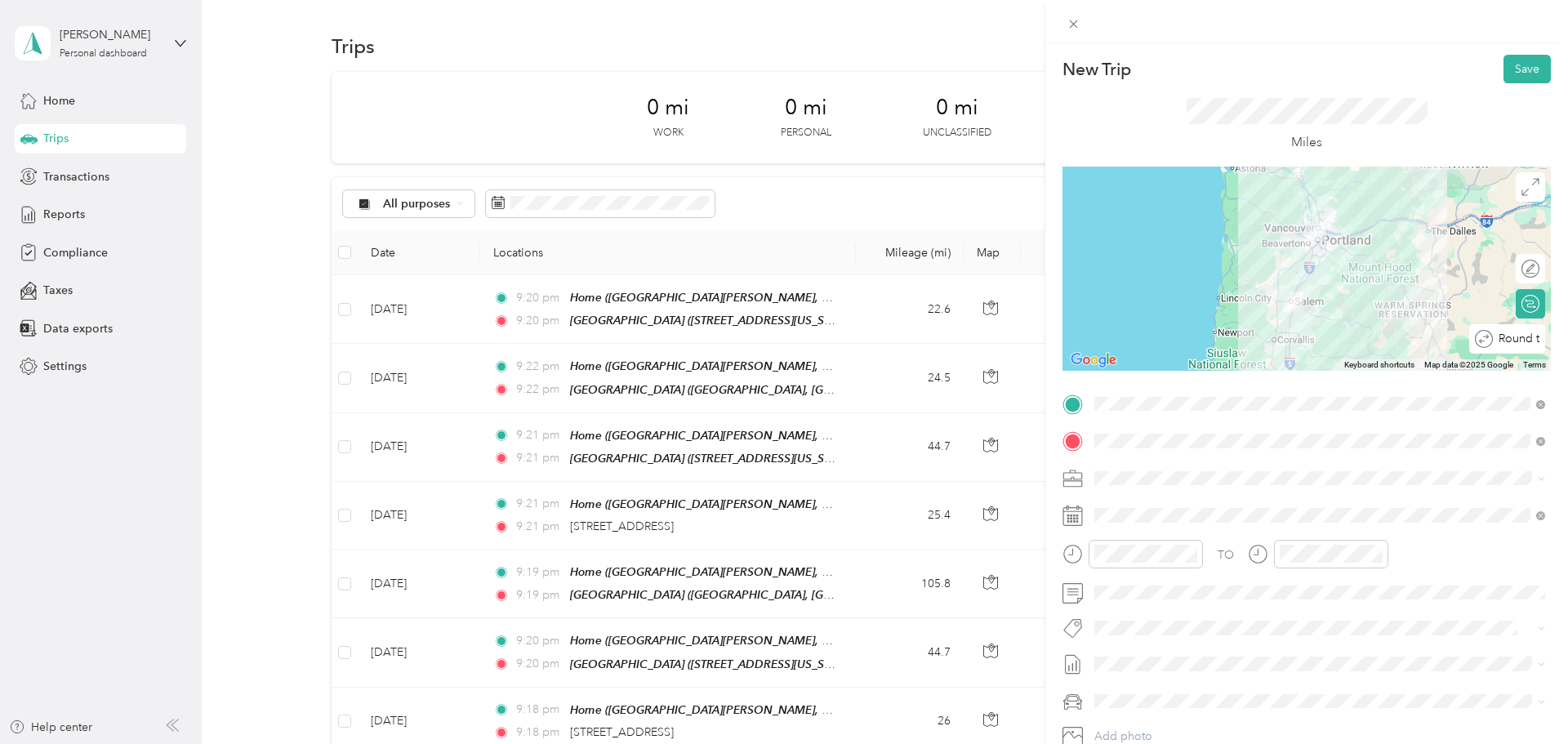
click at [780, 340] on div at bounding box center [1584, 339] width 0 height 17
click at [780, 77] on button "Save" at bounding box center [1527, 69] width 48 height 29
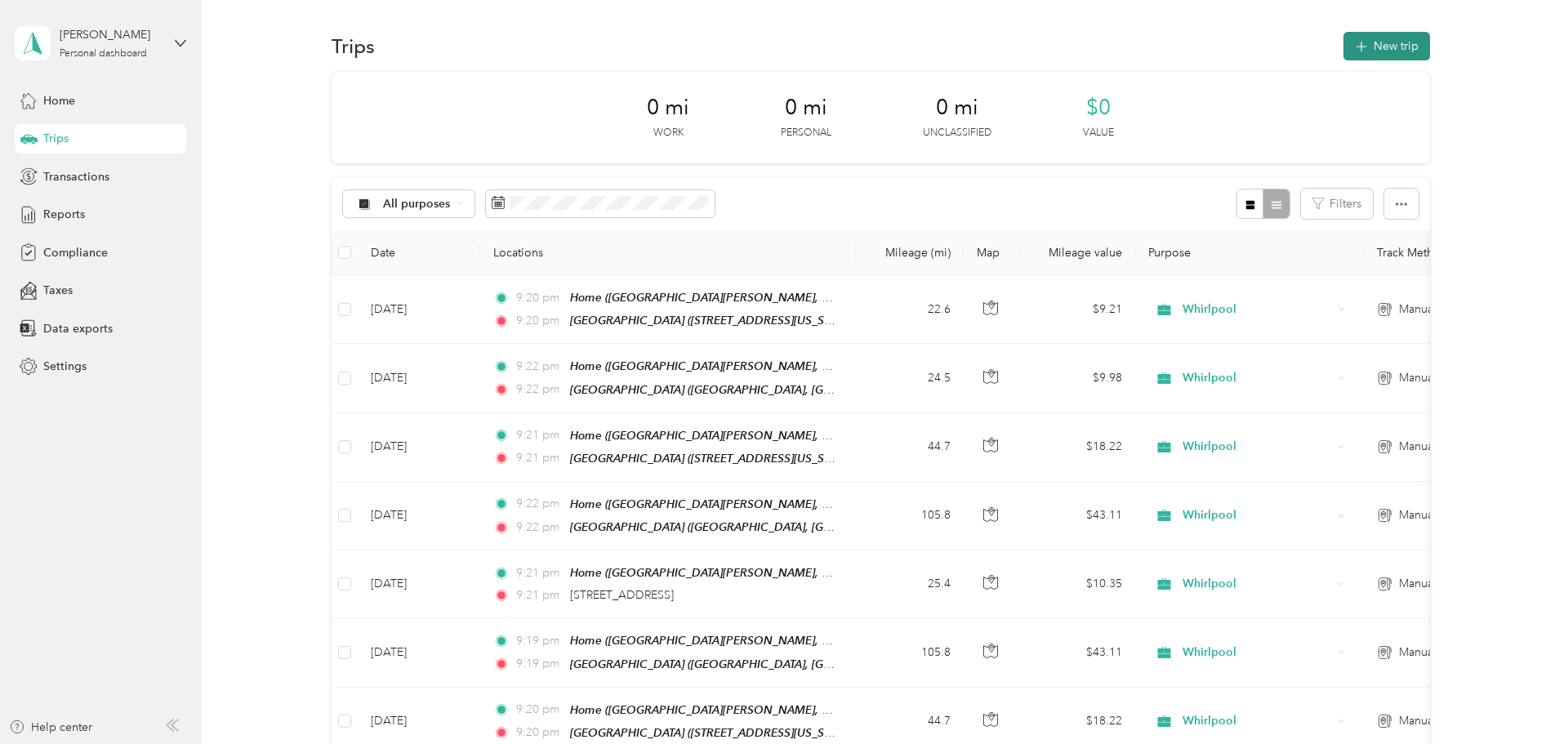
click at [780, 48] on button "New trip" at bounding box center [1387, 46] width 87 height 29
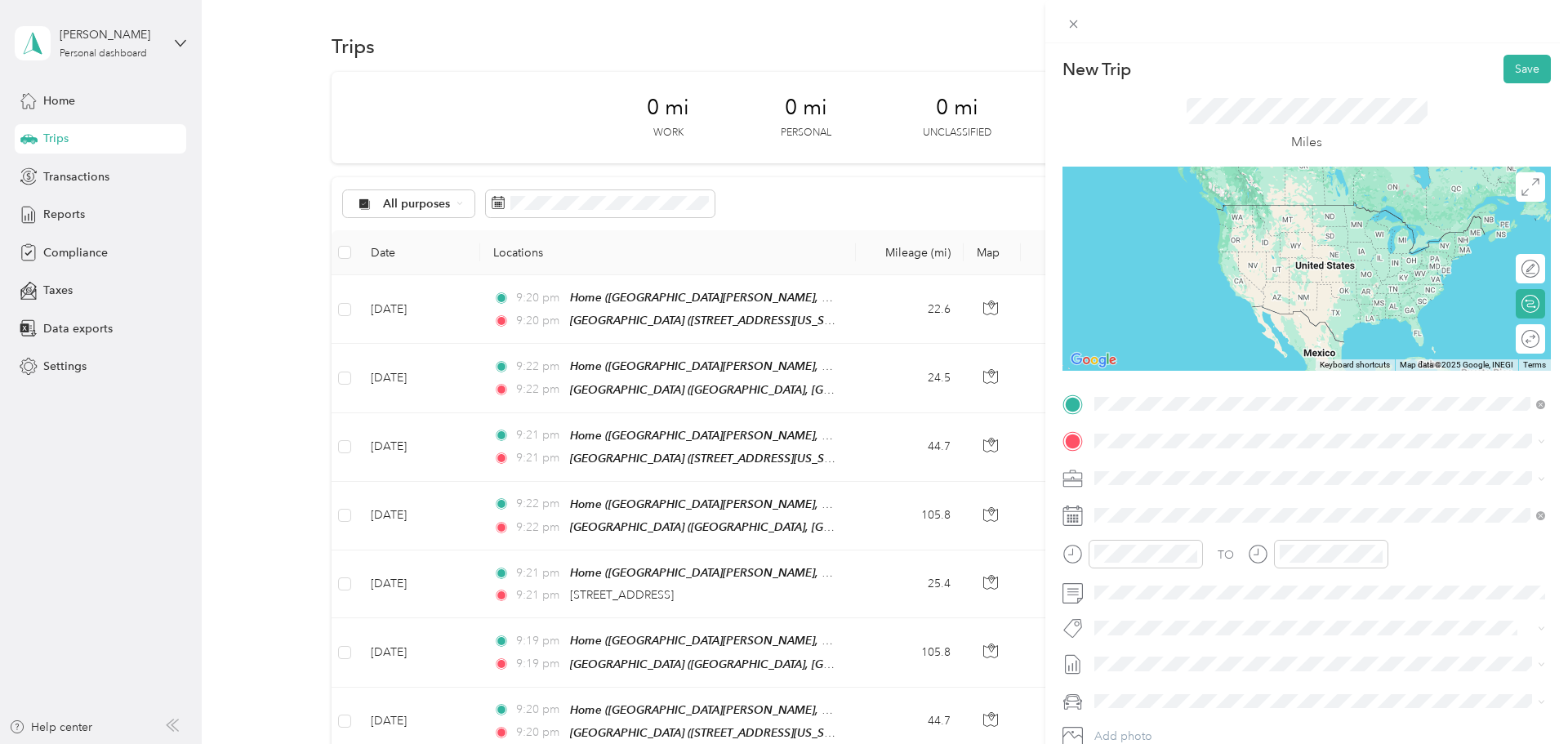
click at [780, 487] on span "North Kerby Avenue, 97217, Portland, Oregon, United States" at bounding box center [1325, 486] width 399 height 14
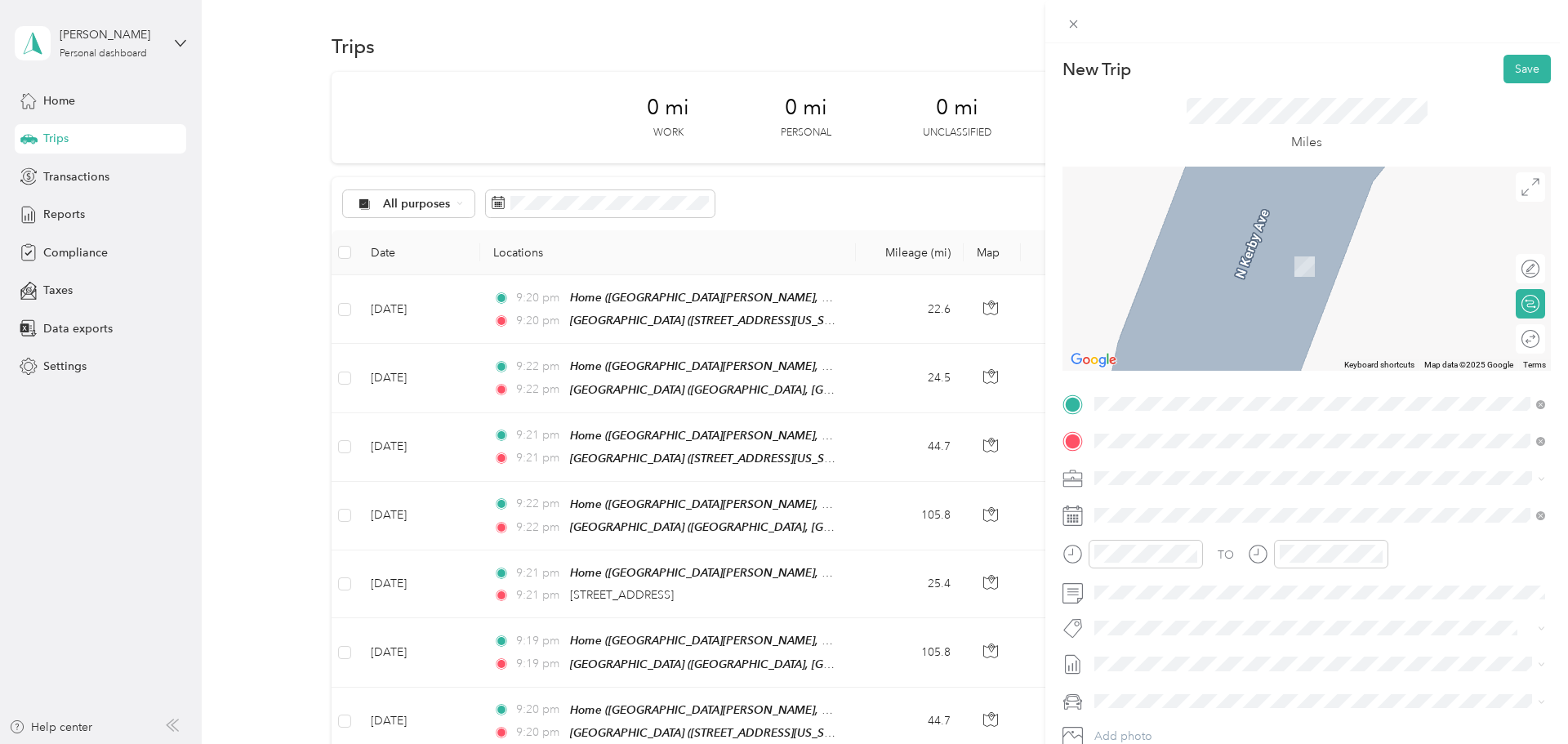
click at [780, 507] on span "1400 Northeast Compton Drive Hillsboro, Oregon 97006, United States" at bounding box center [1253, 500] width 254 height 15
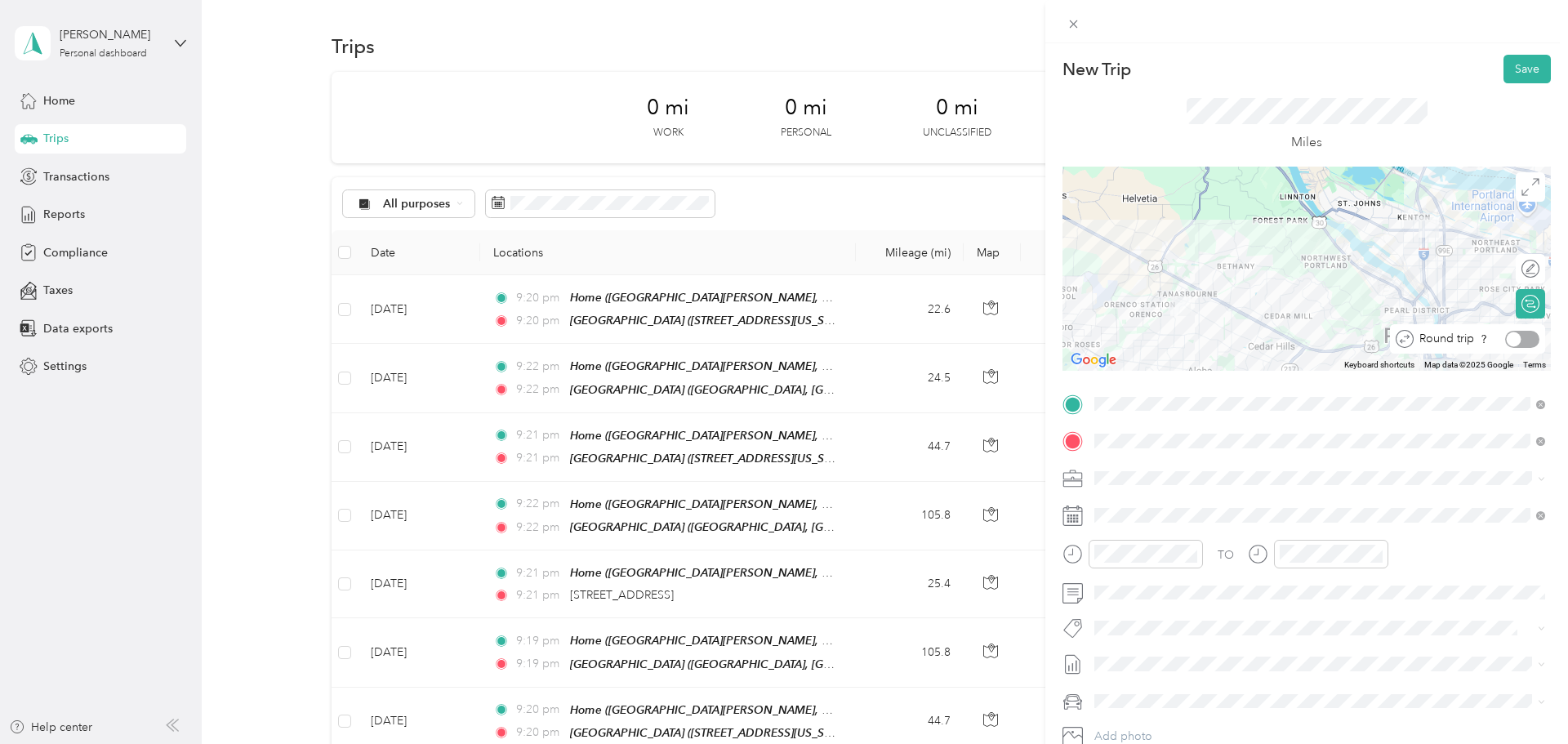
click at [780, 342] on div at bounding box center [1522, 339] width 34 height 17
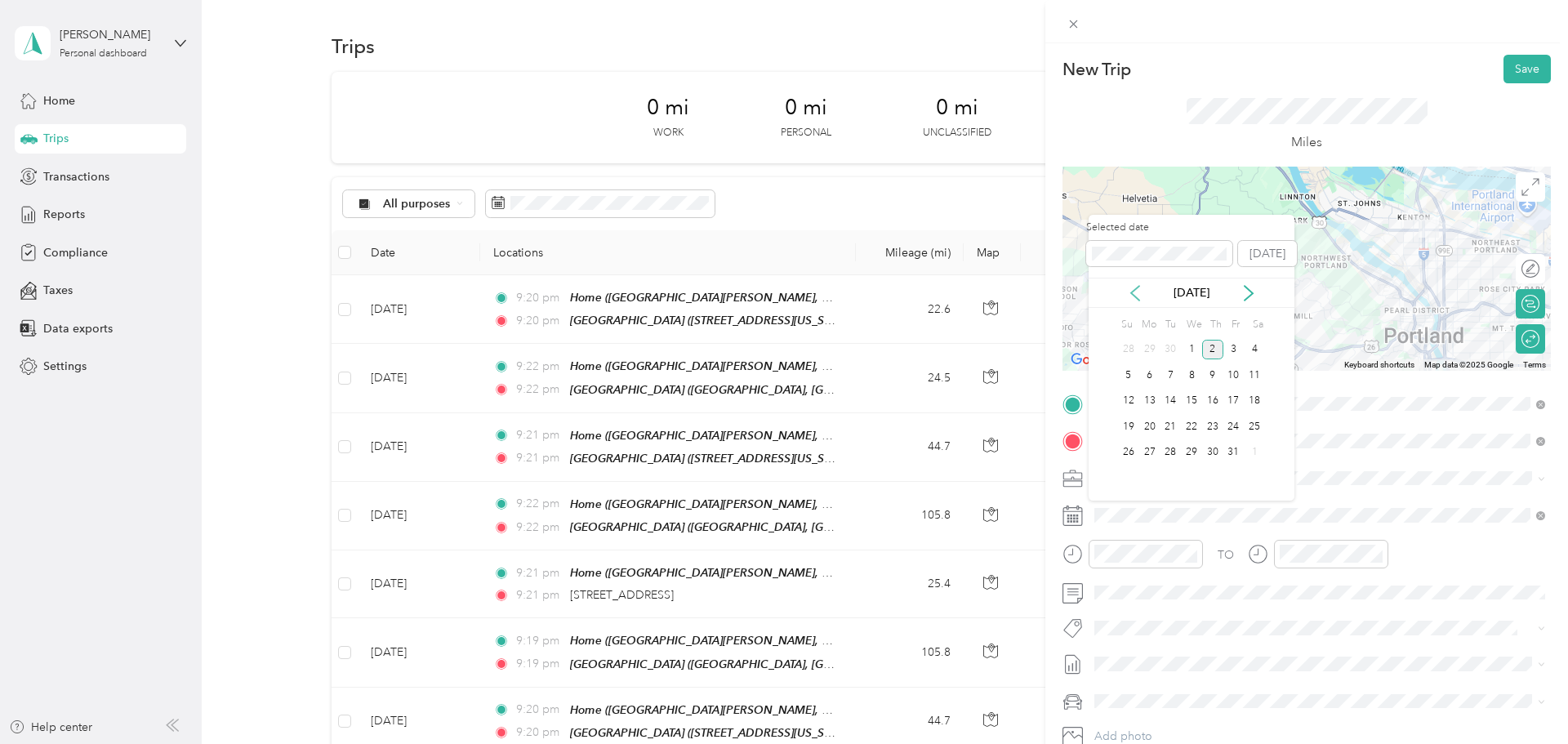
click at [780, 299] on icon at bounding box center [1136, 293] width 16 height 16
click at [780, 401] on div "16" at bounding box center [1170, 401] width 21 height 21
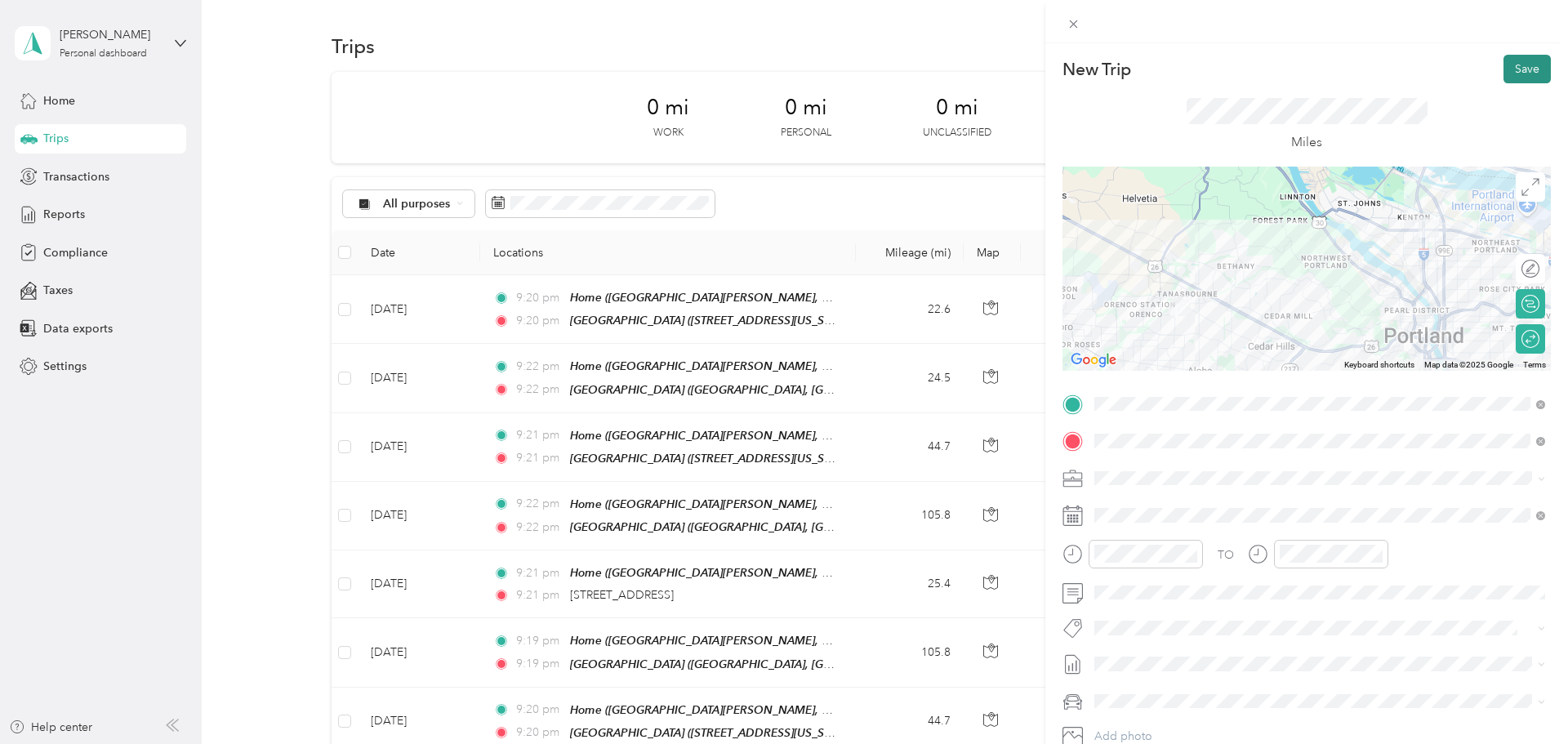
click at [780, 75] on button "Save" at bounding box center [1527, 69] width 48 height 29
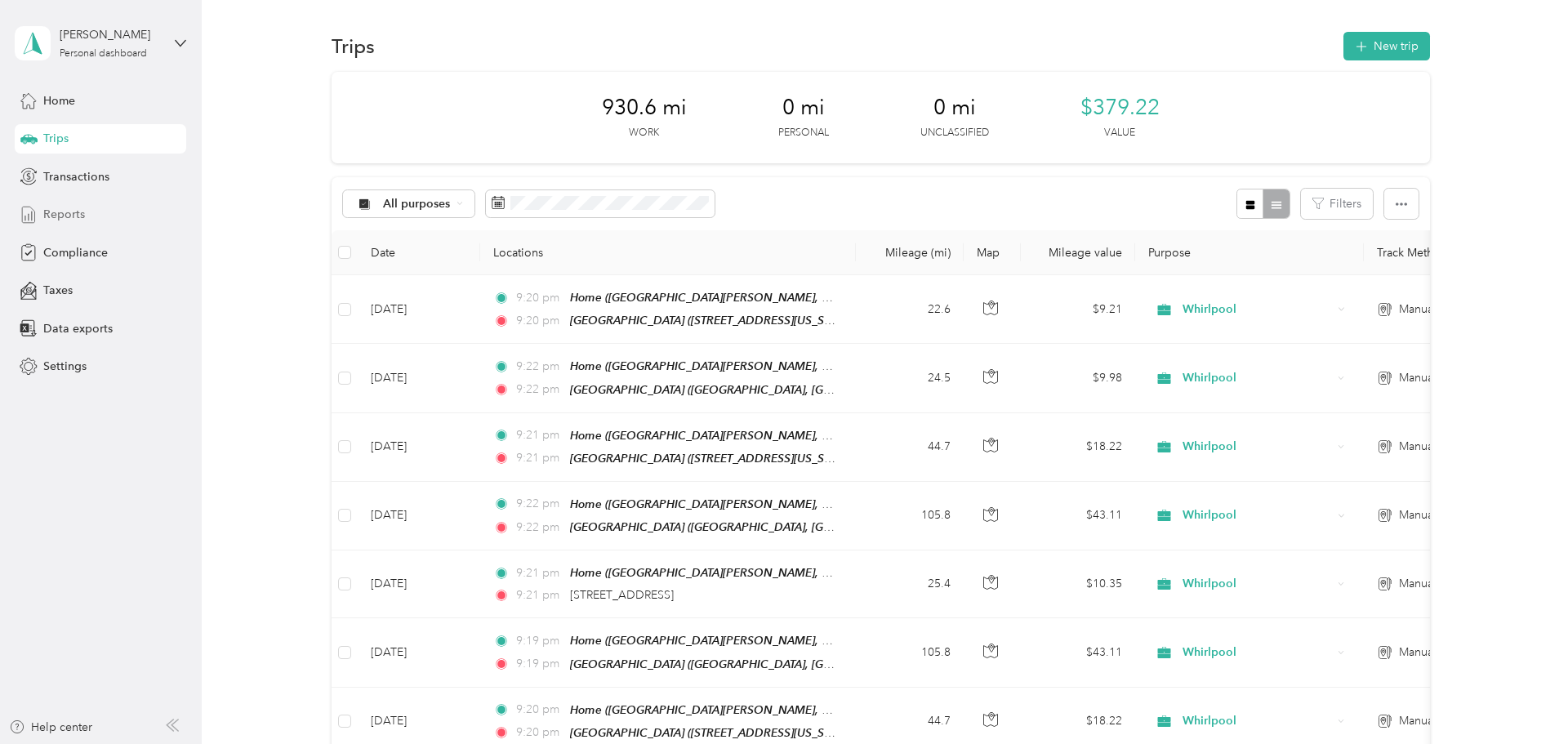
click at [61, 216] on span "Reports" at bounding box center [64, 214] width 42 height 17
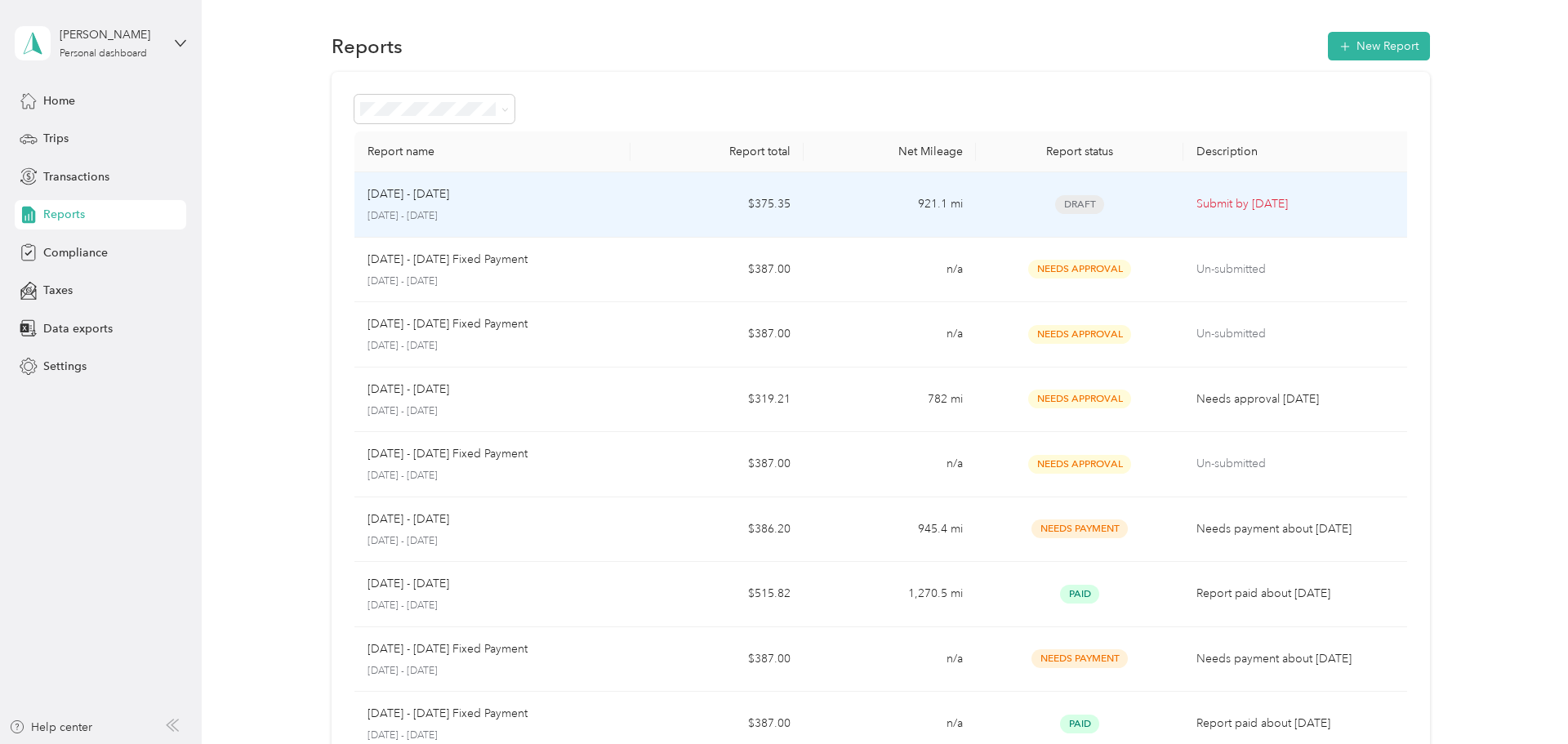
click at [1204, 216] on td "Submit by Oct. 4, 2025" at bounding box center [1298, 205] width 231 height 66
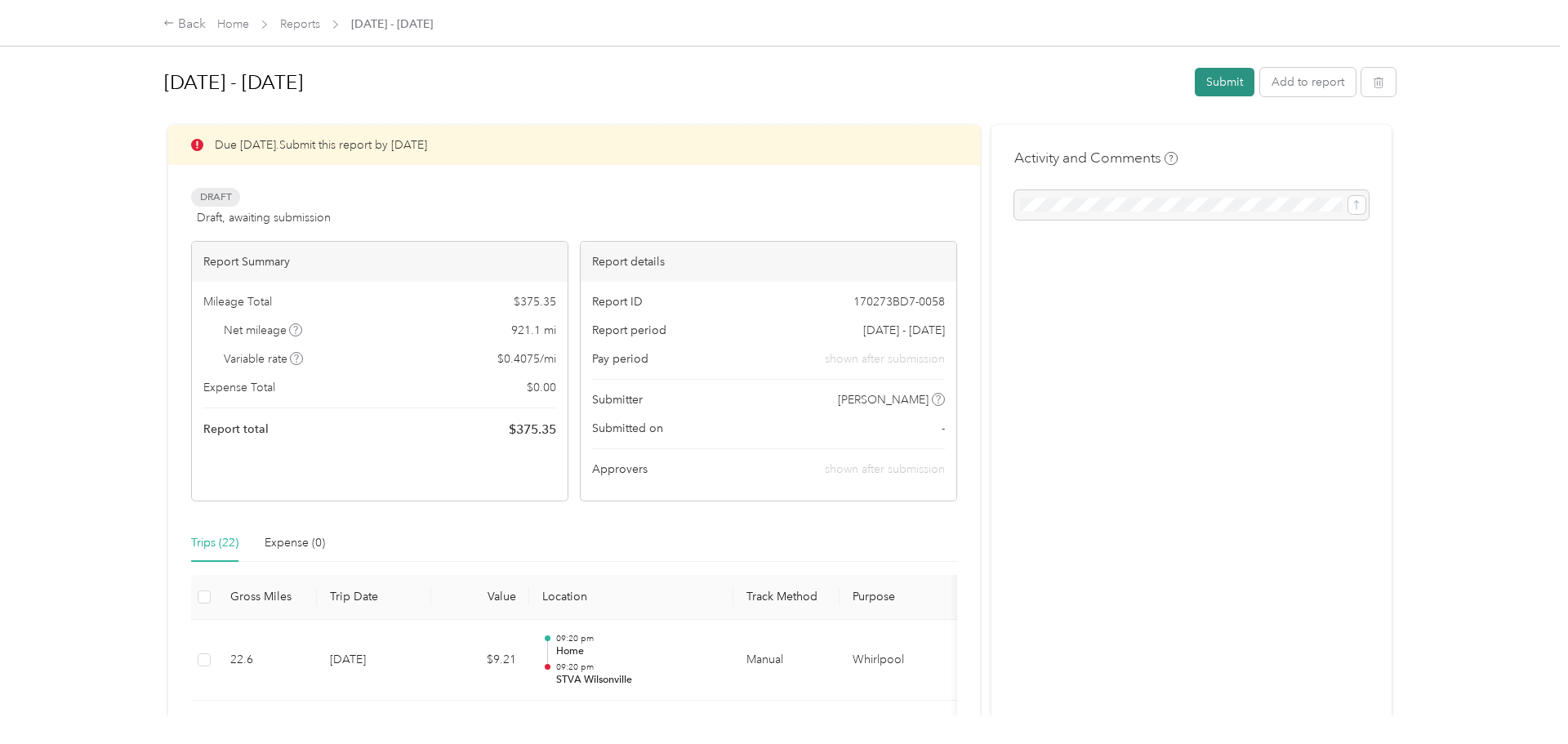
click at [1224, 87] on button "Submit" at bounding box center [1224, 82] width 60 height 29
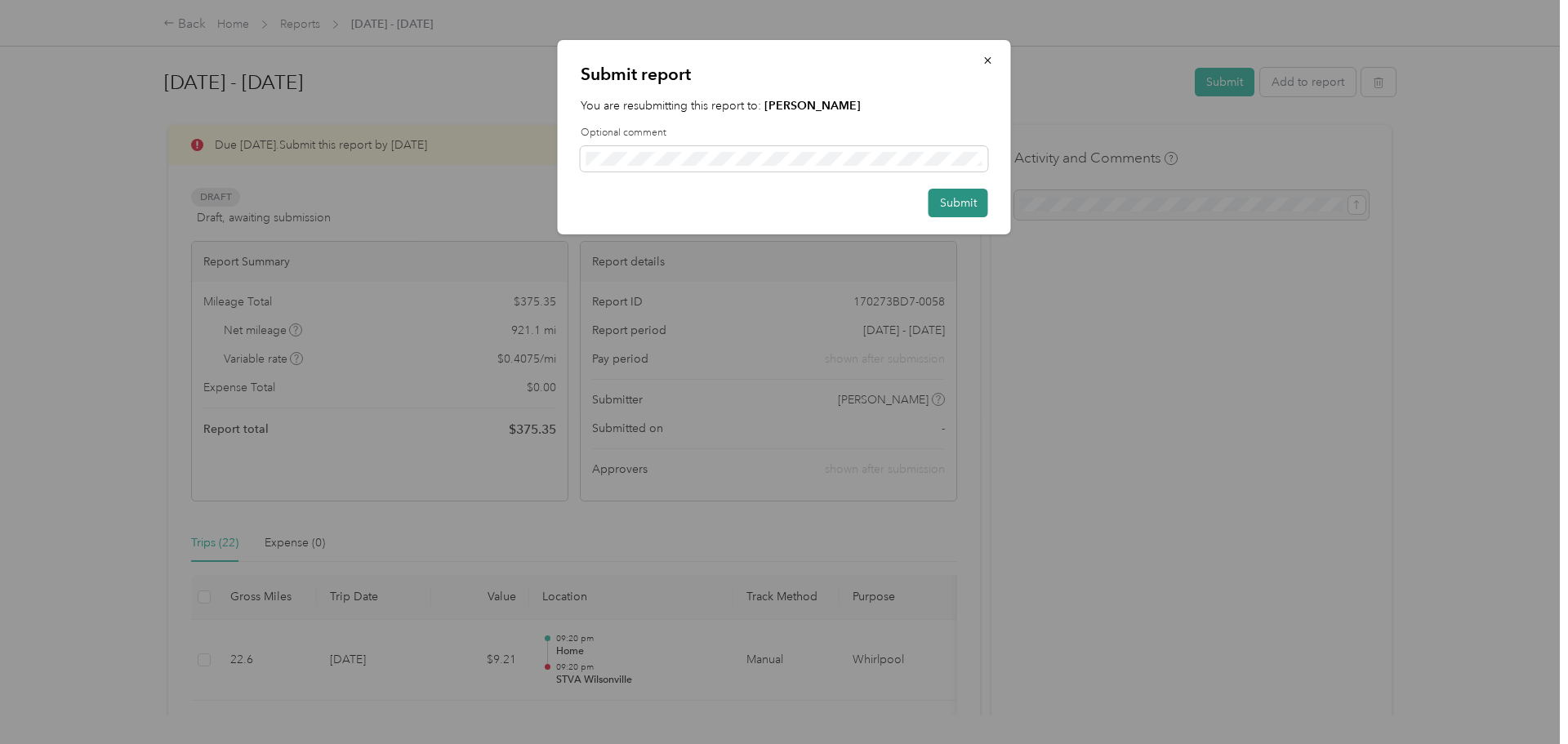
click at [979, 204] on button "Submit" at bounding box center [958, 203] width 60 height 29
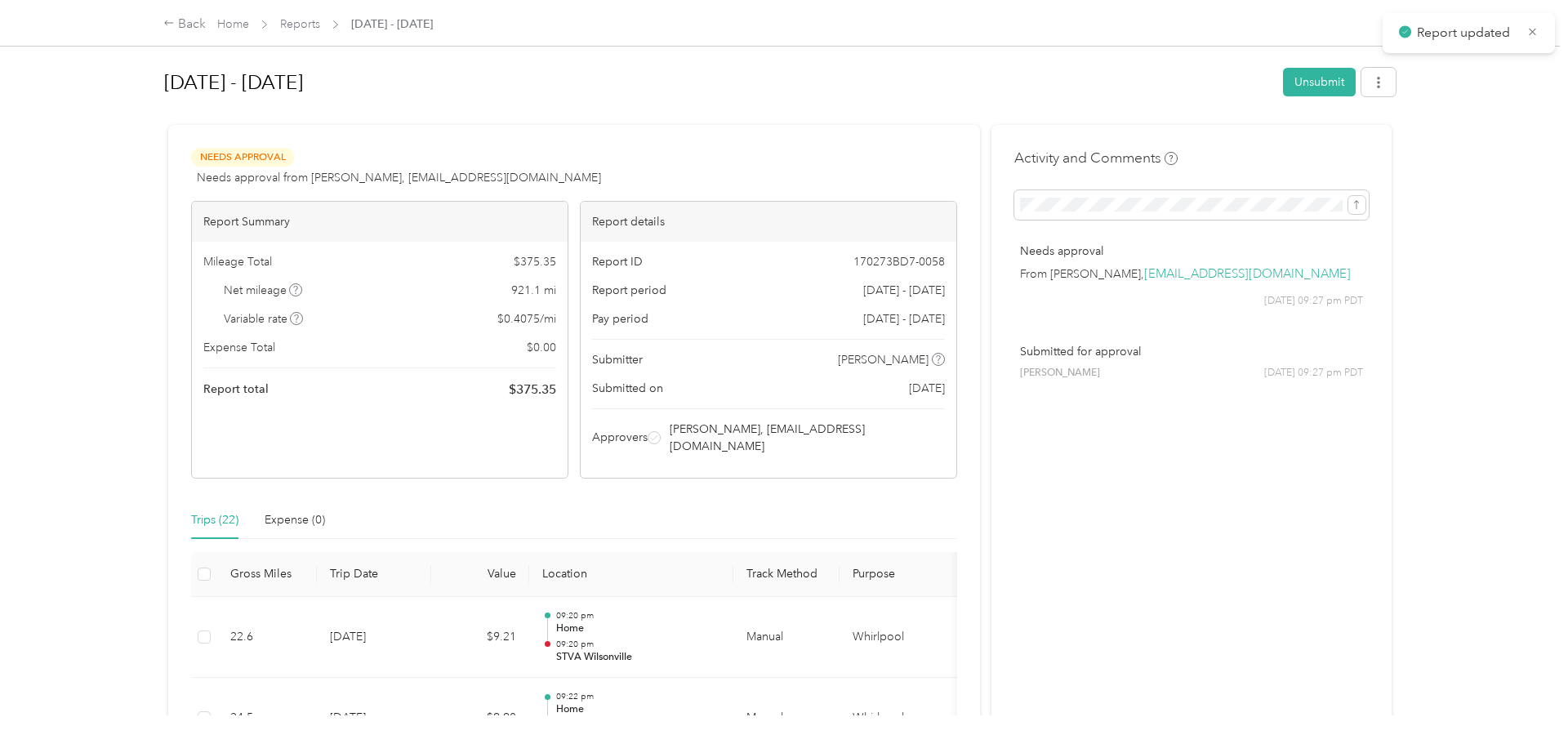
click at [311, 16] on span "Reports" at bounding box center [299, 24] width 40 height 17
click at [299, 26] on link "Reports" at bounding box center [299, 24] width 40 height 14
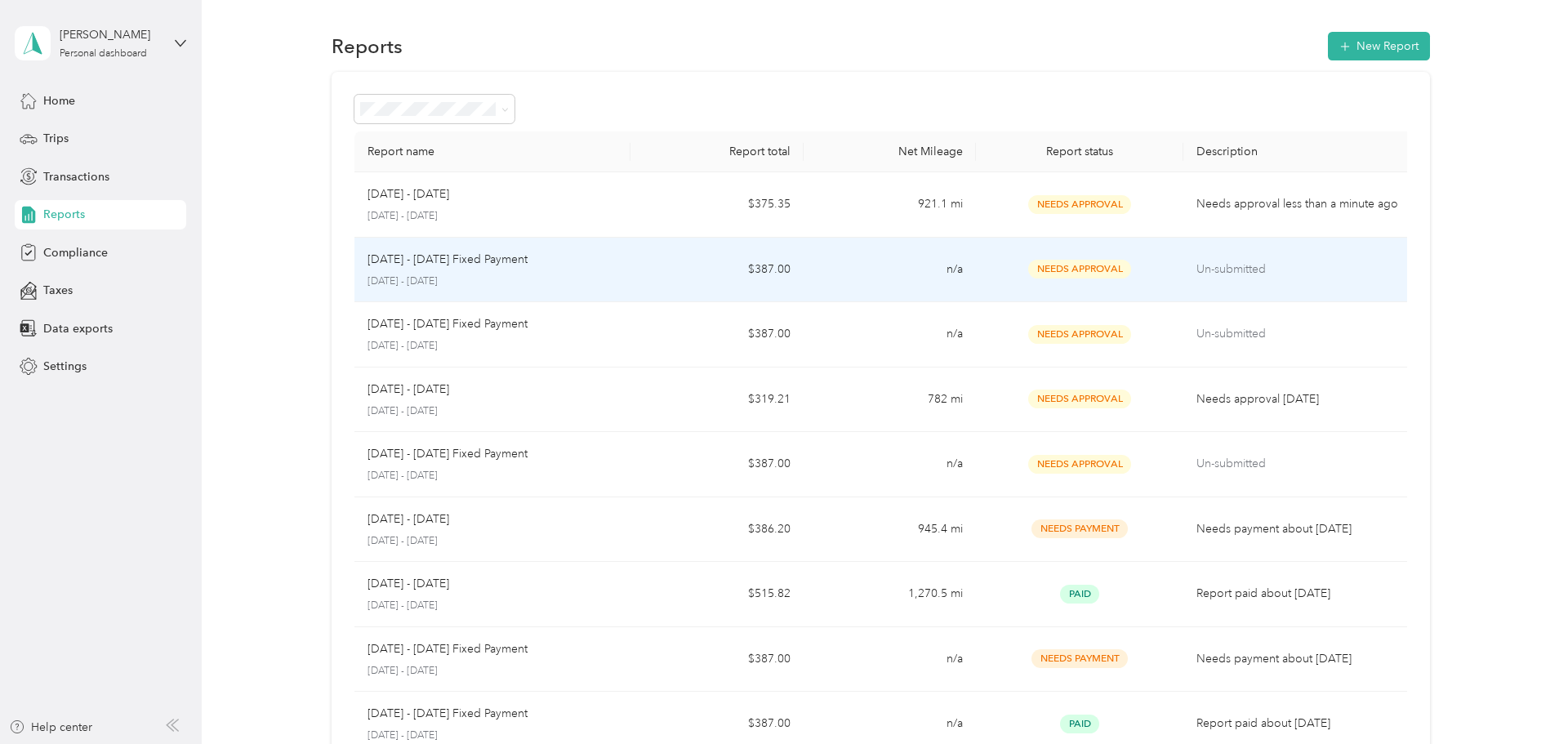
click at [630, 263] on td "$387.00" at bounding box center [716, 271] width 173 height 66
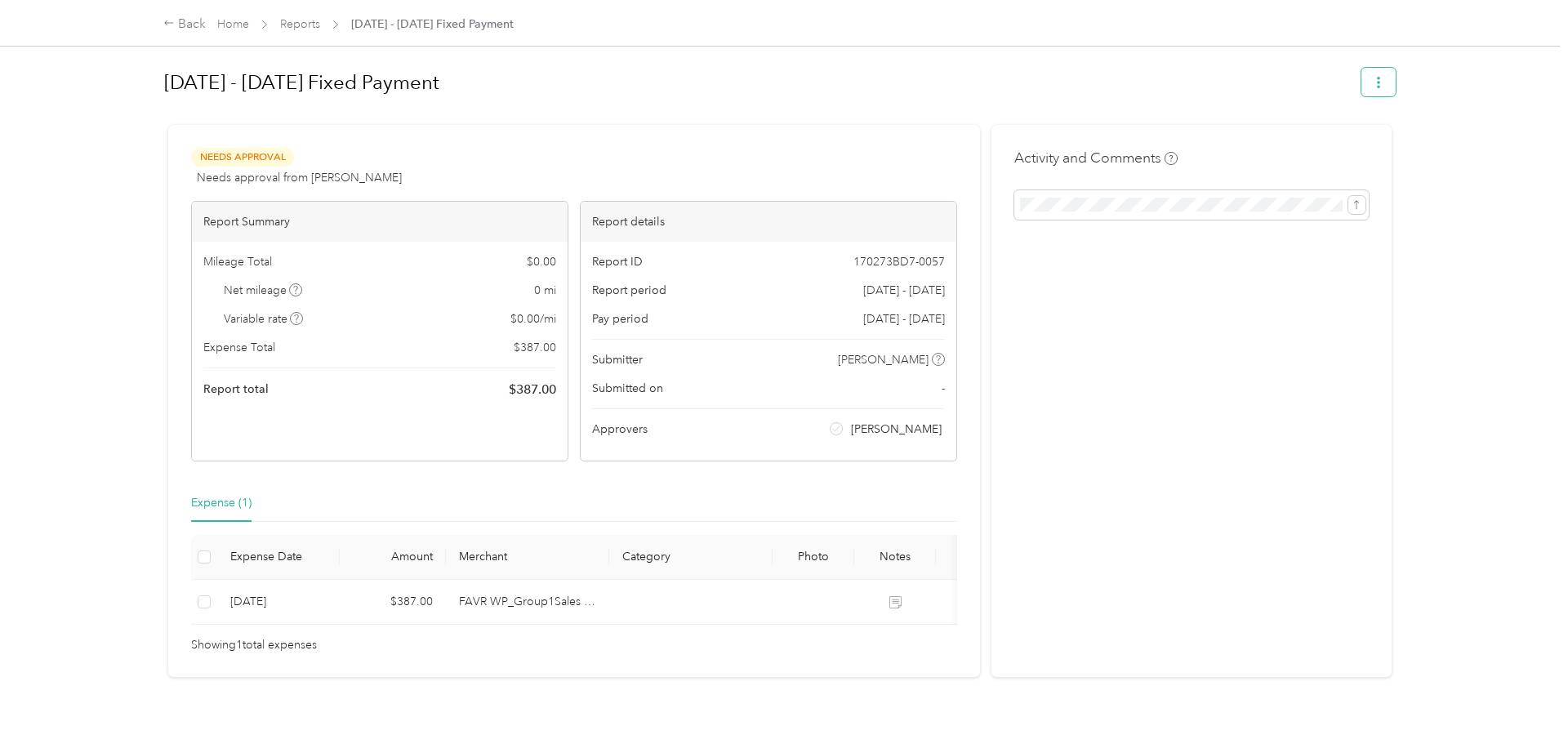
click at [1395, 88] on button "button" at bounding box center [1378, 82] width 34 height 29
click at [1359, 144] on span "Download" at bounding box center [1339, 142] width 54 height 17
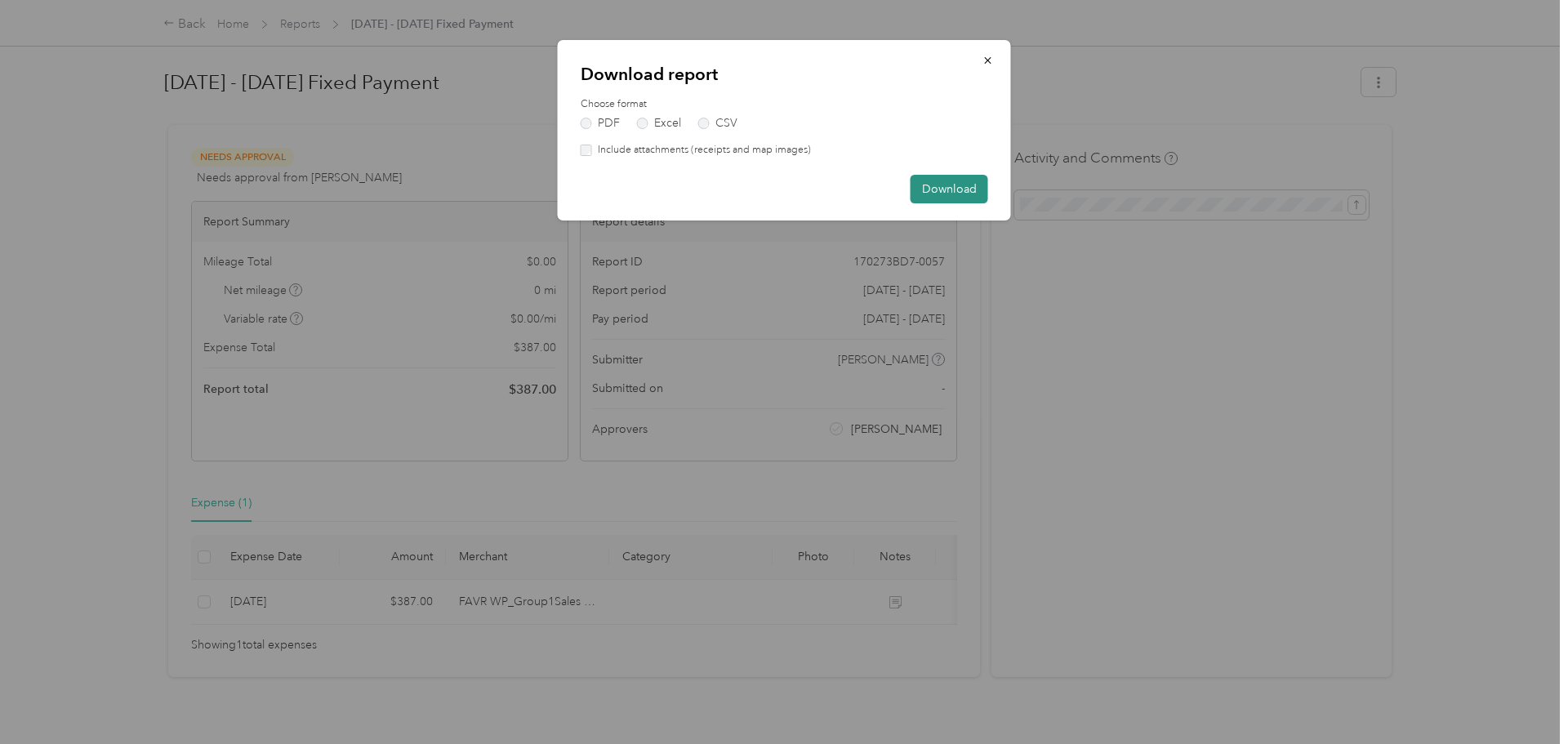
click at [945, 183] on button "Download" at bounding box center [949, 189] width 78 height 29
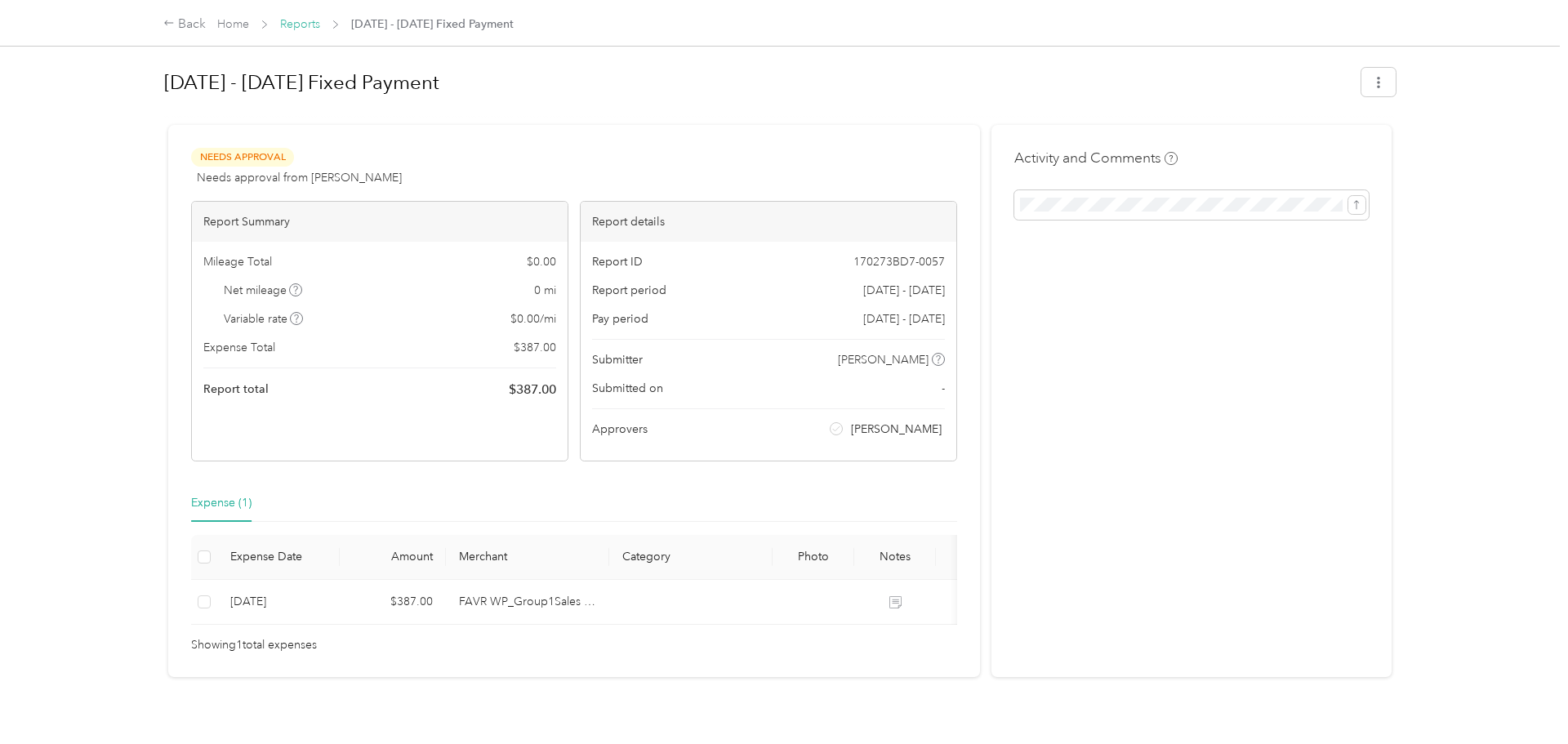
click at [309, 30] on link "Reports" at bounding box center [299, 24] width 40 height 14
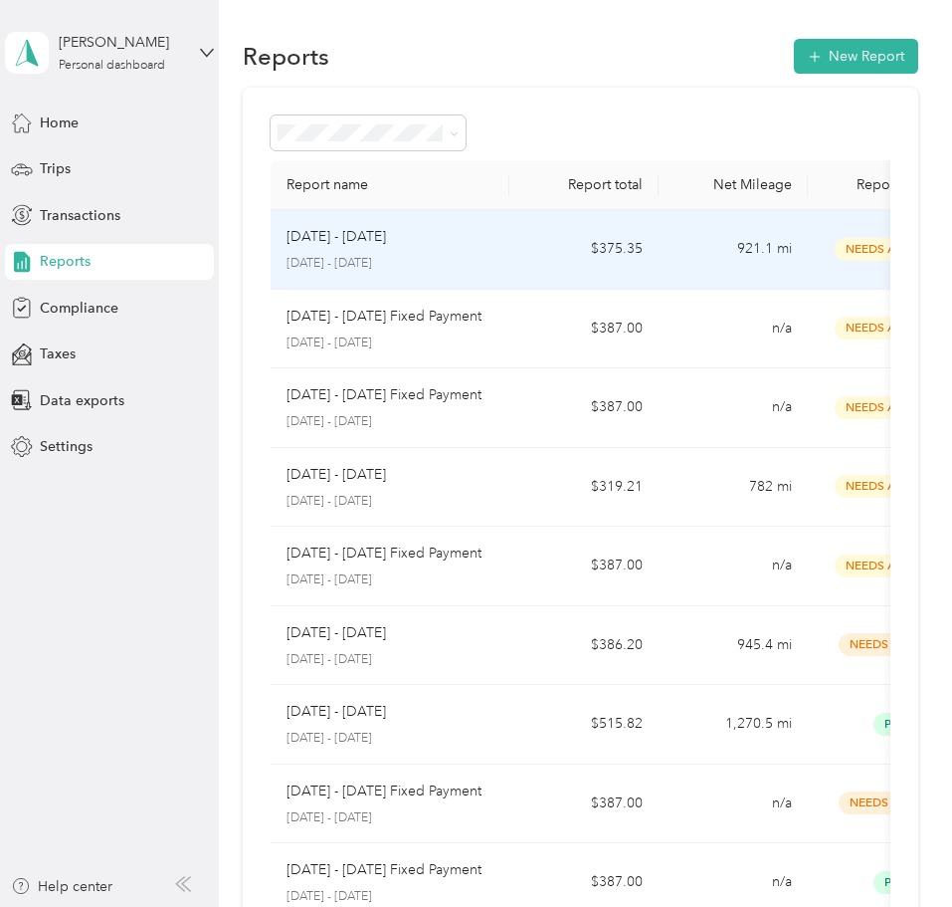
click at [422, 243] on div "Sep 1 - 30, 2025" at bounding box center [390, 237] width 207 height 22
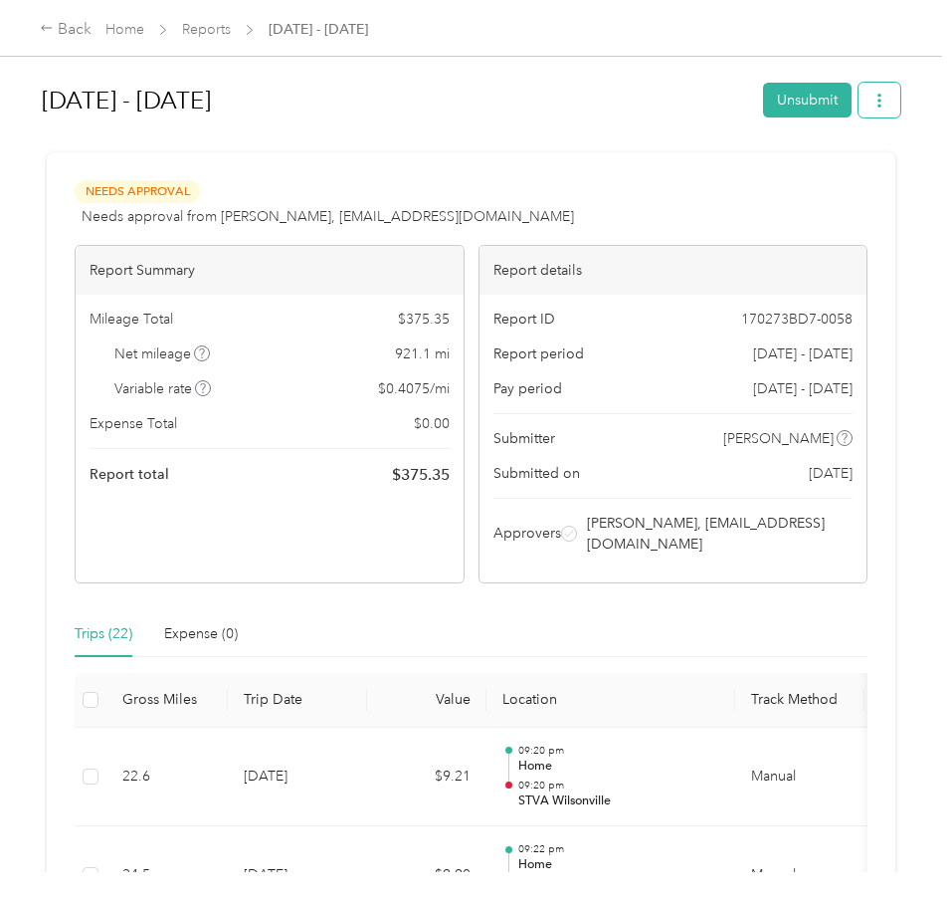
click at [886, 103] on icon "button" at bounding box center [880, 101] width 14 height 14
click at [861, 178] on span "Download" at bounding box center [833, 173] width 66 height 21
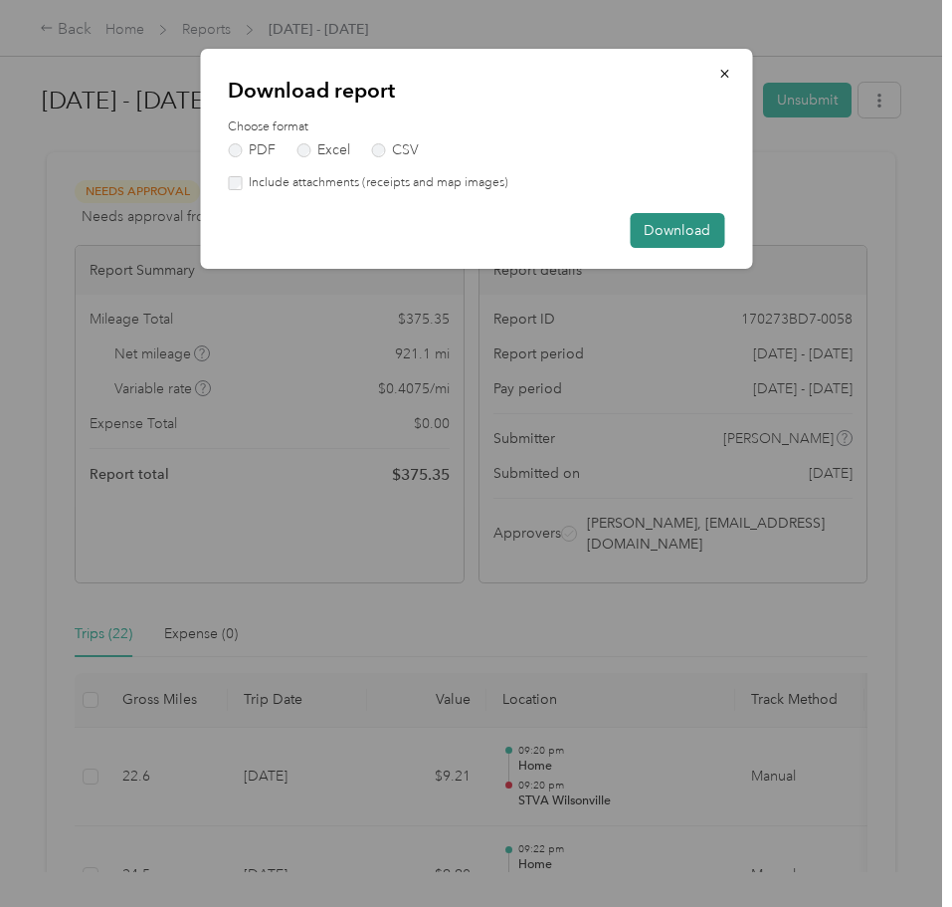
click at [659, 227] on button "Download" at bounding box center [677, 230] width 95 height 35
